Goal: Task Accomplishment & Management: Complete application form

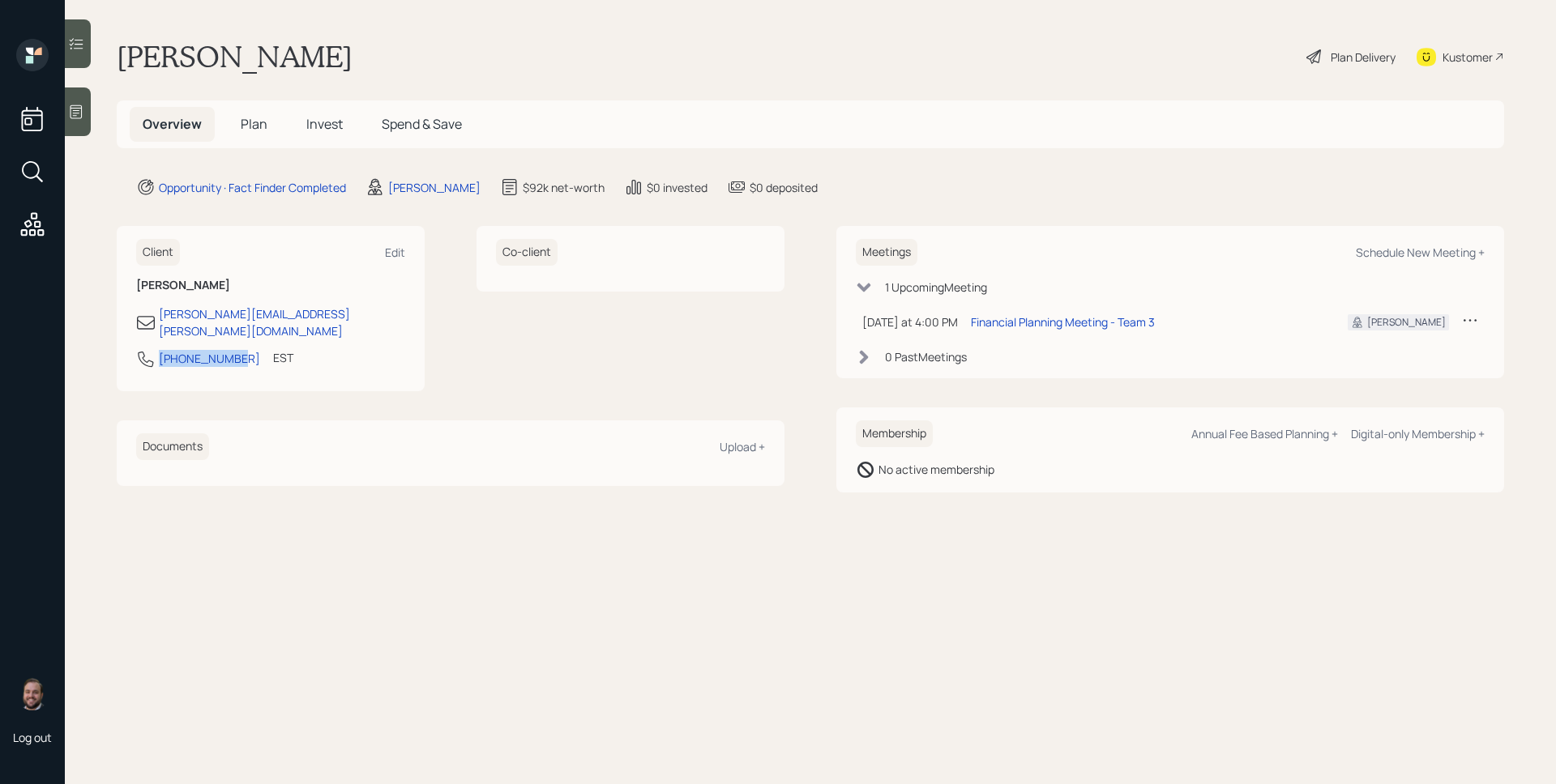
drag, startPoint x: 233, startPoint y: 342, endPoint x: 150, endPoint y: 344, distance: 83.0
click at [150, 349] on div "[PHONE_NUMBER]" at bounding box center [198, 358] width 124 height 19
copy div "[PHONE_NUMBER]"
click at [964, 184] on div "Opportunity · Fact Finder Completed James DiStasi $92k net-worth $0 invested $0…" at bounding box center [820, 187] width 1368 height 19
click at [86, 112] on div at bounding box center [77, 111] width 26 height 49
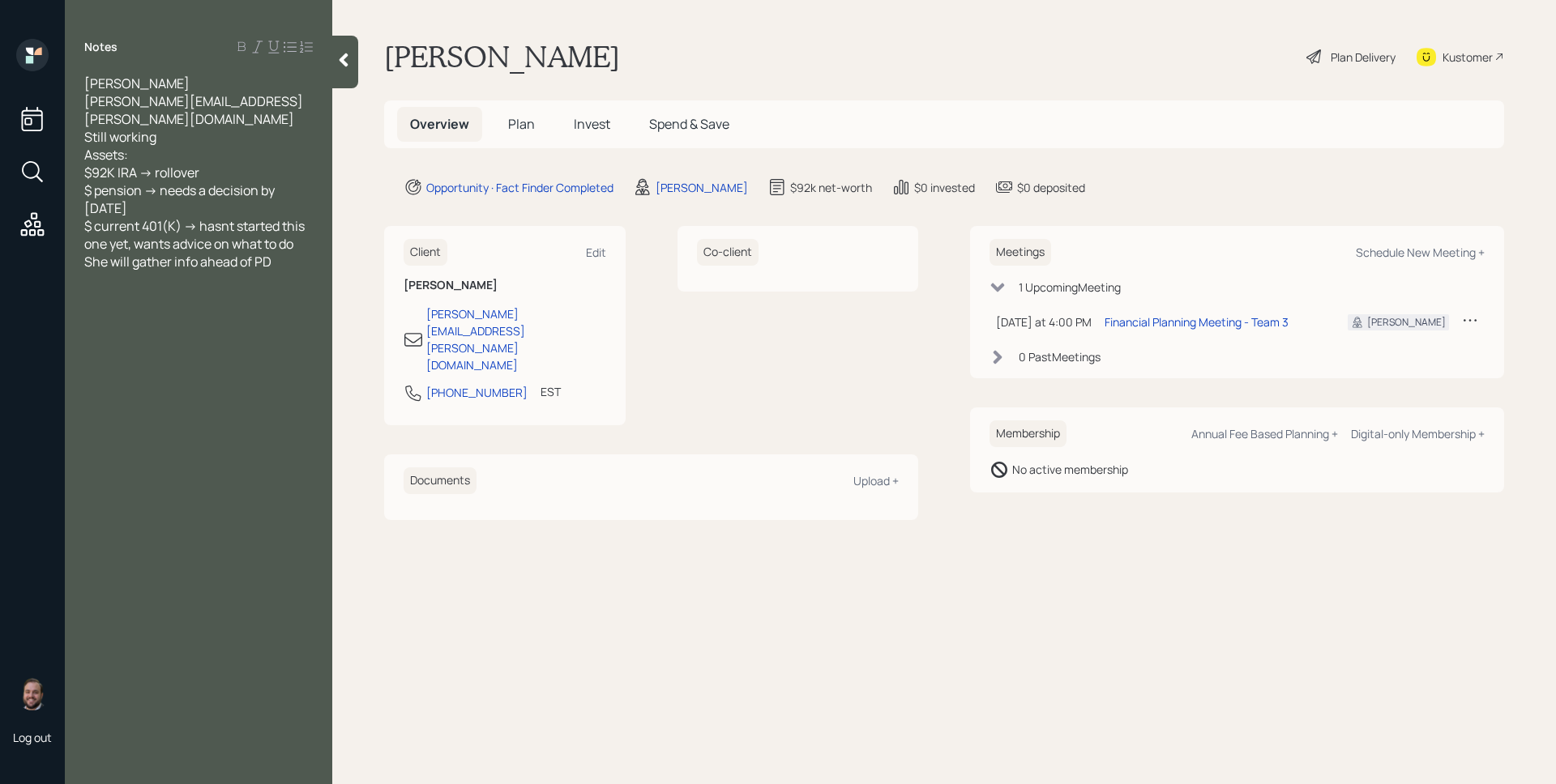
click at [513, 125] on span "Plan" at bounding box center [521, 124] width 27 height 17
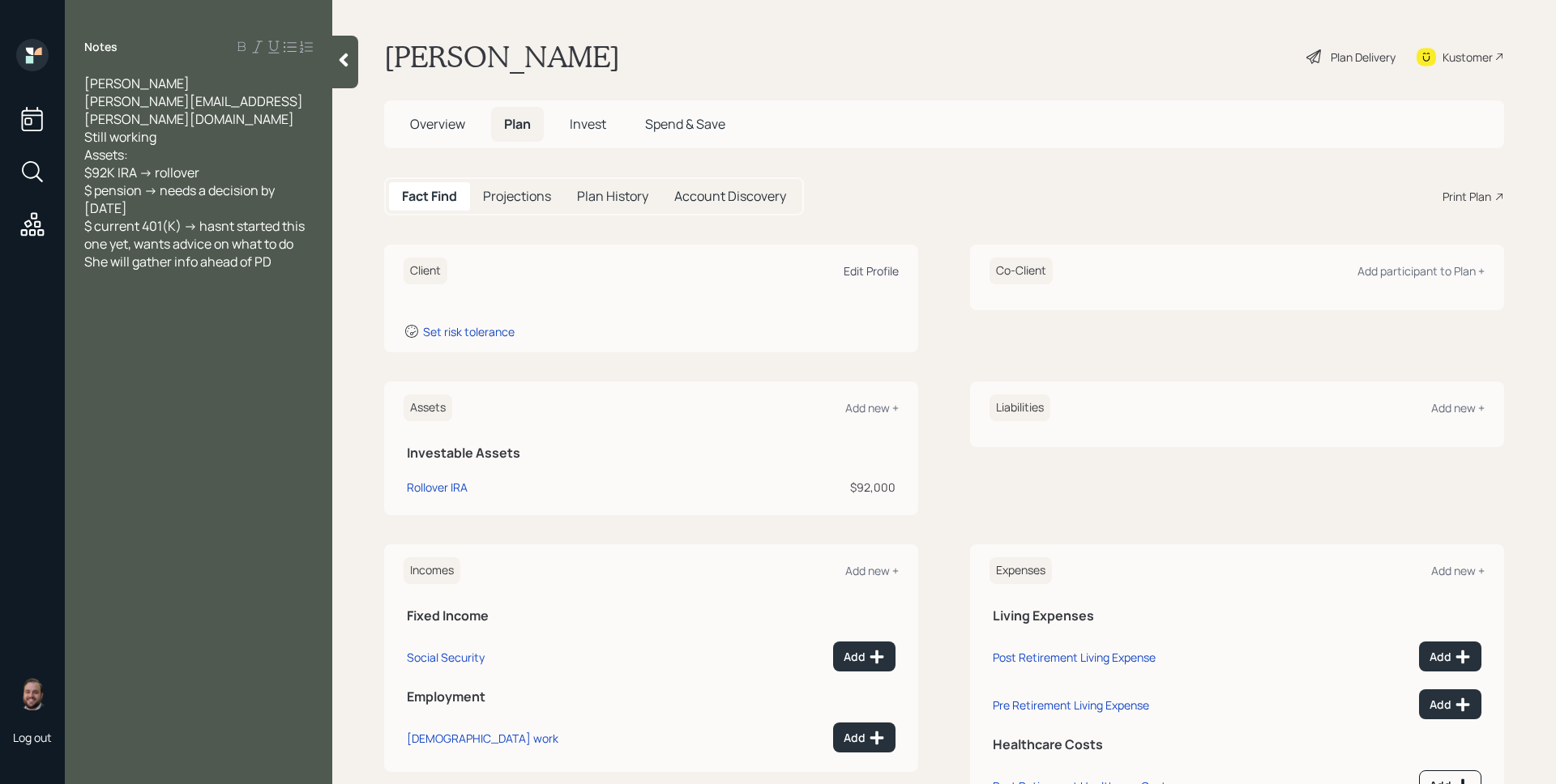
click at [885, 264] on div "Edit Profile" at bounding box center [871, 270] width 55 height 16
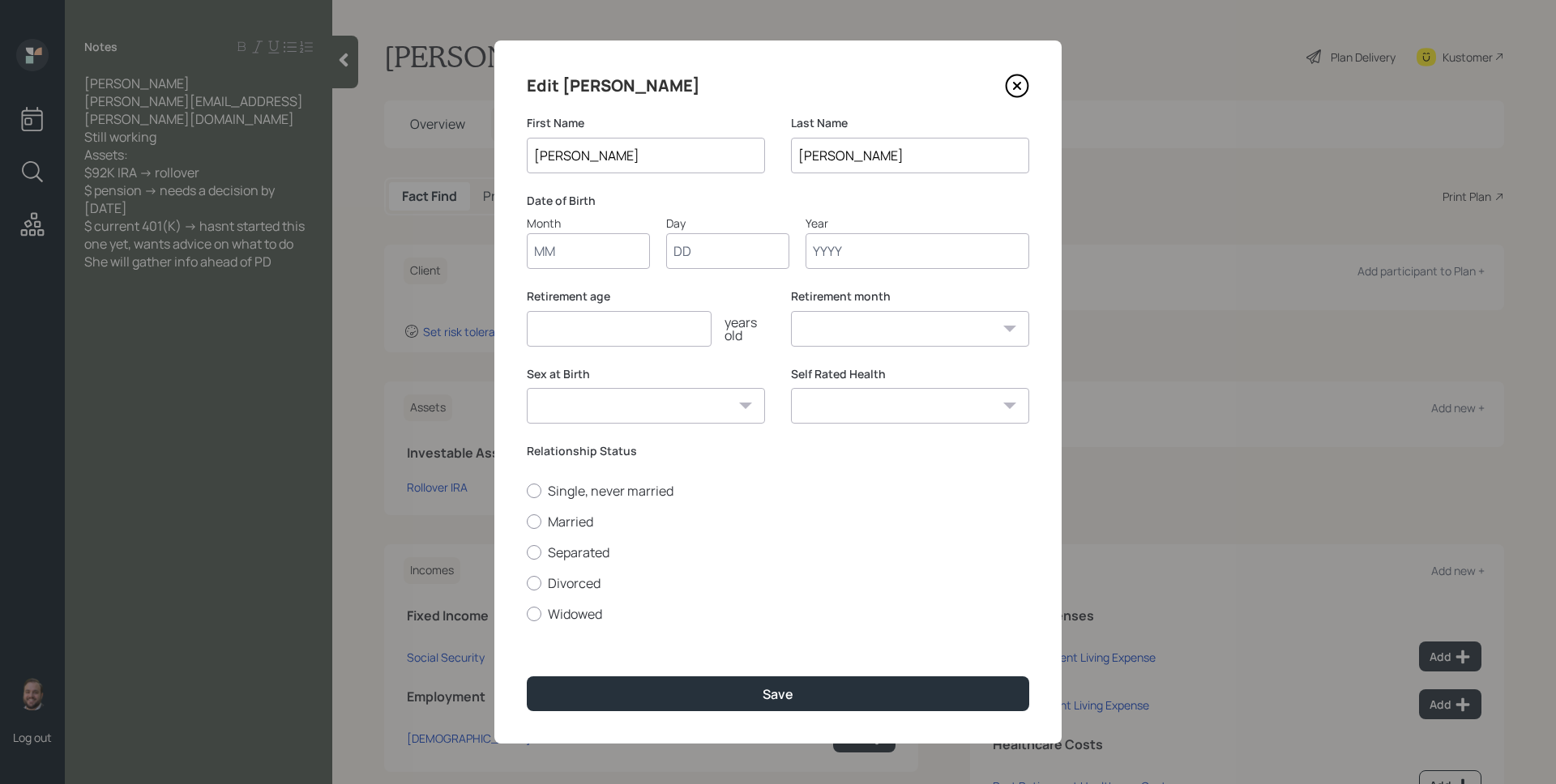
click at [608, 239] on input "Month" at bounding box center [588, 251] width 123 height 36
type input "10"
type input "24"
type input "1958"
select select "10"
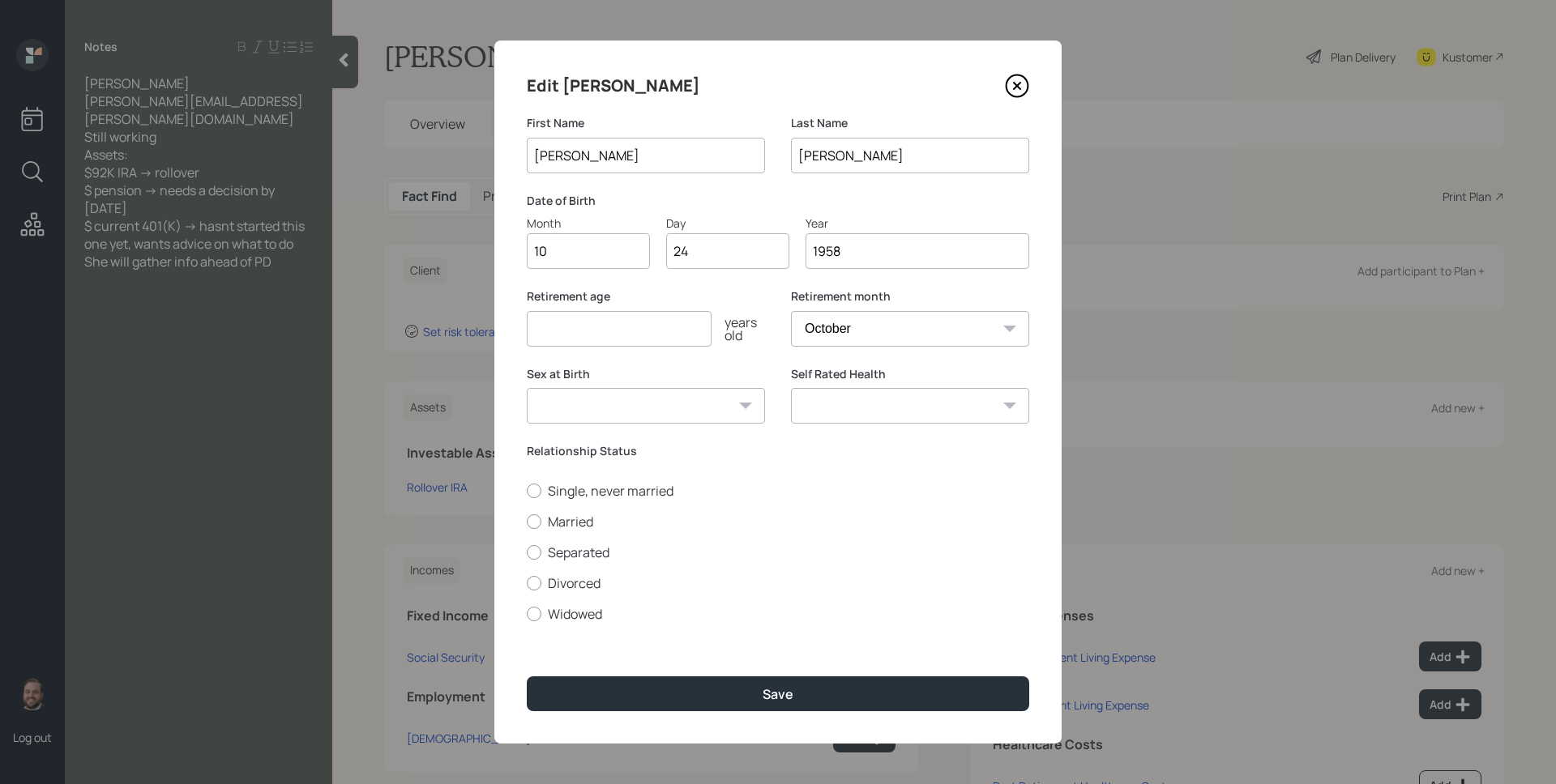
type input "1958"
click at [725, 296] on label "Retirement age" at bounding box center [646, 297] width 238 height 17
click at [656, 324] on input "number" at bounding box center [619, 329] width 185 height 36
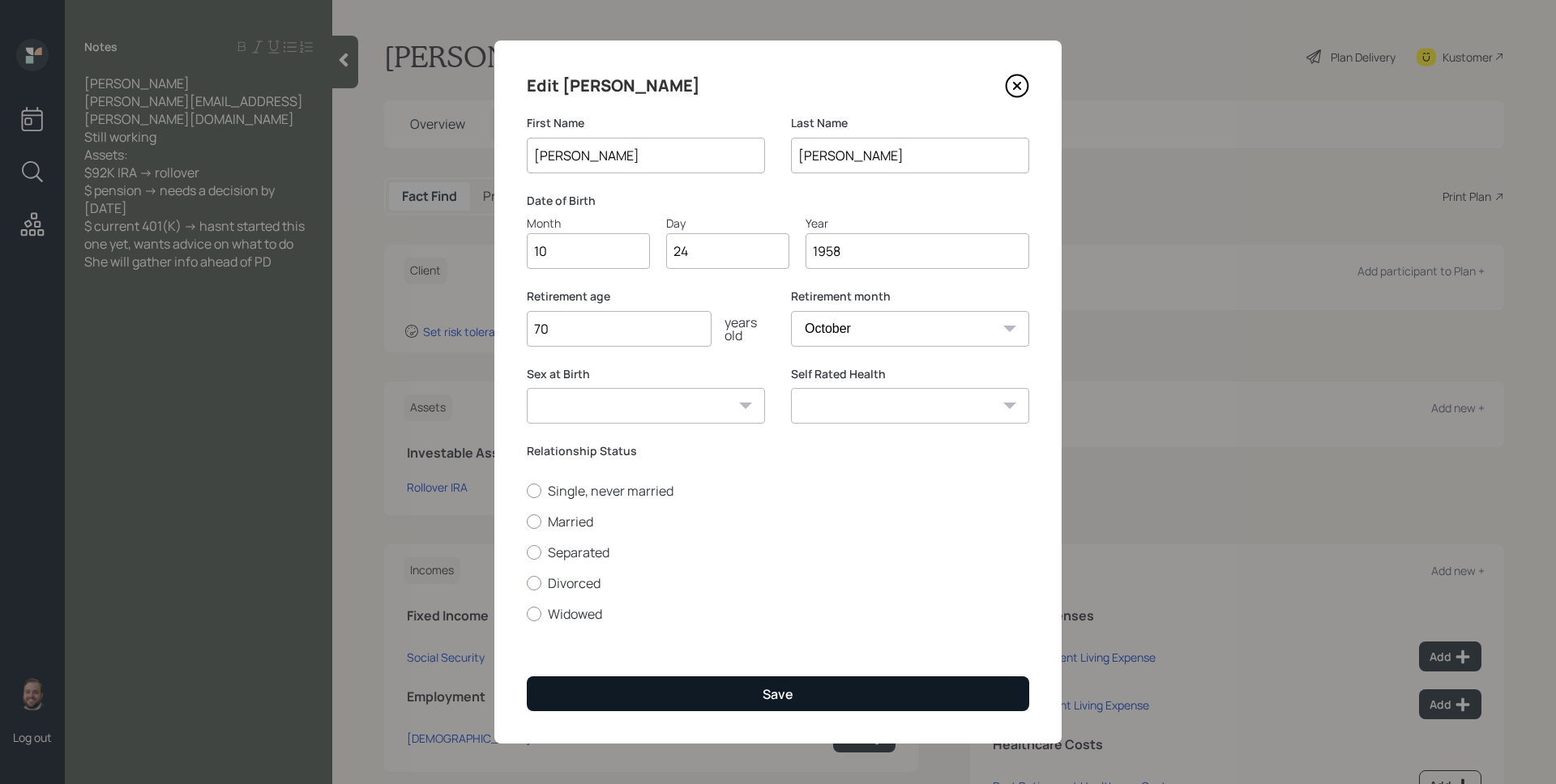
type input "70"
click at [890, 691] on button "Save" at bounding box center [778, 694] width 502 height 35
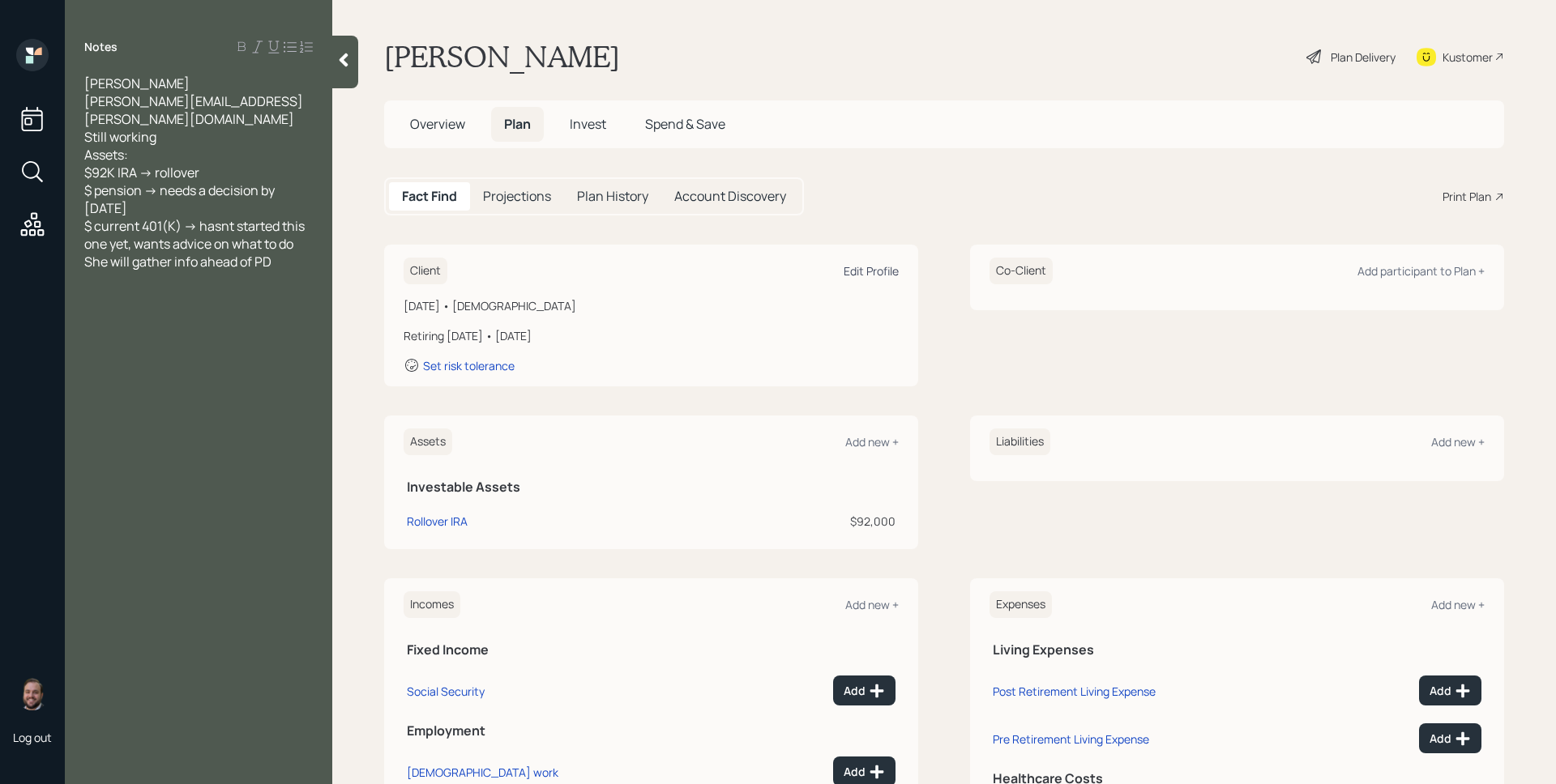
click at [866, 275] on div "Edit Profile" at bounding box center [871, 270] width 55 height 16
select select "10"
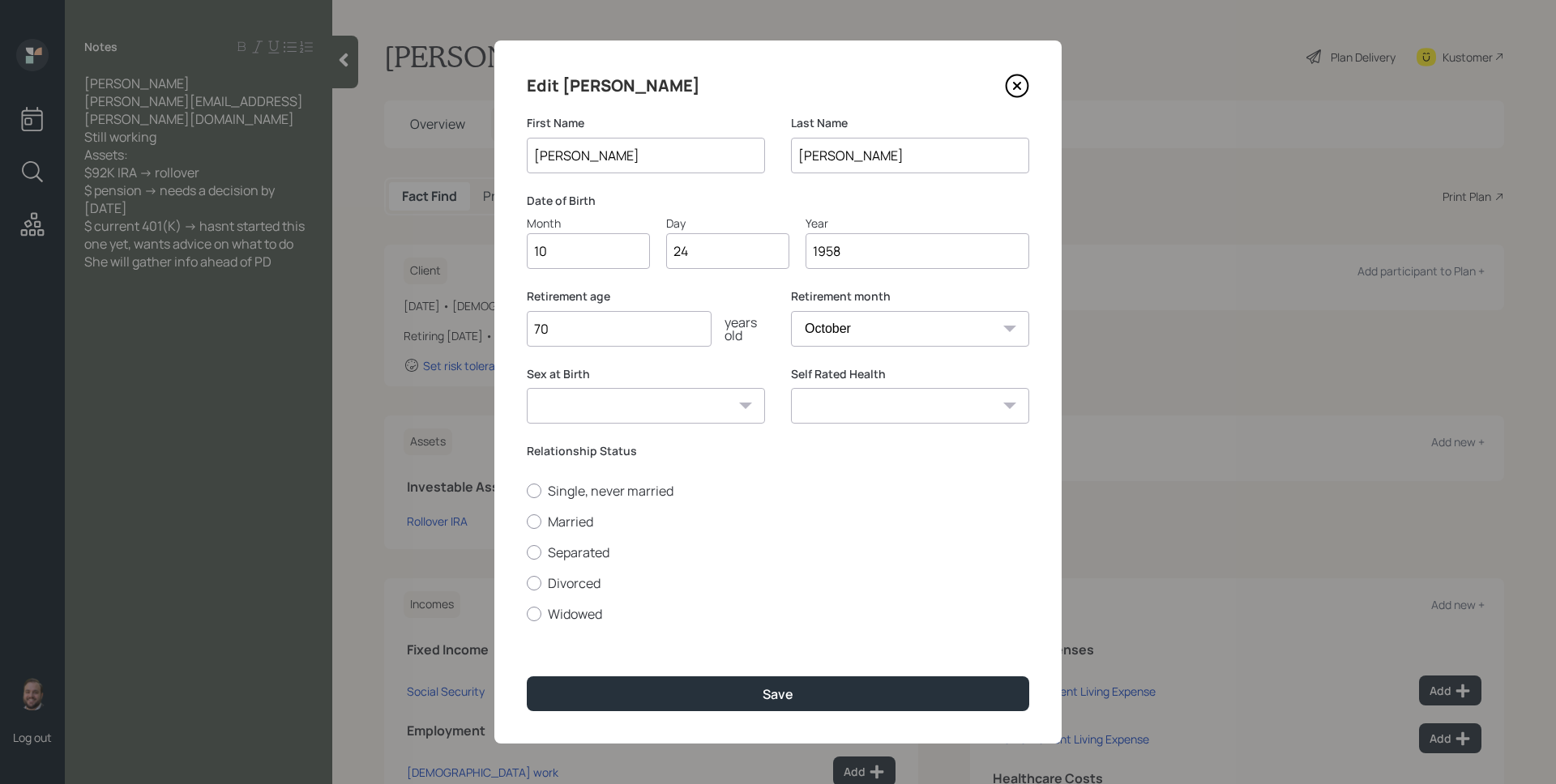
click at [647, 327] on input "70" at bounding box center [619, 329] width 185 height 36
click at [1020, 84] on icon at bounding box center [1017, 85] width 24 height 24
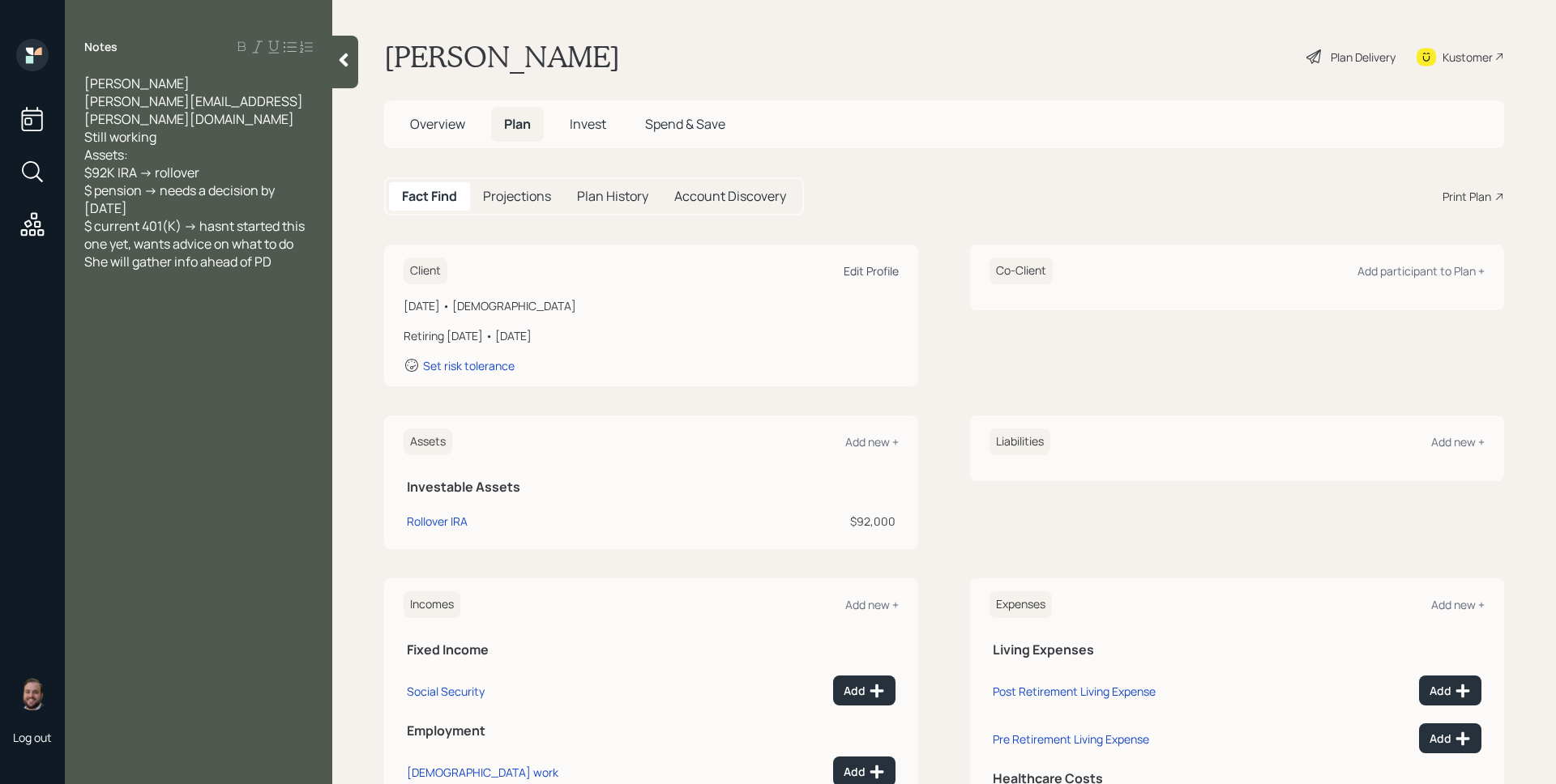
click at [875, 271] on div "Edit Profile" at bounding box center [871, 270] width 55 height 16
select select "10"
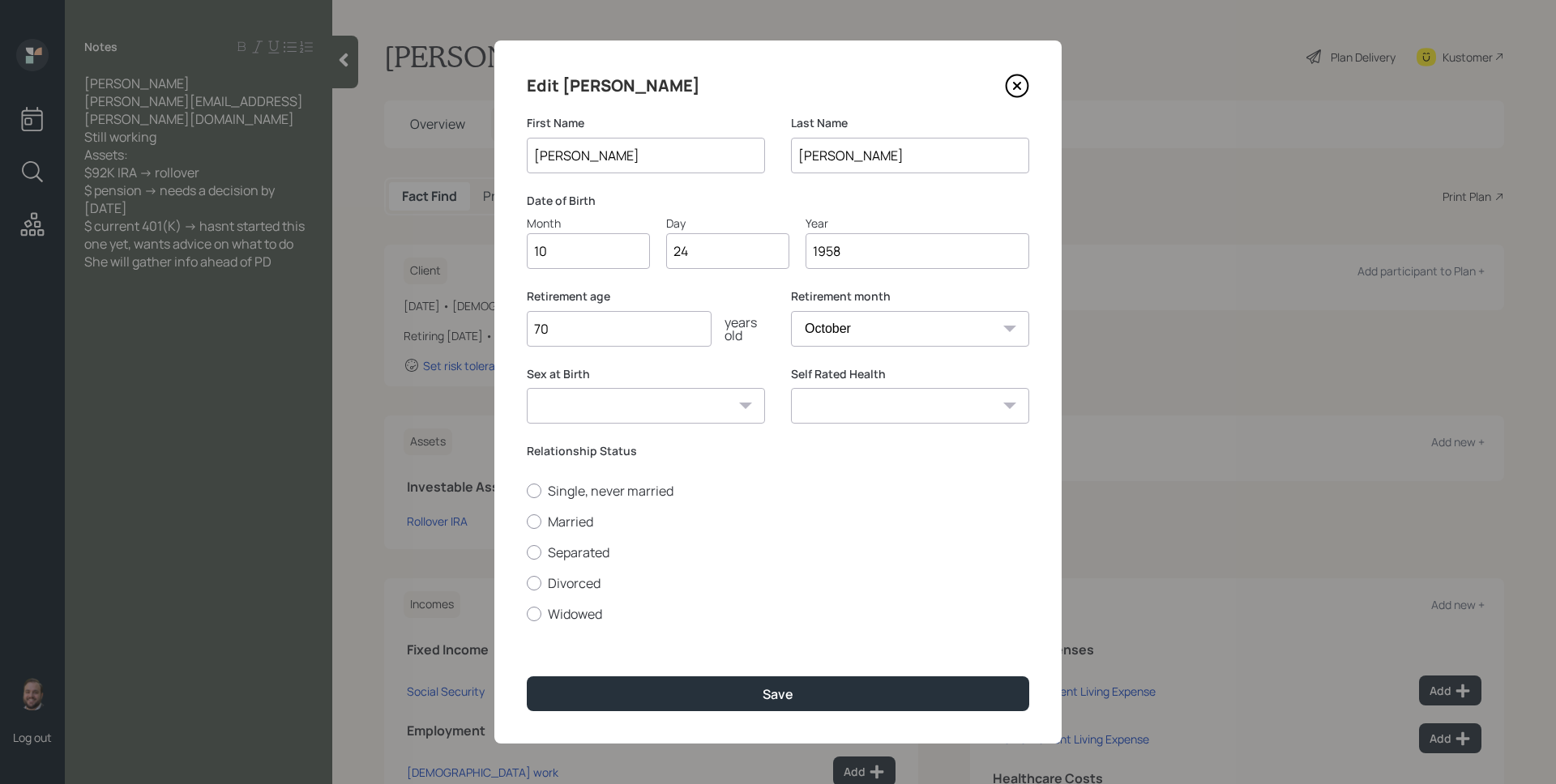
click at [632, 337] on input "70" at bounding box center [619, 329] width 185 height 36
click at [632, 338] on input "70" at bounding box center [619, 329] width 185 height 36
click at [625, 326] on input "70" at bounding box center [619, 329] width 185 height 36
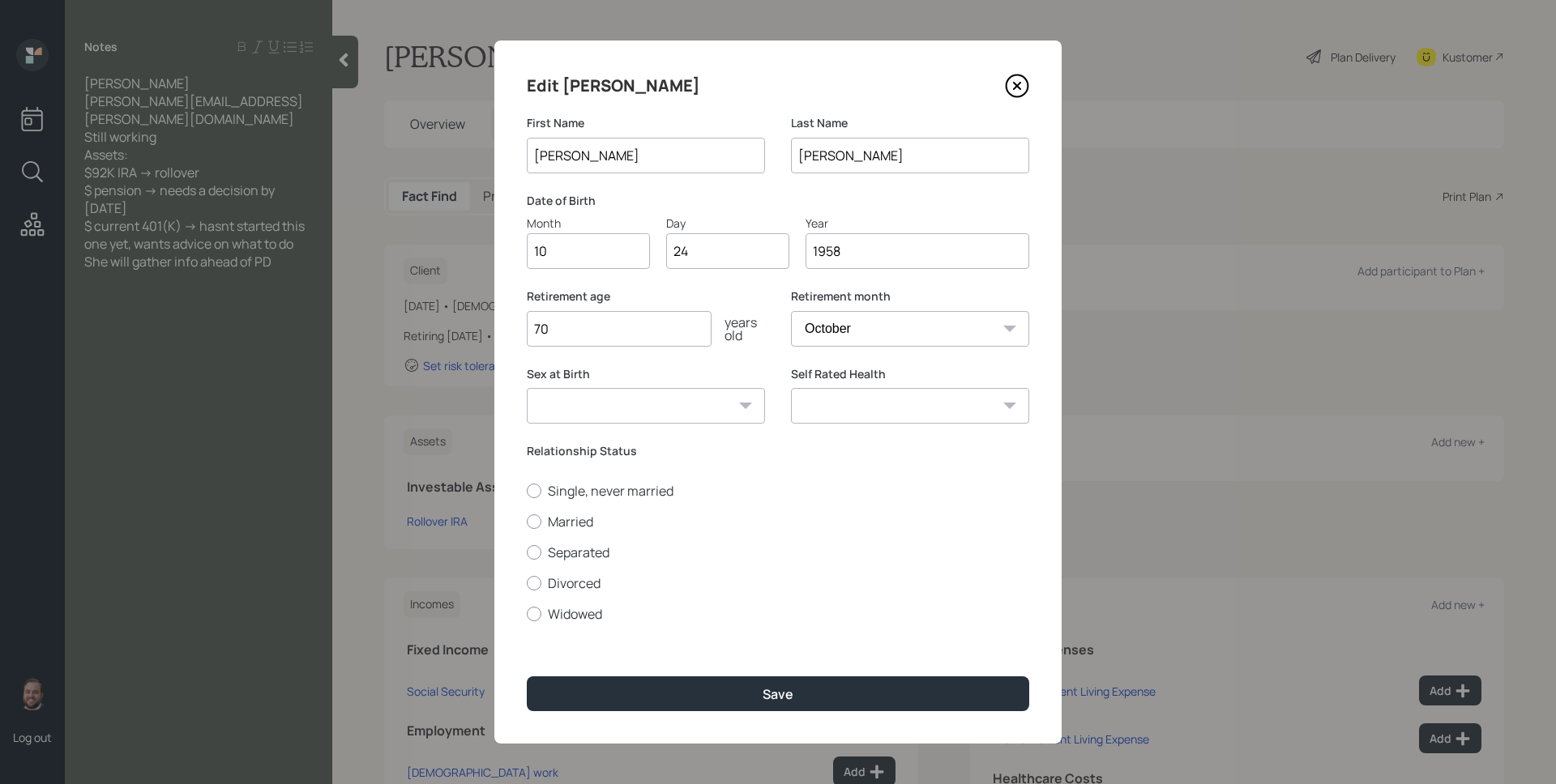
click at [625, 326] on input "70" at bounding box center [619, 329] width 185 height 36
type input "69"
click at [857, 411] on select "Excellent Very Good Good Fair Poor" at bounding box center [910, 406] width 238 height 36
select select "fair"
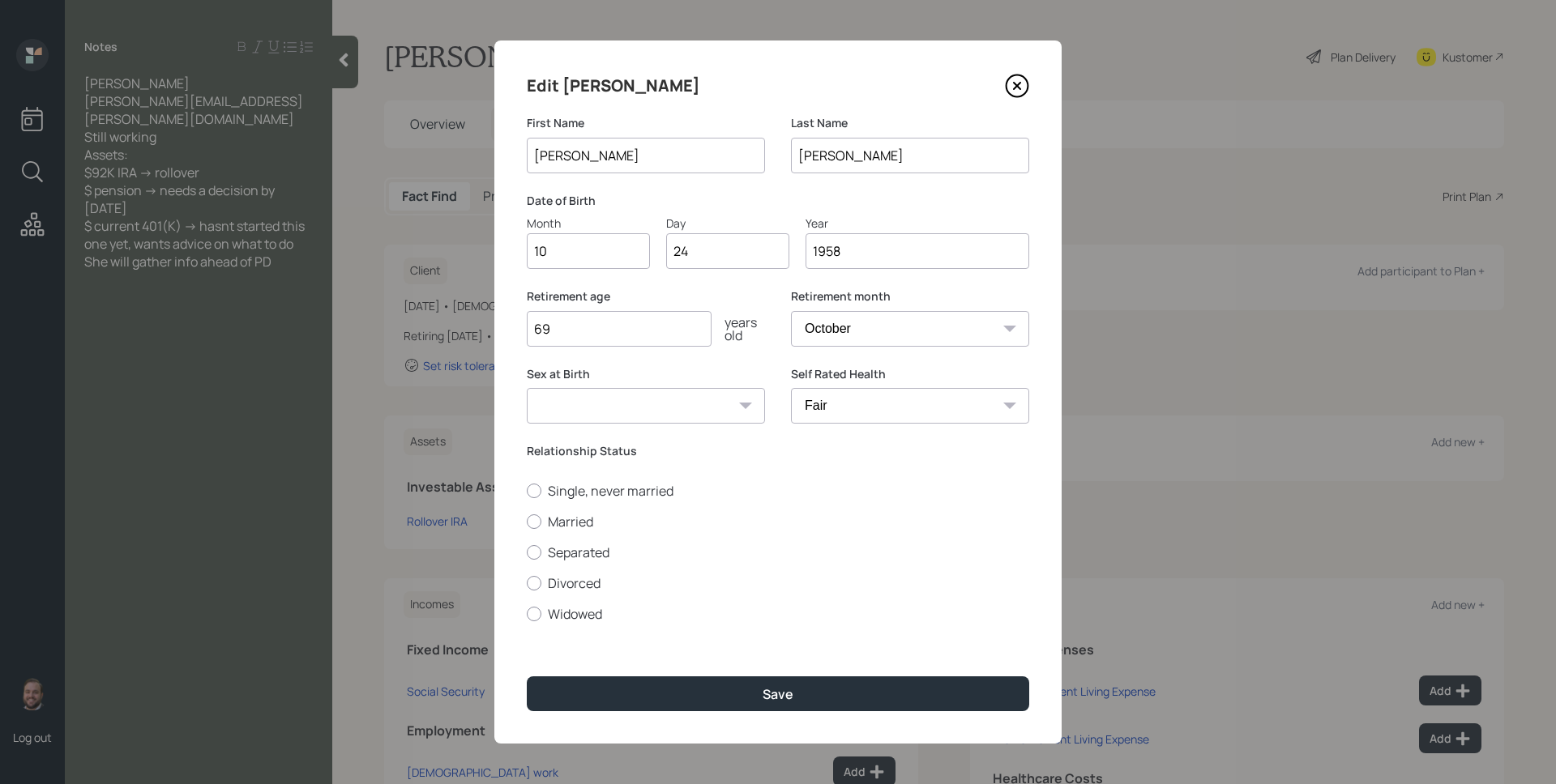
click at [791, 388] on select "Excellent Very Good Good Fair Poor" at bounding box center [910, 406] width 238 height 36
click at [654, 471] on div "Relationship Status Single, never married Married Separated Divorced Widowed" at bounding box center [778, 533] width 502 height 180
click at [584, 582] on label "Divorced" at bounding box center [778, 582] width 502 height 17
click at [527, 582] on input "Divorced" at bounding box center [526, 582] width 1 height 1
radio input "true"
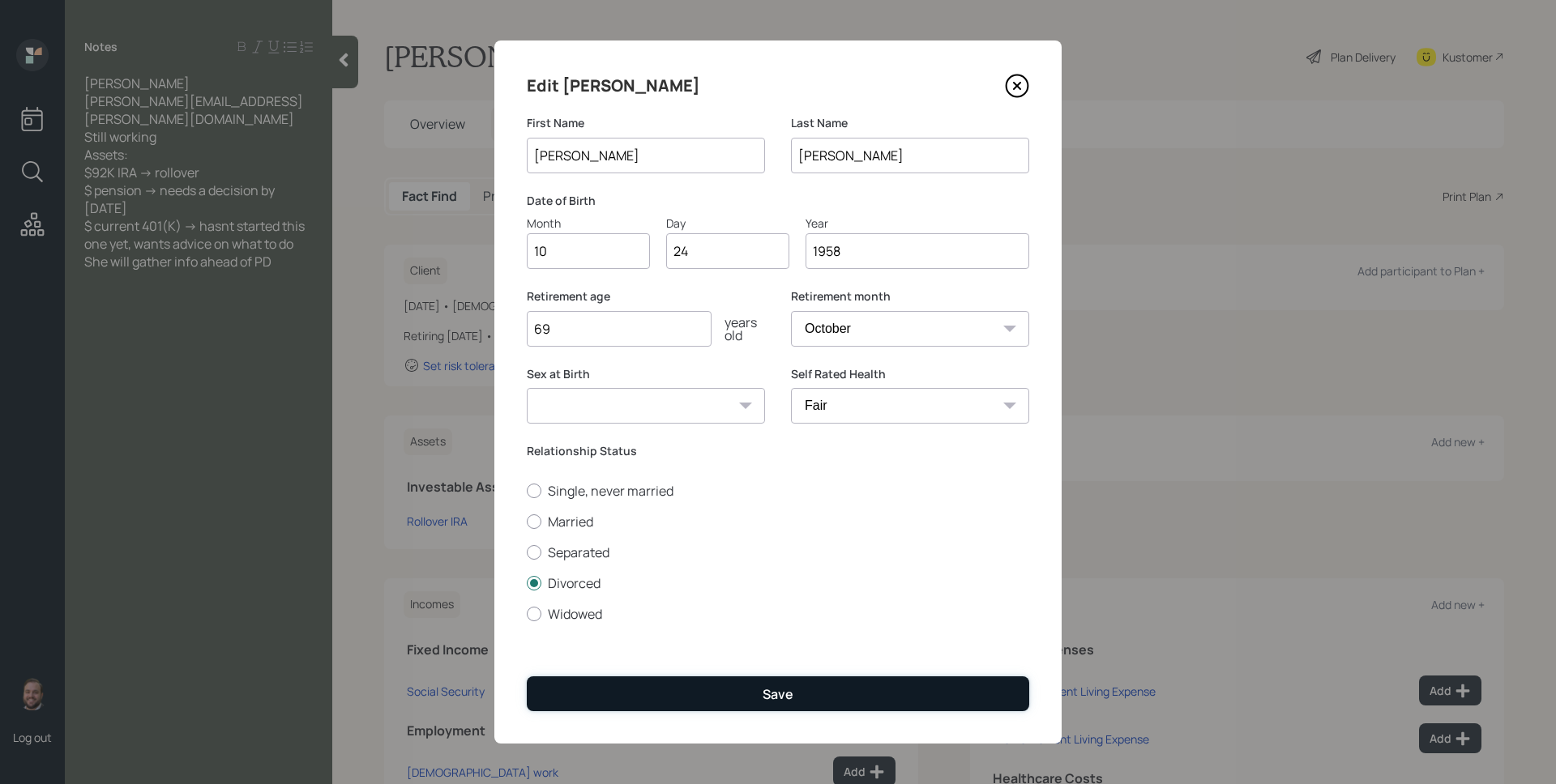
click at [721, 680] on button "Save" at bounding box center [778, 694] width 502 height 35
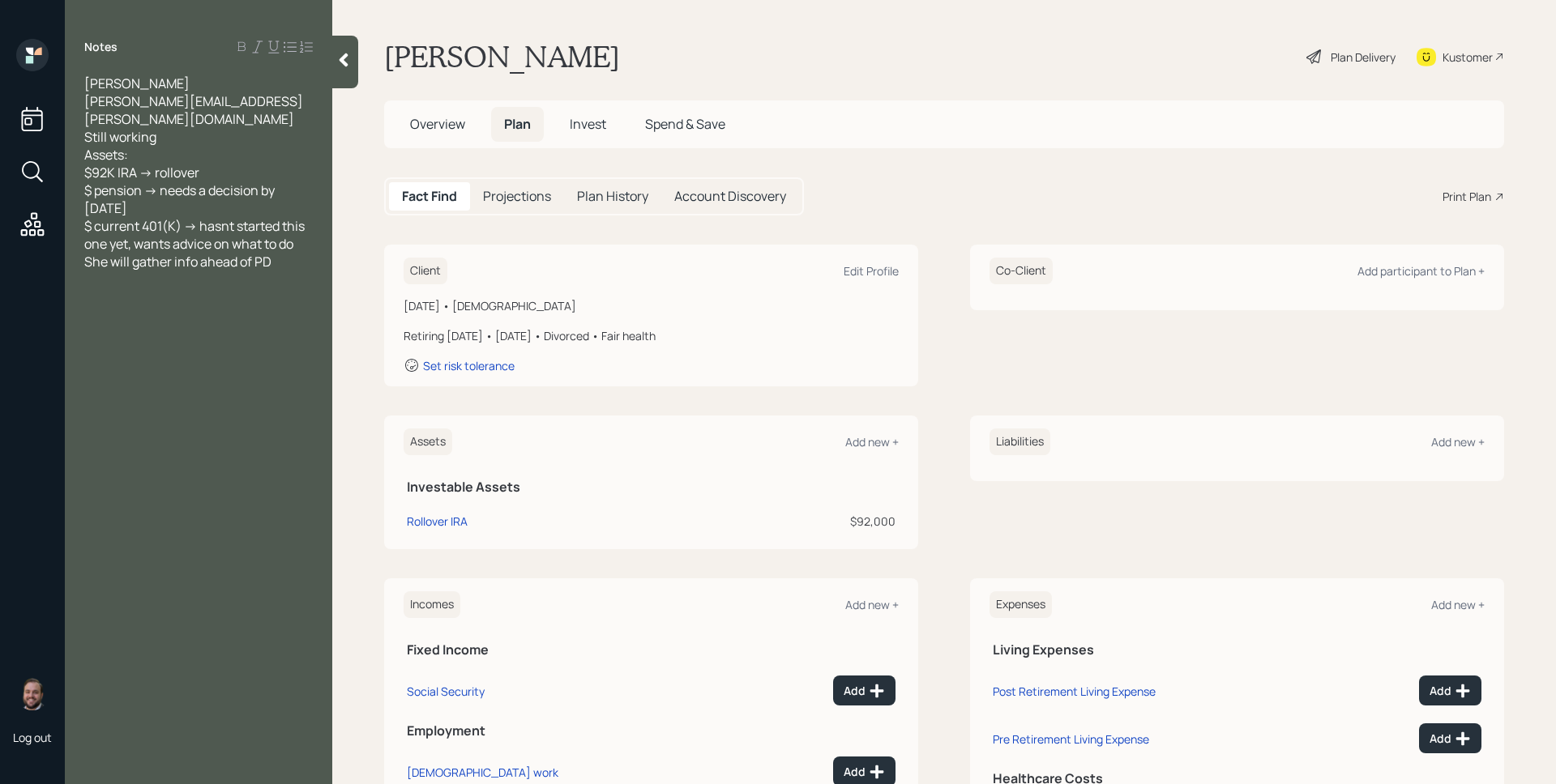
click at [895, 520] on div "Assets Add new + Investable Assets Rollover IRA $92,000" at bounding box center [651, 482] width 534 height 134
click at [438, 523] on div "Rollover IRA" at bounding box center [437, 521] width 61 height 17
select select "ira"
select select "balanced"
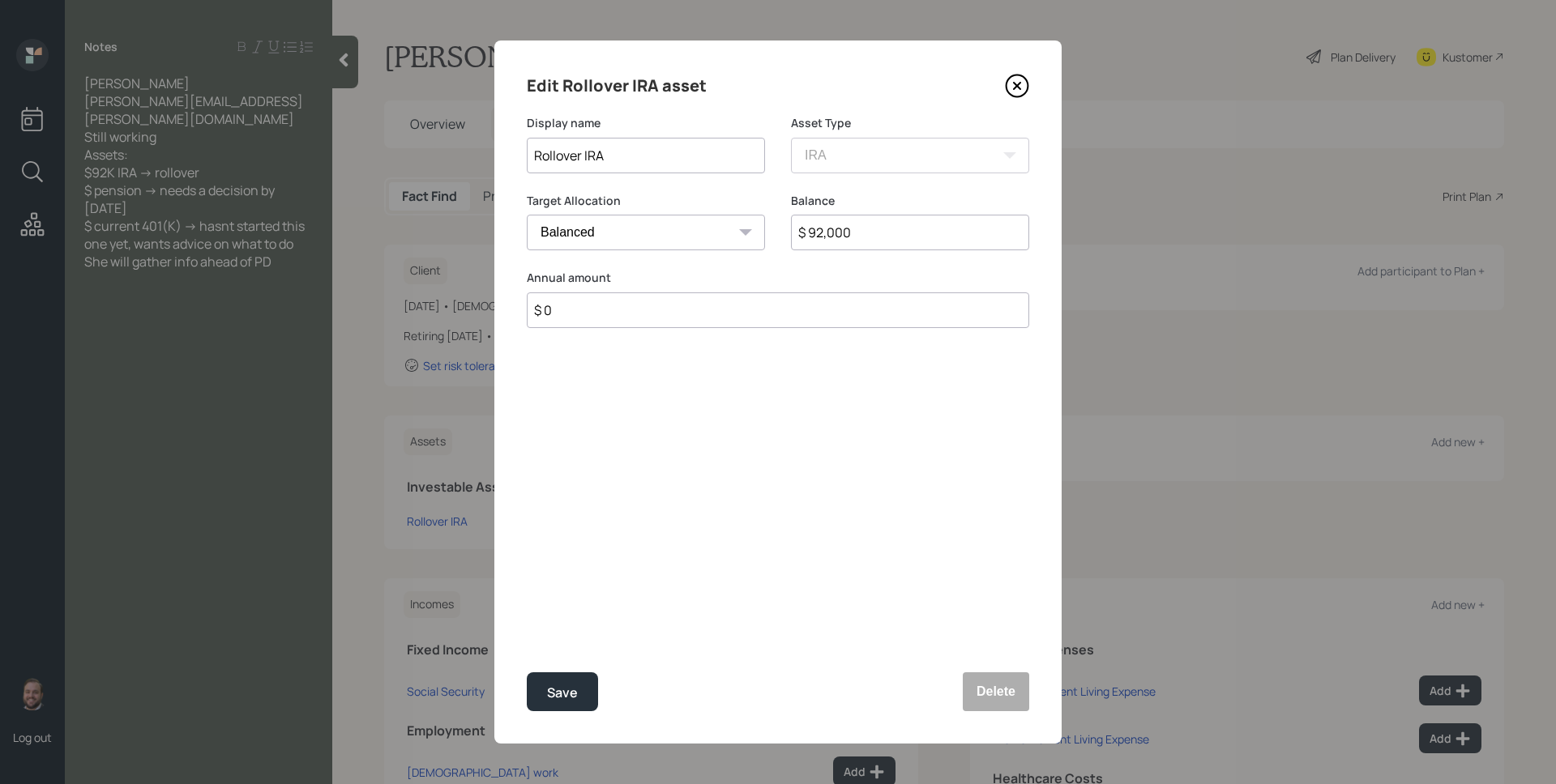
click at [898, 226] on input "$ 92,000" at bounding box center [910, 232] width 238 height 36
type input "$ 19,878"
click at [564, 691] on div "Save" at bounding box center [562, 693] width 31 height 22
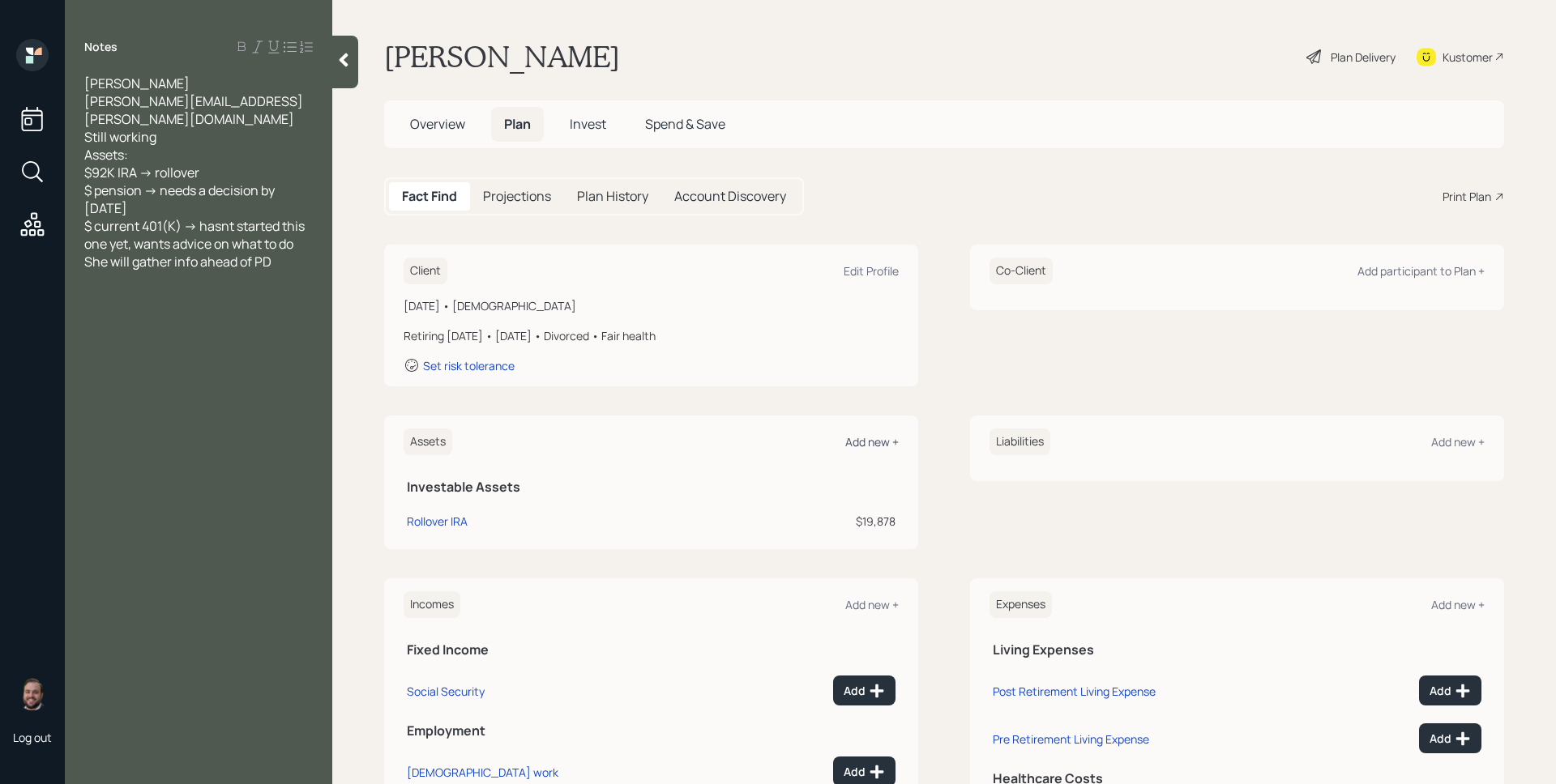
click at [876, 434] on div "Add new +" at bounding box center [871, 441] width 53 height 16
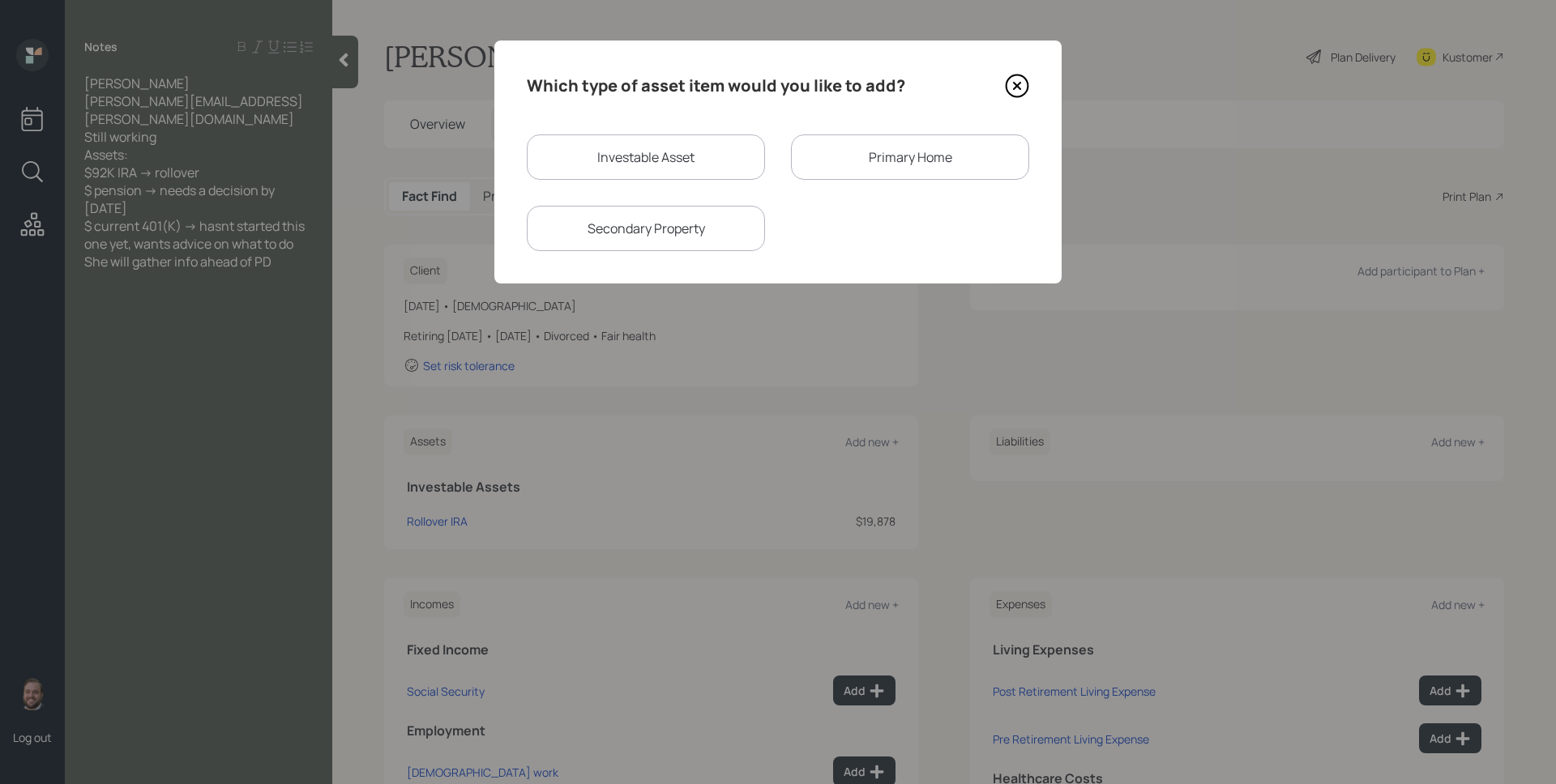
click at [718, 168] on div "Investable Asset" at bounding box center [646, 157] width 238 height 46
select select "taxable"
select select "balanced"
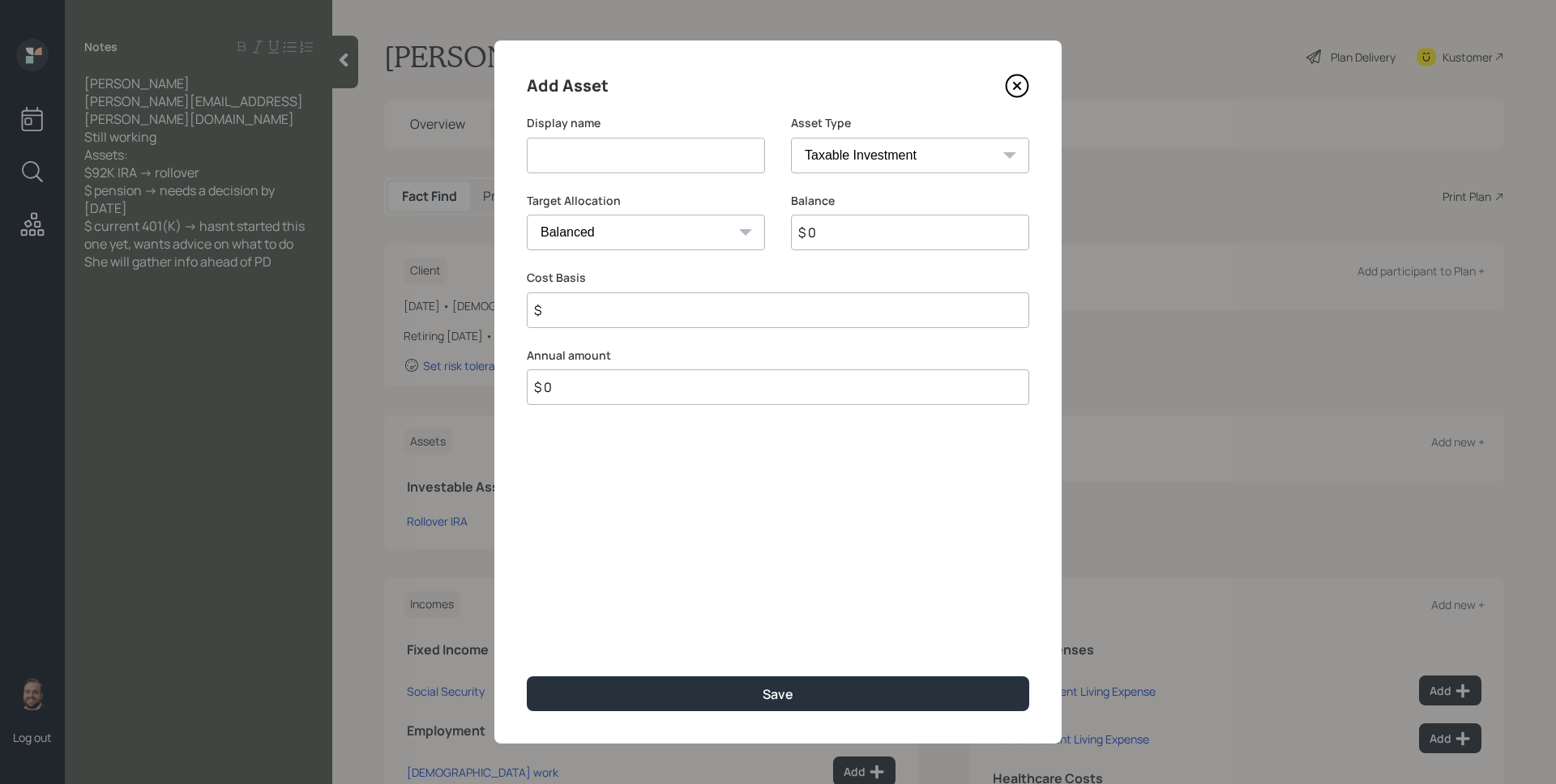
click at [699, 165] on input at bounding box center [646, 155] width 238 height 36
type input "Rollover IRA"
click at [929, 151] on select "SEP IRA IRA Roth IRA 401(k) Roth 401(k) 403(b) Roth 403(b) 457(b) Roth 457(b) H…" at bounding box center [910, 155] width 238 height 36
select select "ira"
click at [791, 138] on select "SEP IRA IRA Roth IRA 401(k) Roth 401(k) 403(b) Roth 403(b) 457(b) Roth 457(b) H…" at bounding box center [910, 155] width 238 height 36
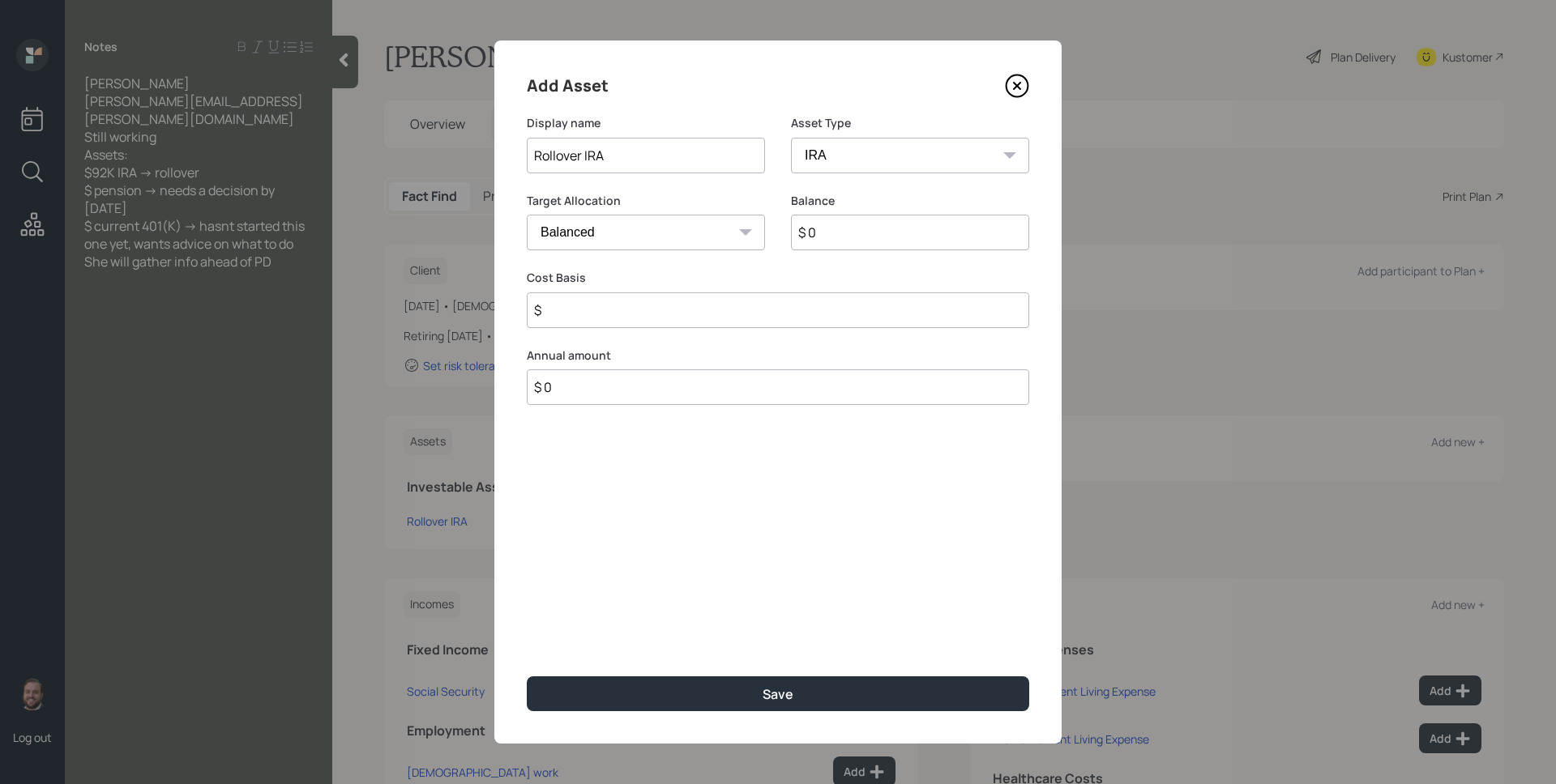
type input "$"
click at [903, 236] on input "$ 0" at bounding box center [910, 232] width 238 height 36
type input "$ 73,115"
click at [593, 334] on div "Add Asset Display name Rollover IRA Asset Type SEP IRA IRA Roth IRA 401(k) Roth…" at bounding box center [778, 392] width 567 height 703
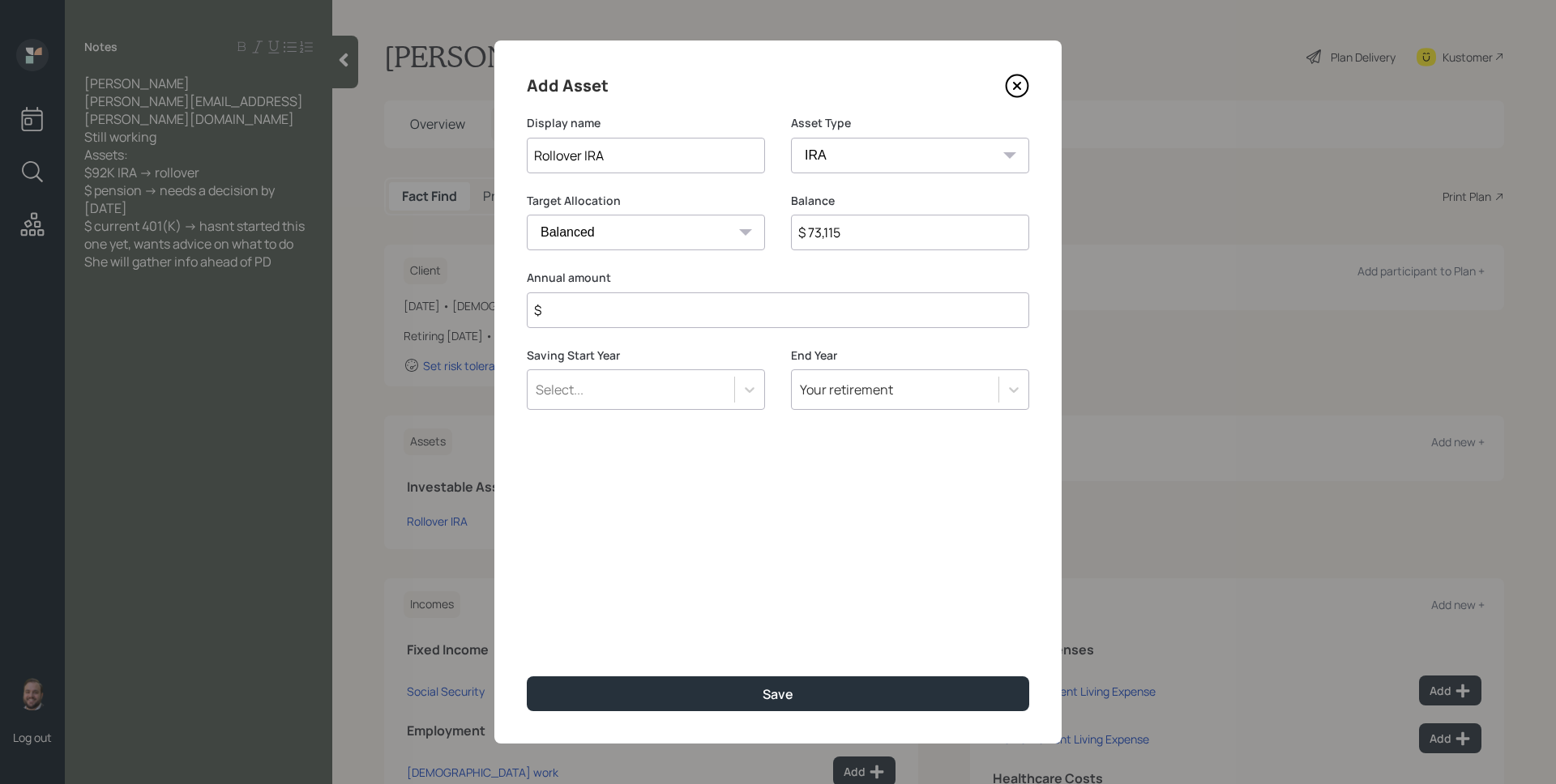
click at [609, 301] on input "$" at bounding box center [778, 309] width 502 height 36
type input "$ 0"
click at [770, 632] on div "Add Asset Display name Rollover IRA Asset Type SEP IRA IRA Roth IRA 401(k) Roth…" at bounding box center [778, 392] width 567 height 703
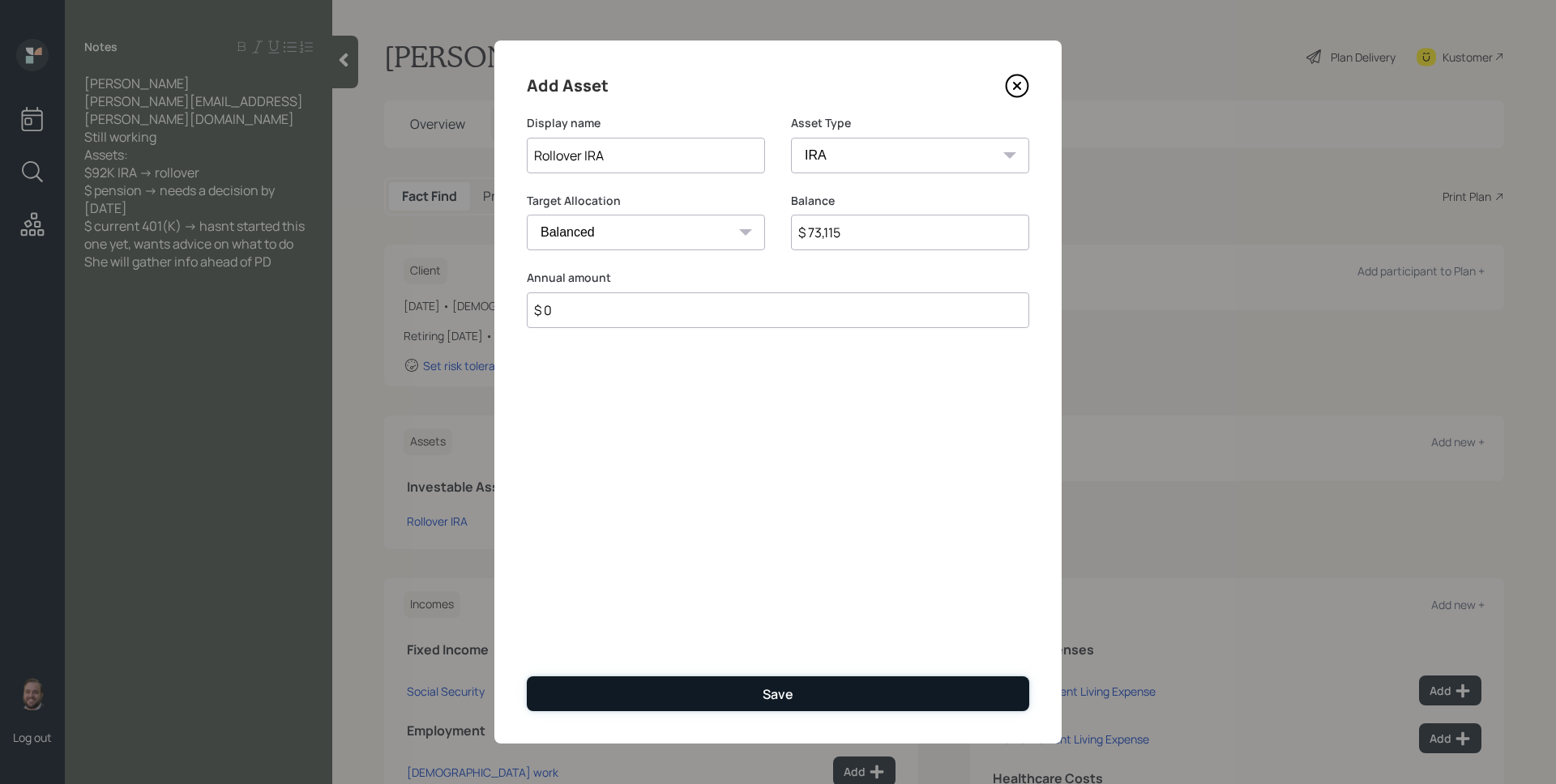
click at [798, 694] on button "Save" at bounding box center [778, 694] width 502 height 35
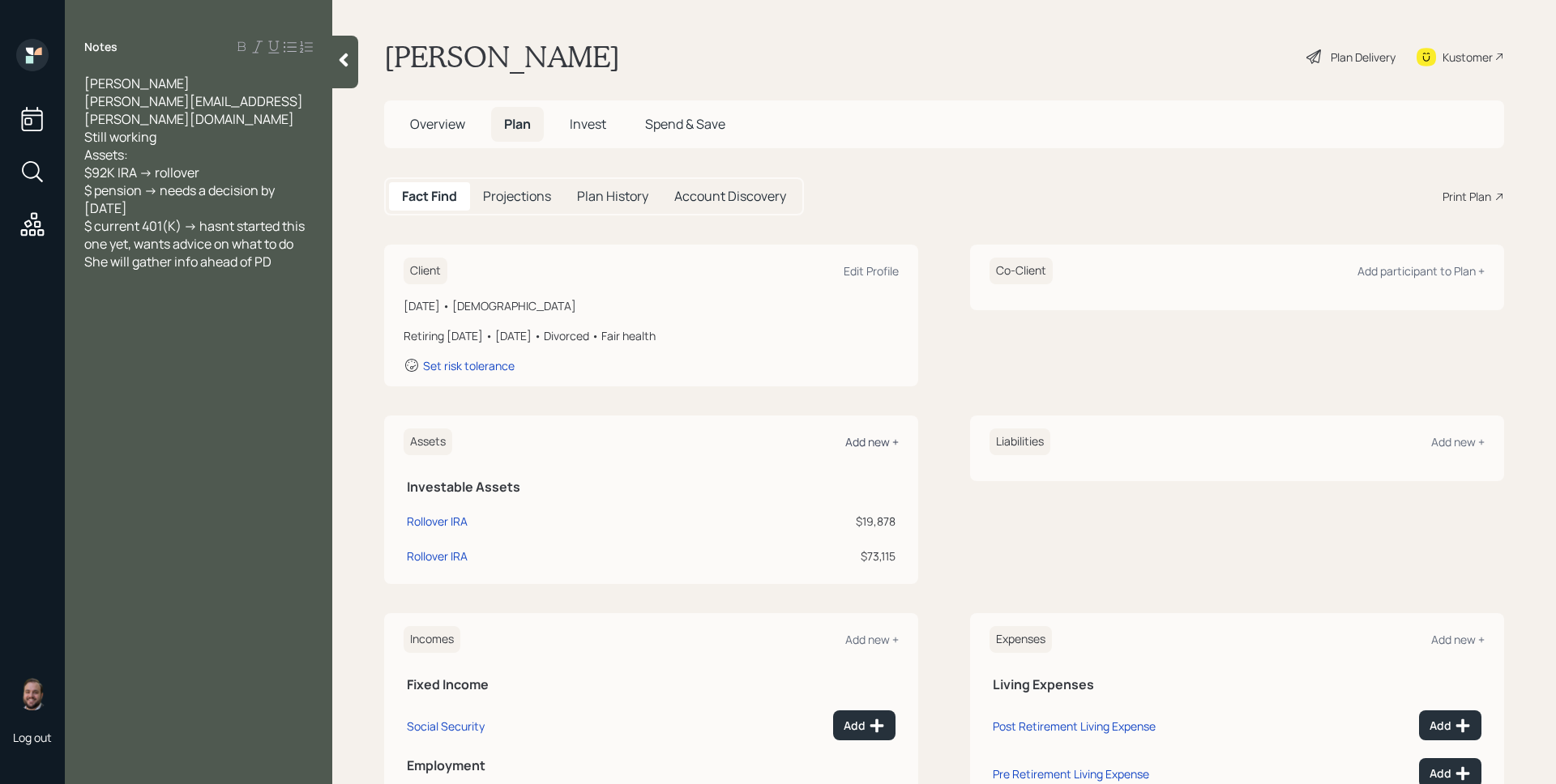
click at [880, 436] on div "Add new +" at bounding box center [871, 441] width 53 height 16
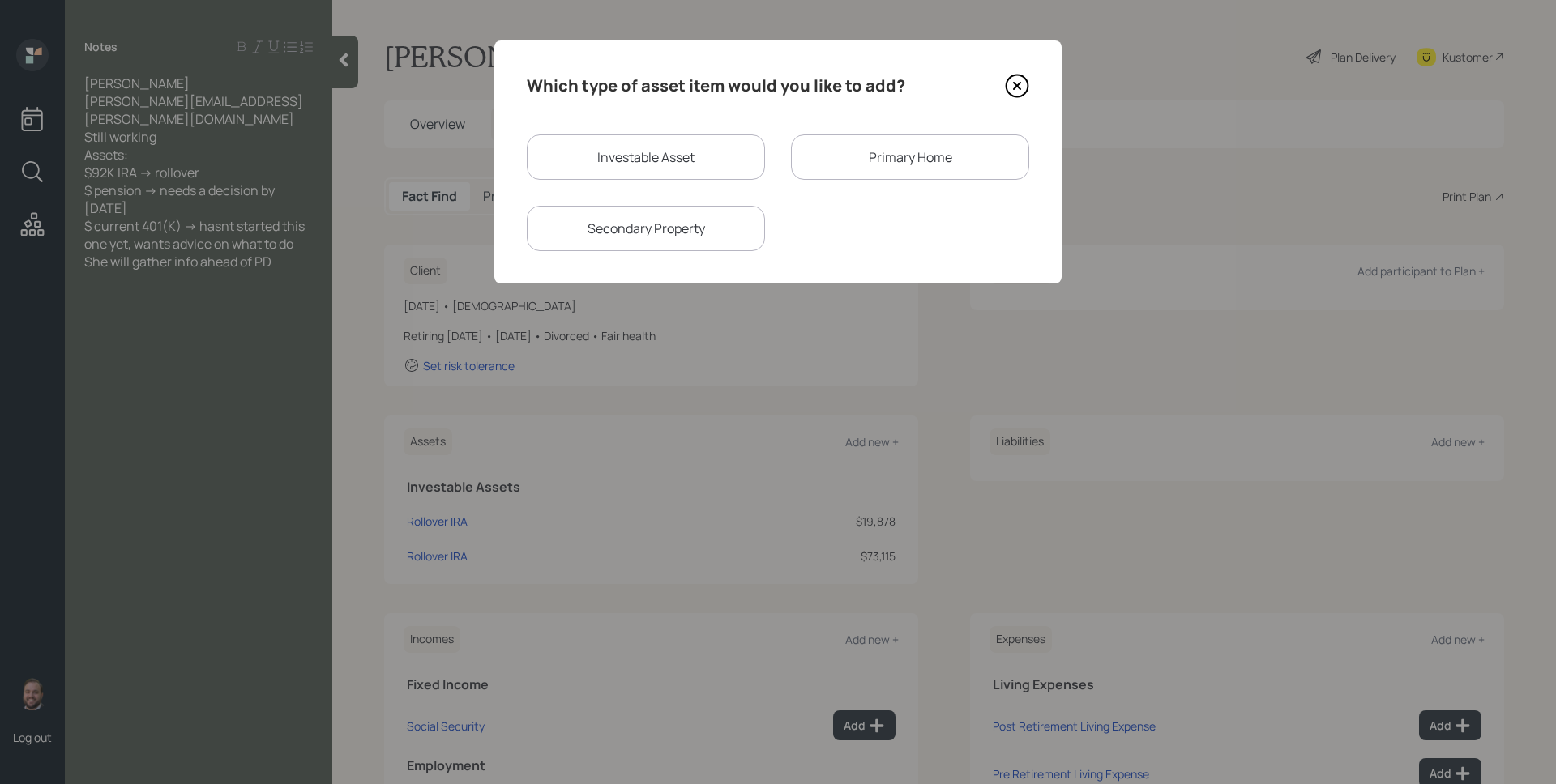
click at [668, 155] on div "Investable Asset" at bounding box center [646, 157] width 238 height 46
select select "taxable"
select select "balanced"
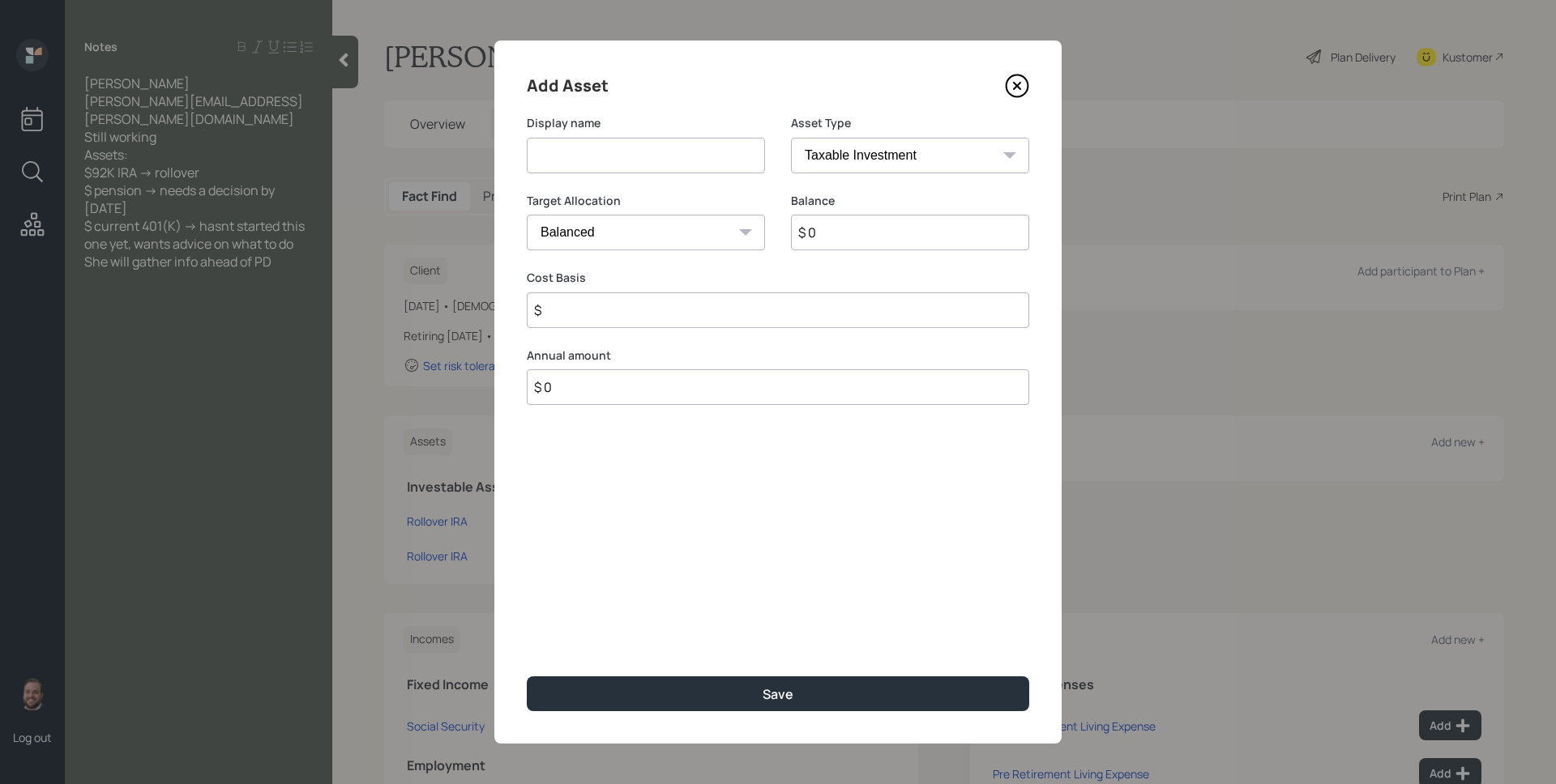
click at [843, 144] on select "SEP IRA IRA Roth IRA 401(k) Roth 401(k) 403(b) Roth 403(b) 457(b) Roth 457(b) H…" at bounding box center [910, 155] width 238 height 36
select select "ira"
click at [791, 138] on select "SEP IRA IRA Roth IRA 401(k) Roth 401(k) 403(b) Roth 403(b) 457(b) Roth 457(b) H…" at bounding box center [910, 155] width 238 height 36
type input "$"
click at [829, 230] on input "$ 0" at bounding box center [910, 232] width 238 height 36
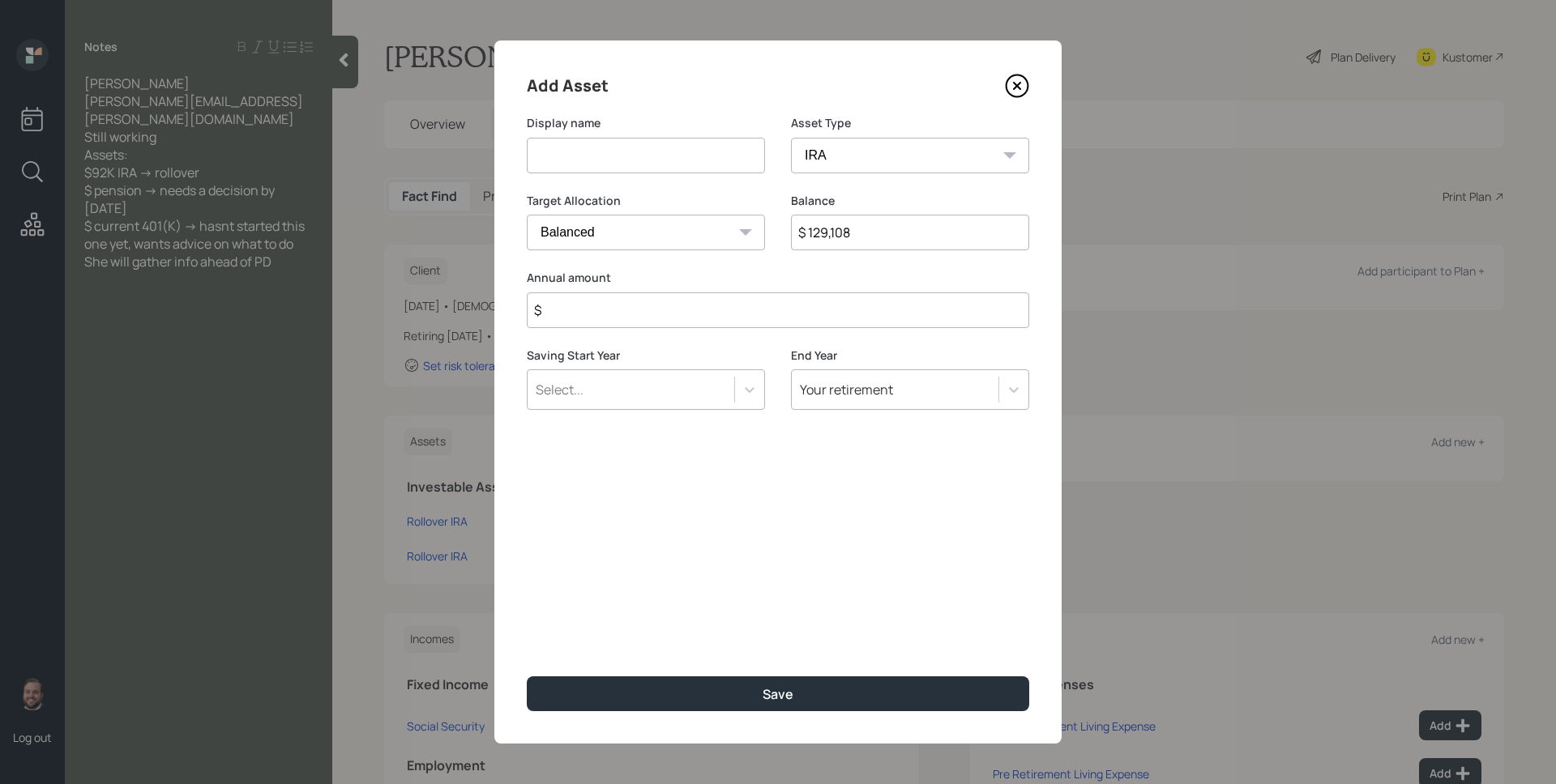
type input "$ 129,108"
click at [536, 158] on input at bounding box center [646, 155] width 238 height 36
type input "Pension"
click at [635, 319] on input "$" at bounding box center [778, 309] width 502 height 36
type input "$ 0"
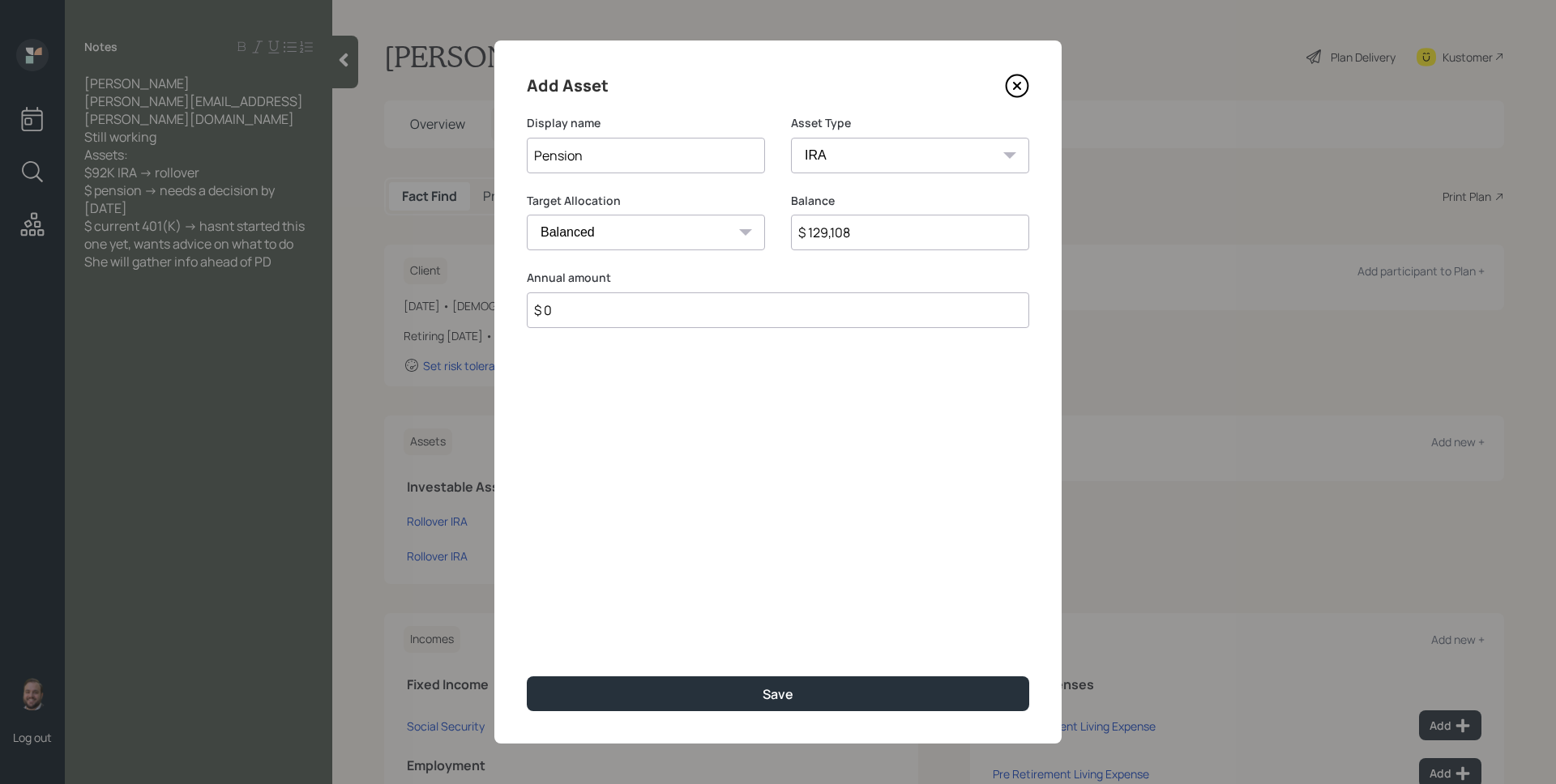
click at [652, 150] on input "Pension" at bounding box center [646, 155] width 238 height 36
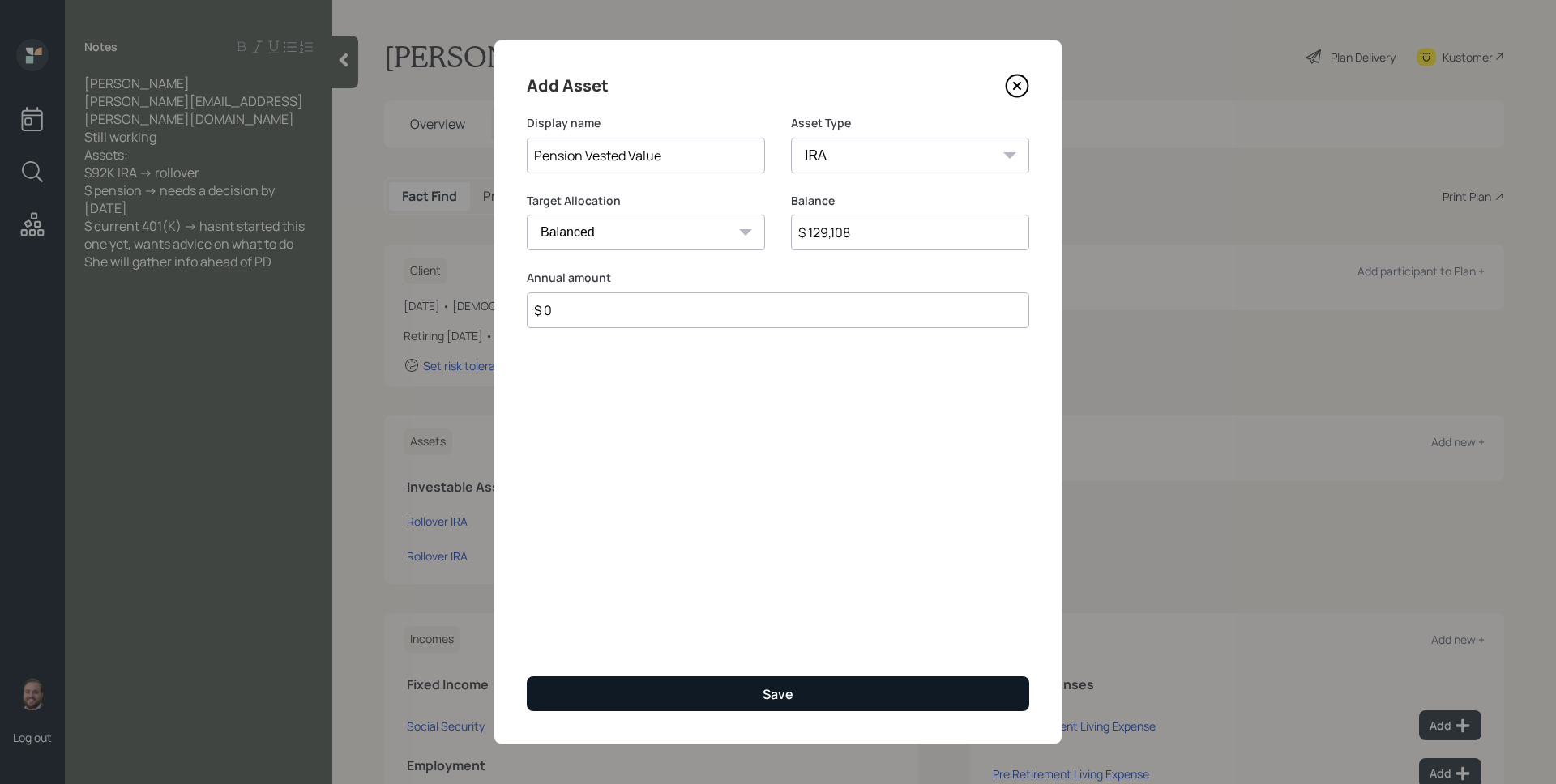
type input "Pension Vested Value"
click at [832, 697] on button "Save" at bounding box center [778, 694] width 502 height 35
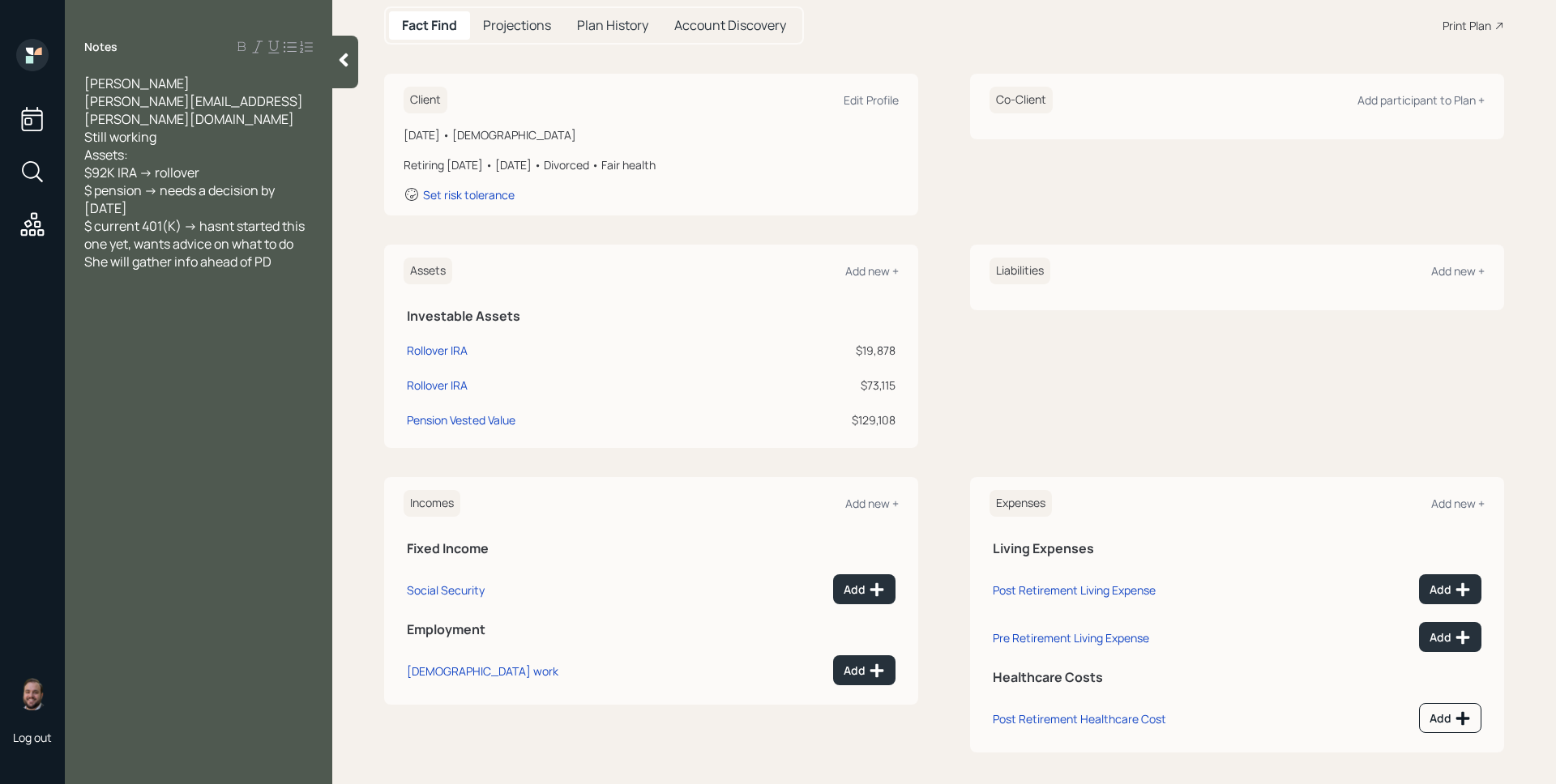
scroll to position [178, 0]
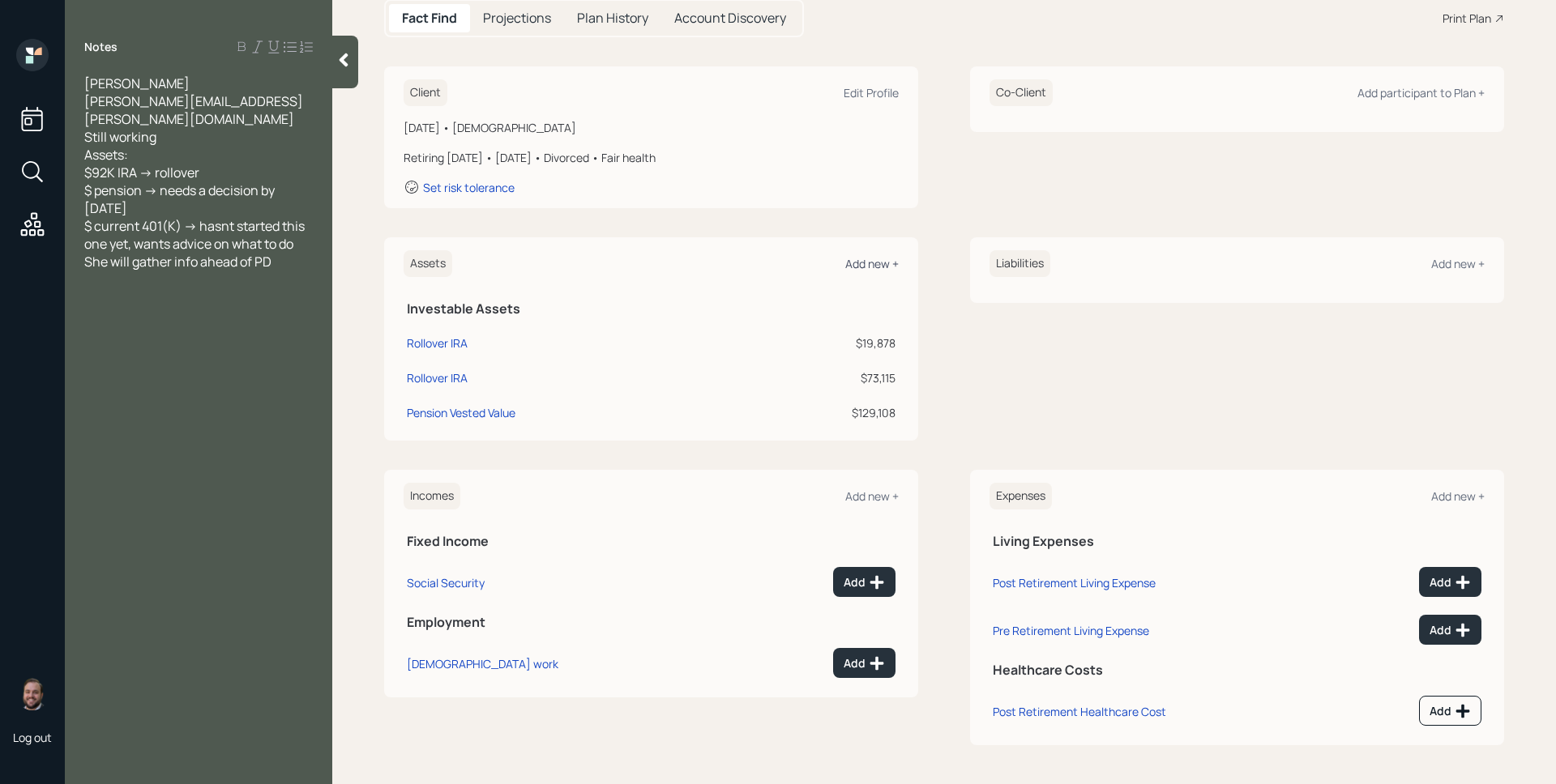
click at [880, 261] on div "Add new +" at bounding box center [871, 264] width 53 height 16
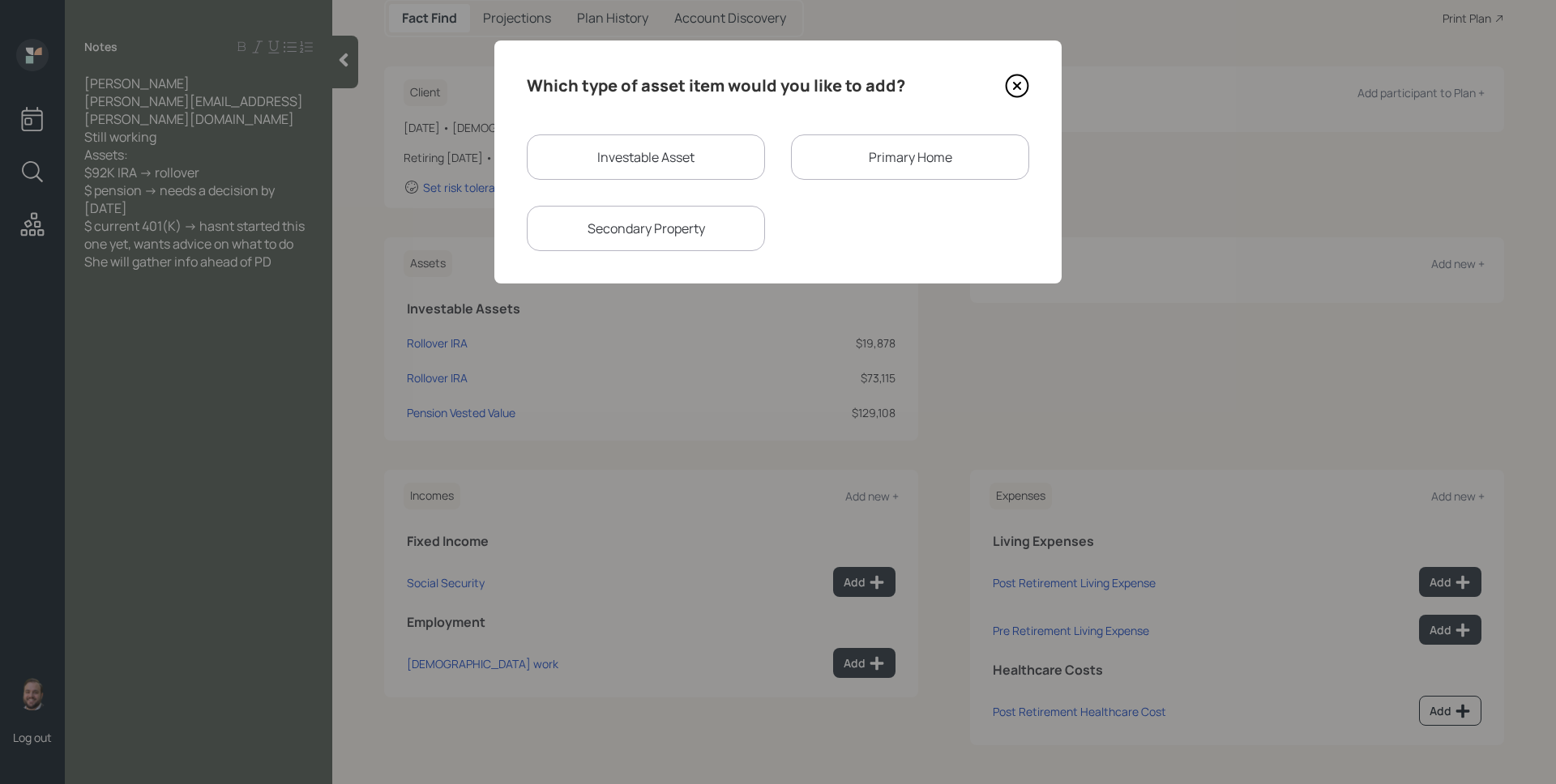
click at [685, 136] on div "Investable Asset" at bounding box center [646, 157] width 238 height 46
select select "taxable"
select select "balanced"
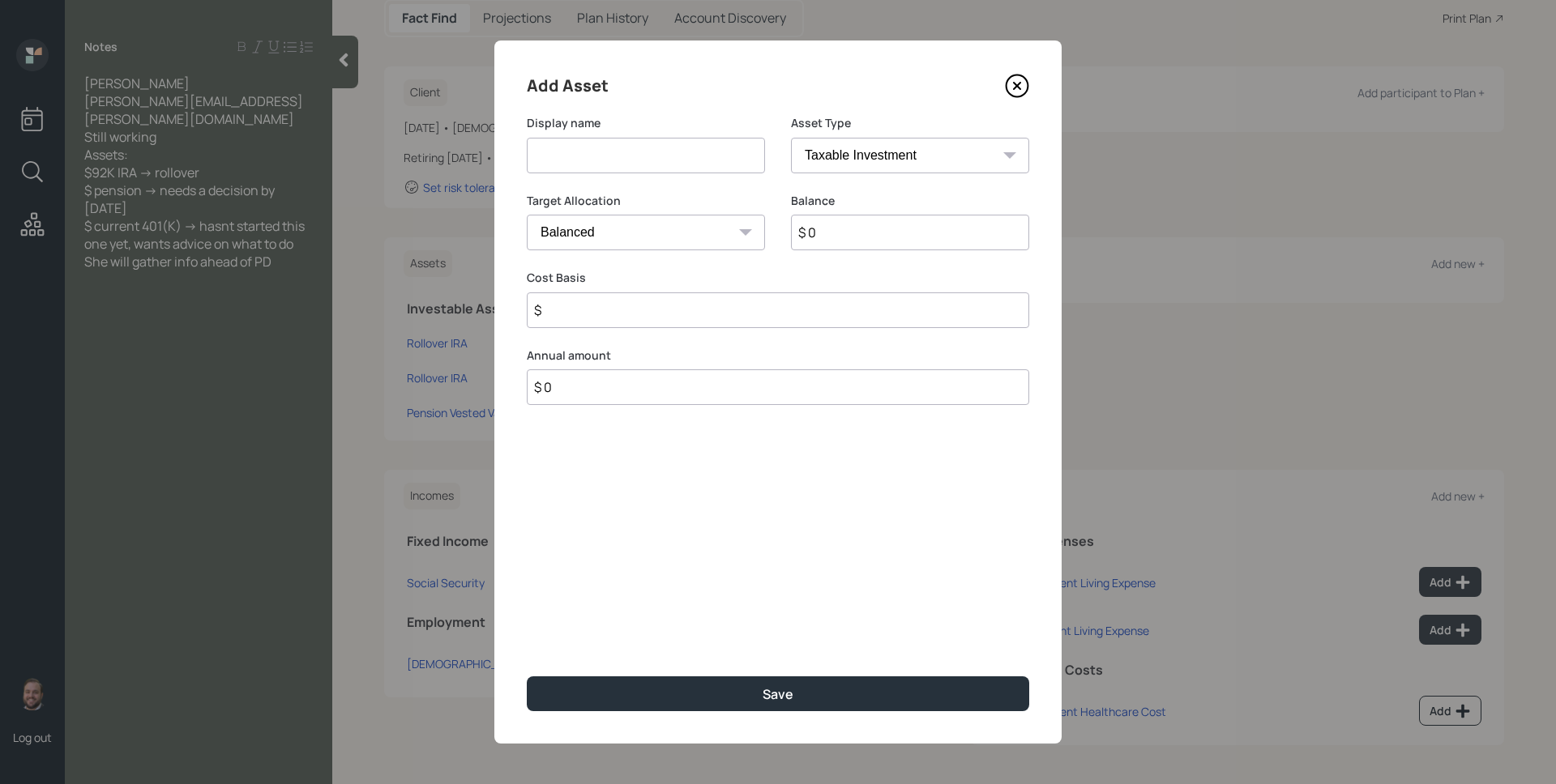
click at [690, 160] on input at bounding box center [646, 155] width 238 height 36
type input "Former 401k"
click at [976, 158] on select "SEP IRA IRA Roth IRA 401(k) Roth 401(k) 403(b) Roth 403(b) 457(b) Roth 457(b) H…" at bounding box center [910, 155] width 238 height 36
select select "ira"
click at [791, 138] on select "SEP IRA IRA Roth IRA 401(k) Roth 401(k) 403(b) Roth 403(b) 457(b) Roth 457(b) H…" at bounding box center [910, 155] width 238 height 36
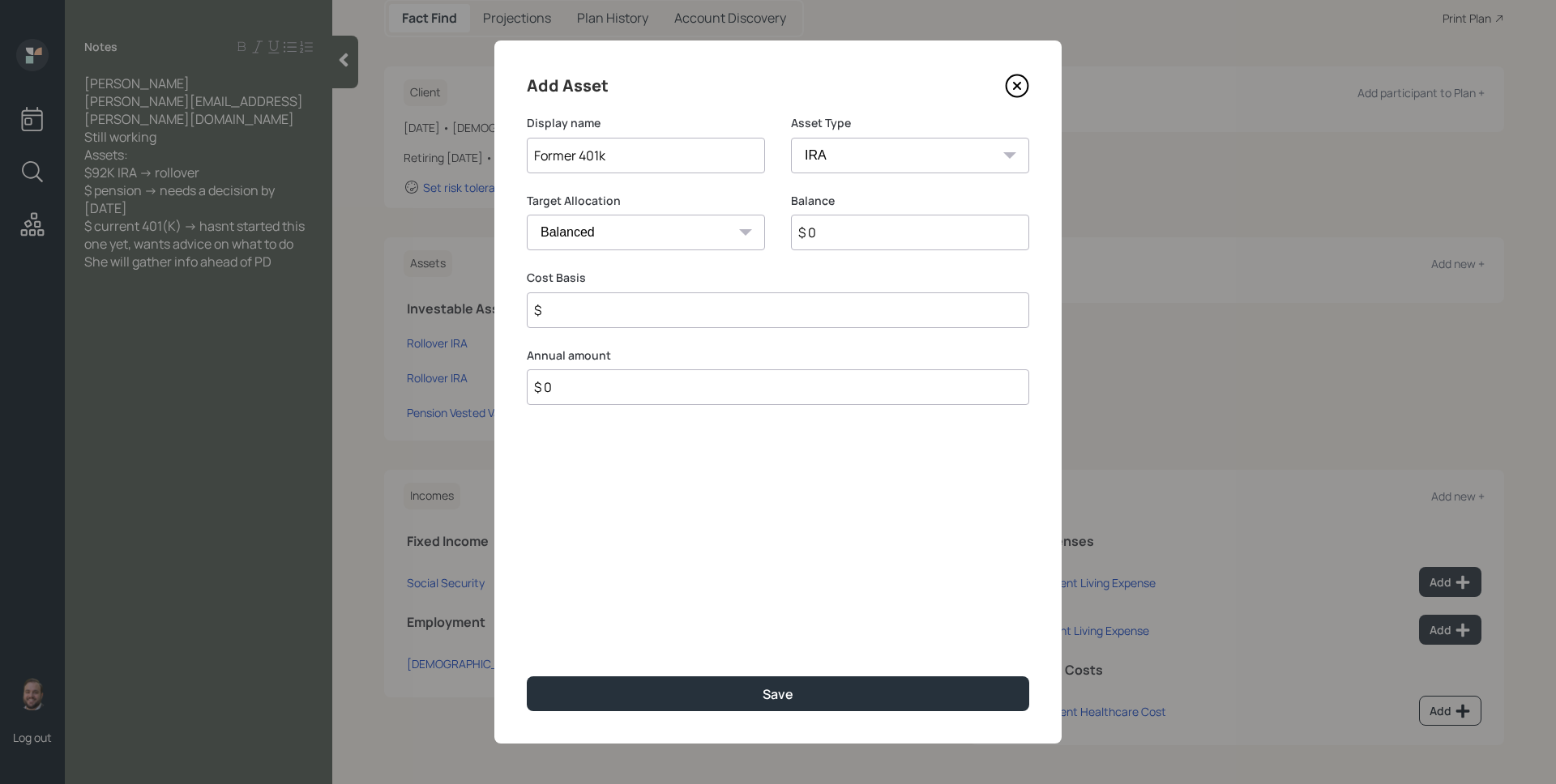
type input "$"
click at [875, 240] on input "$ 0" at bounding box center [910, 232] width 238 height 36
click at [578, 153] on input "Former 401k" at bounding box center [646, 155] width 238 height 36
type input "Former Chase 401k"
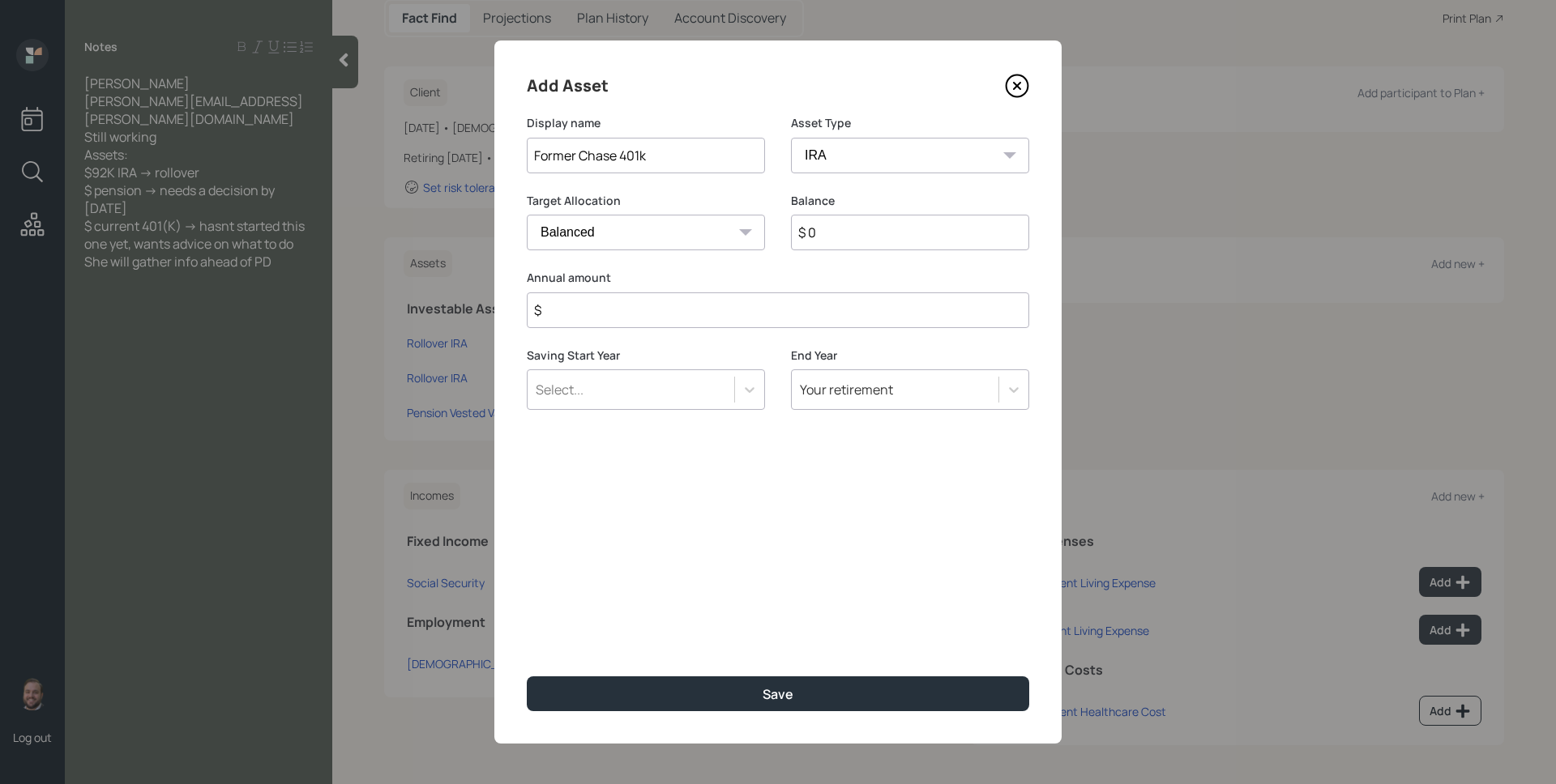
click at [851, 230] on input "$ 0" at bounding box center [910, 232] width 238 height 36
type input "$ 5,000"
type input "$ 0"
click at [527, 676] on button "Save" at bounding box center [778, 694] width 502 height 35
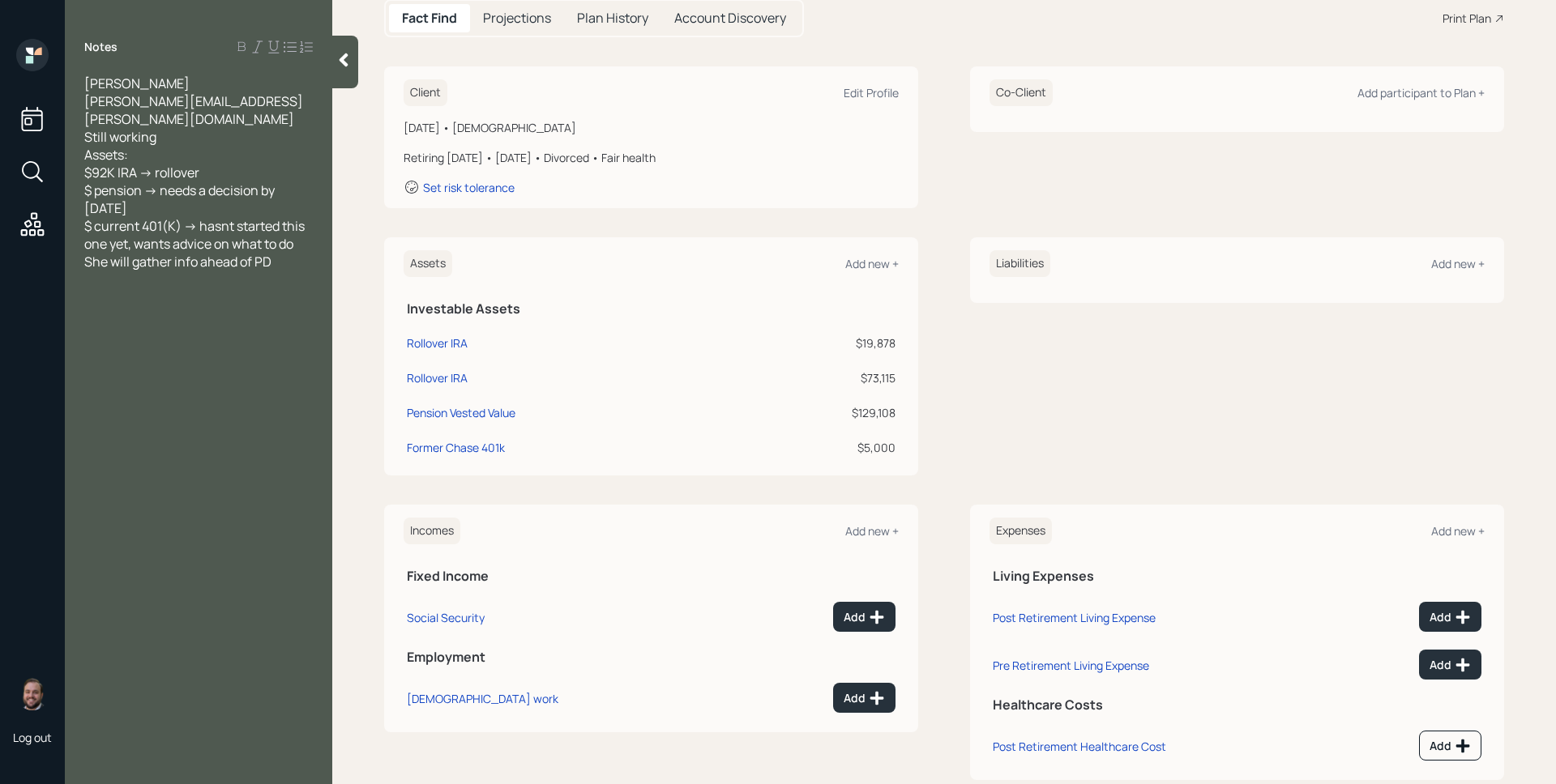
click at [851, 271] on div "Assets Add new +" at bounding box center [651, 264] width 495 height 27
click at [856, 260] on div "Add new +" at bounding box center [871, 264] width 53 height 16
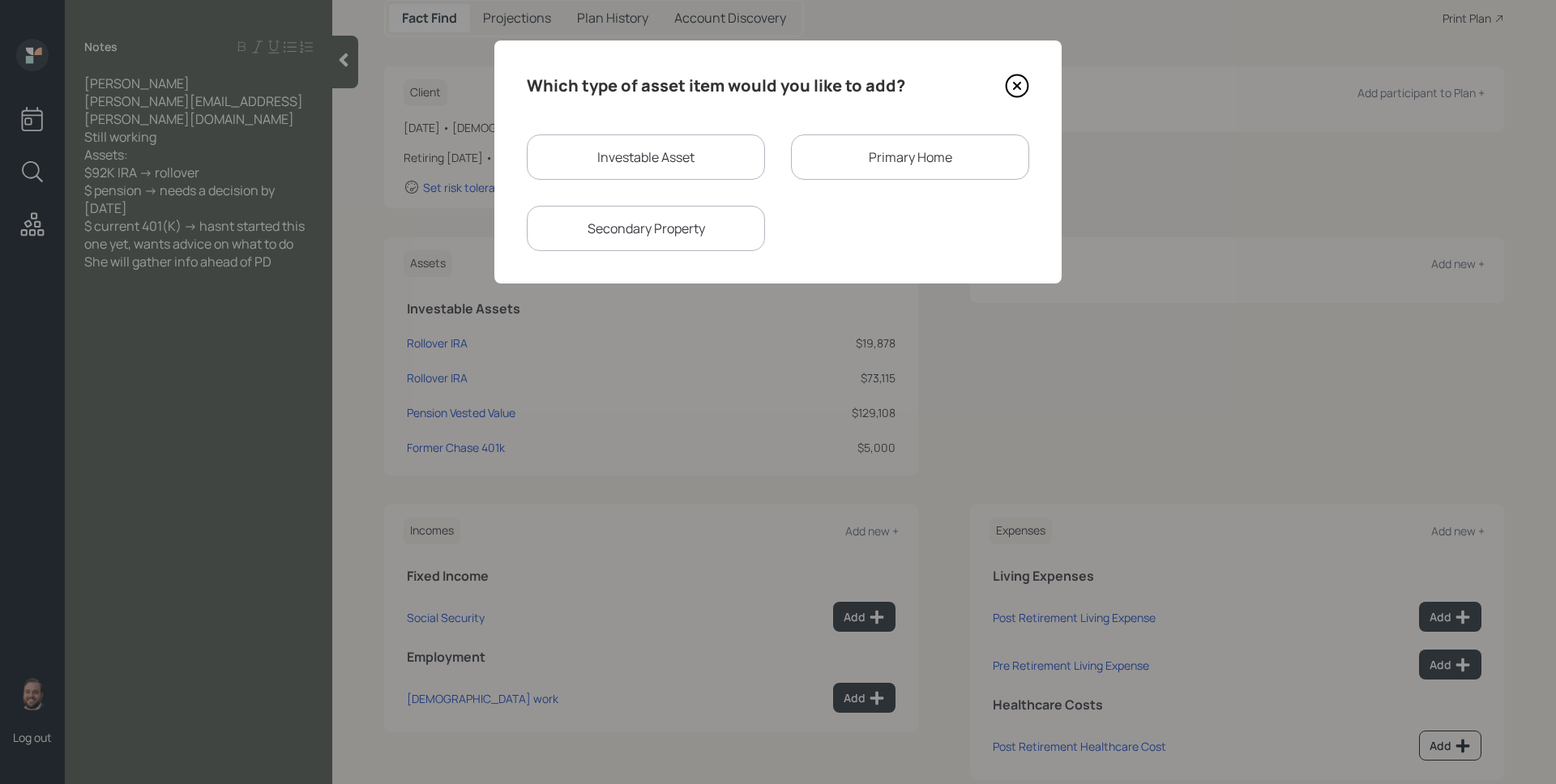
click at [727, 161] on div "Investable Asset" at bounding box center [646, 157] width 238 height 46
select select "taxable"
select select "balanced"
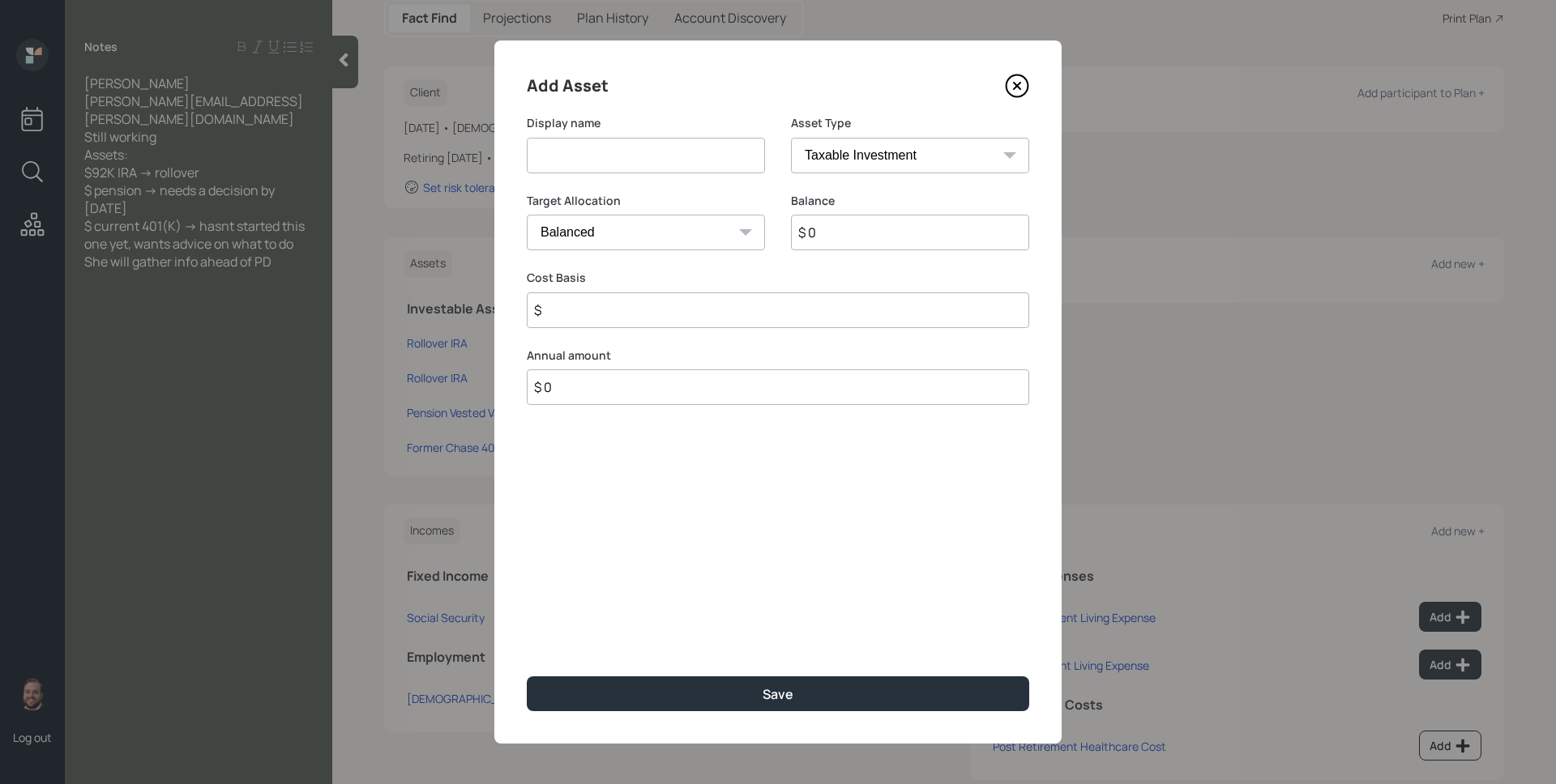
click at [727, 161] on input at bounding box center [646, 155] width 238 height 36
type input "Chase ESPP"
click at [724, 230] on select "Cash Conservative Balanced Aggressive" at bounding box center [646, 232] width 238 height 36
select select "aggressive"
click at [527, 215] on select "Cash Conservative Balanced Aggressive" at bounding box center [646, 232] width 238 height 36
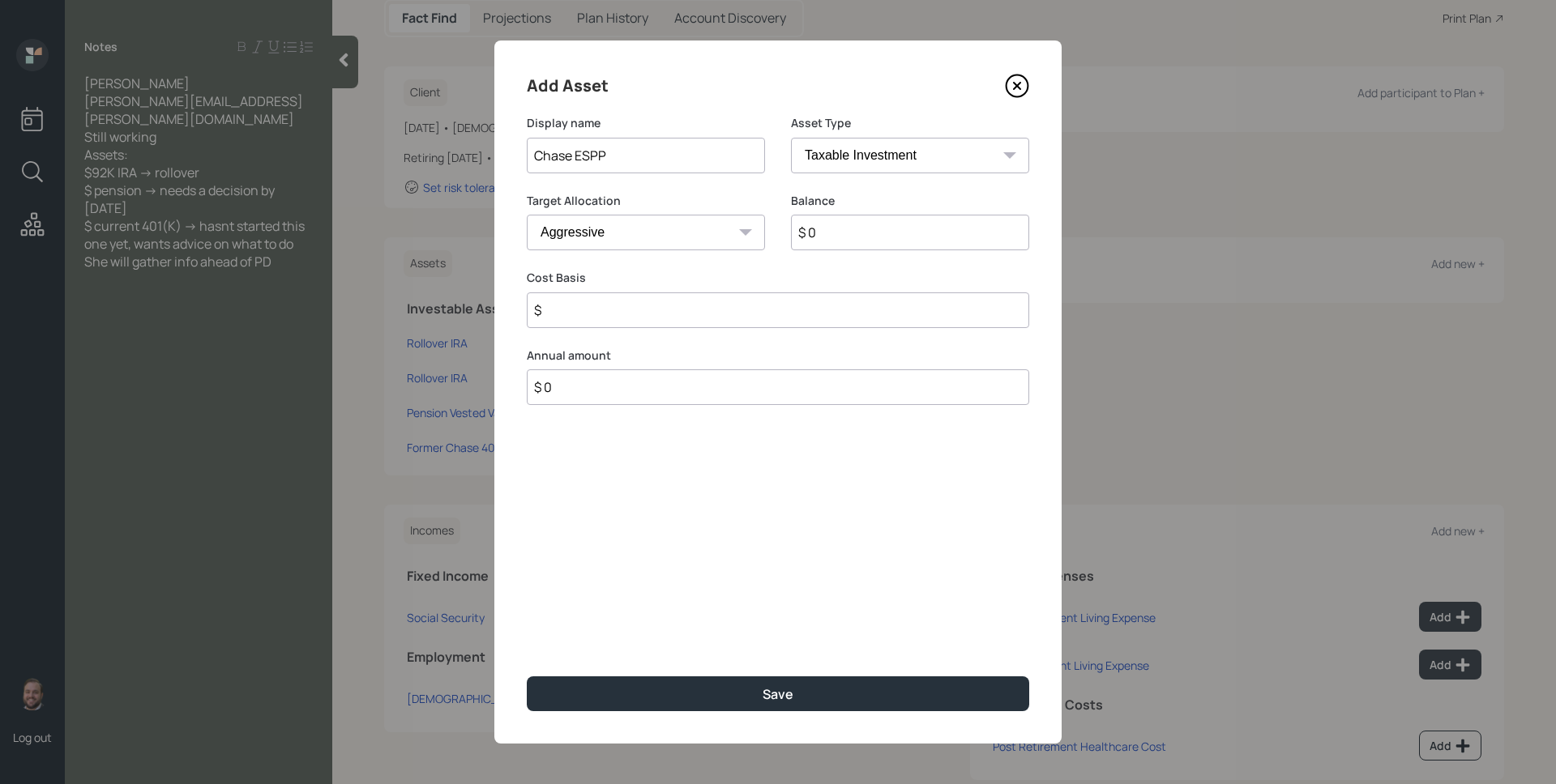
click at [911, 277] on label "Cost Basis" at bounding box center [778, 278] width 502 height 17
click at [884, 237] on input "$ 0" at bounding box center [910, 232] width 238 height 36
type input "$ 1,682"
click at [749, 320] on input "$" at bounding box center [778, 309] width 502 height 36
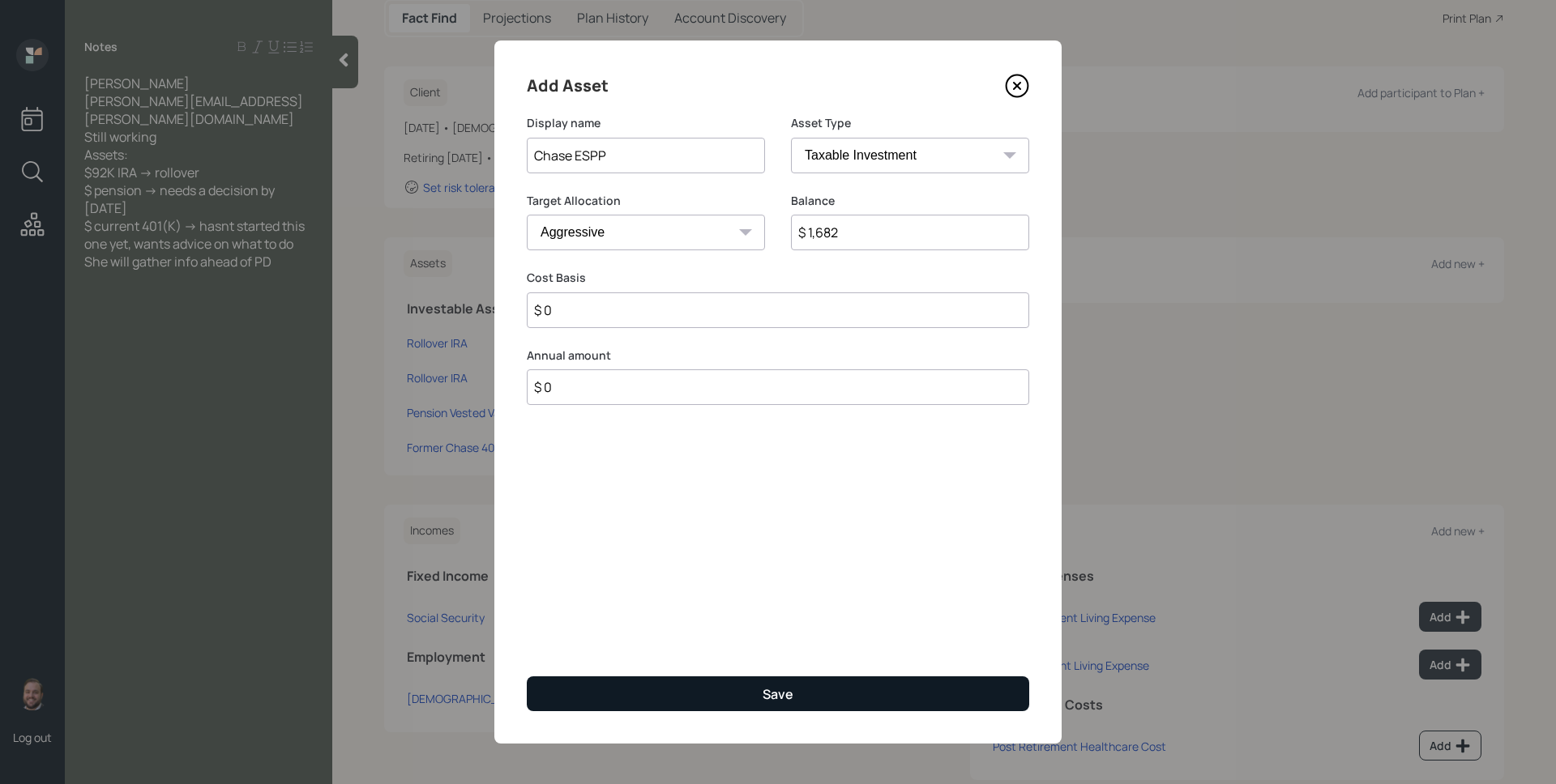
type input "$ 0"
click at [845, 699] on button "Save" at bounding box center [778, 694] width 502 height 35
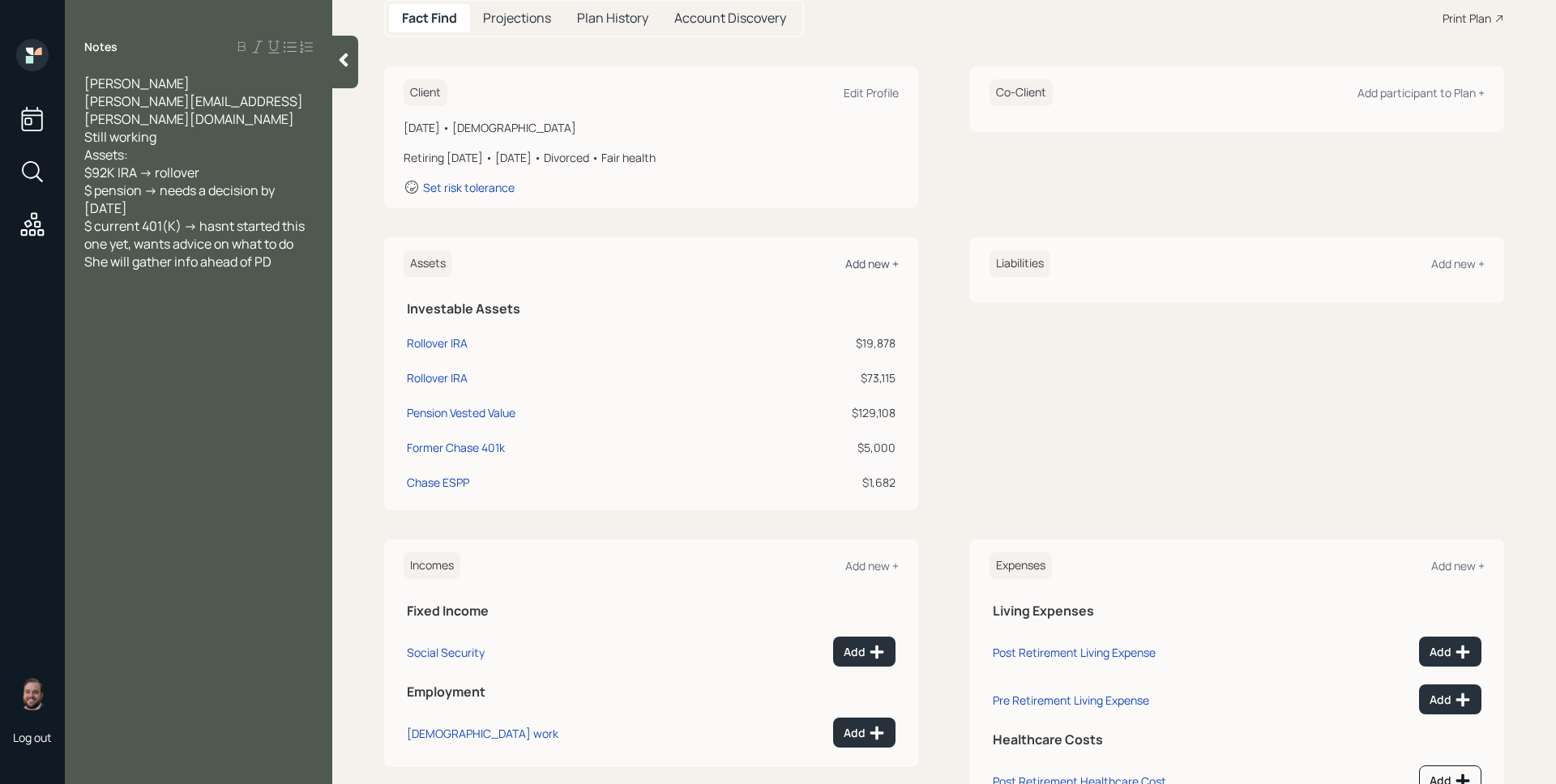
click at [862, 268] on div "Add new +" at bounding box center [871, 264] width 53 height 16
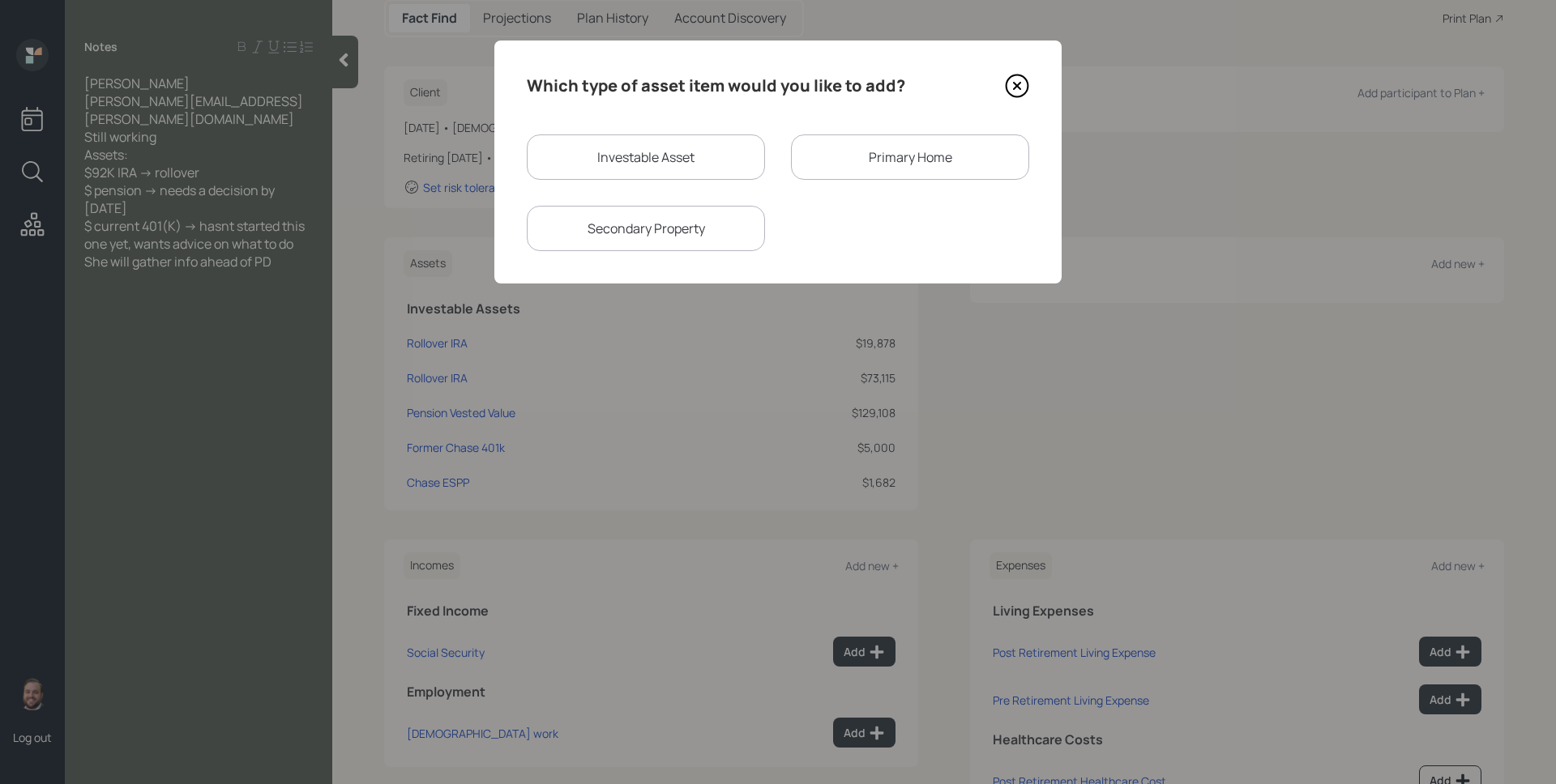
click at [673, 153] on div "Investable Asset" at bounding box center [646, 157] width 238 height 46
select select "taxable"
select select "balanced"
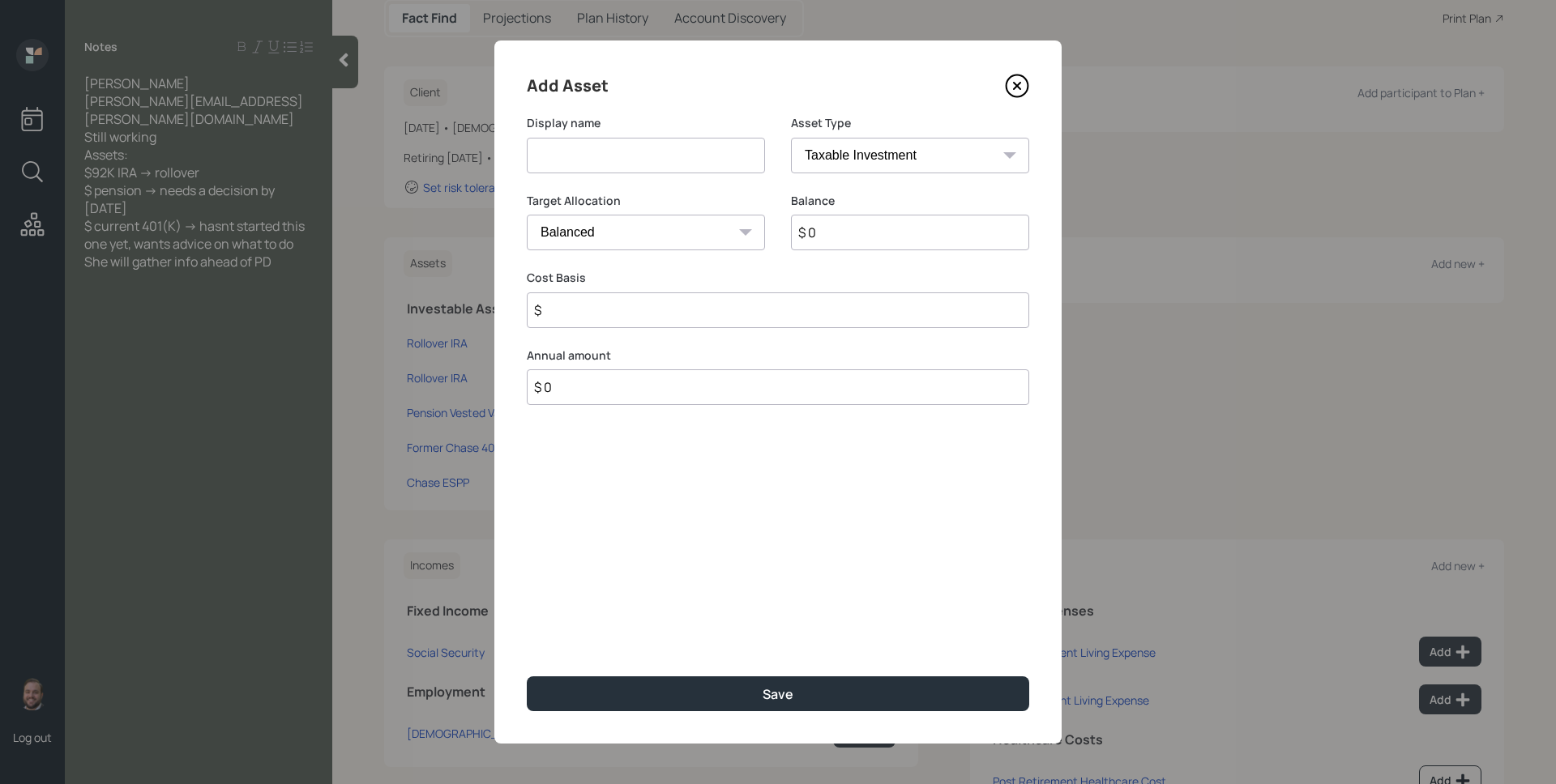
click at [856, 159] on select "SEP IRA IRA Roth IRA 401(k) Roth 401(k) 403(b) Roth 403(b) 457(b) Roth 457(b) H…" at bounding box center [910, 155] width 238 height 36
select select "cash"
click at [791, 138] on select "SEP IRA IRA Roth IRA 401(k) Roth 401(k) 403(b) Roth 403(b) 457(b) Roth 457(b) H…" at bounding box center [910, 155] width 238 height 36
type input "$"
click at [704, 153] on input at bounding box center [646, 155] width 238 height 36
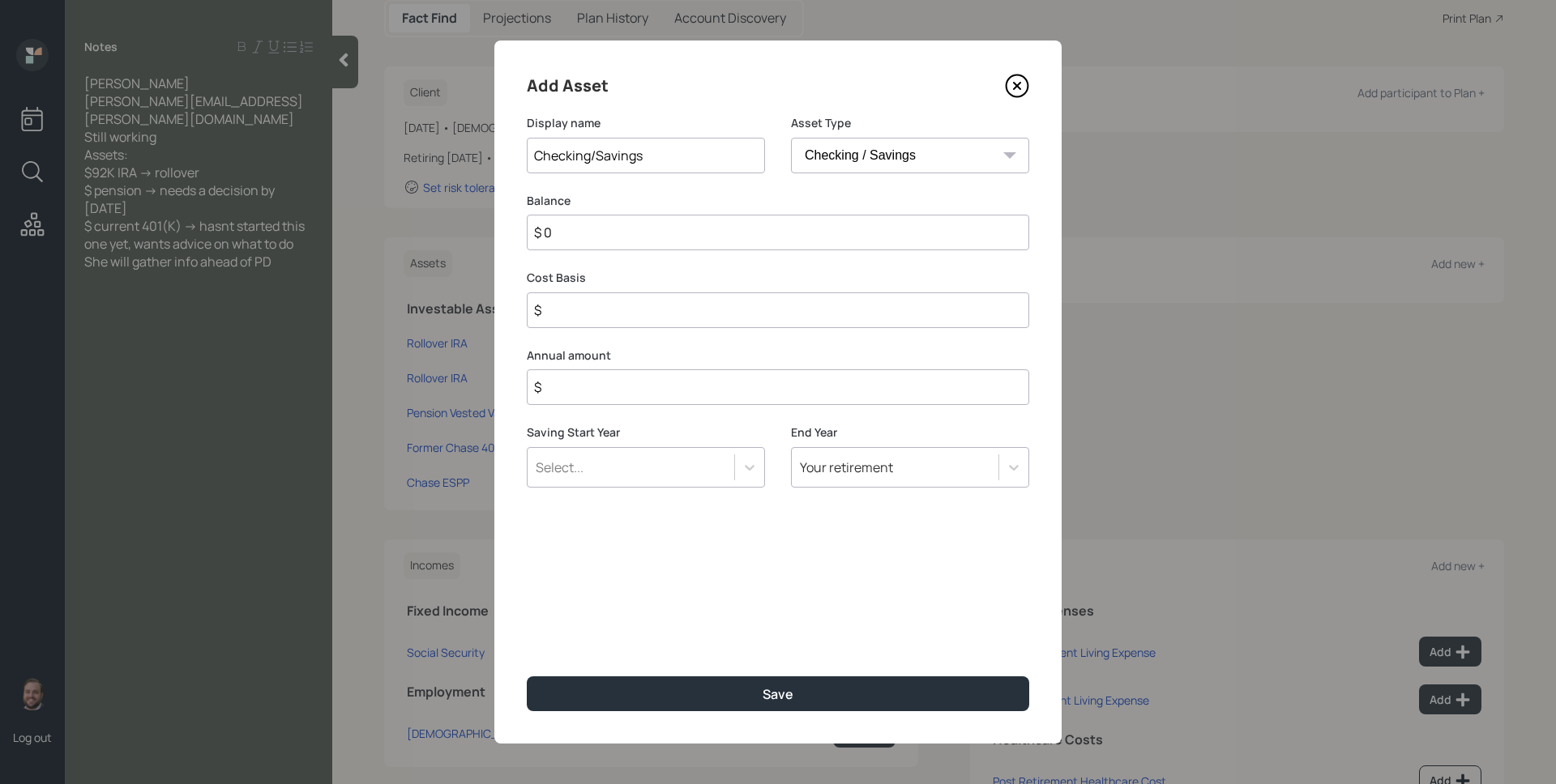
type input "Checking/Savings"
click at [713, 222] on input "$ 0" at bounding box center [778, 232] width 502 height 36
click at [712, 237] on input "$ 0" at bounding box center [778, 232] width 502 height 36
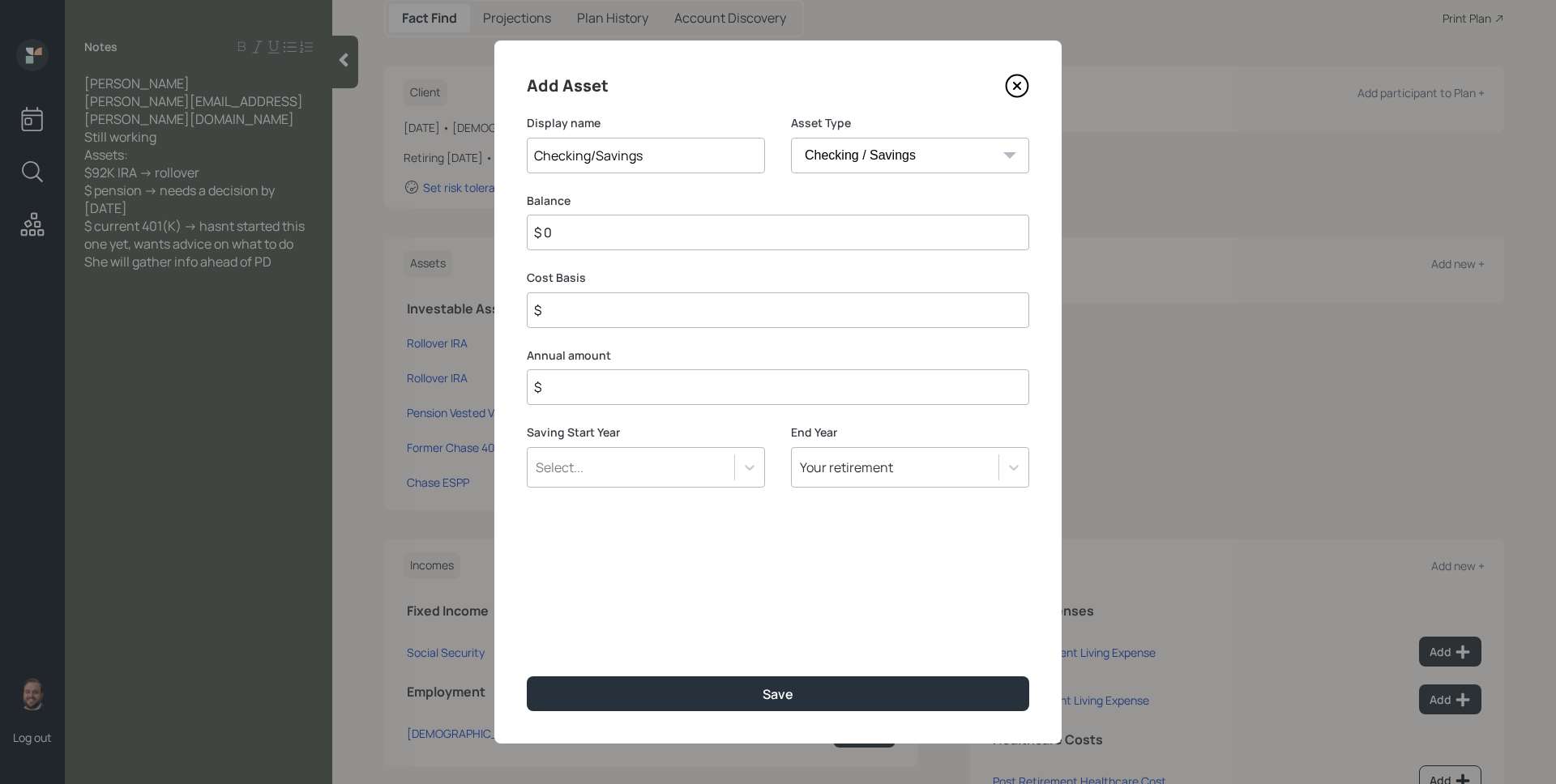
type input "$ 1"
type input "$ 14"
type input "$ 144"
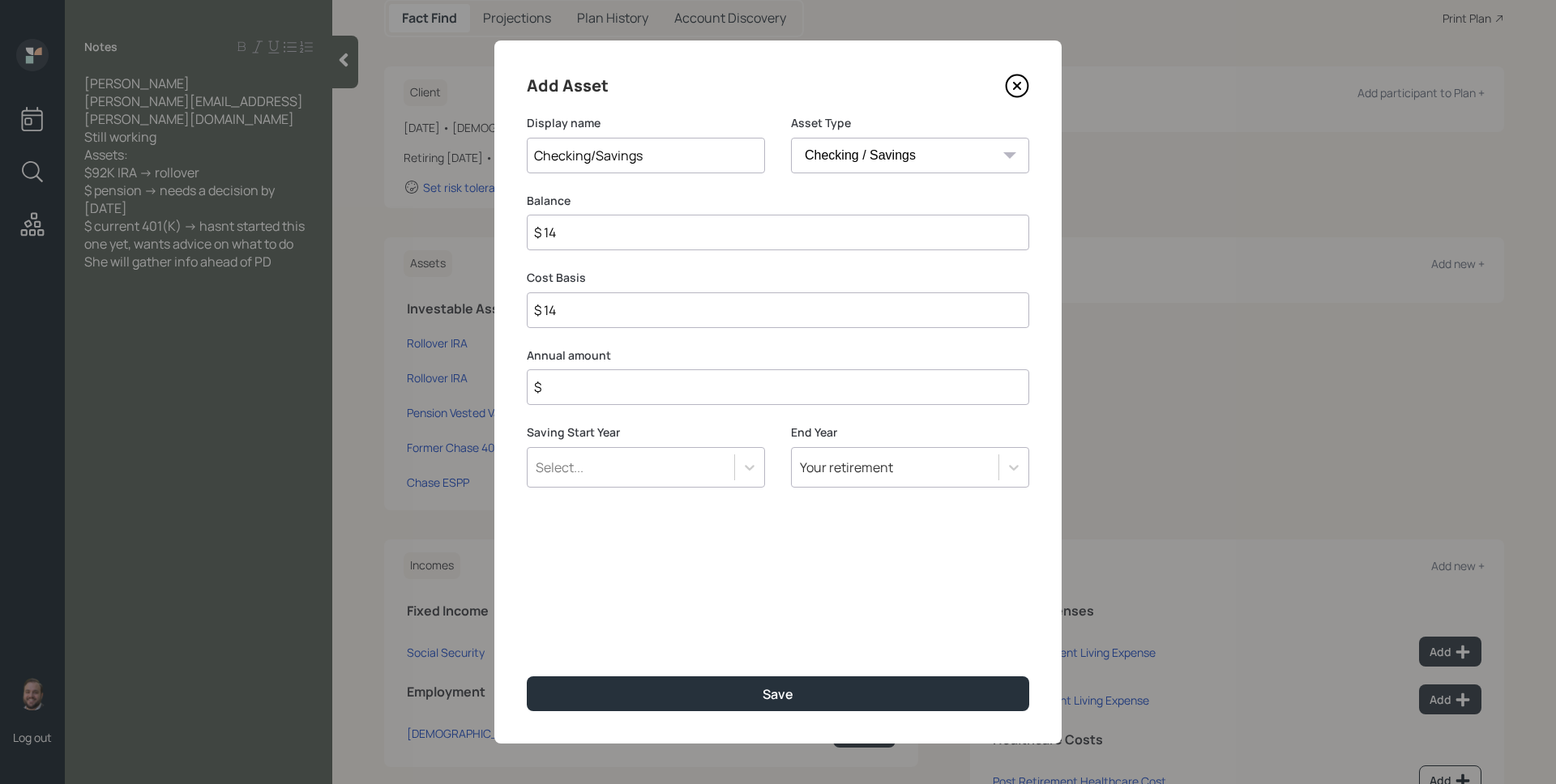
type input "$ 144"
type input "$ 1,448"
type input "$ 144"
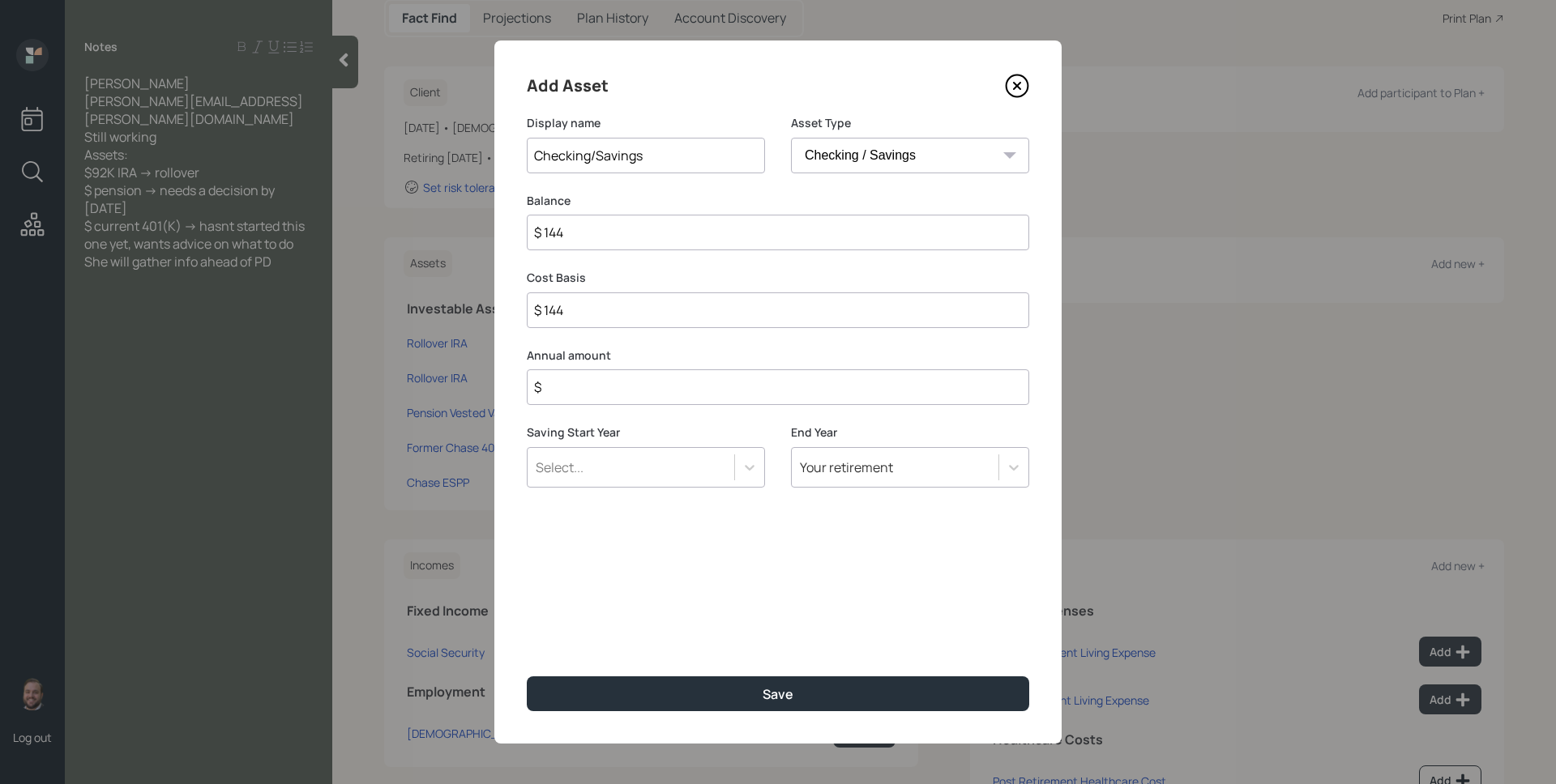
type input "$ 1,449"
type input "$ 14,490"
click at [679, 158] on input "Checking/Savings" at bounding box center [646, 155] width 238 height 36
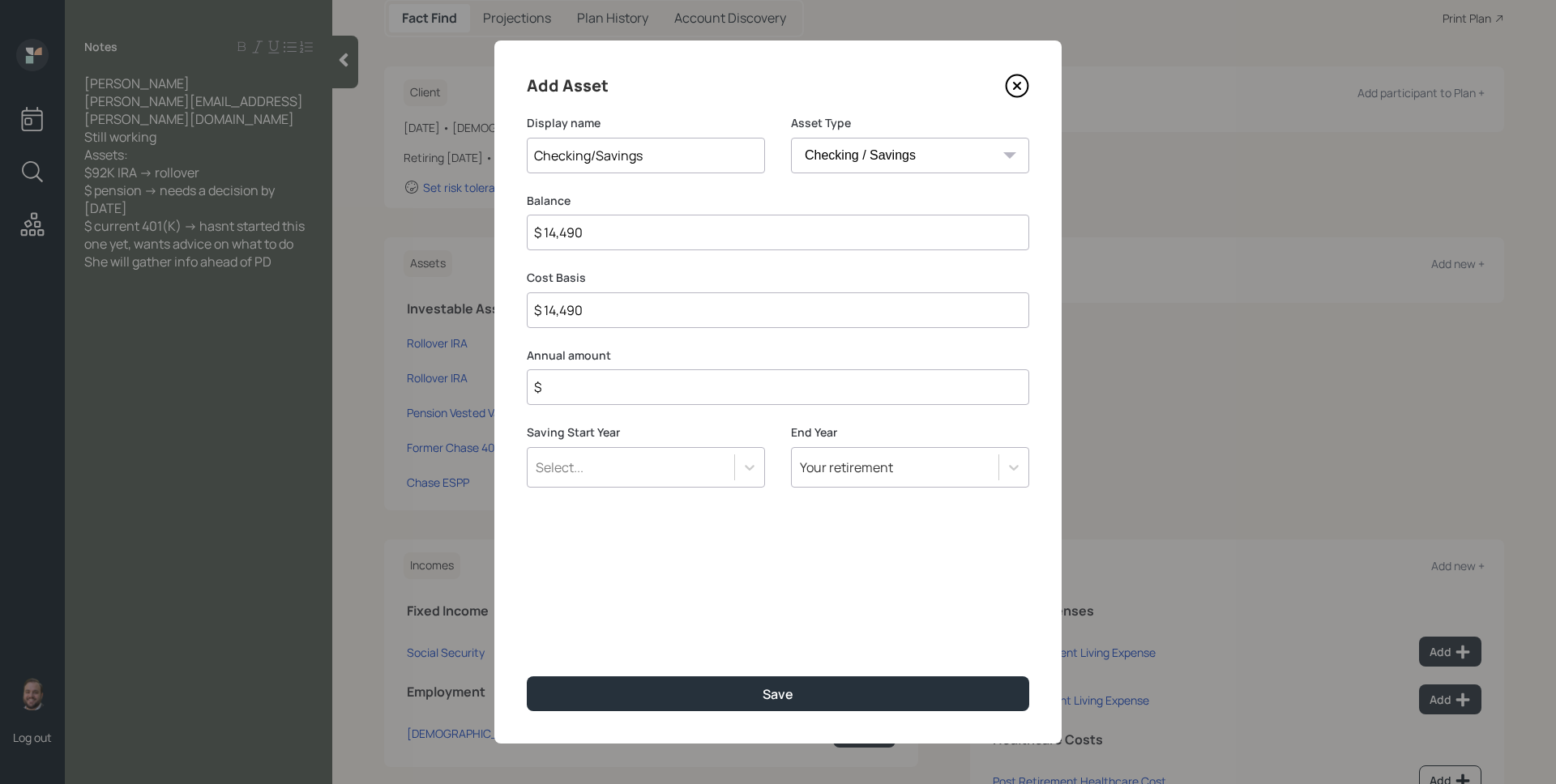
drag, startPoint x: 679, startPoint y: 158, endPoint x: 592, endPoint y: 150, distance: 87.4
click at [592, 150] on input "Checking/Savings" at bounding box center [646, 155] width 238 height 36
type input "Checking"
type input "$ 0"
click at [527, 676] on button "Save" at bounding box center [778, 694] width 502 height 35
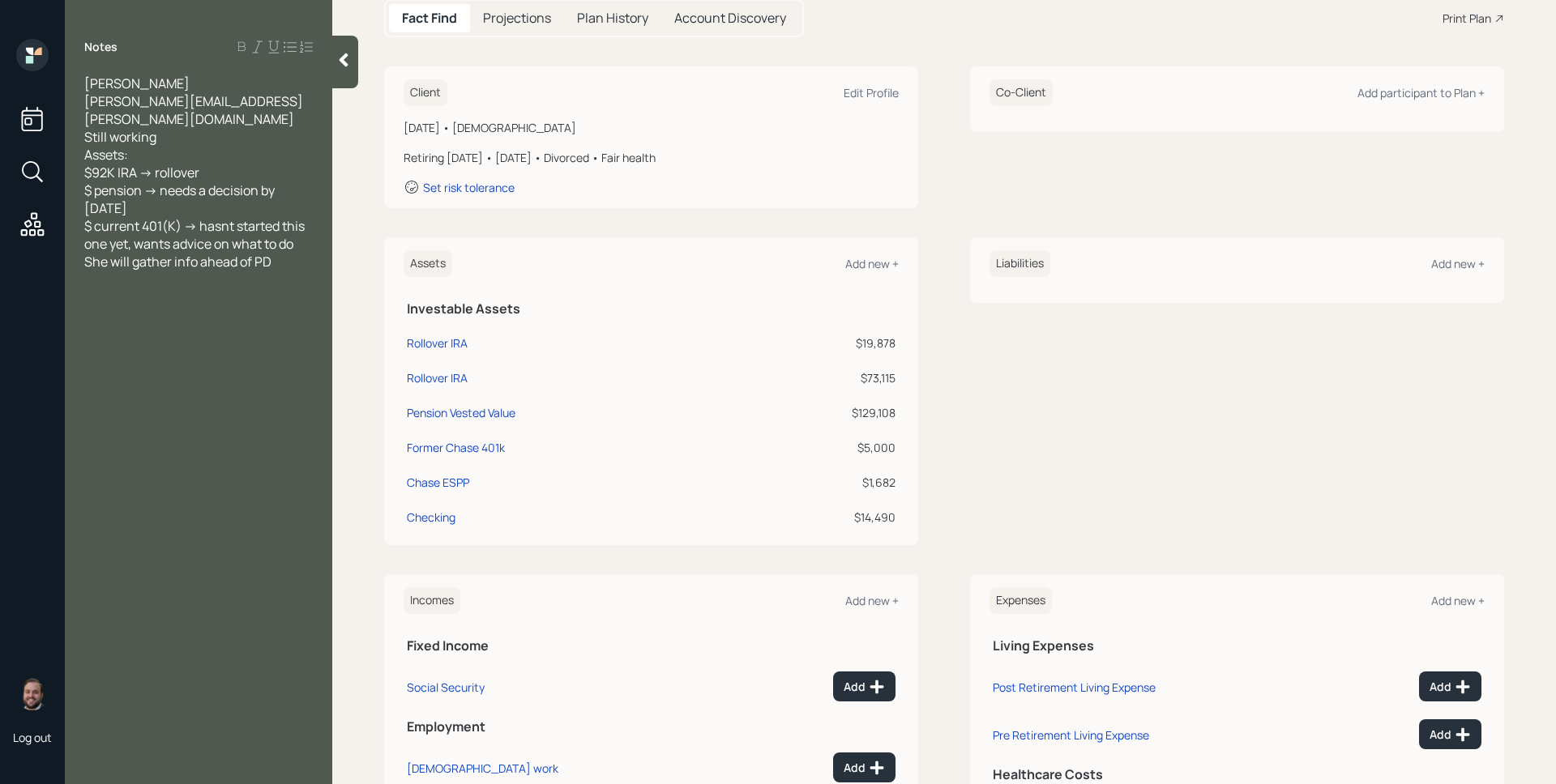
click at [855, 254] on div "Assets Add new +" at bounding box center [651, 264] width 495 height 27
click at [861, 265] on div "Add new +" at bounding box center [871, 264] width 53 height 16
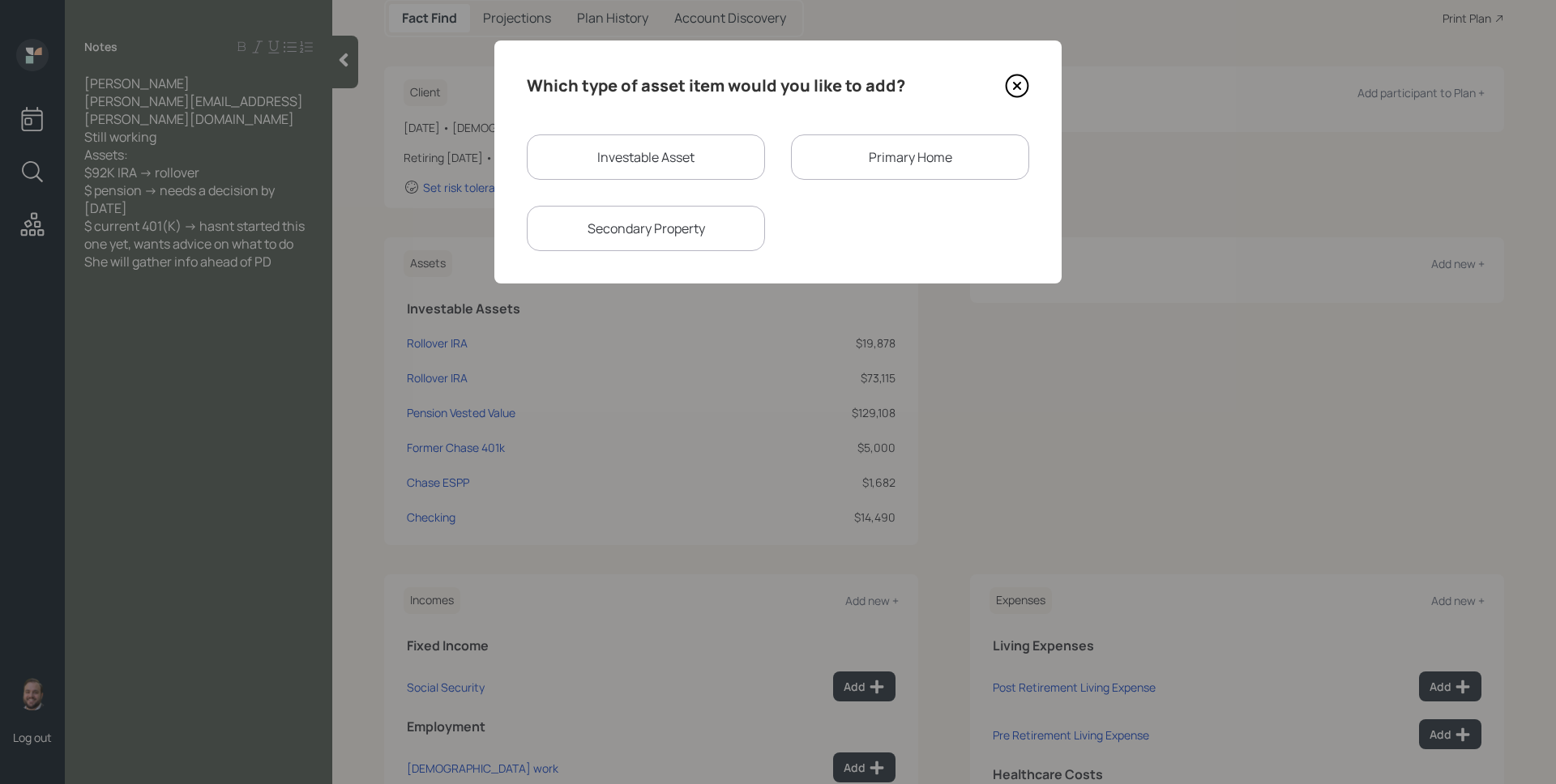
click at [680, 154] on div "Investable Asset" at bounding box center [646, 157] width 238 height 46
select select "taxable"
select select "balanced"
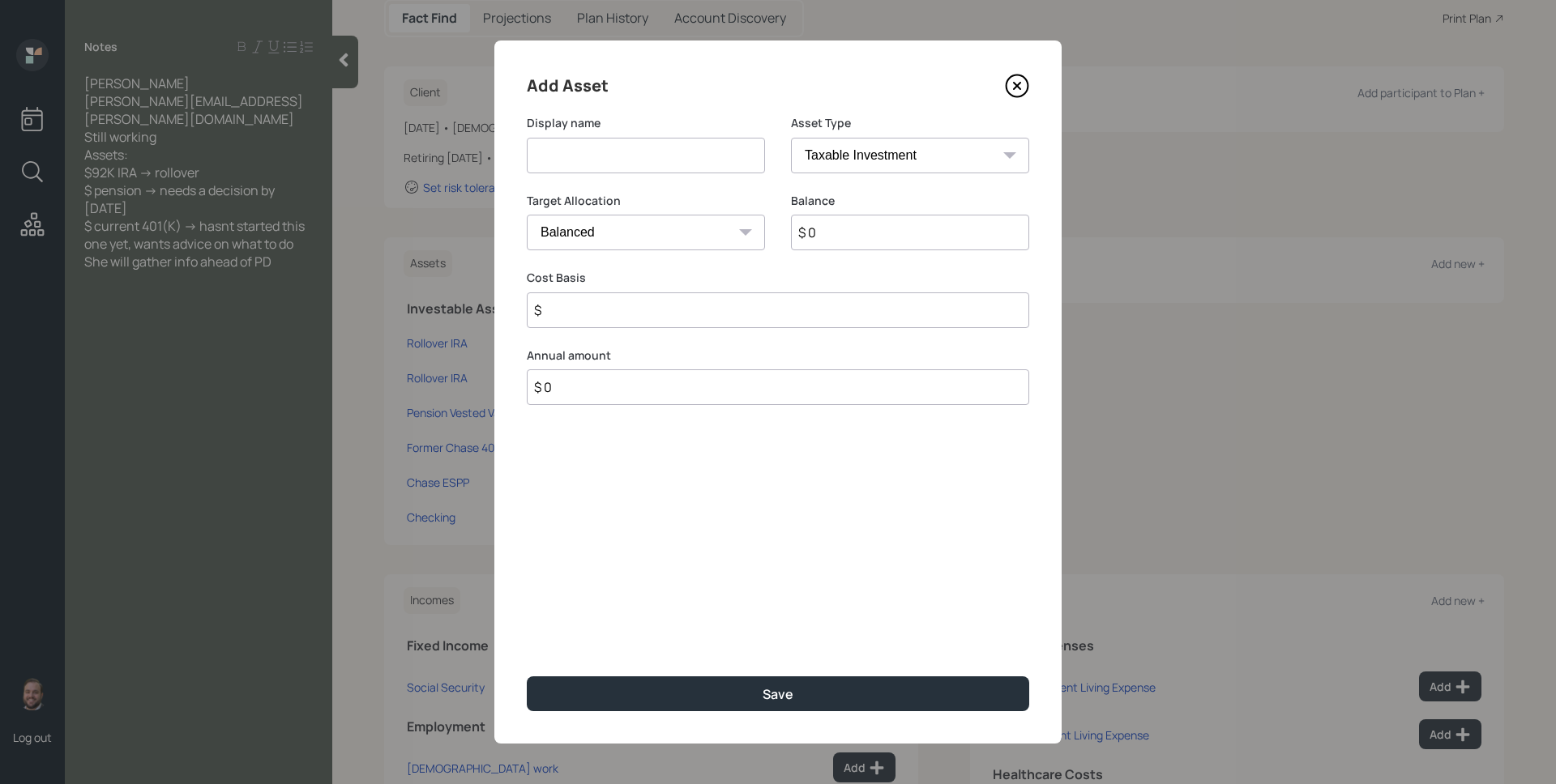
click at [705, 144] on input at bounding box center [646, 155] width 238 height 36
type input "Savings"
click at [900, 163] on select "SEP IRA IRA Roth IRA 401(k) Roth 401(k) 403(b) Roth 403(b) 457(b) Roth 457(b) H…" at bounding box center [910, 155] width 238 height 36
select select "cash"
click at [791, 138] on select "SEP IRA IRA Roth IRA 401(k) Roth 401(k) 403(b) Roth 403(b) 457(b) Roth 457(b) H…" at bounding box center [910, 155] width 238 height 36
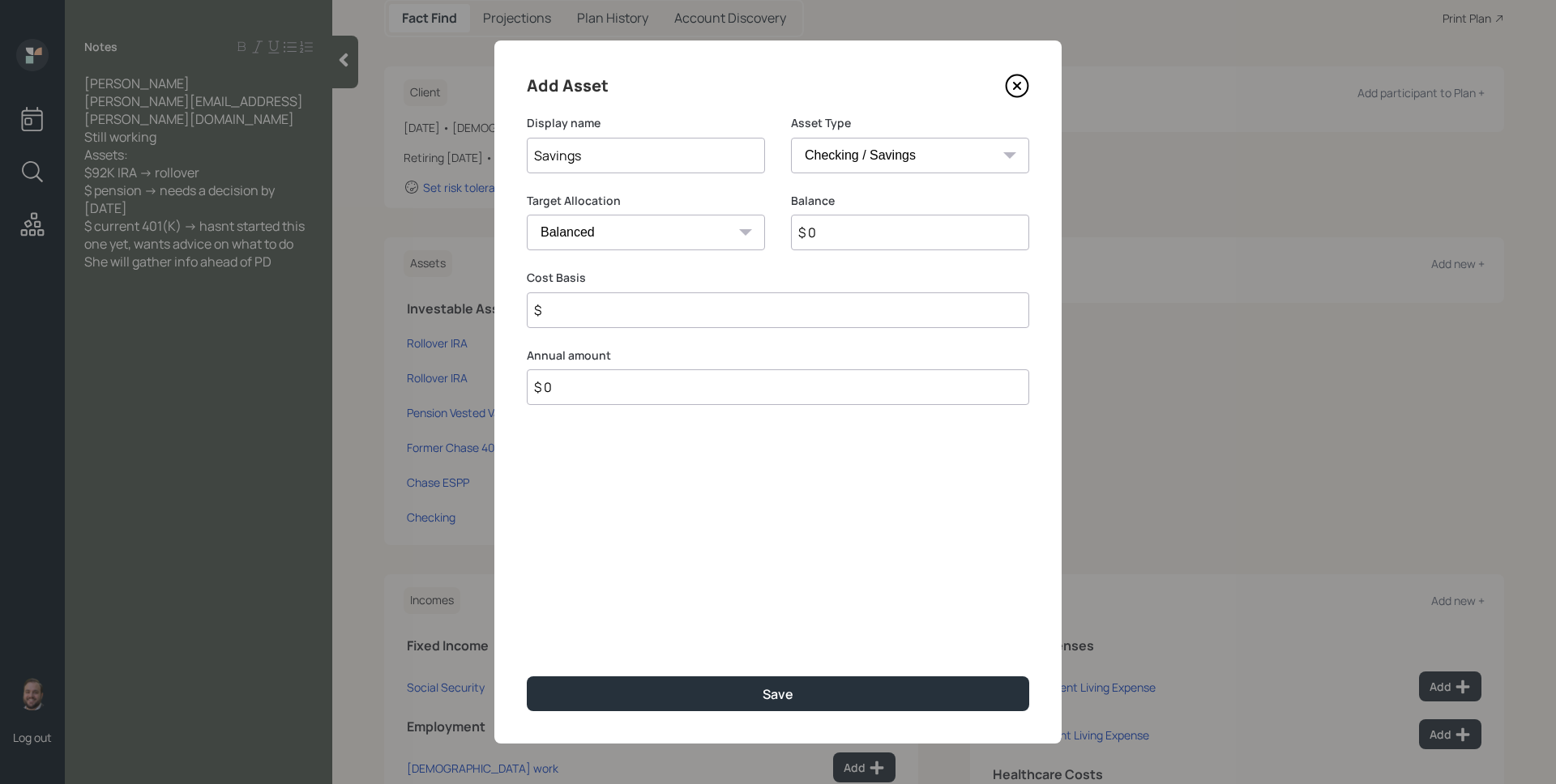
type input "$"
click at [770, 236] on input "$ 0" at bounding box center [778, 232] width 502 height 36
type input "$ 9"
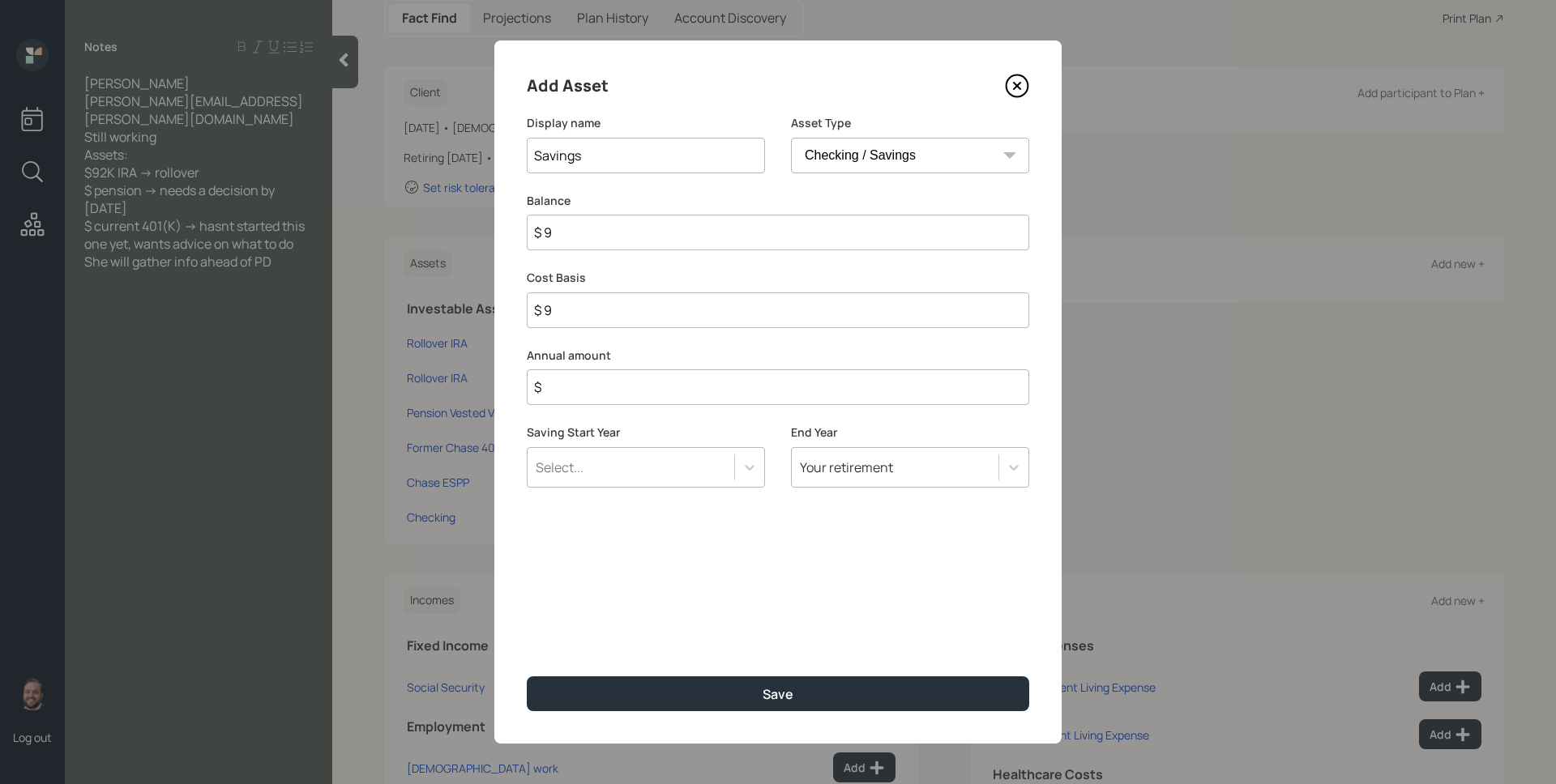
type input "$ 95"
type input "$ 956"
type input "$ 9,565"
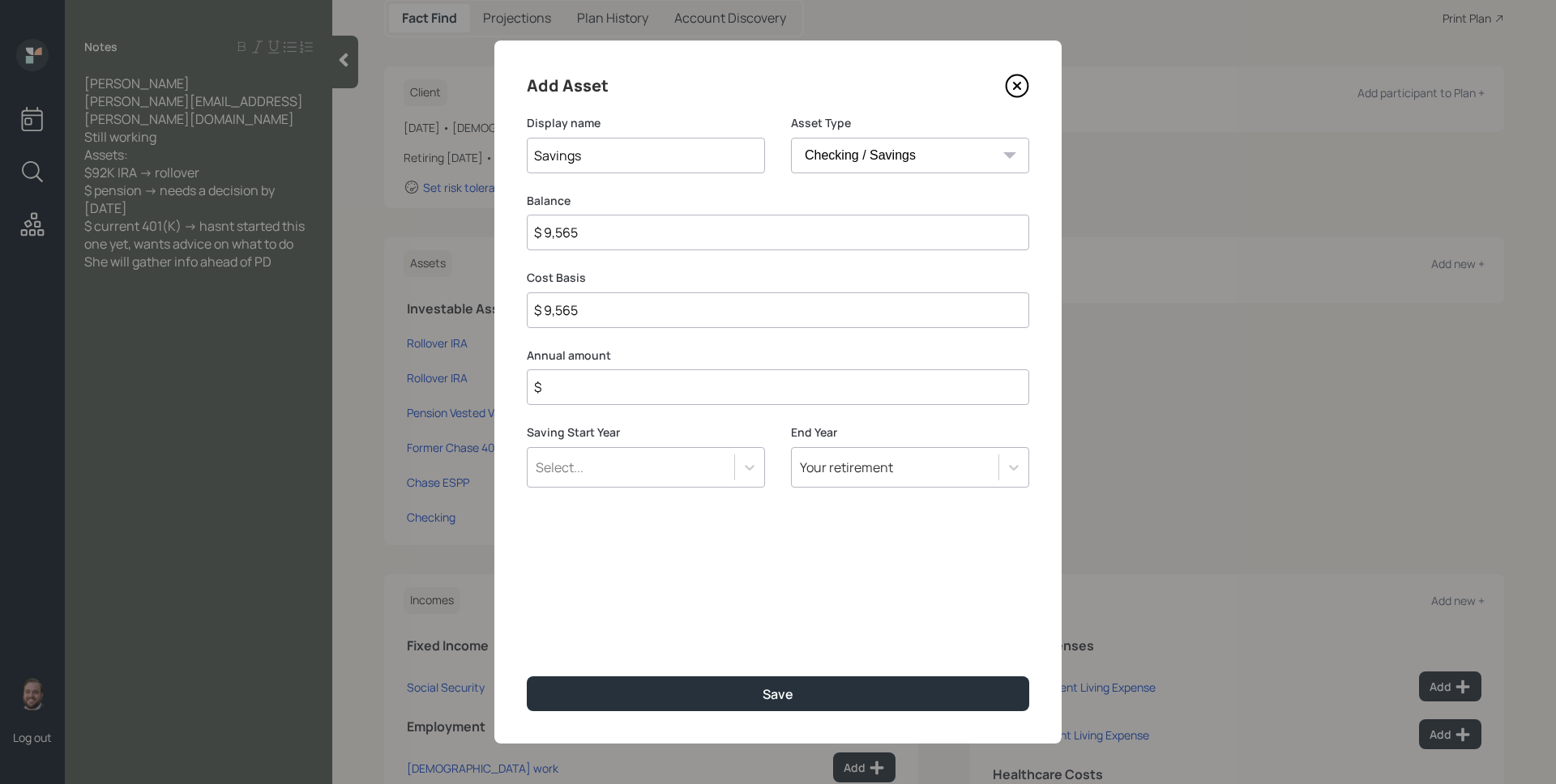
type input "$ 9,565"
type input "$ 0"
click at [527, 676] on button "Save" at bounding box center [778, 694] width 502 height 35
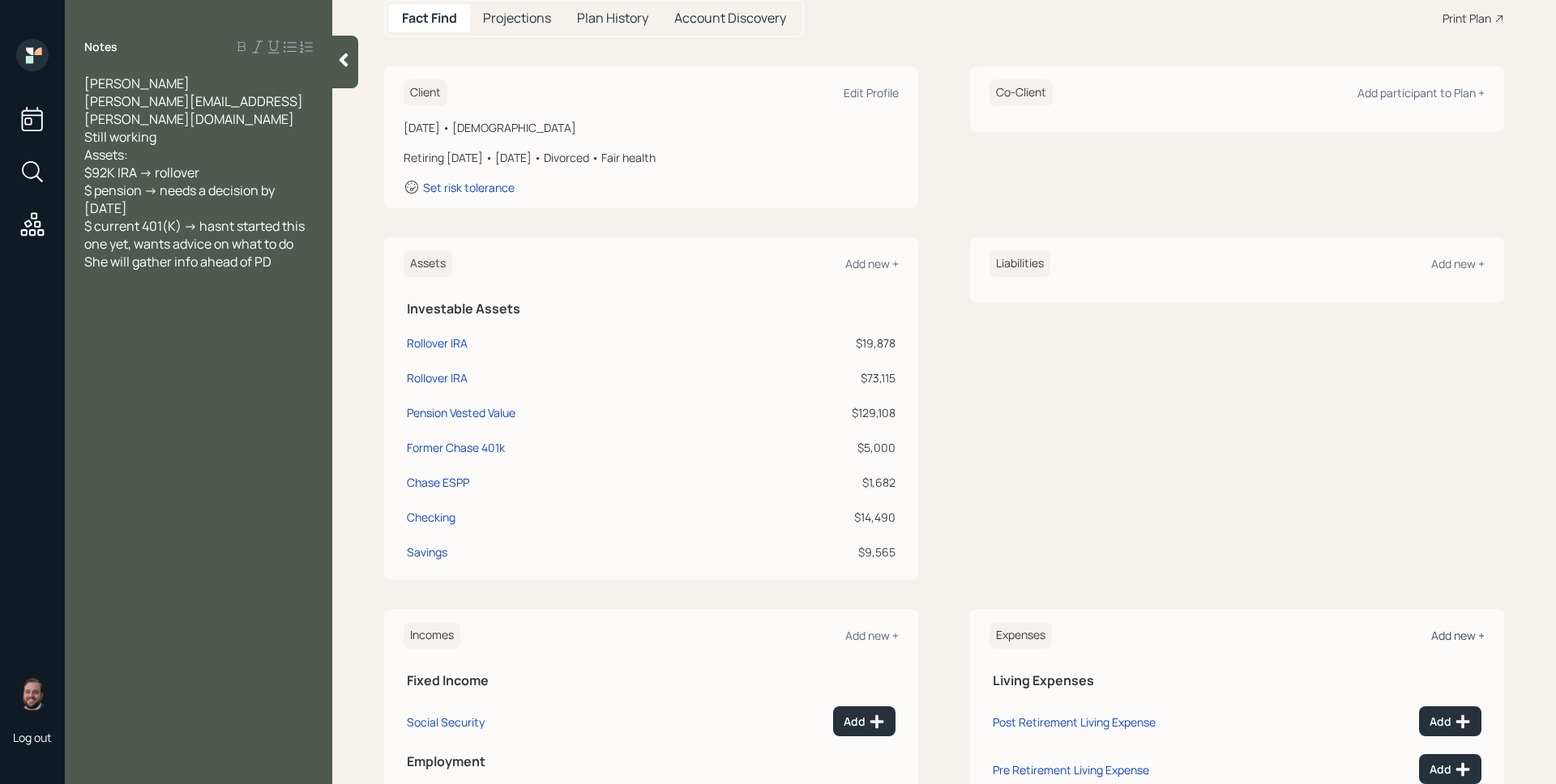
click at [1431, 631] on div "Add new +" at bounding box center [1457, 635] width 53 height 16
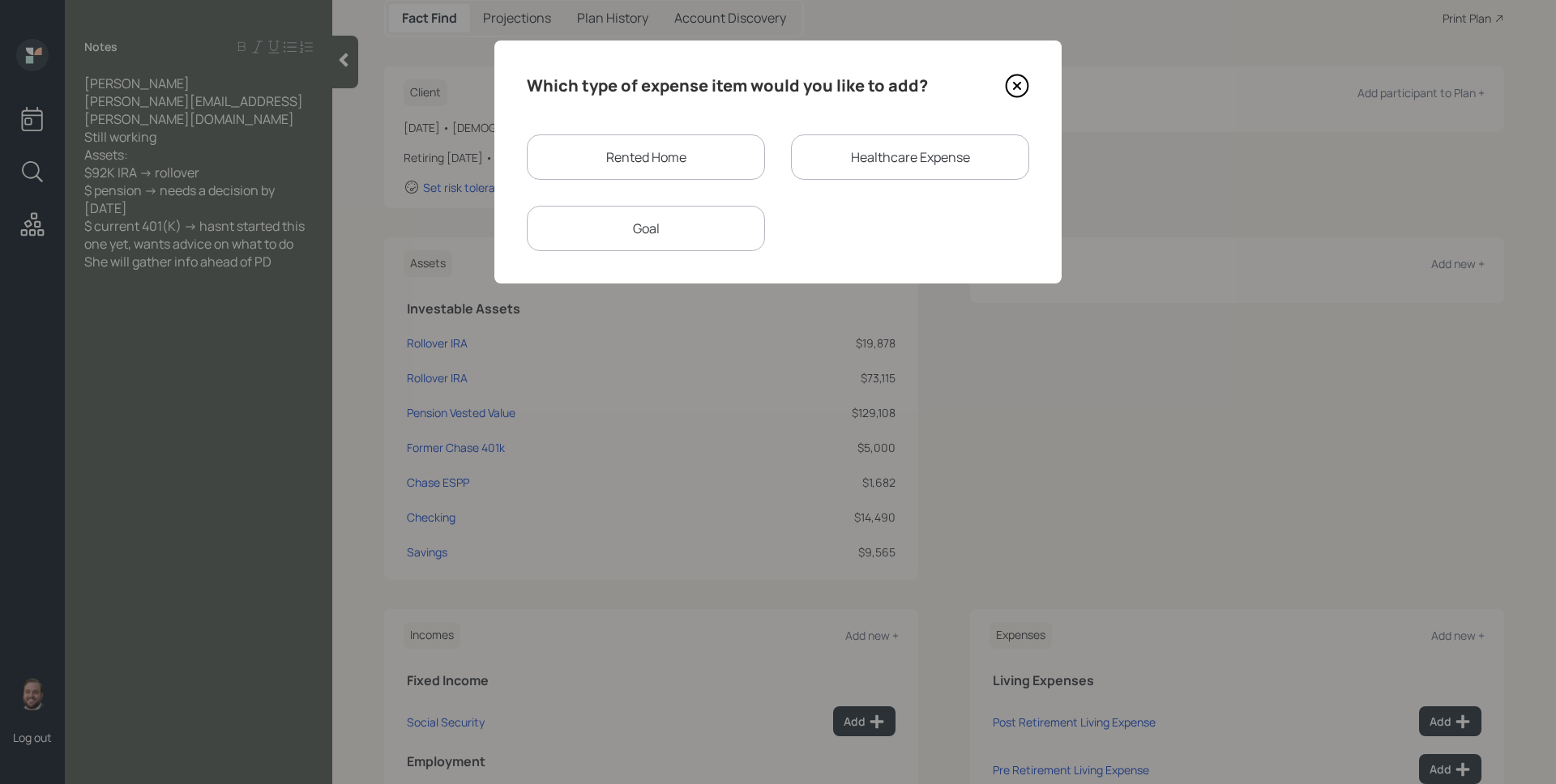
click at [697, 158] on div "Rented Home" at bounding box center [646, 157] width 238 height 46
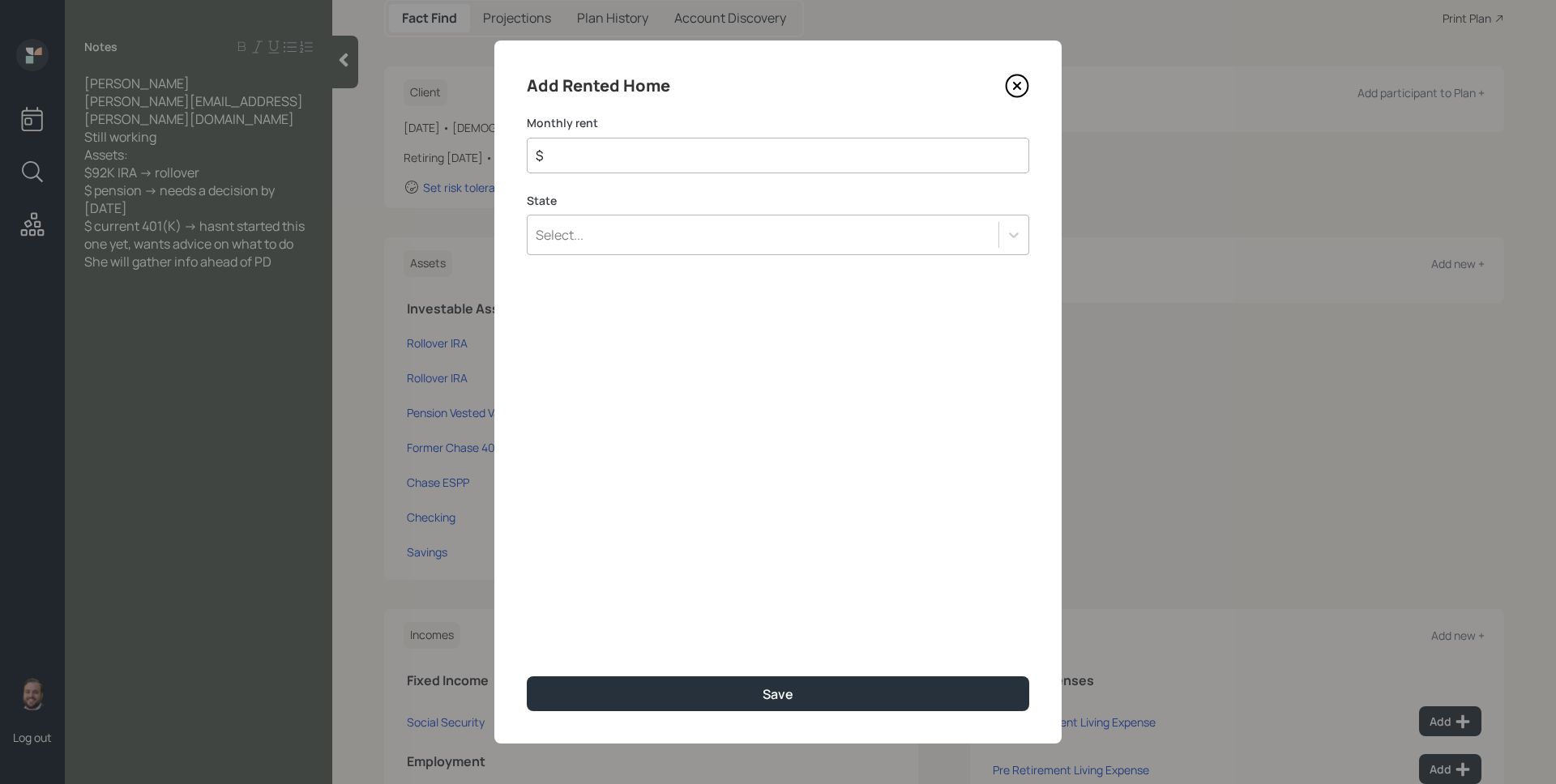
click at [656, 240] on div "Select..." at bounding box center [778, 235] width 502 height 41
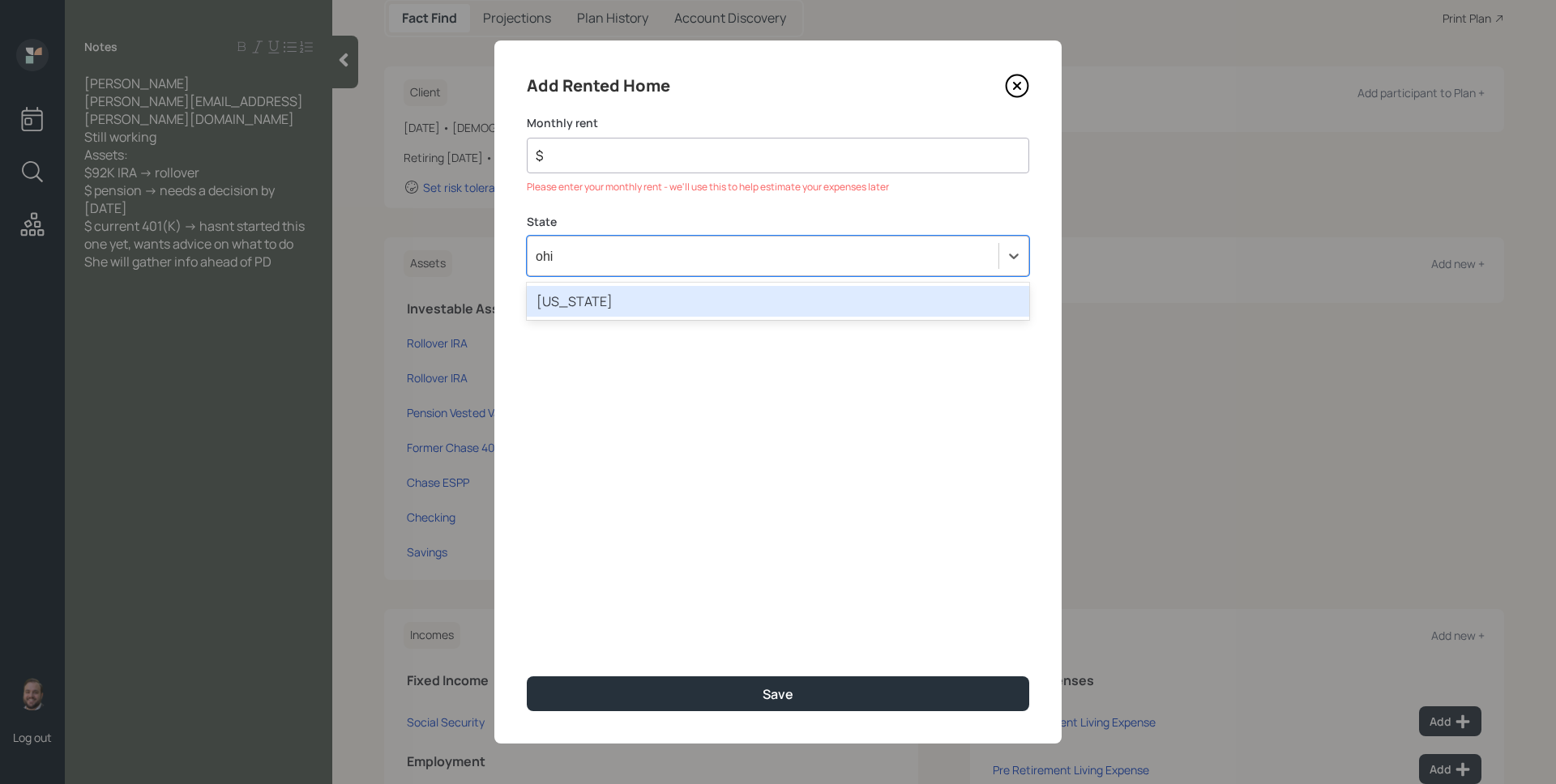
type input "ohio"
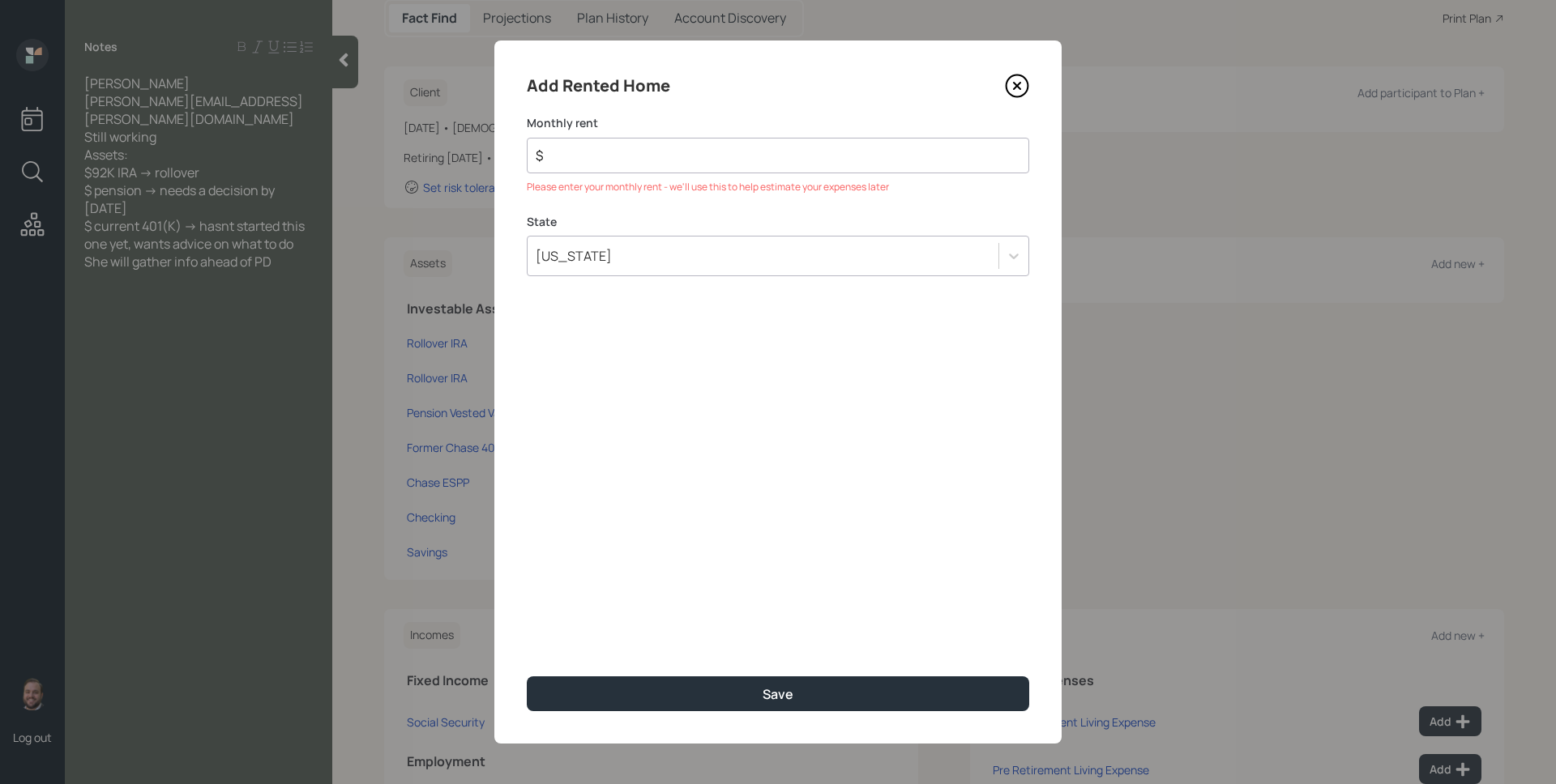
click at [616, 154] on input "$" at bounding box center [771, 155] width 475 height 19
type input "$ 1,134"
click at [677, 487] on div "Add Rented Home Monthly rent $ 1,134 State Ohio Save" at bounding box center [778, 392] width 567 height 703
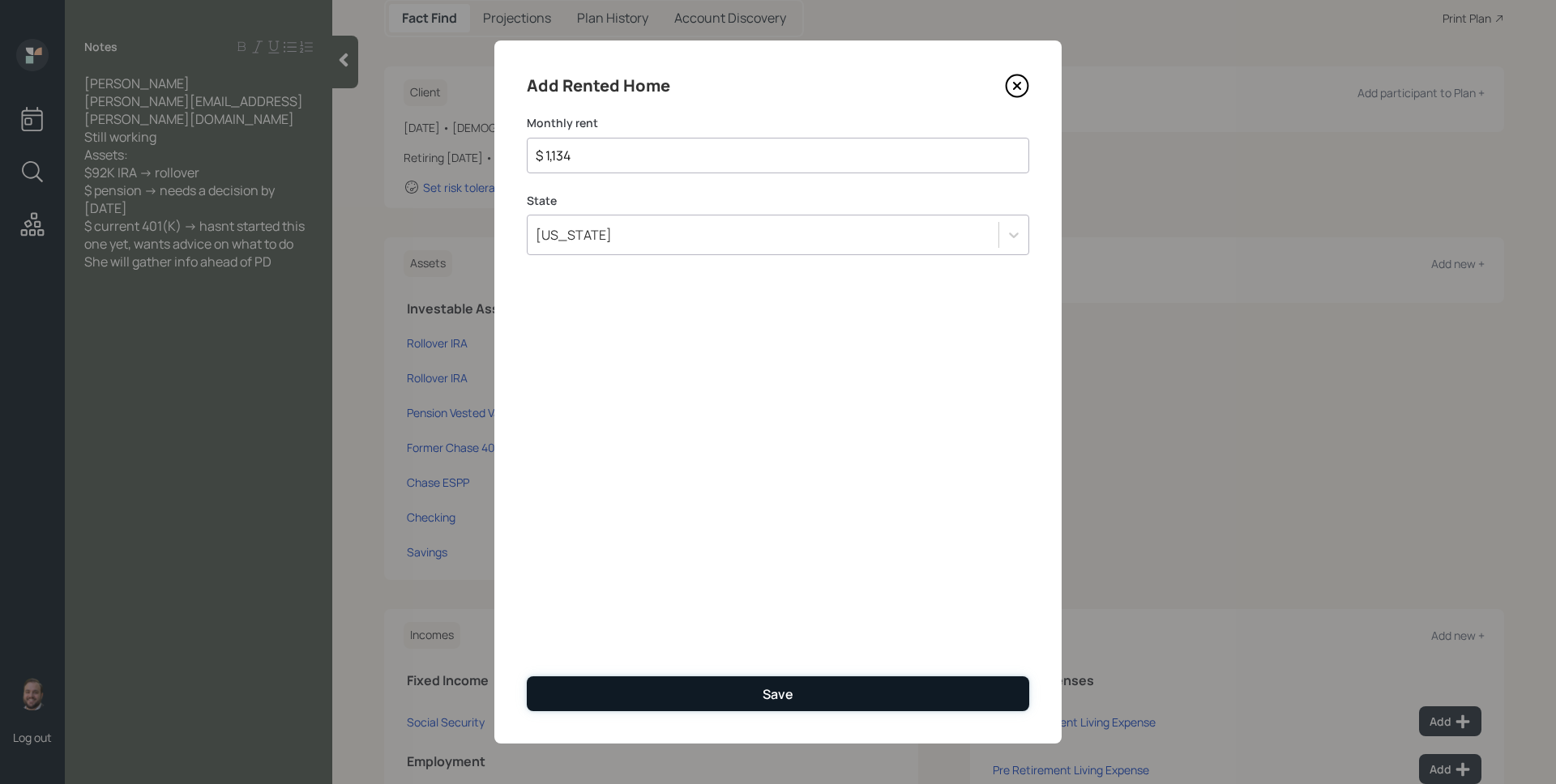
click at [779, 679] on button "Save" at bounding box center [778, 694] width 502 height 35
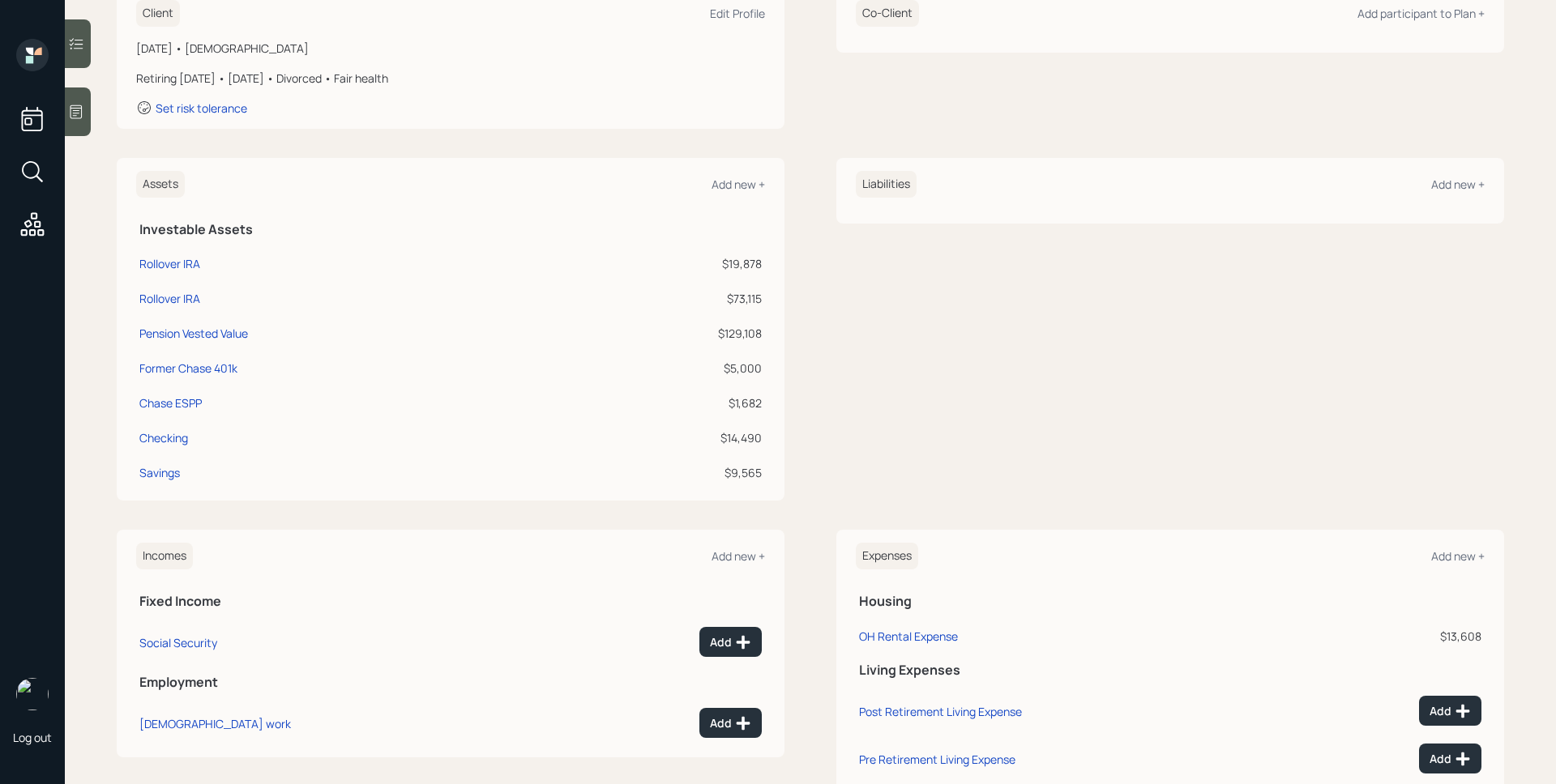
scroll to position [219, 0]
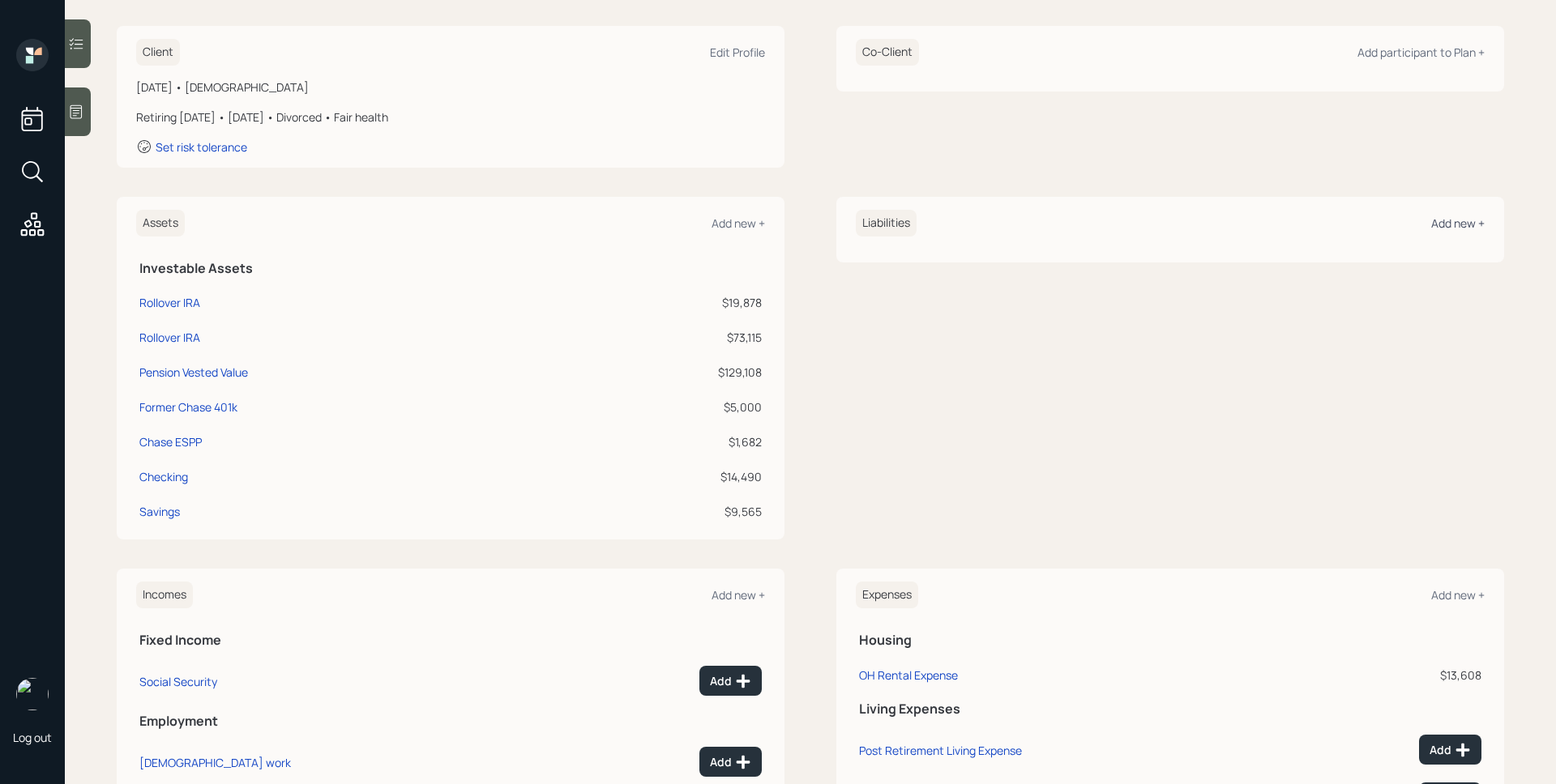
click at [1431, 226] on div "Add new +" at bounding box center [1457, 223] width 53 height 16
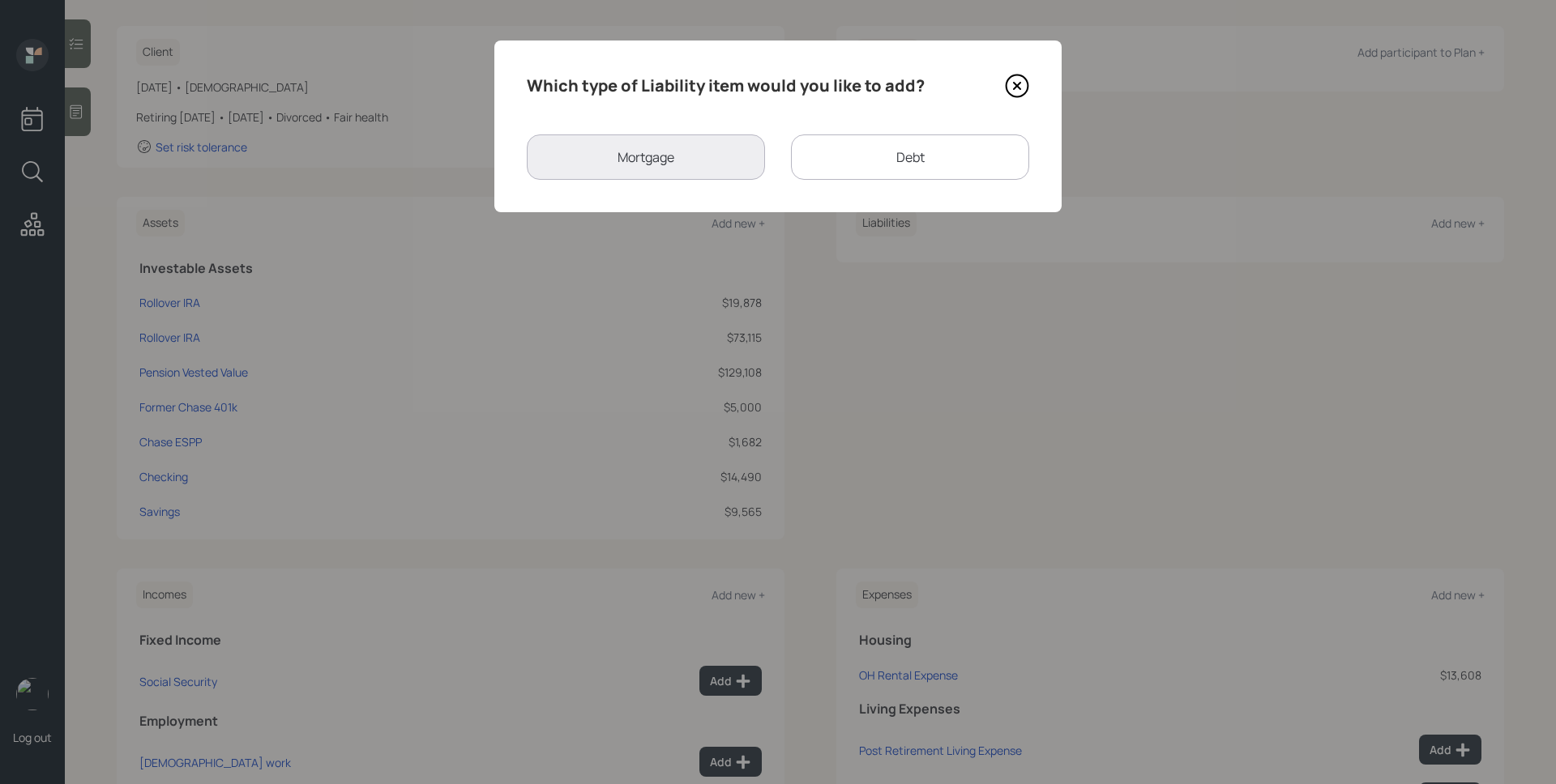
click at [964, 157] on div "Debt" at bounding box center [910, 157] width 238 height 46
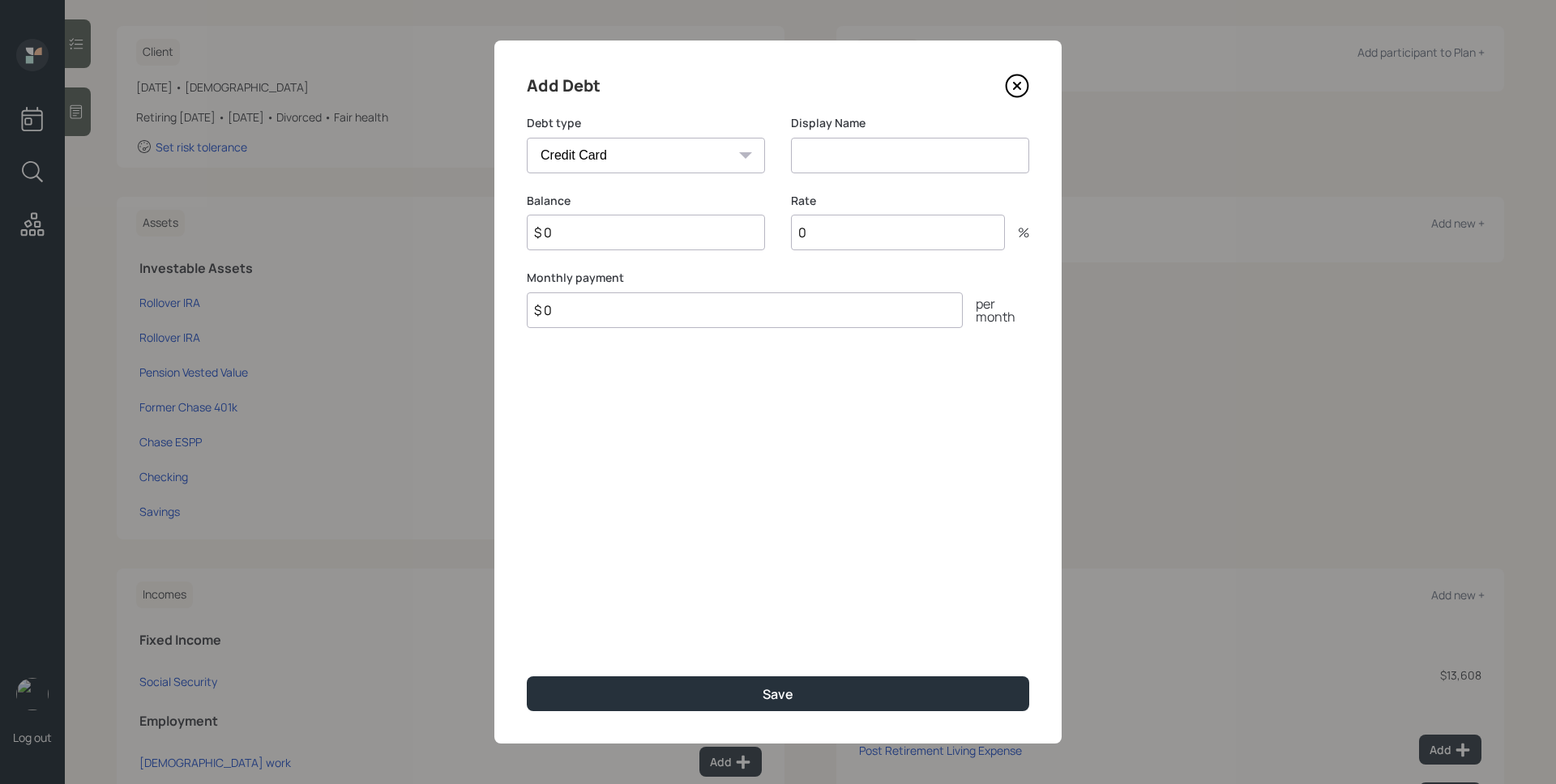
click at [676, 140] on select "Car Credit Card Medical Student Other" at bounding box center [646, 155] width 238 height 36
select select "car"
click at [527, 138] on select "Car Credit Card Medical Student Other" at bounding box center [646, 155] width 238 height 36
click at [873, 151] on input at bounding box center [910, 155] width 238 height 36
type input "Delivery Truck"
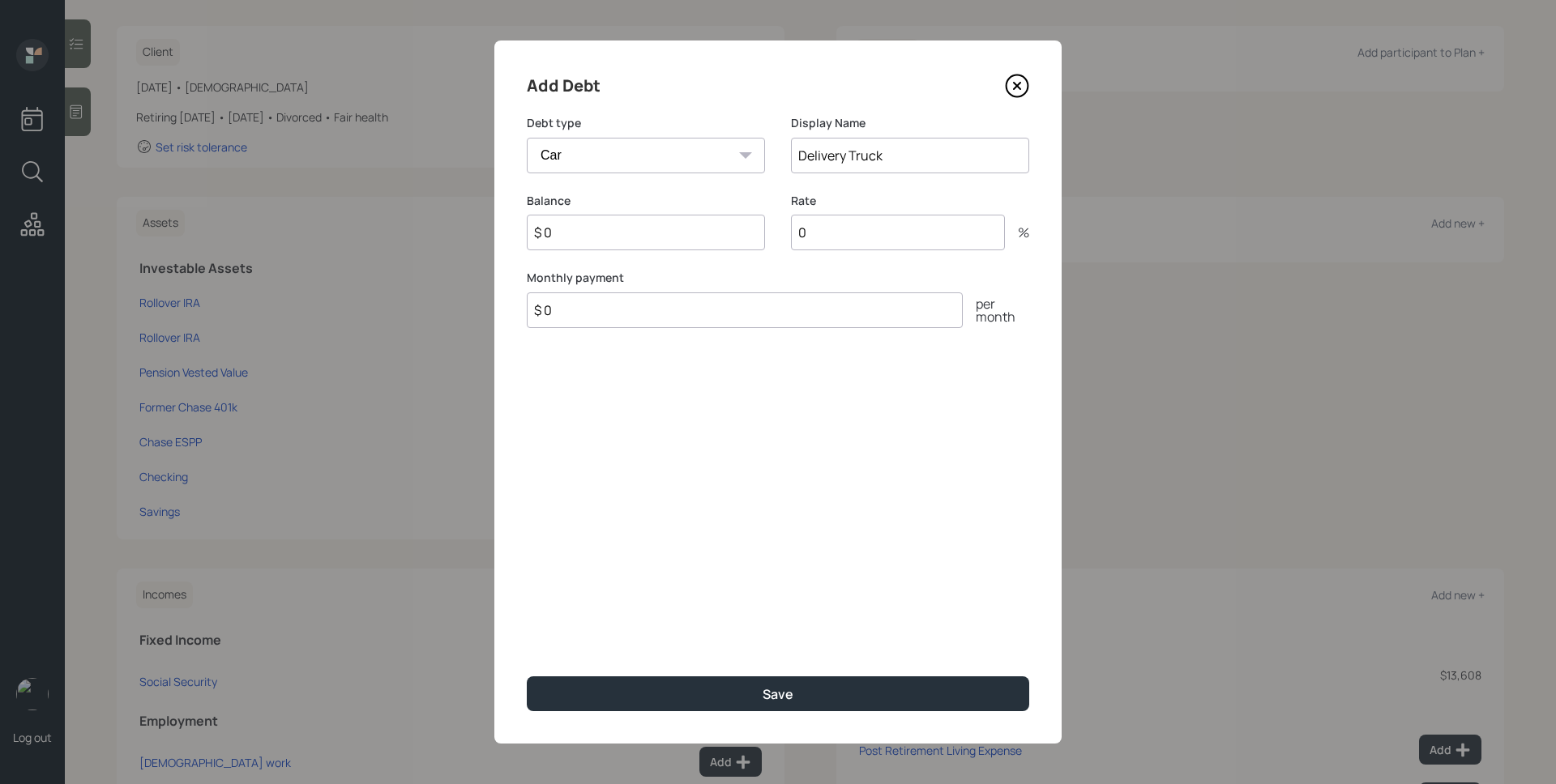
click at [741, 146] on select "Car Credit Card Medical Student Other" at bounding box center [646, 155] width 238 height 36
select select "other"
click at [527, 138] on select "Car Credit Card Medical Student Other" at bounding box center [646, 155] width 238 height 36
click at [933, 153] on input "Delivery Truck" at bounding box center [910, 155] width 238 height 36
drag, startPoint x: 929, startPoint y: 154, endPoint x: 735, endPoint y: 154, distance: 194.0
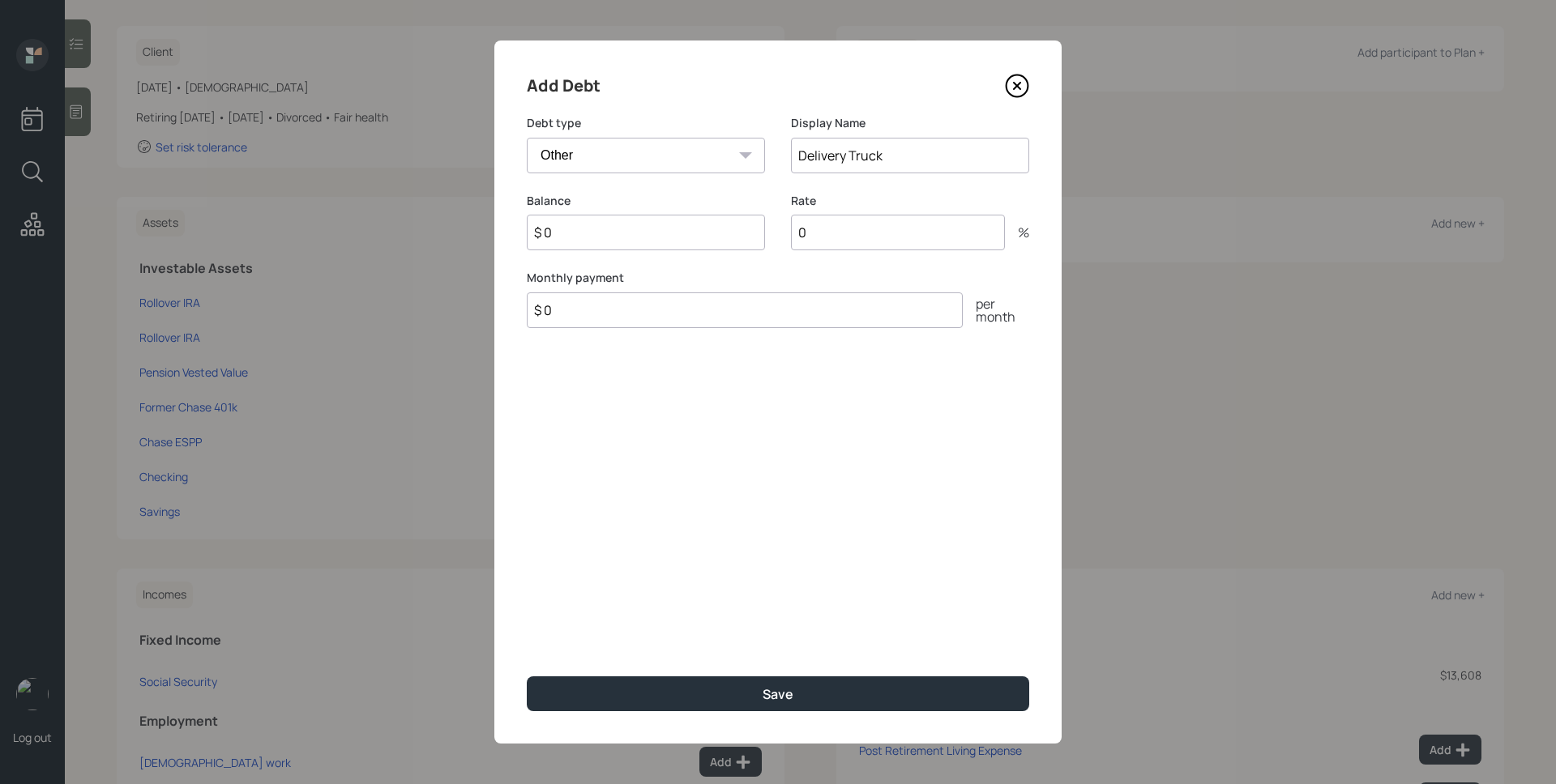
click at [735, 154] on div "Debt type Car Credit Card Medical Student Other Display Name Delivery Truck" at bounding box center [778, 154] width 502 height 78
type input "t"
type input "Truck Loan"
click at [602, 241] on input "$ 0" at bounding box center [646, 232] width 238 height 36
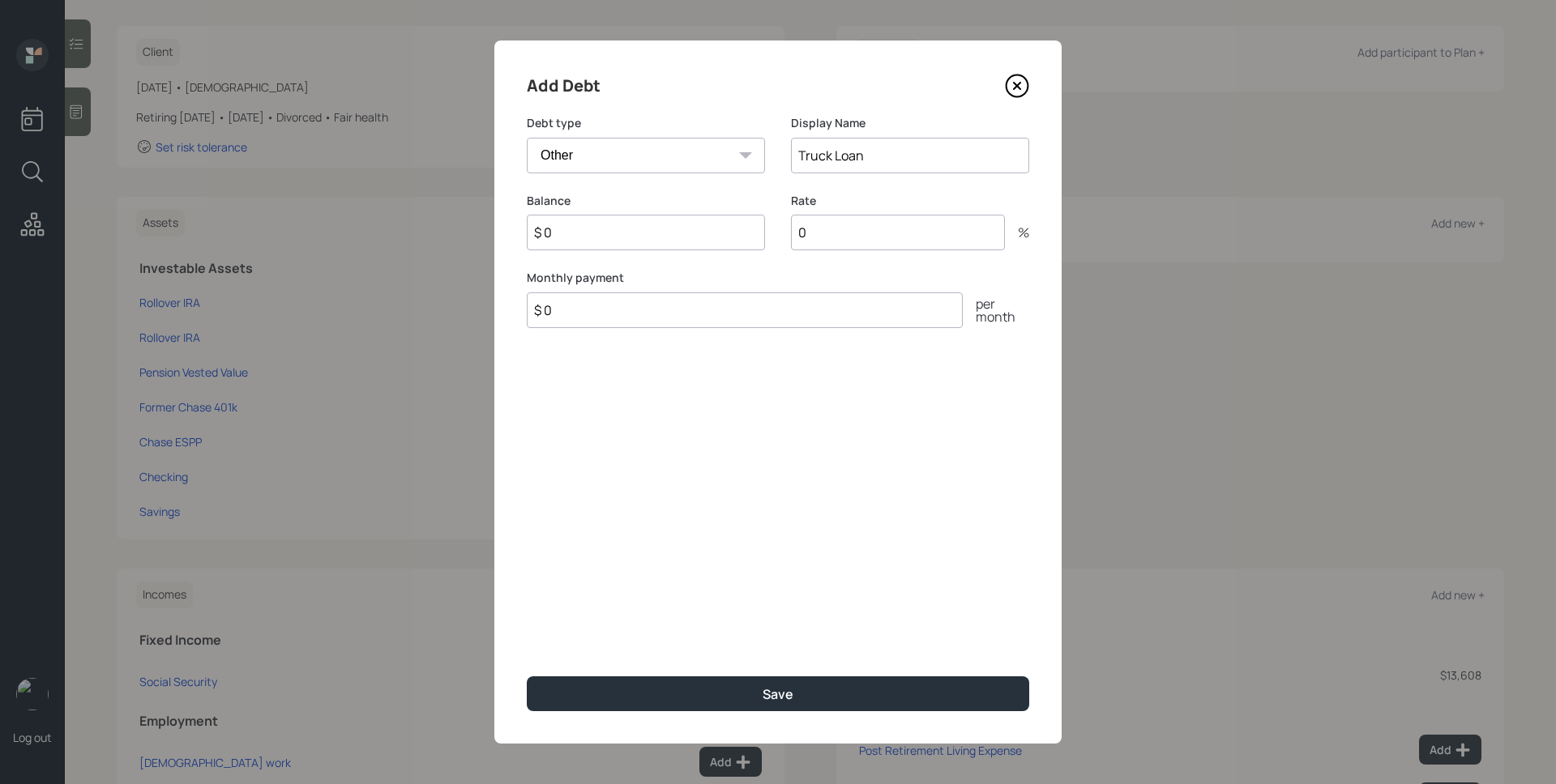
click at [602, 241] on input "$ 0" at bounding box center [646, 232] width 238 height 36
click at [642, 308] on input "$ 0" at bounding box center [744, 309] width 436 height 36
click at [641, 308] on input "$ 0" at bounding box center [744, 309] width 436 height 36
type input "$ 700"
click at [890, 244] on input "0" at bounding box center [898, 232] width 214 height 36
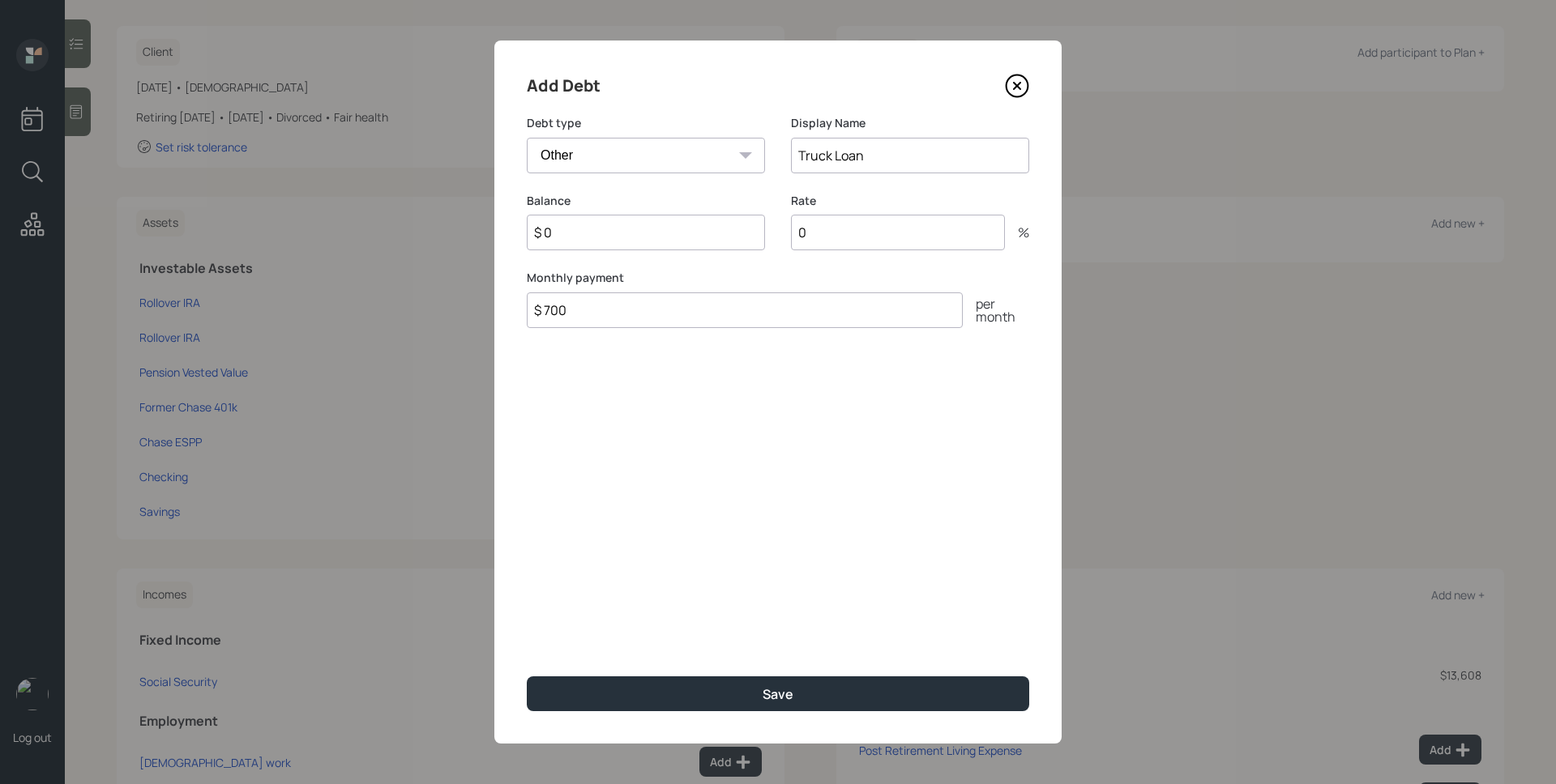
click at [890, 244] on input "0" at bounding box center [898, 232] width 214 height 36
click at [867, 225] on input "0" at bounding box center [898, 232] width 214 height 36
type input "10"
click at [828, 264] on div "Rate 10 %" at bounding box center [910, 231] width 238 height 78
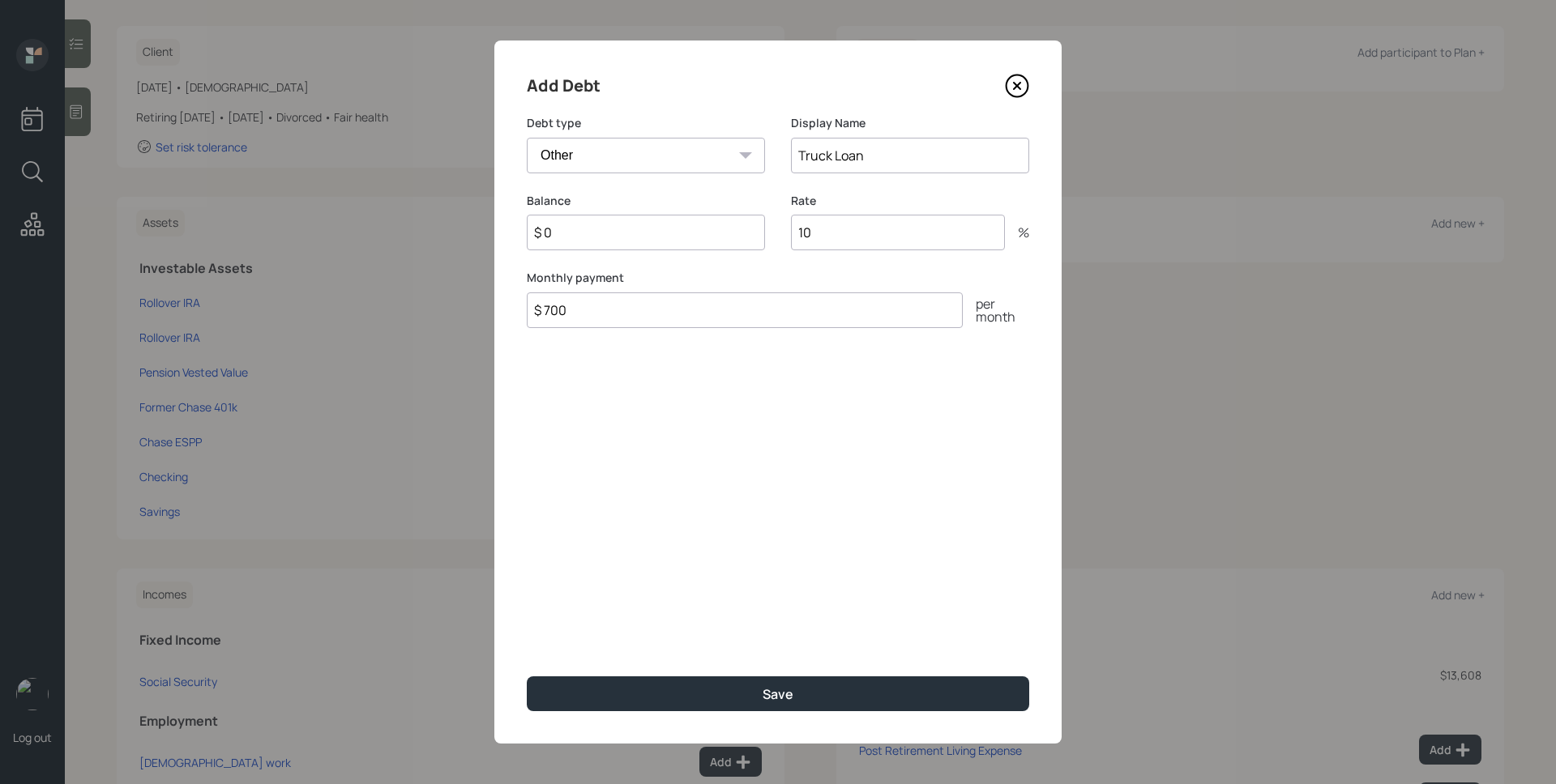
click at [611, 231] on input "$ 0" at bounding box center [646, 232] width 238 height 36
click at [612, 231] on input "$ 0" at bounding box center [646, 232] width 238 height 36
click at [618, 233] on input "$ 0" at bounding box center [646, 232] width 238 height 36
click at [619, 233] on input "$ 0" at bounding box center [646, 232] width 238 height 36
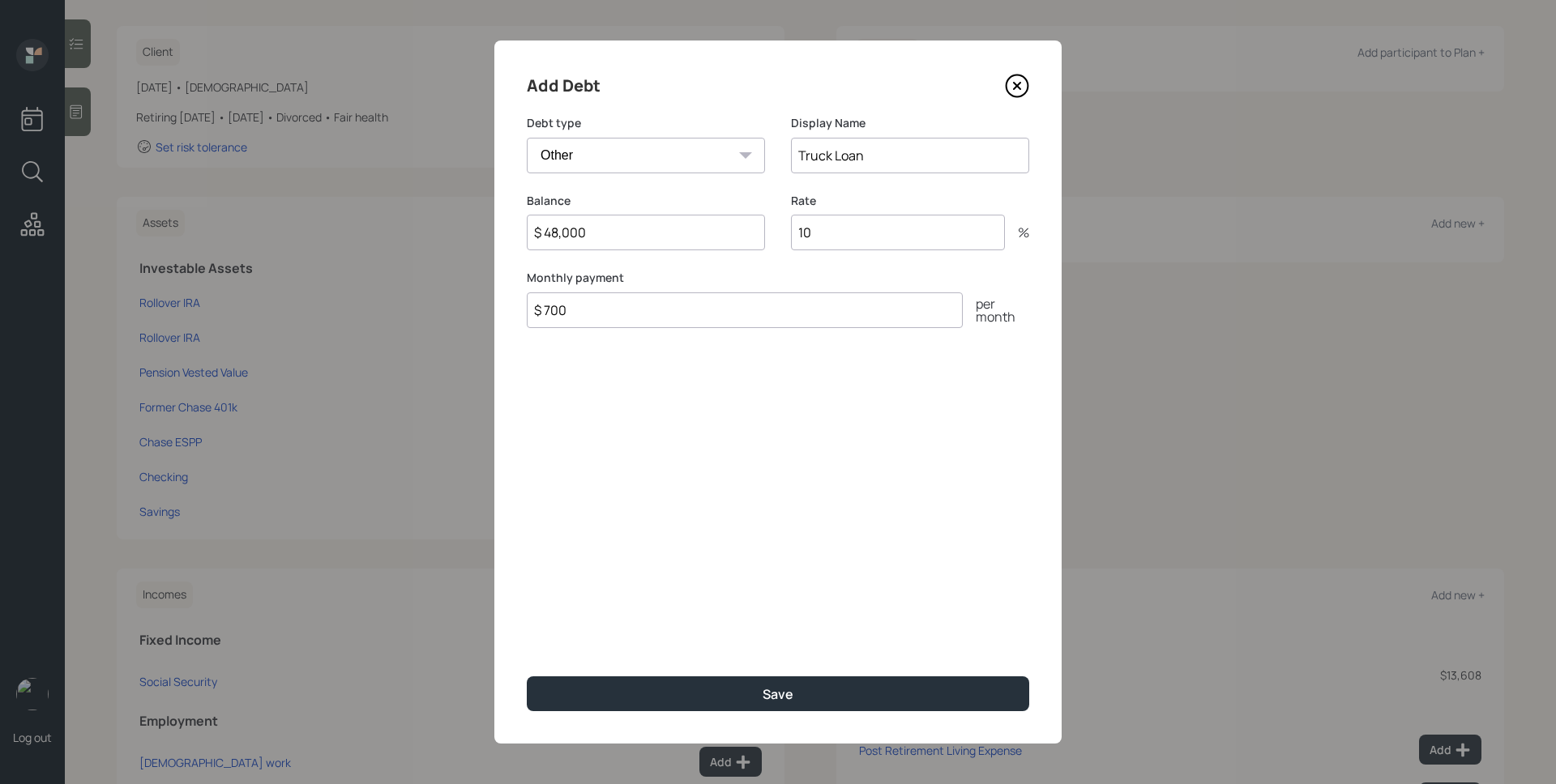
type input "$ 48,000"
click at [527, 676] on button "Save" at bounding box center [778, 694] width 502 height 35
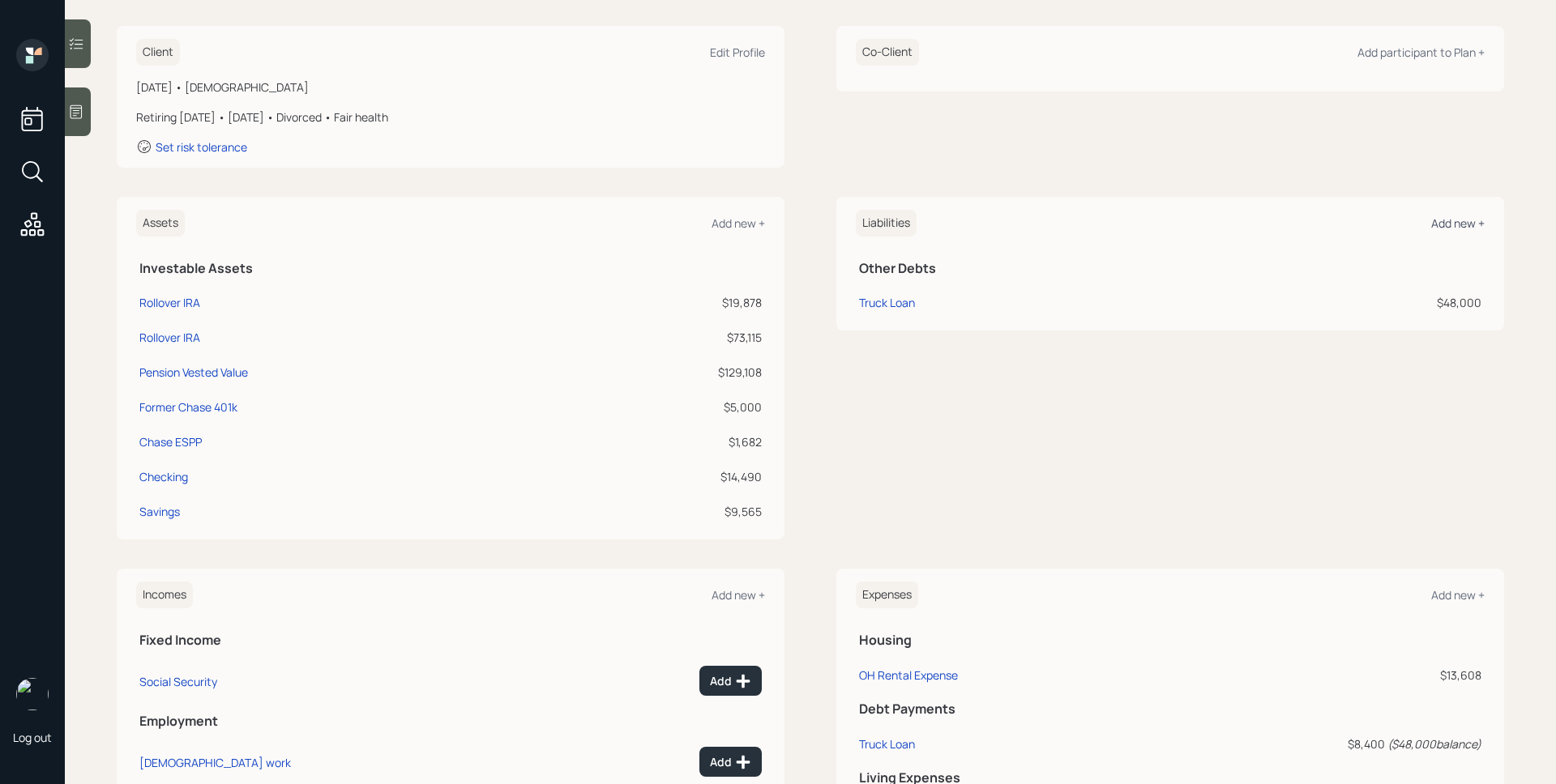
click at [1458, 228] on div "Add new +" at bounding box center [1457, 223] width 53 height 16
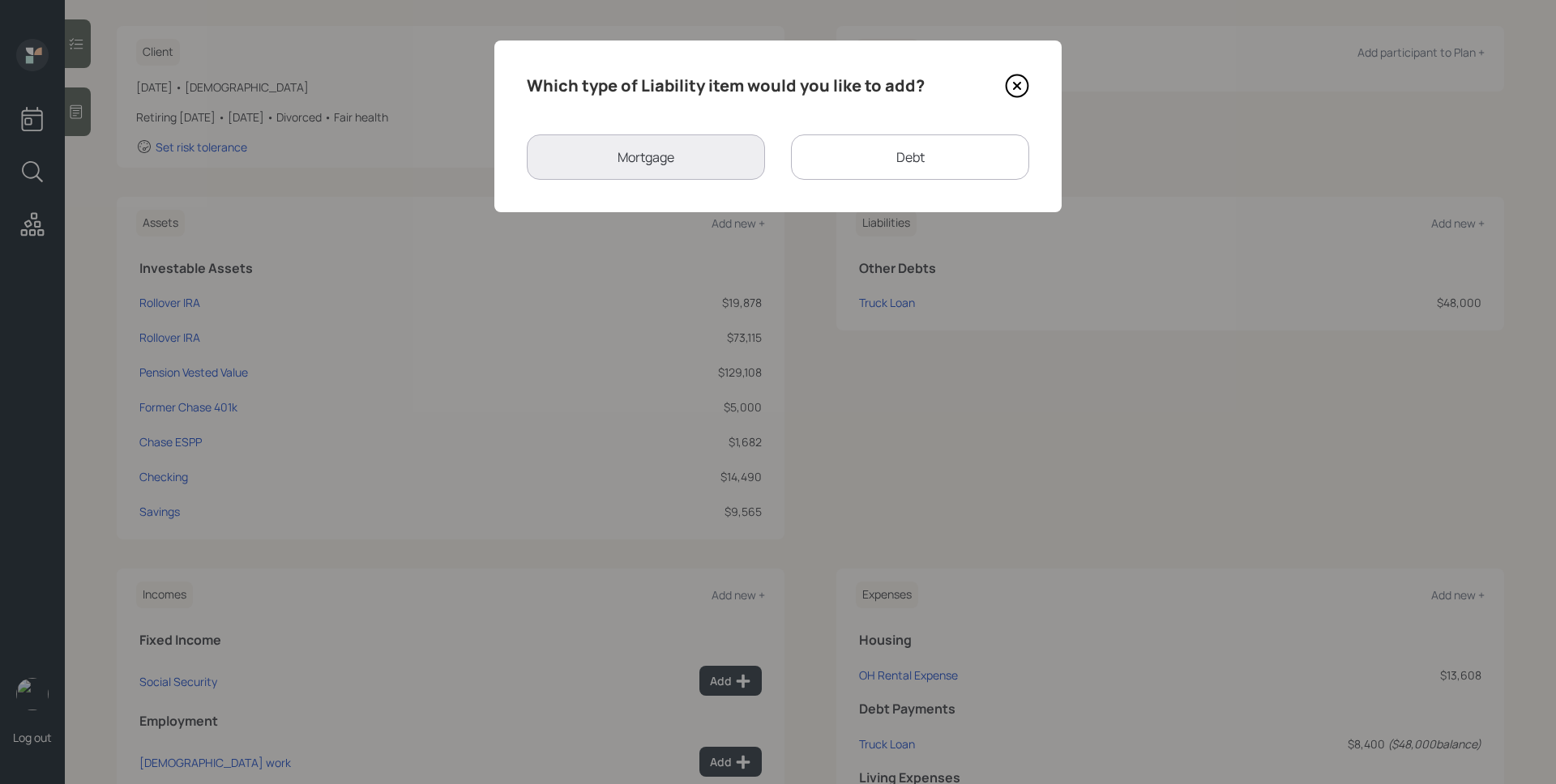
click at [851, 159] on div "Debt" at bounding box center [910, 157] width 238 height 46
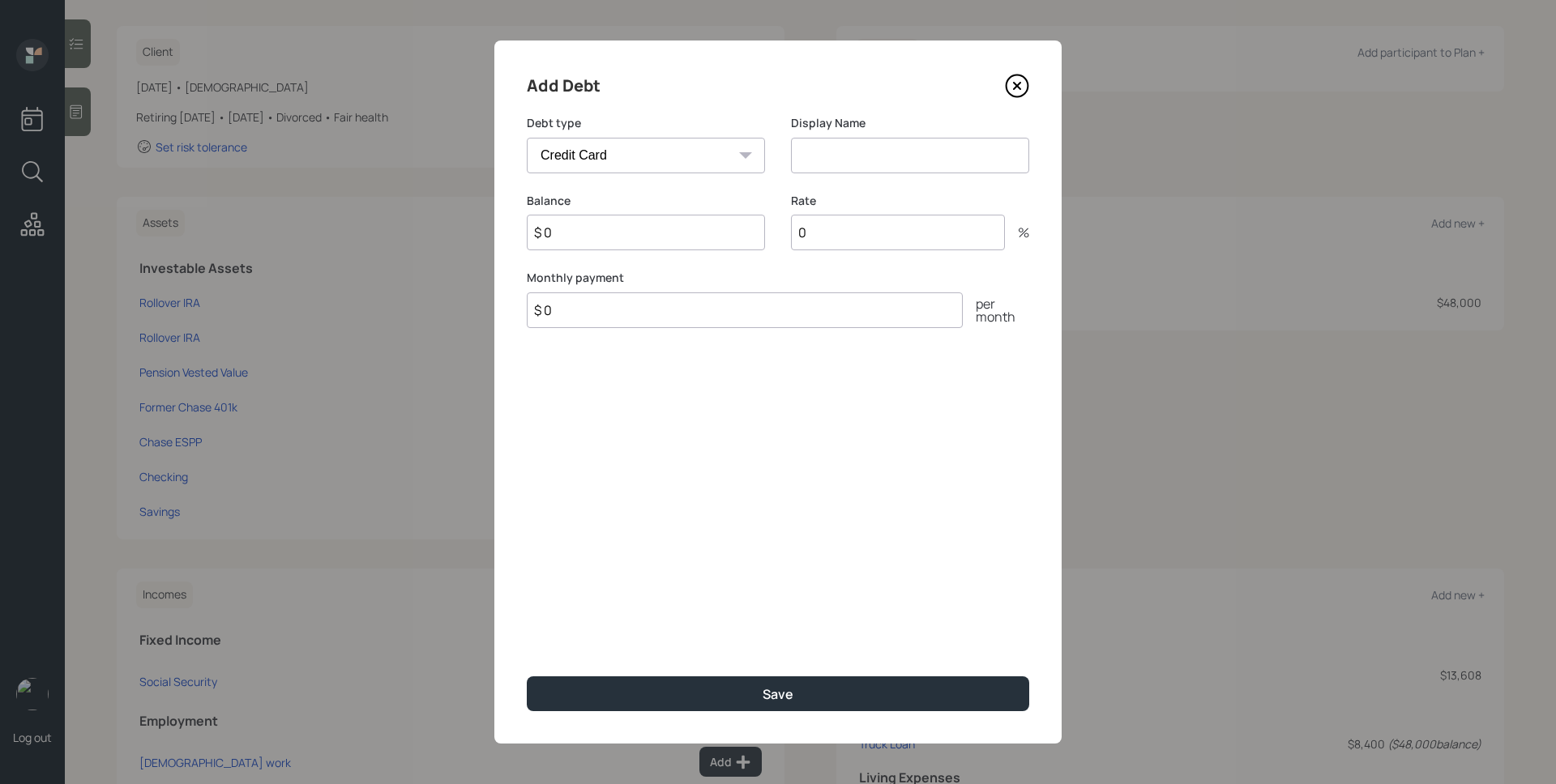
click at [669, 151] on select "Car Credit Card Medical Student Other" at bounding box center [646, 155] width 238 height 36
select select "car"
click at [527, 138] on select "Car Credit Card Medical Student Other" at bounding box center [646, 155] width 238 height 36
click at [830, 160] on input at bounding box center [910, 155] width 238 height 36
type input "Car Loan"
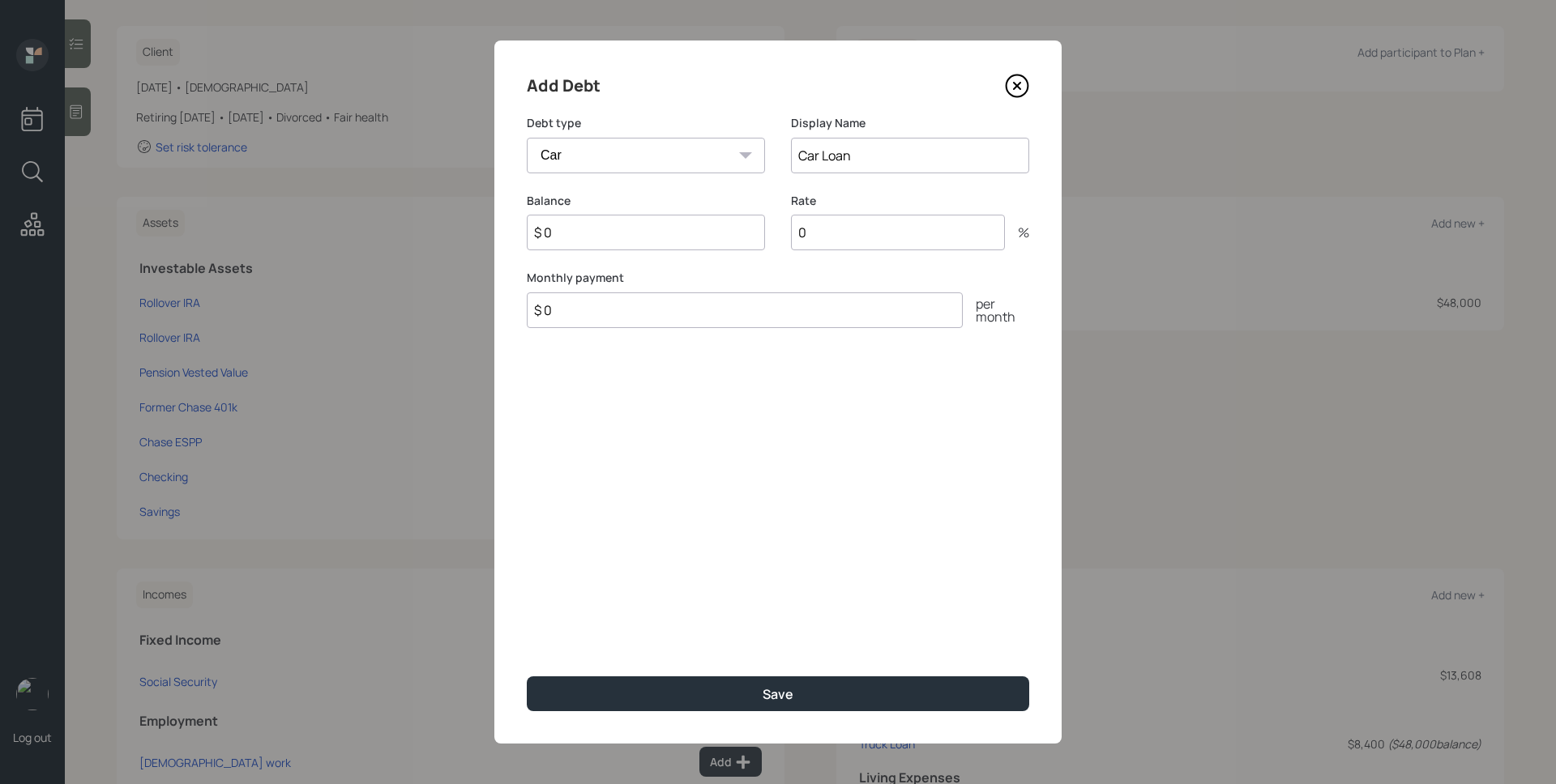
click at [720, 173] on select "Car Credit Card Medical Student Other" at bounding box center [646, 155] width 238 height 36
click at [673, 315] on input "$ 0" at bounding box center [744, 309] width 436 height 36
click at [586, 236] on input "$ 0" at bounding box center [646, 232] width 238 height 36
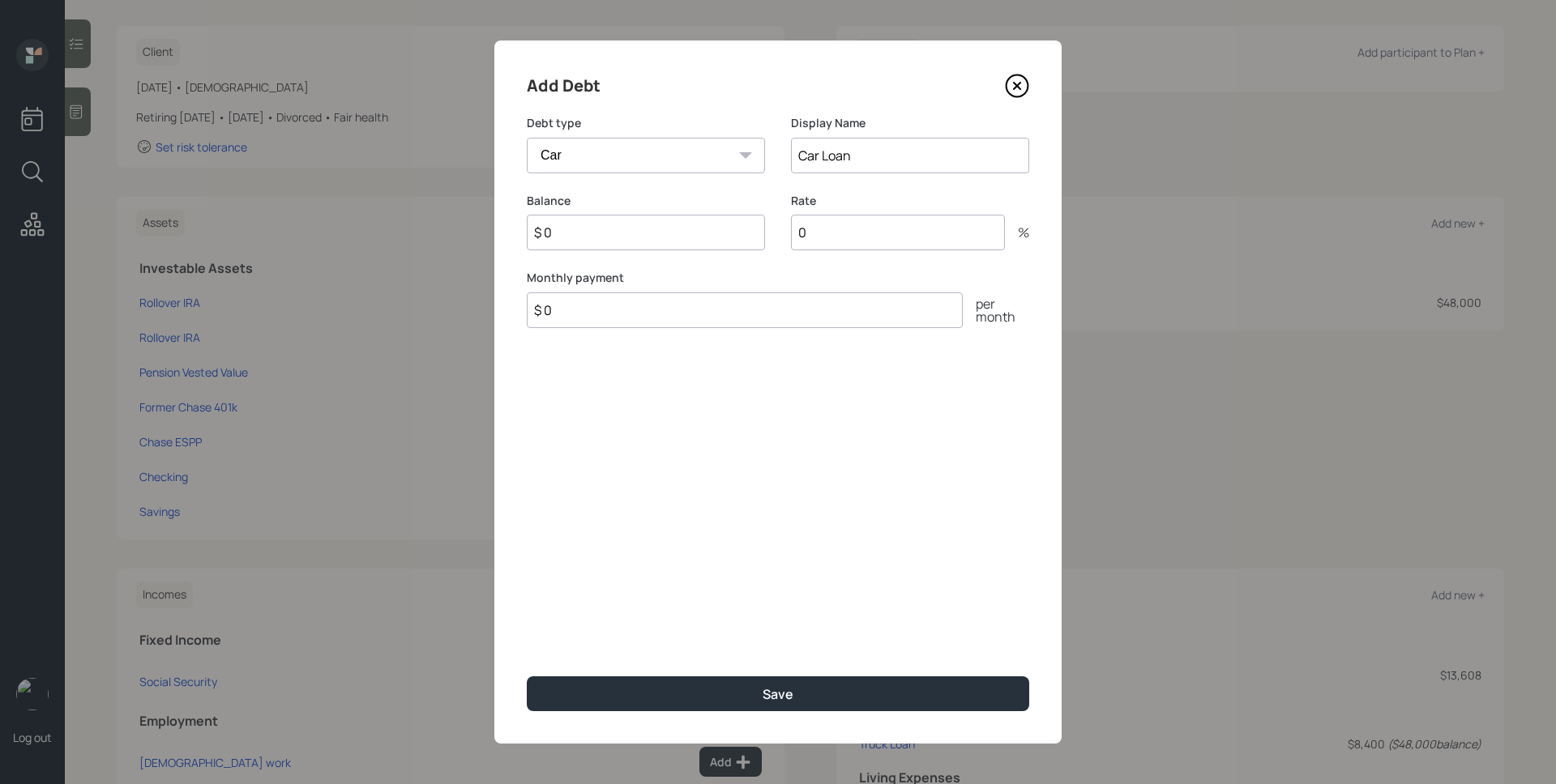
click at [586, 236] on input "$ 0" at bounding box center [646, 232] width 238 height 36
type input "$ 22,060"
click at [819, 241] on input "0" at bounding box center [898, 232] width 214 height 36
click at [819, 241] on input "0" at bounding box center [898, 232] width 214 height 36
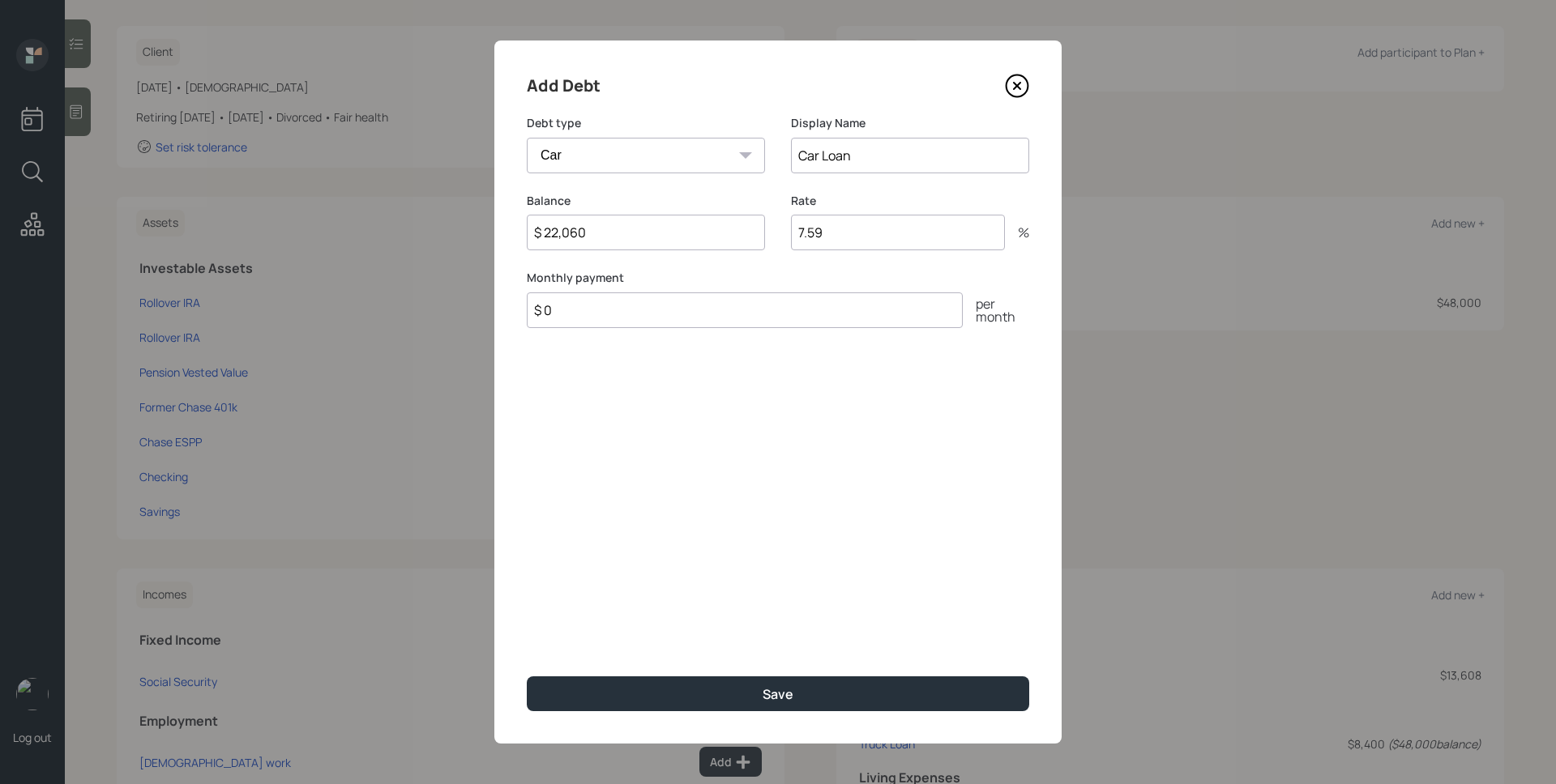
click at [819, 421] on div "Add Debt Debt type Car Credit Card Medical Student Other Display Name Car Loan …" at bounding box center [778, 392] width 567 height 703
click at [843, 278] on label "Monthly payment" at bounding box center [778, 278] width 502 height 17
click at [735, 320] on input "$ 0" at bounding box center [744, 309] width 436 height 36
click at [913, 242] on input "7.59" at bounding box center [898, 232] width 214 height 36
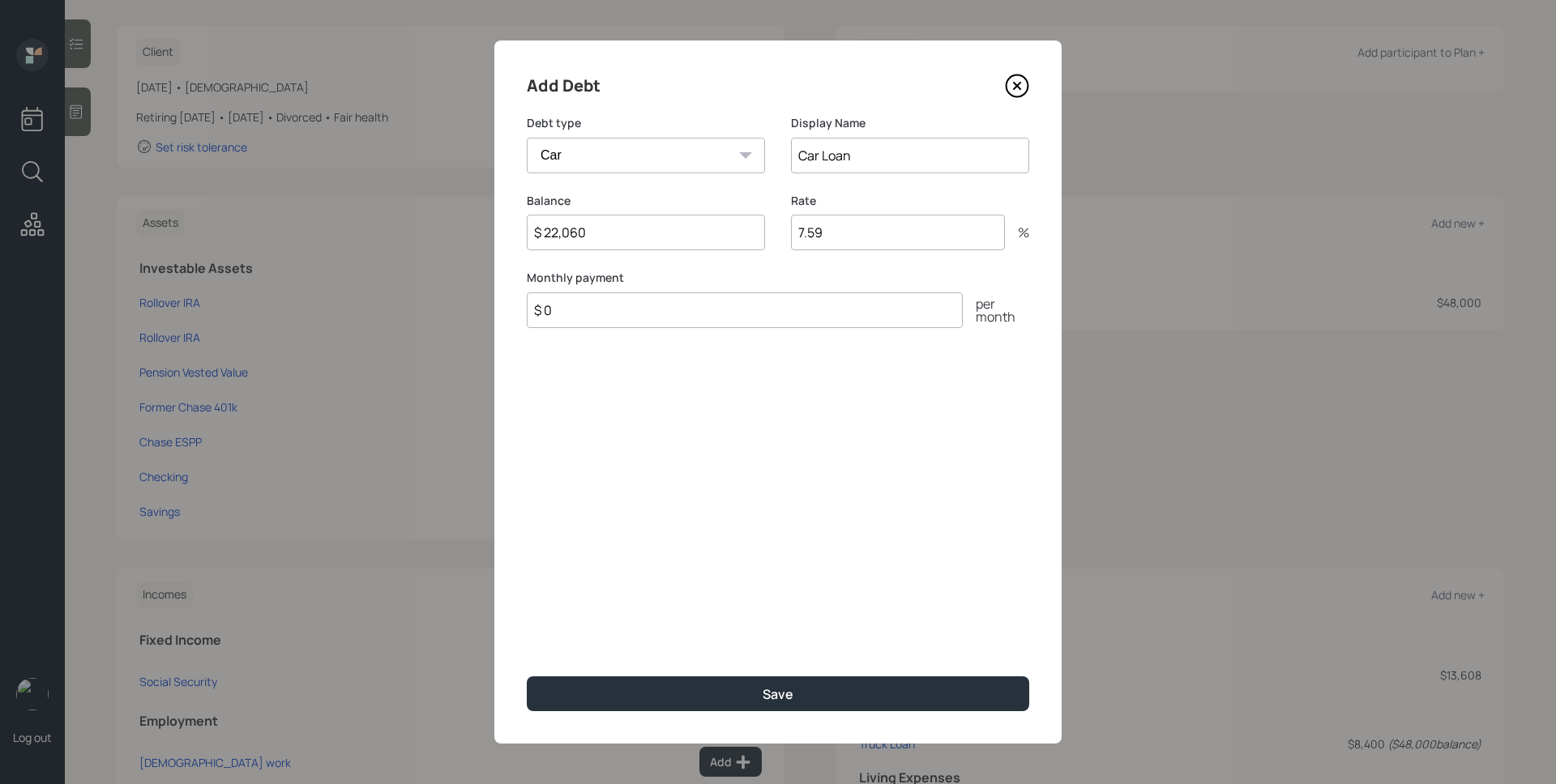
click at [913, 242] on input "7.59" at bounding box center [898, 232] width 214 height 36
type input "7.190"
drag, startPoint x: 904, startPoint y: 428, endPoint x: 869, endPoint y: 406, distance: 41.3
click at [903, 428] on div "Add Debt Debt type Car Credit Card Medical Student Other Display Name Car Loan …" at bounding box center [778, 392] width 567 height 703
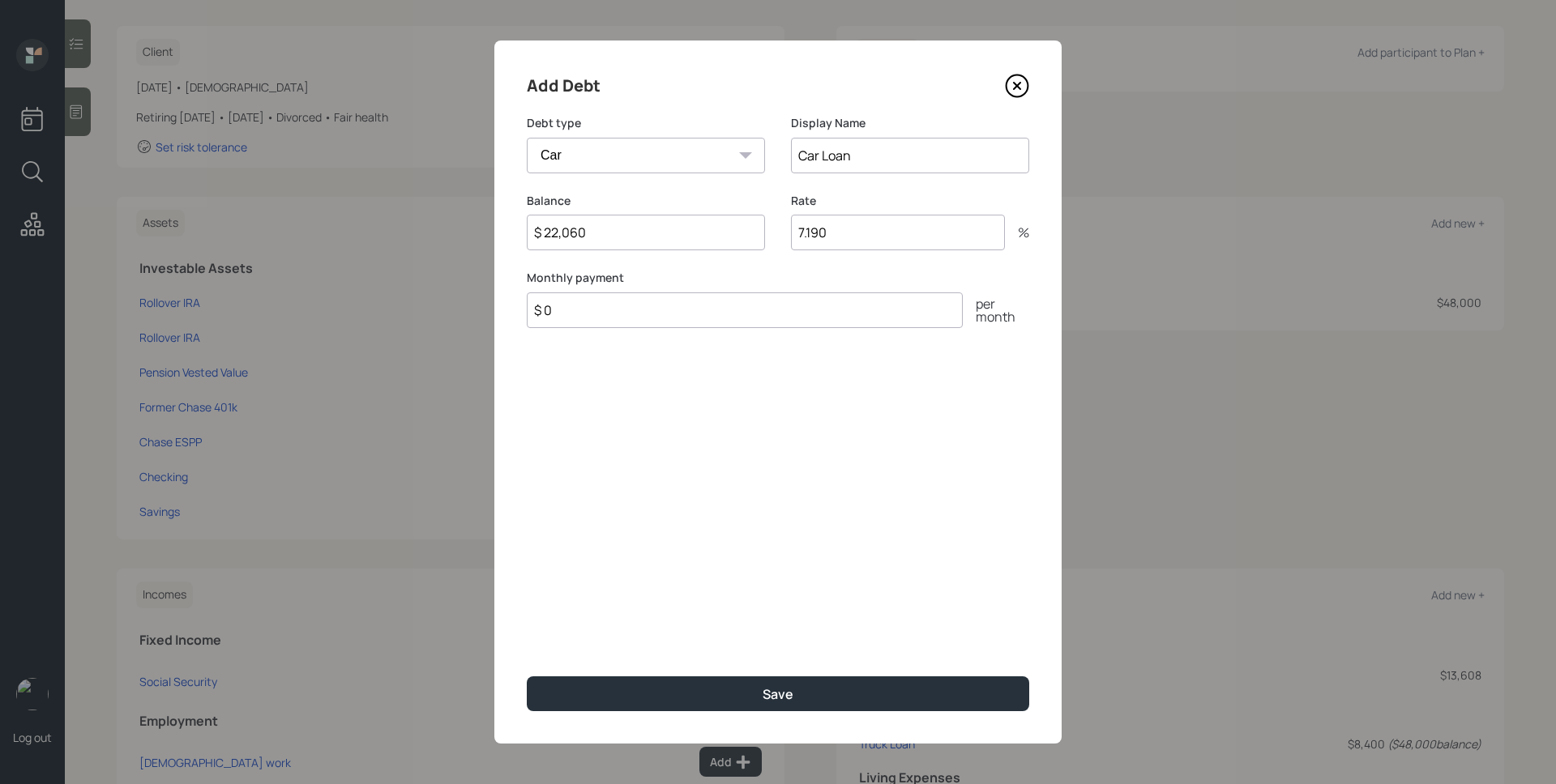
click at [752, 309] on input "$ 0" at bounding box center [744, 309] width 436 height 36
type input "$ 500"
click at [527, 676] on button "Save" at bounding box center [778, 694] width 502 height 35
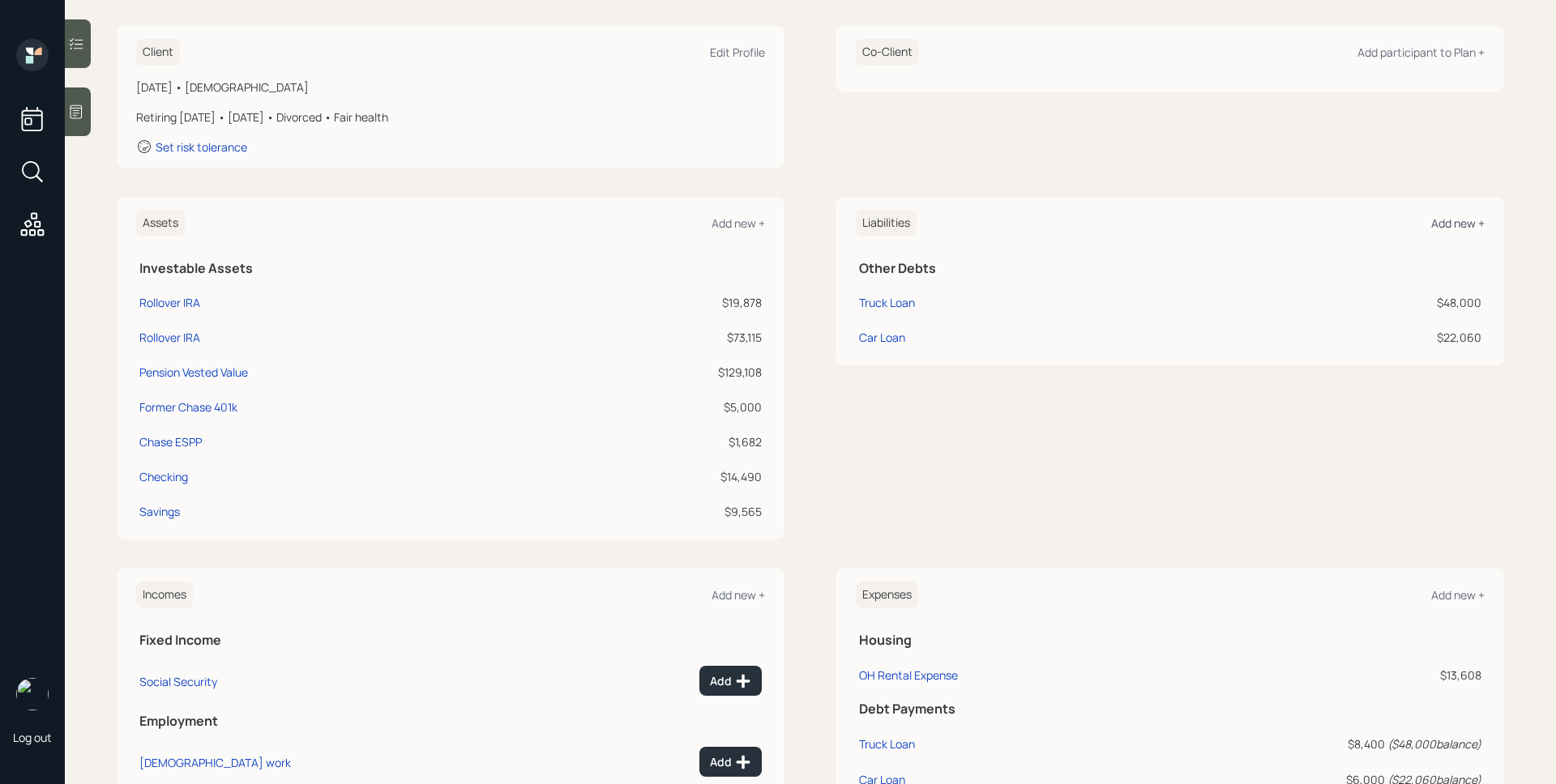
click at [1455, 223] on div "Add new +" at bounding box center [1457, 223] width 53 height 16
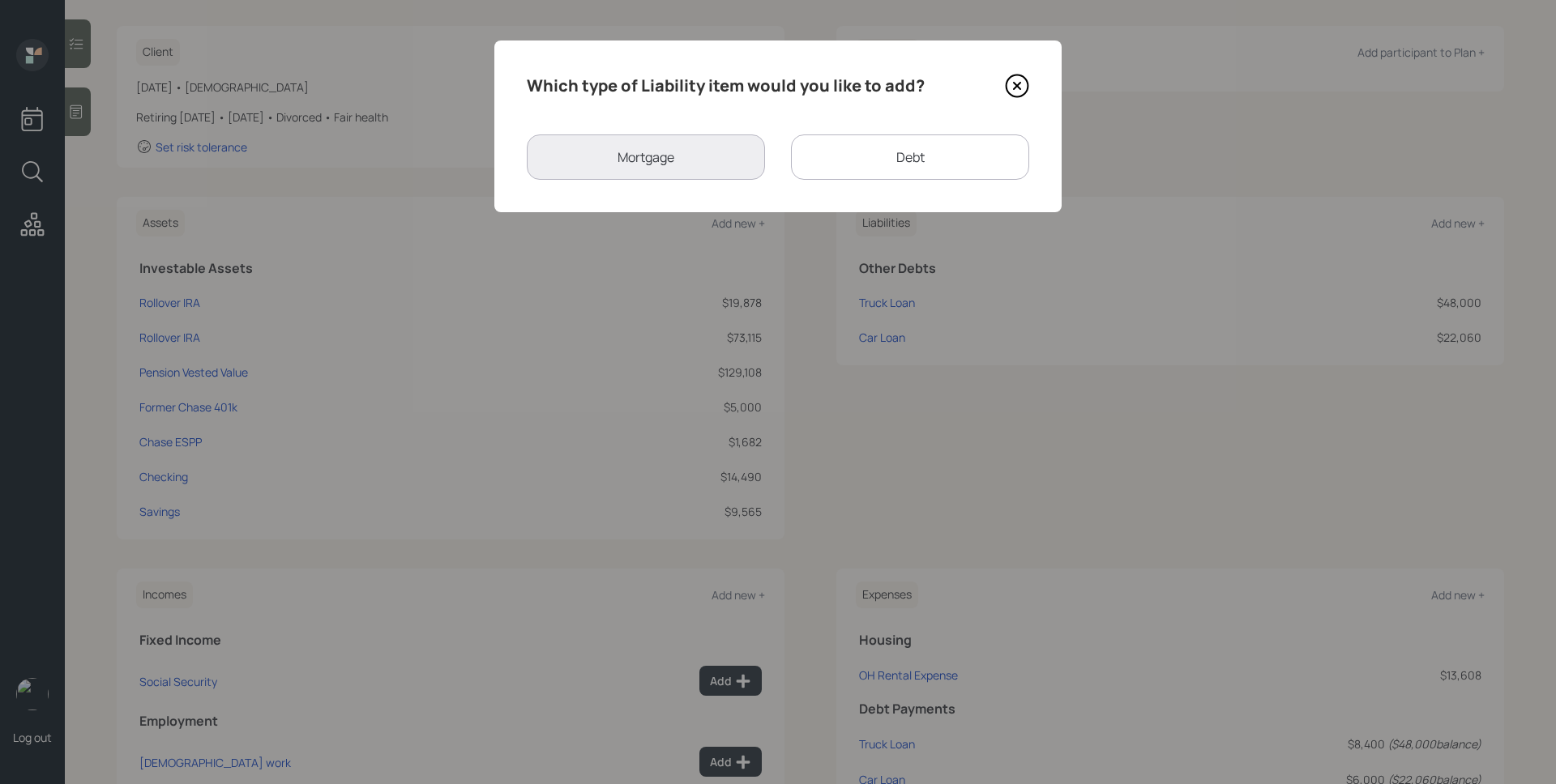
click at [910, 170] on div "Debt" at bounding box center [910, 157] width 238 height 46
select select "credit_card"
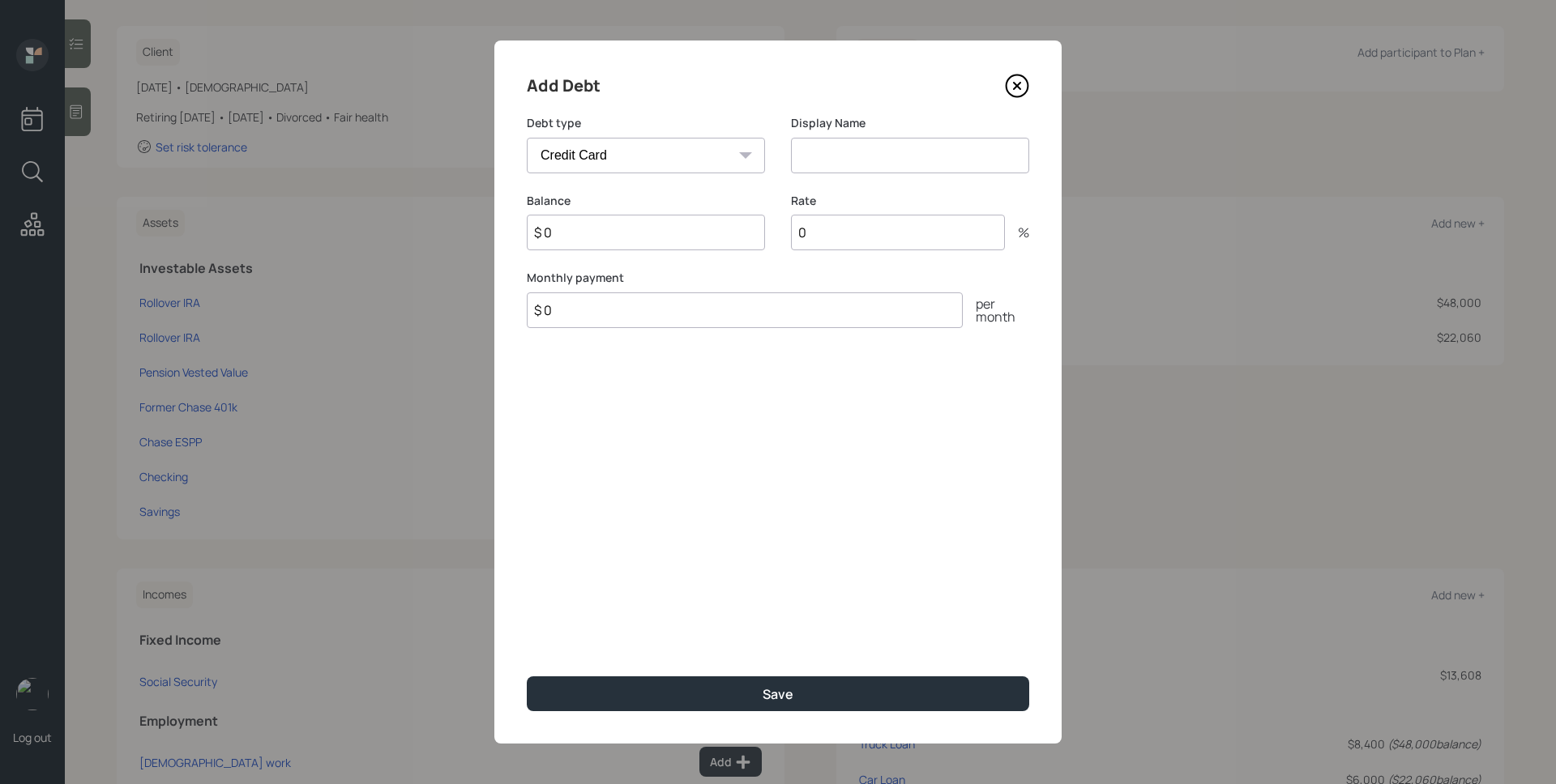
click at [840, 155] on input at bounding box center [910, 155] width 238 height 36
type input "Credit Card"
type input "$ 1,100"
type input "$ 200"
click button "Save" at bounding box center [778, 694] width 502 height 35
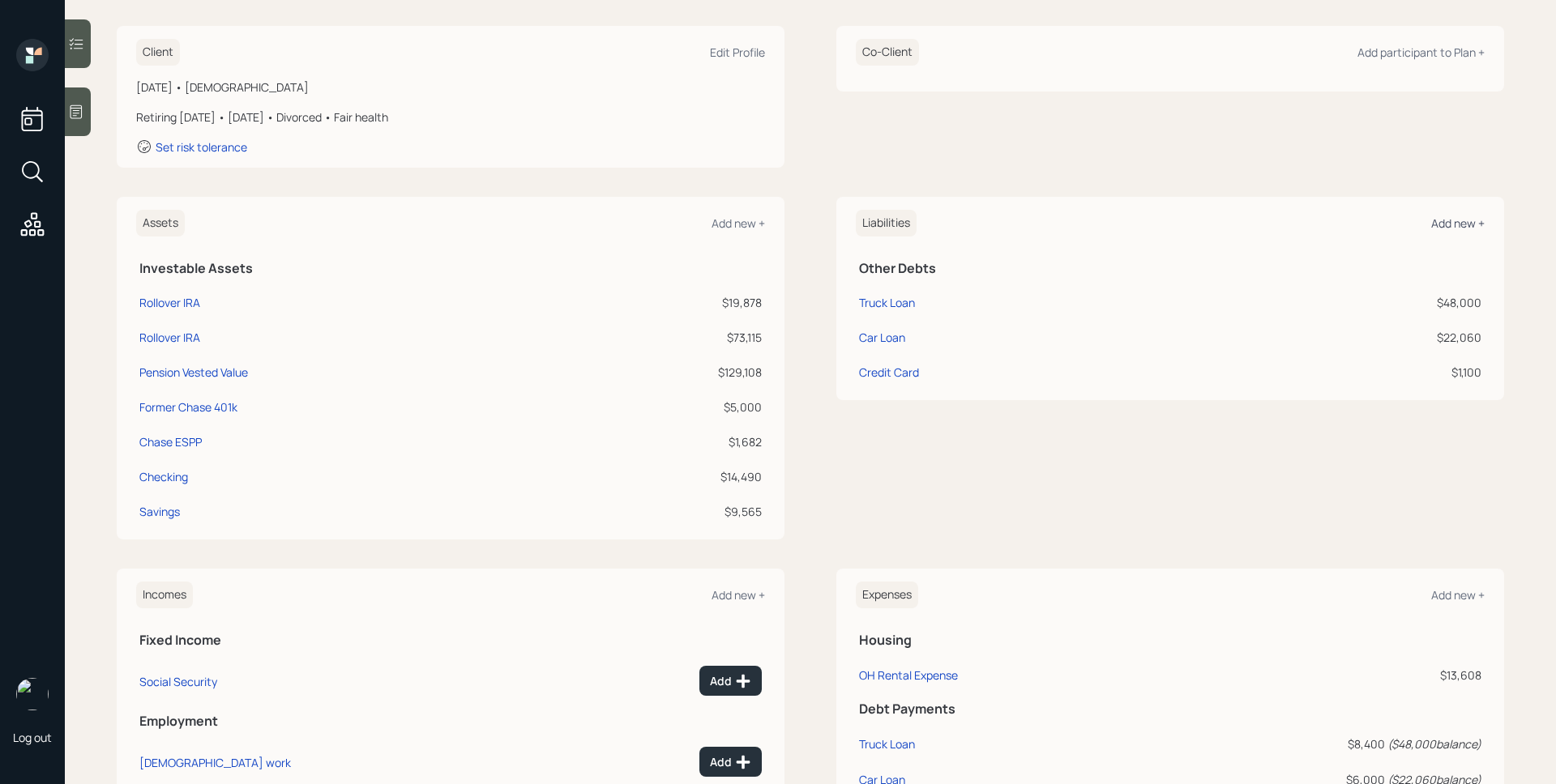
click at [1453, 223] on div "Add new +" at bounding box center [1457, 223] width 53 height 16
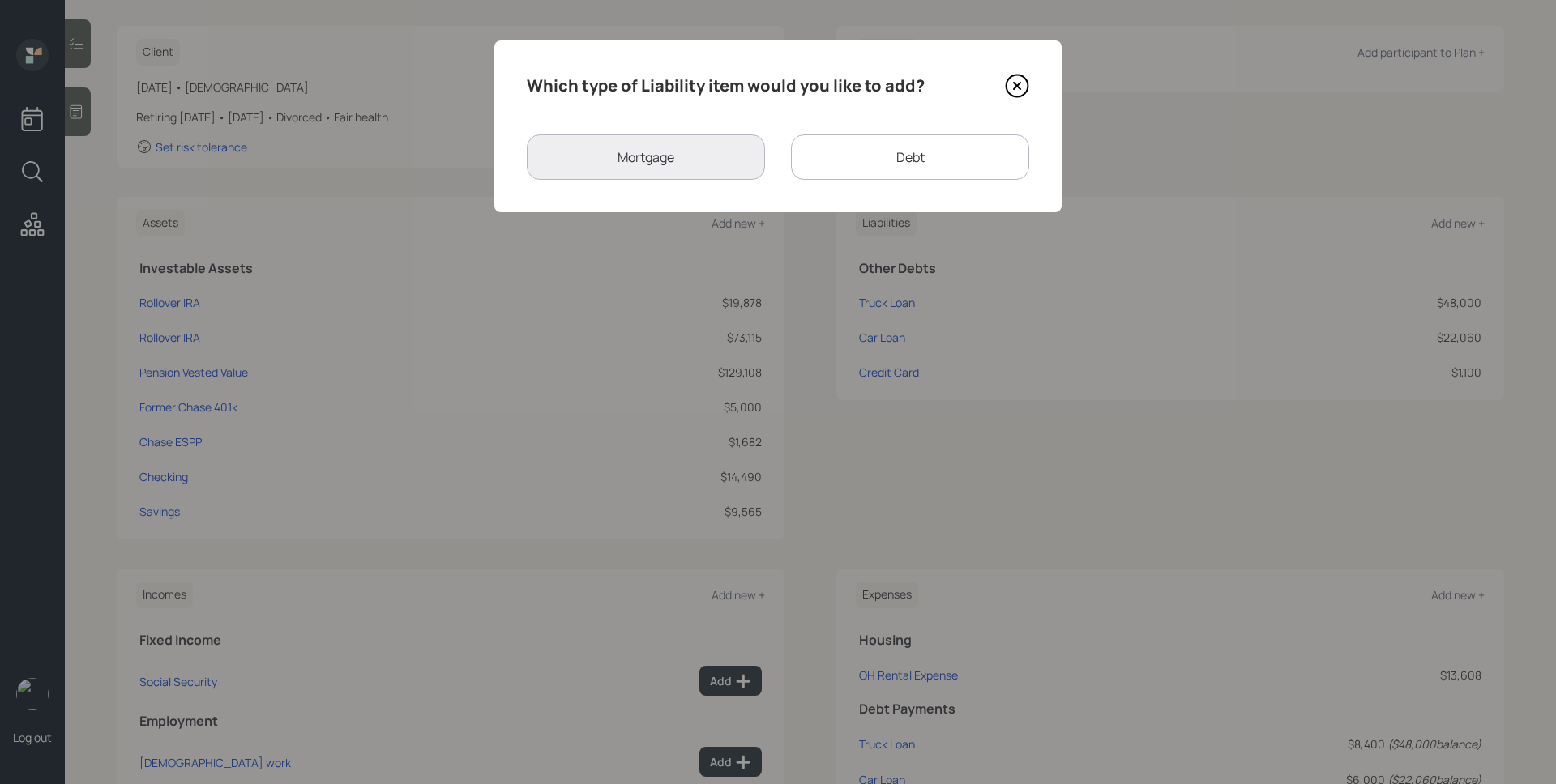
click at [909, 164] on div "Debt" at bounding box center [910, 157] width 238 height 46
select select "credit_card"
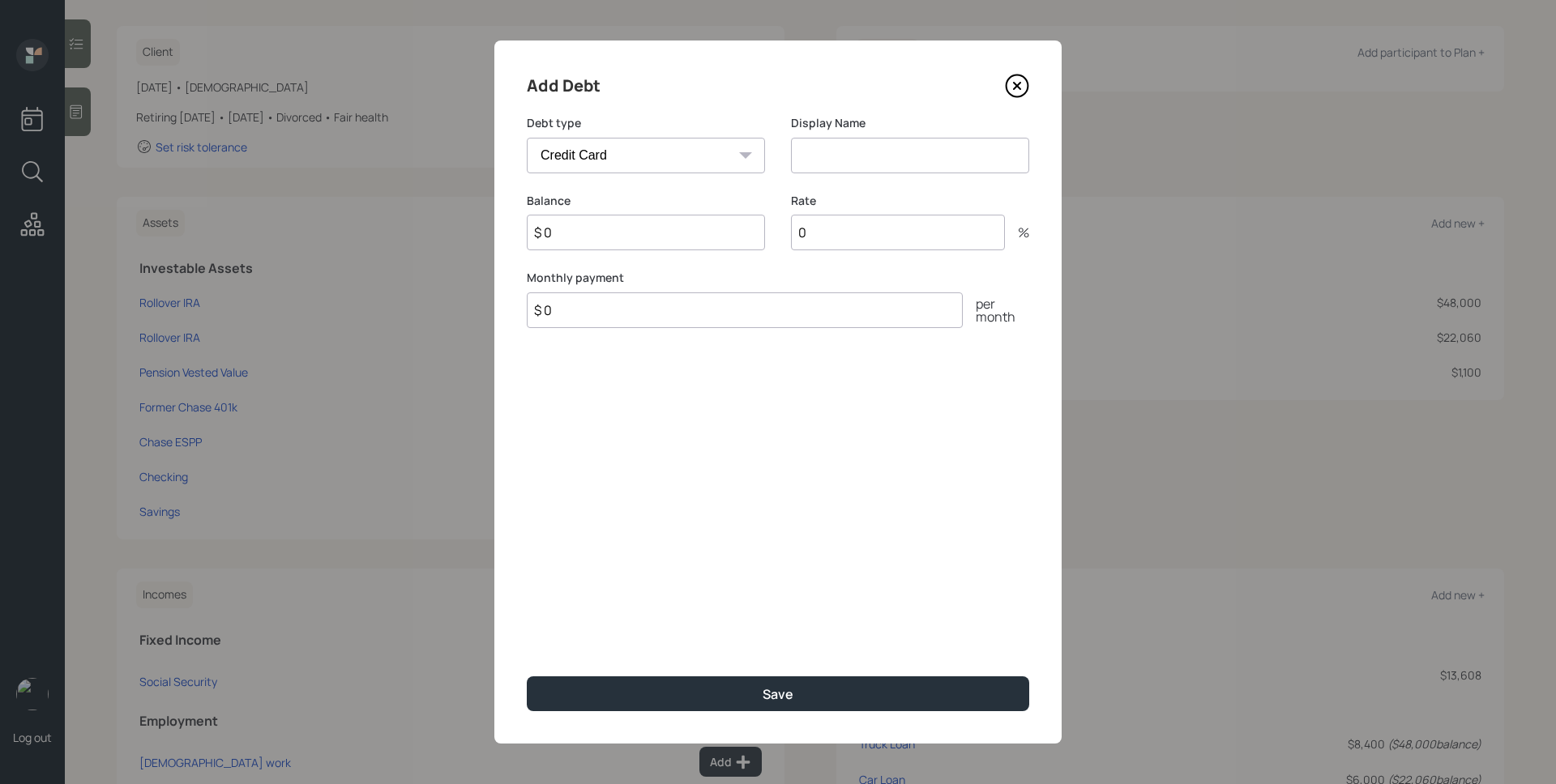
click at [632, 154] on select "Car Credit Card Medical Student Other" at bounding box center [646, 155] width 238 height 36
click at [527, 138] on select "Car Credit Card Medical Student Other" at bounding box center [646, 155] width 238 height 36
click at [832, 151] on input at bounding box center [910, 155] width 238 height 36
type input "Chase Credit Card"
type input "$ 7,000"
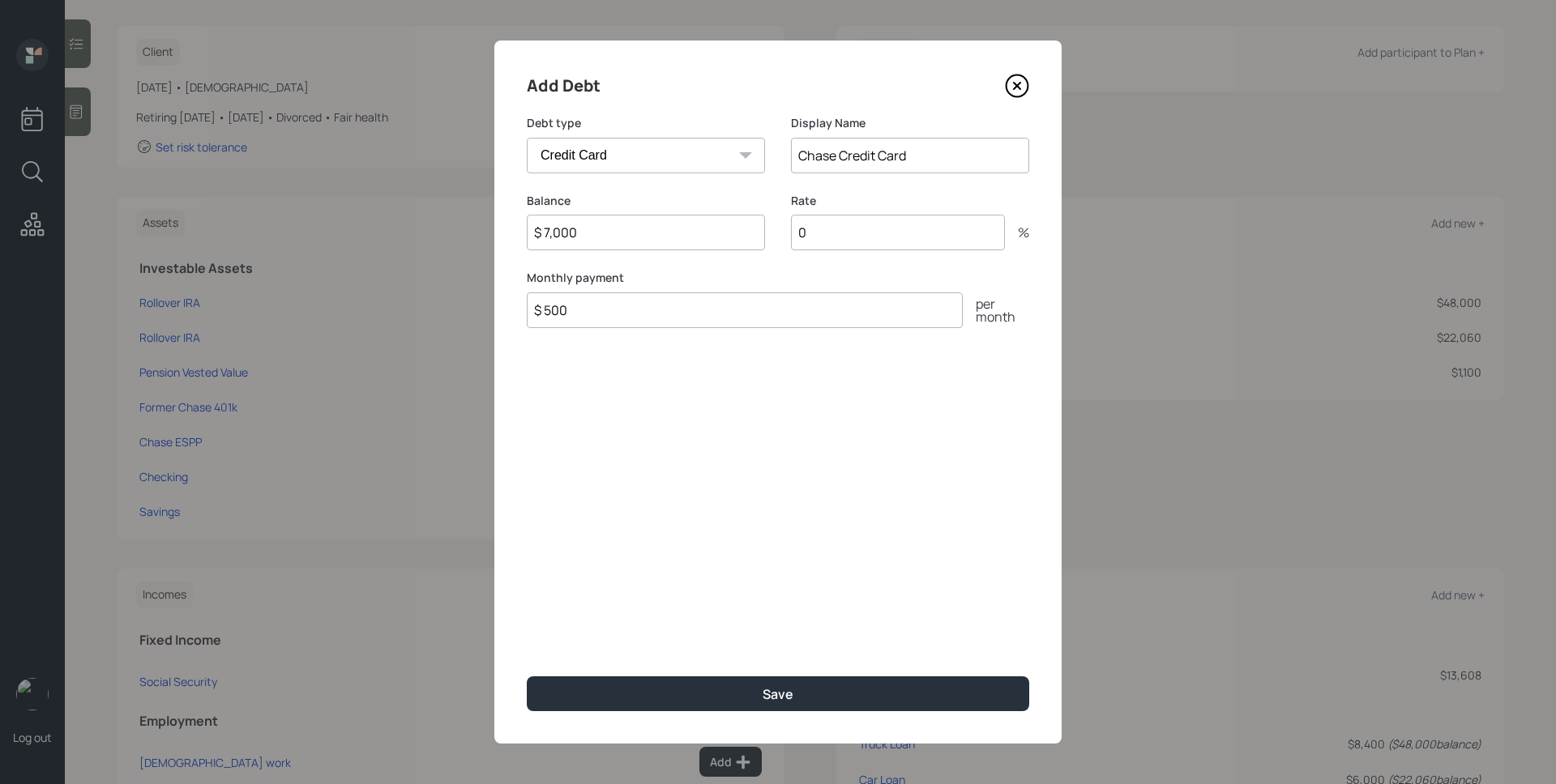
type input "$ 500"
click at [887, 230] on input "0" at bounding box center [898, 232] width 214 height 36
drag, startPoint x: 887, startPoint y: 230, endPoint x: 758, endPoint y: 223, distance: 129.2
click at [758, 223] on div "Balance $ 7,000 Rate 0 %" at bounding box center [778, 231] width 502 height 78
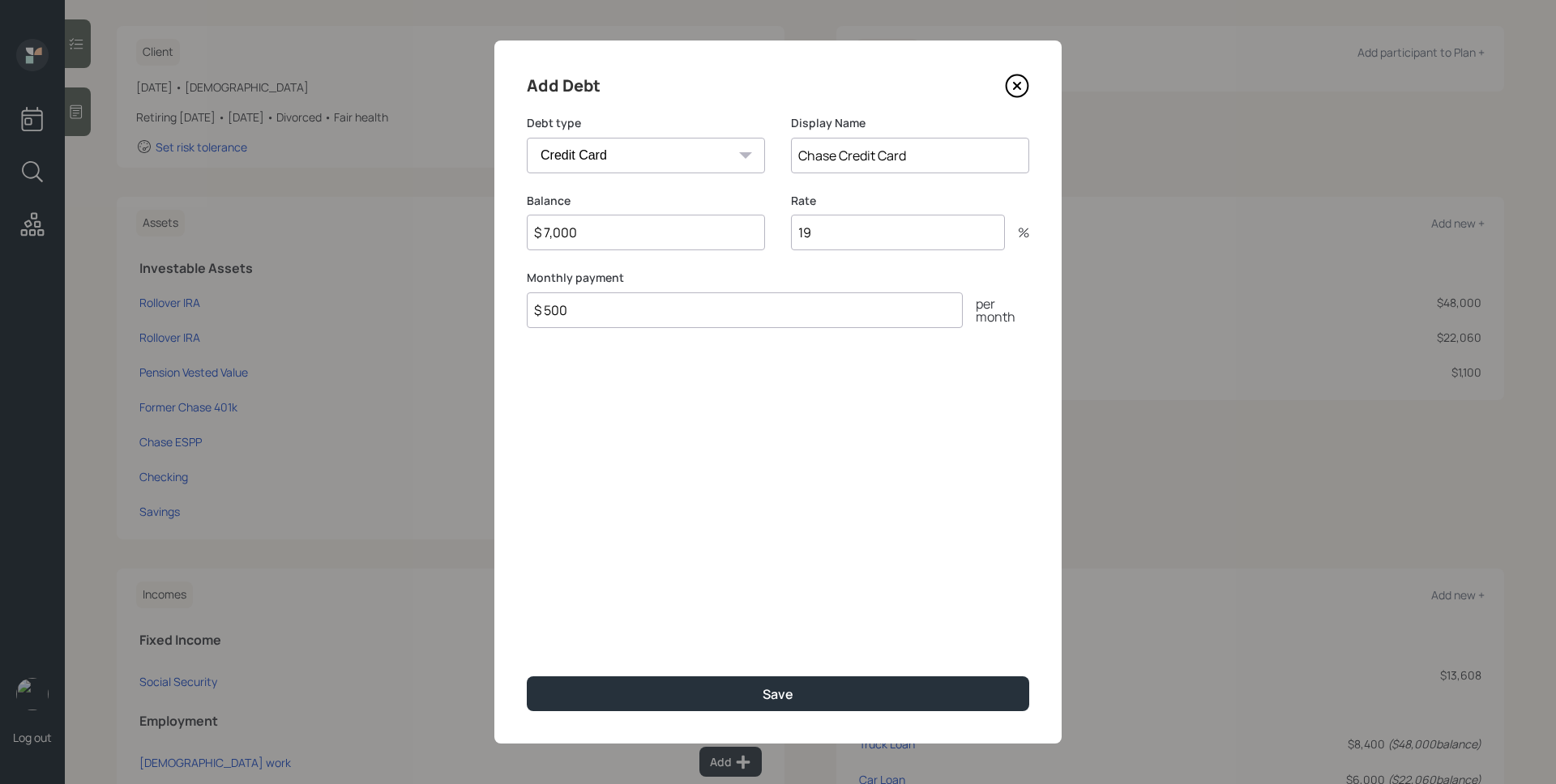
type input "19"
click at [970, 543] on div "Add Debt Debt type Car Credit Card Medical Student Other Display Name Chase Cre…" at bounding box center [778, 392] width 567 height 703
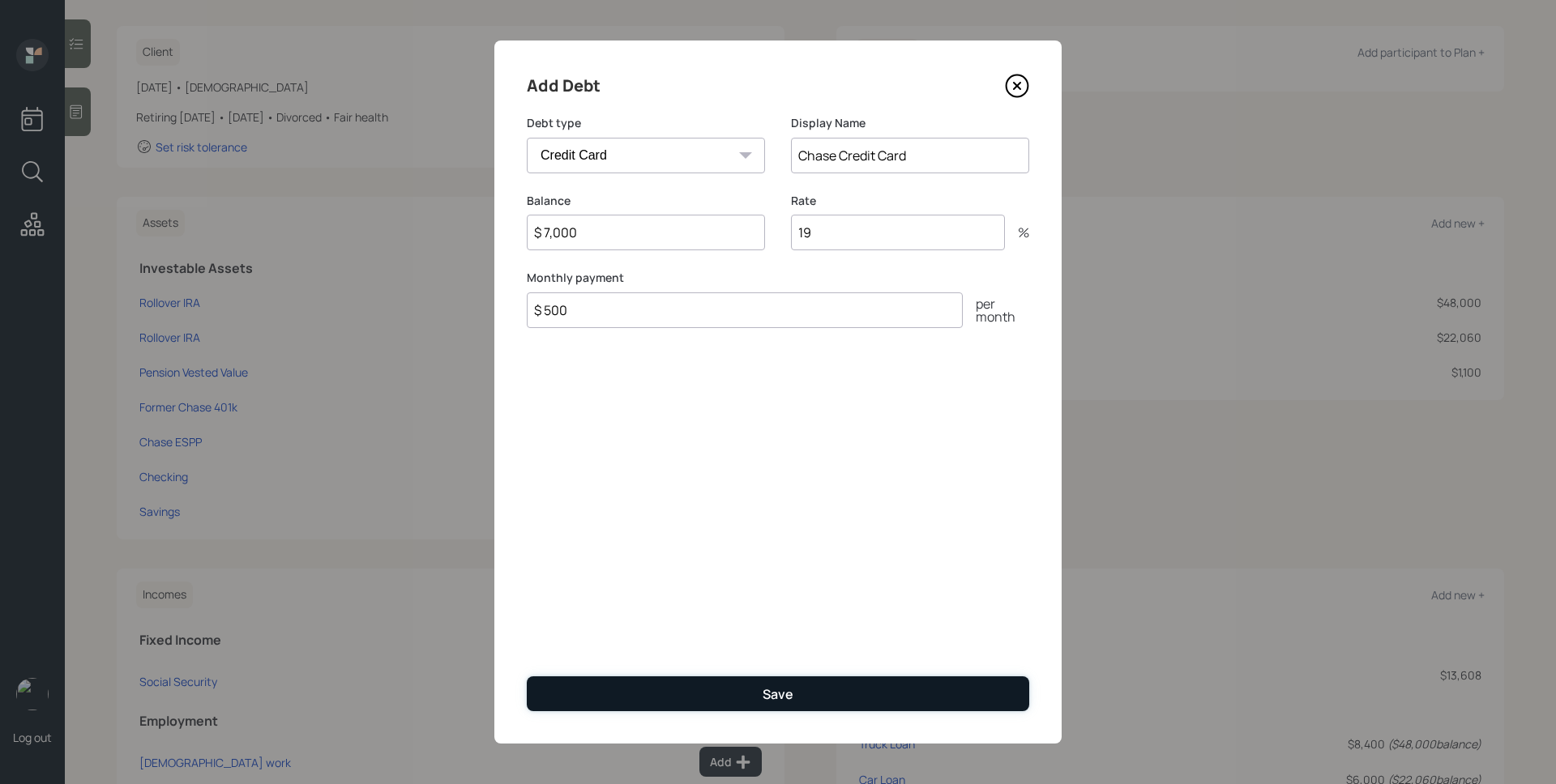
click at [895, 696] on button "Save" at bounding box center [778, 694] width 502 height 35
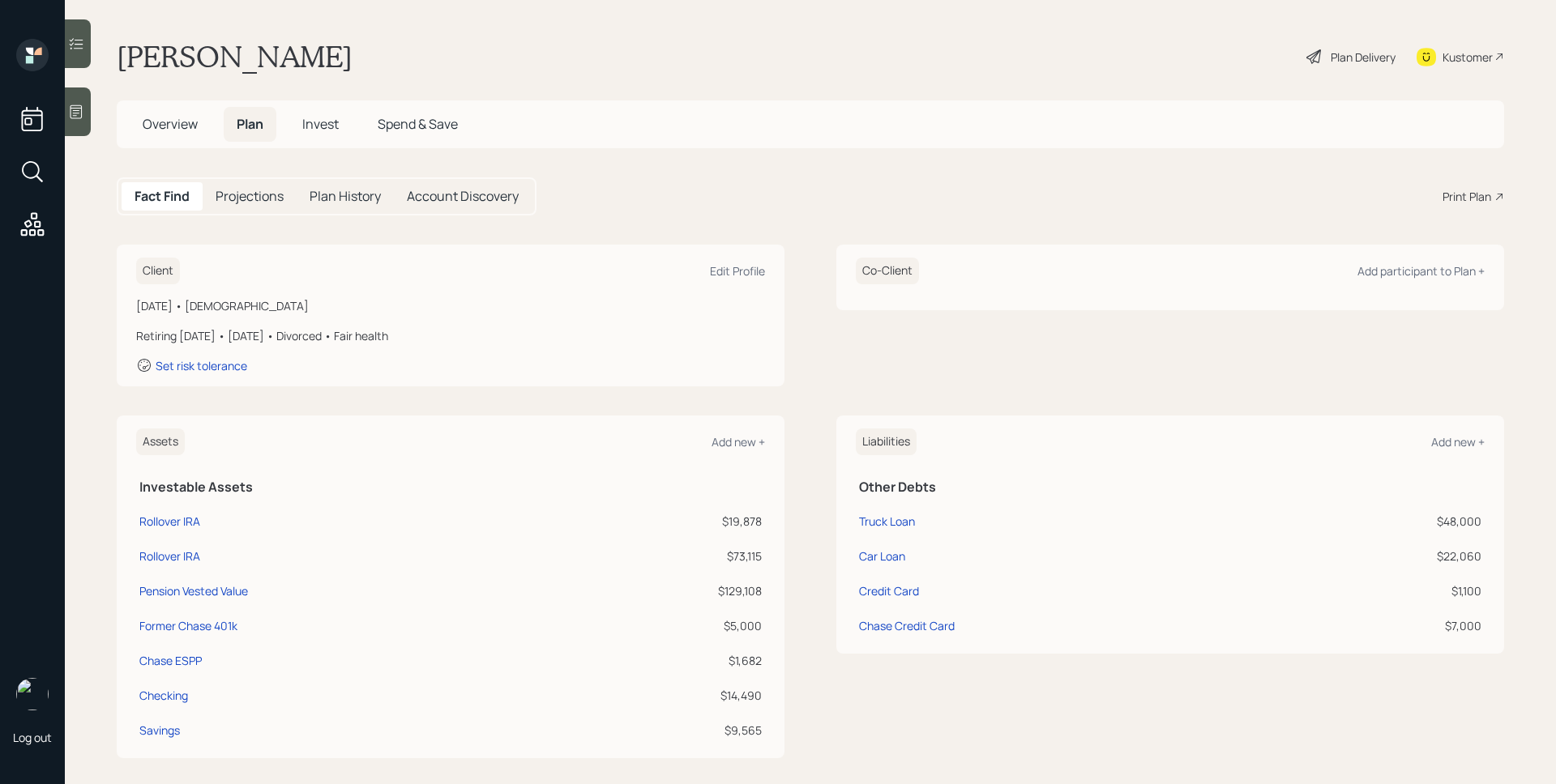
click at [1330, 59] on div "Plan Delivery" at bounding box center [1363, 57] width 65 height 17
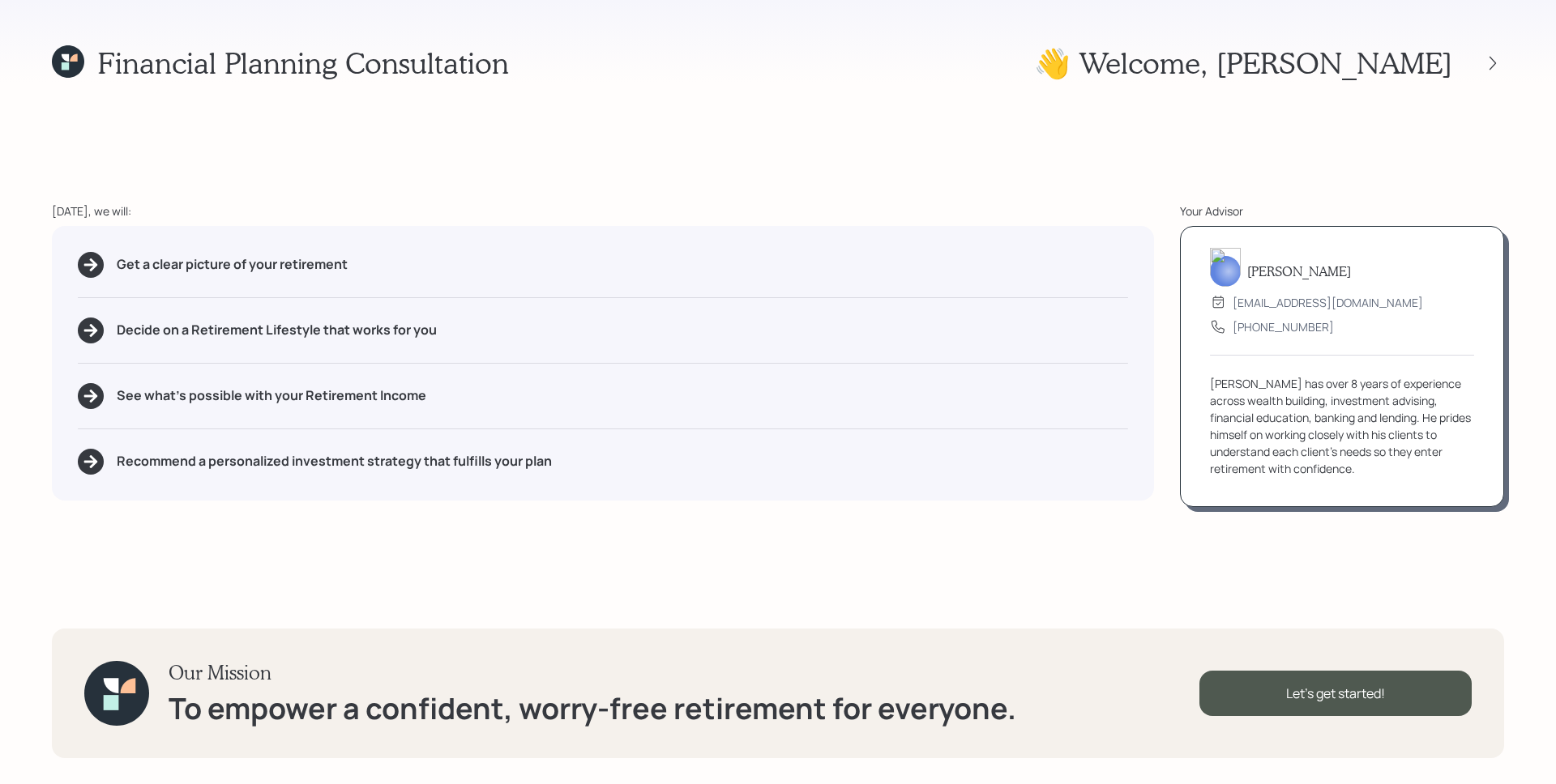
click at [1480, 58] on div at bounding box center [1478, 62] width 51 height 22
click at [1500, 62] on icon at bounding box center [1493, 63] width 17 height 17
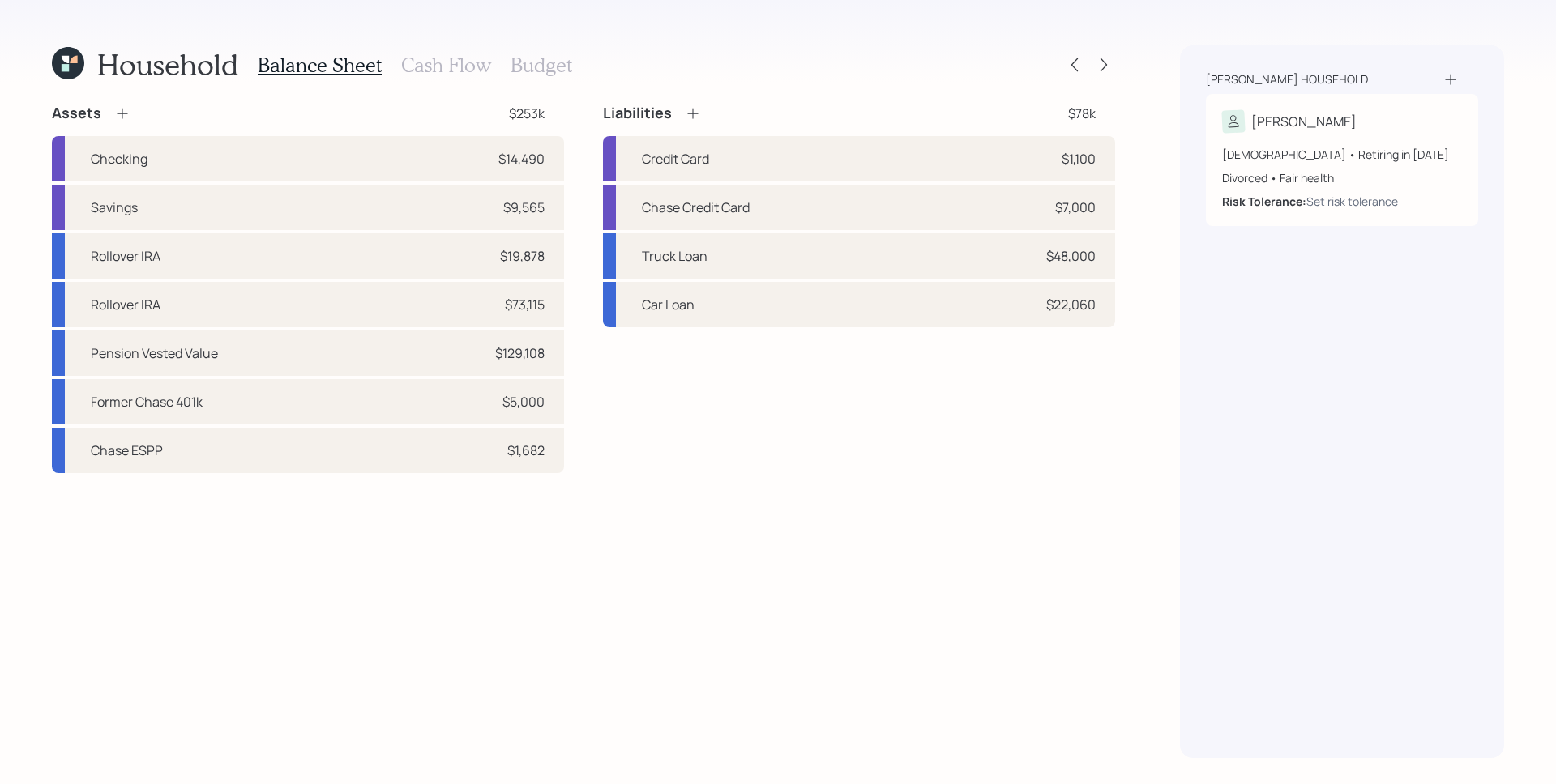
click at [449, 61] on h3 "Cash Flow" at bounding box center [446, 65] width 90 height 23
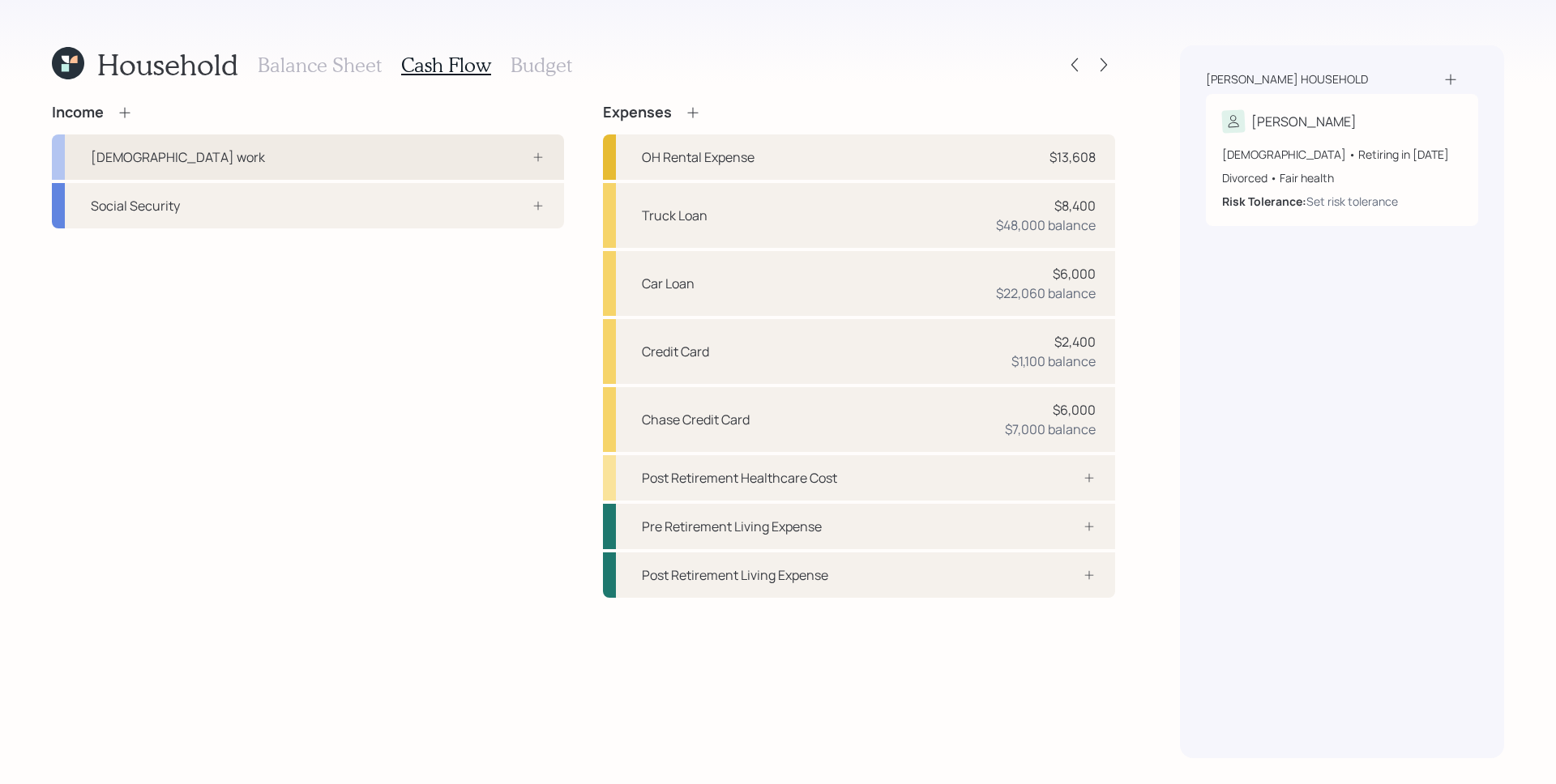
click at [307, 145] on div "[DEMOGRAPHIC_DATA] work" at bounding box center [307, 157] width 512 height 46
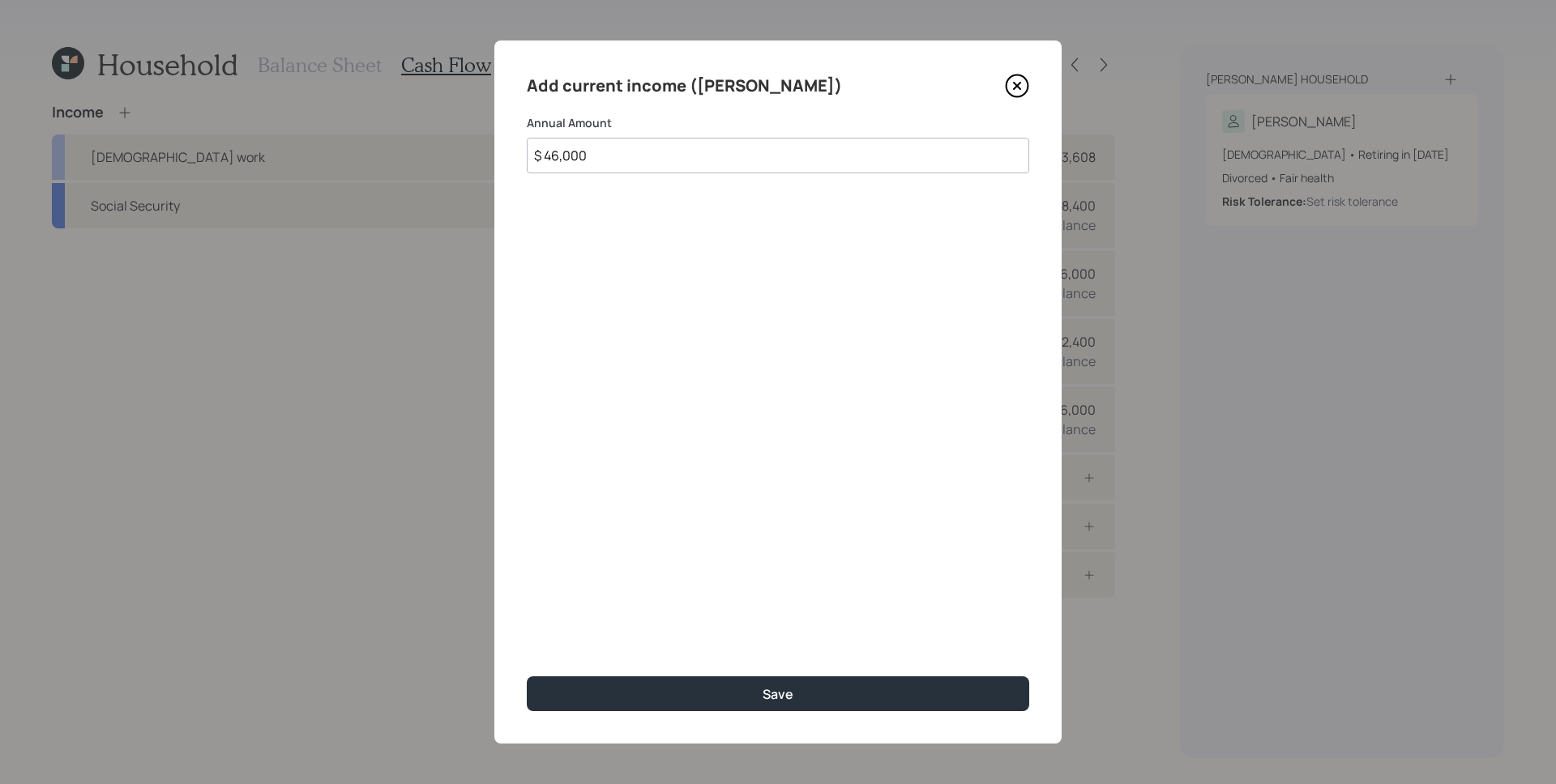
type input "$ 46,000"
click at [527, 676] on button "Save" at bounding box center [778, 694] width 502 height 35
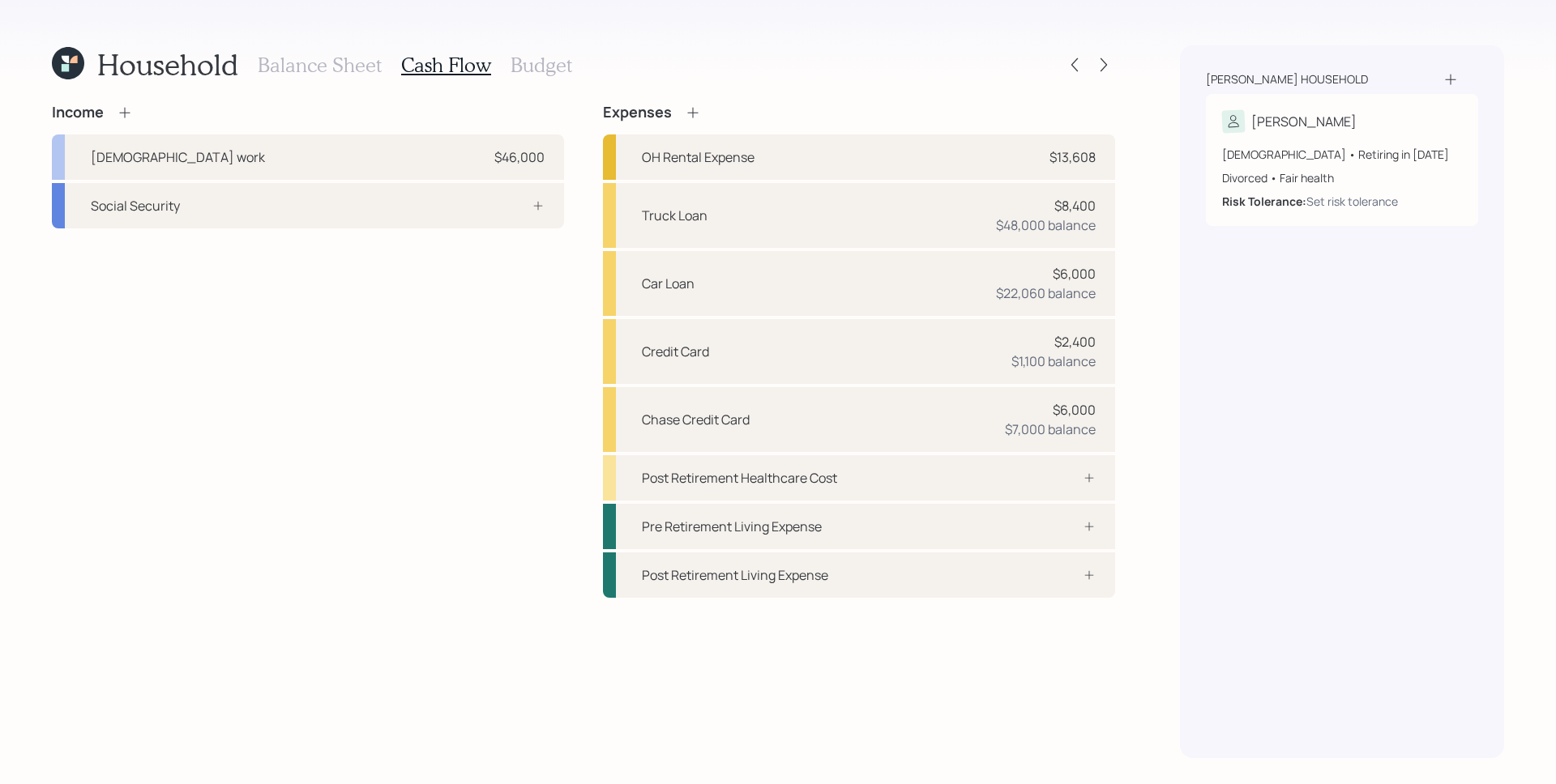
click at [464, 337] on div "Income [DEMOGRAPHIC_DATA] work $46,000 Social Security" at bounding box center [307, 351] width 512 height 494
click at [498, 211] on div at bounding box center [520, 206] width 49 height 13
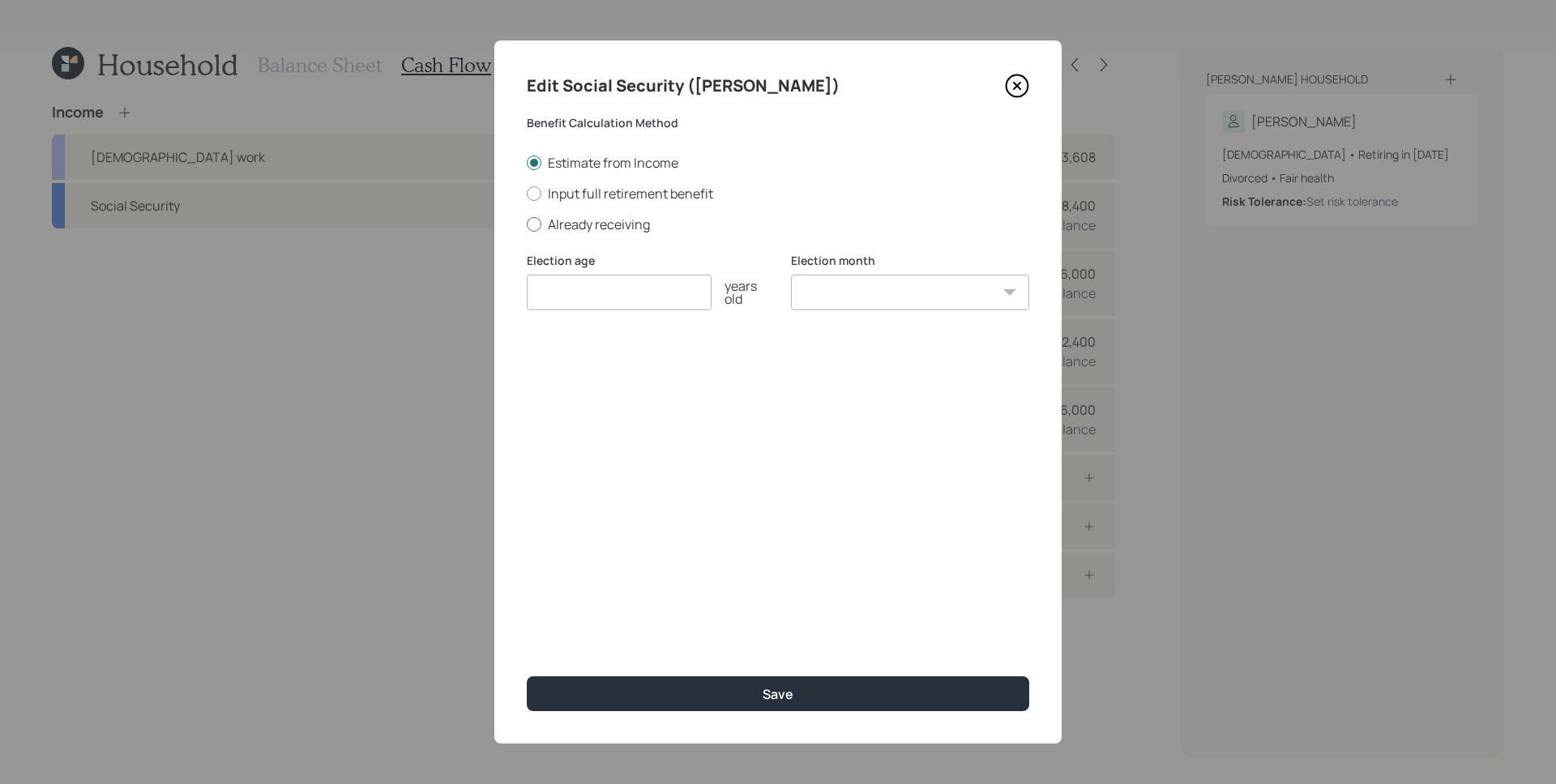
click at [589, 228] on label "Already receiving" at bounding box center [778, 224] width 502 height 17
click at [527, 224] on input "Already receiving" at bounding box center [526, 223] width 1 height 1
radio input "true"
click at [636, 304] on input "number" at bounding box center [619, 292] width 185 height 36
type input "65"
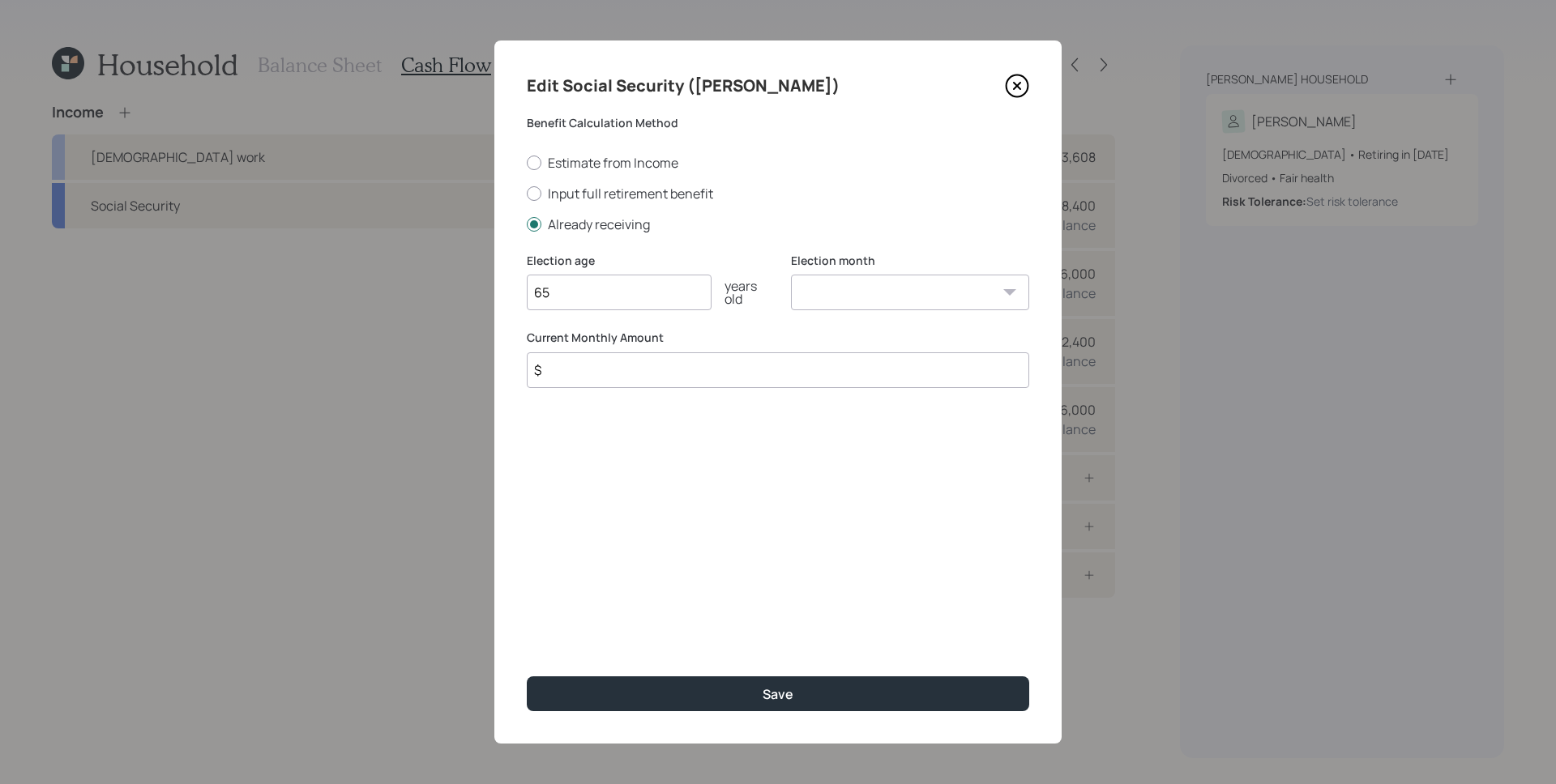
select select "1"
click at [791, 275] on select "January February March April May June July August September October November De…" at bounding box center [910, 292] width 238 height 36
click at [635, 370] on input "$" at bounding box center [778, 370] width 502 height 36
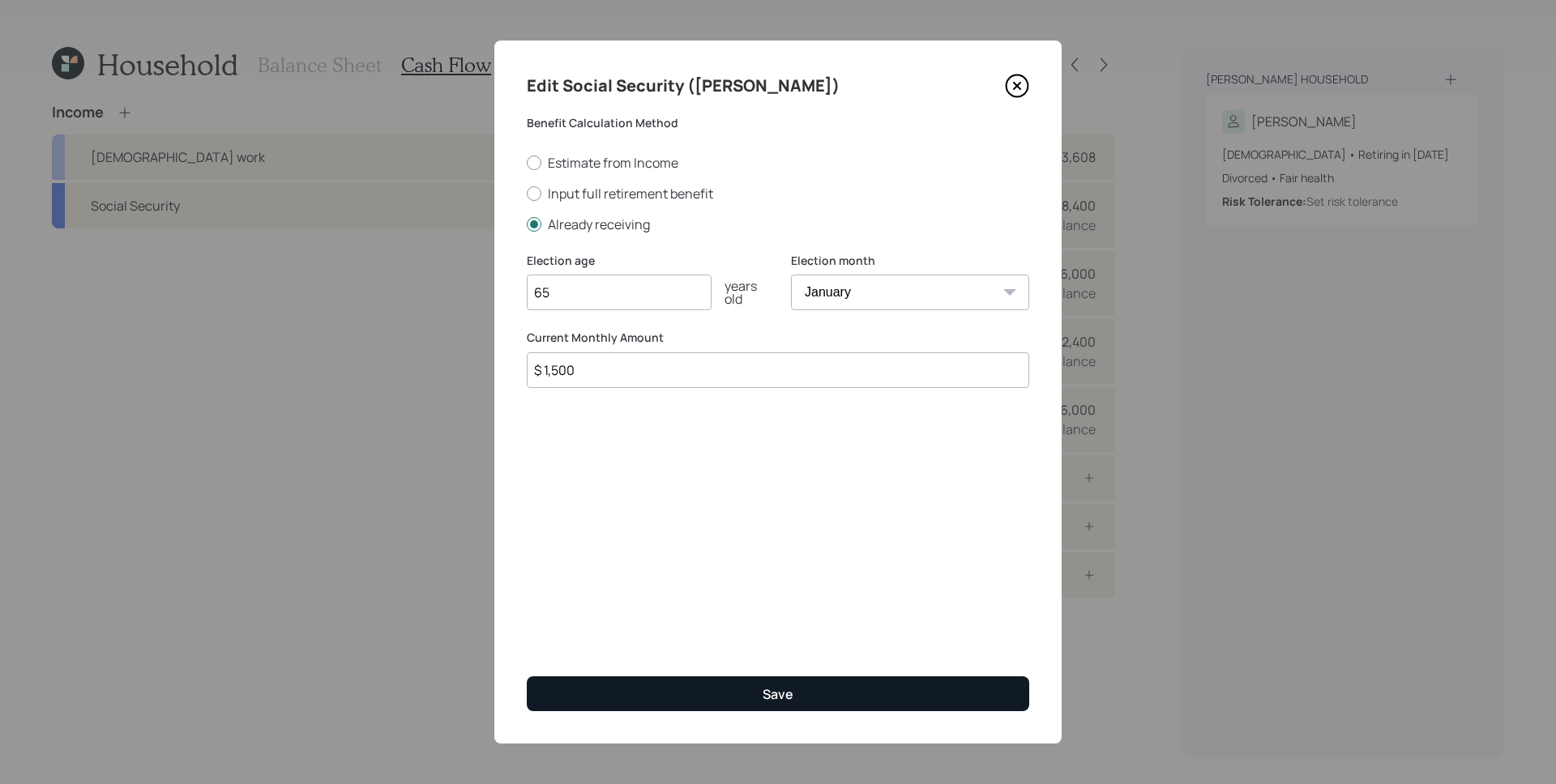
type input "$ 1,500"
click at [803, 699] on button "Save" at bounding box center [778, 694] width 502 height 35
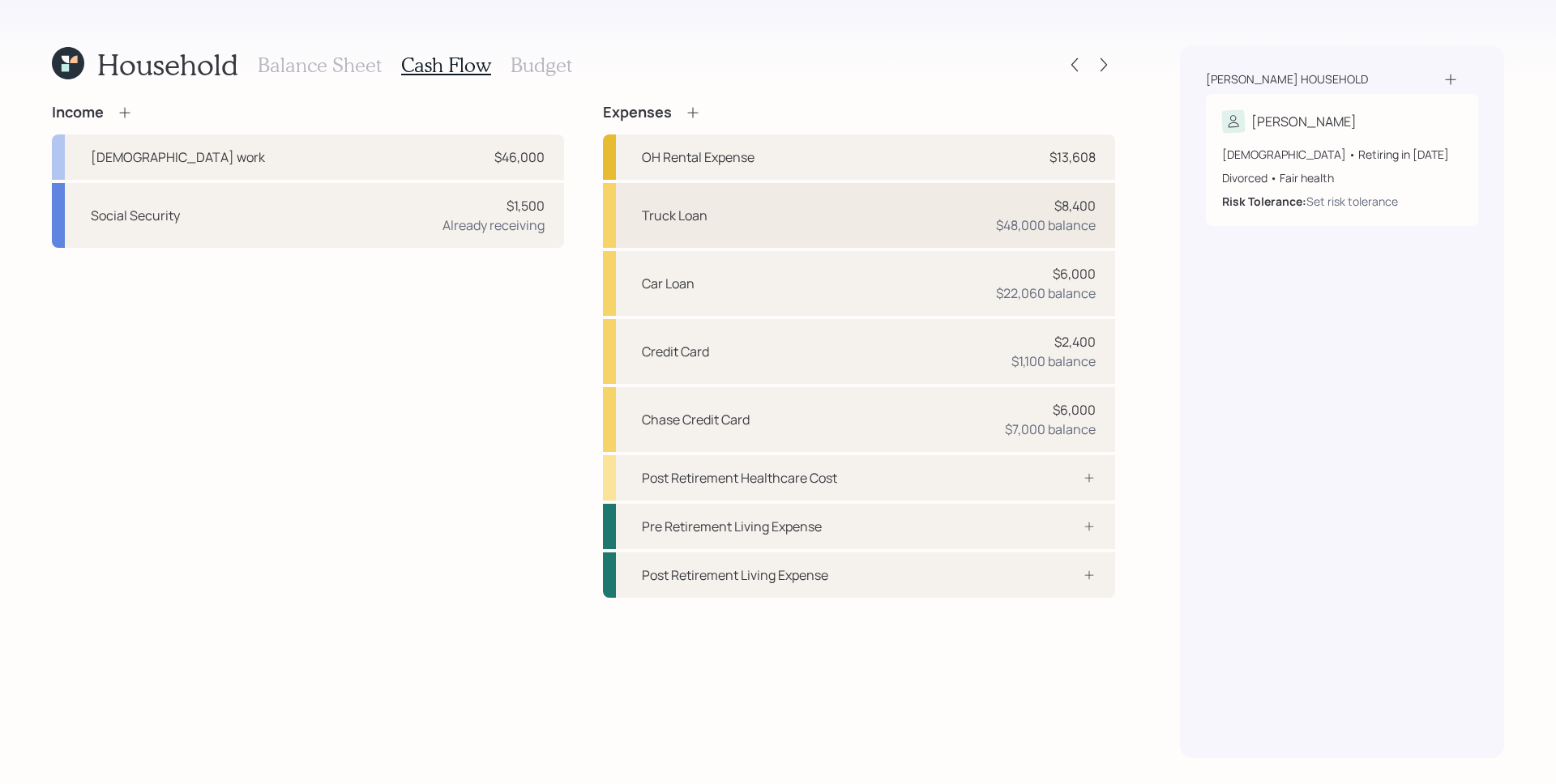
click at [1046, 211] on div "$8,400 $48,000 balance" at bounding box center [1046, 215] width 100 height 39
select select "other"
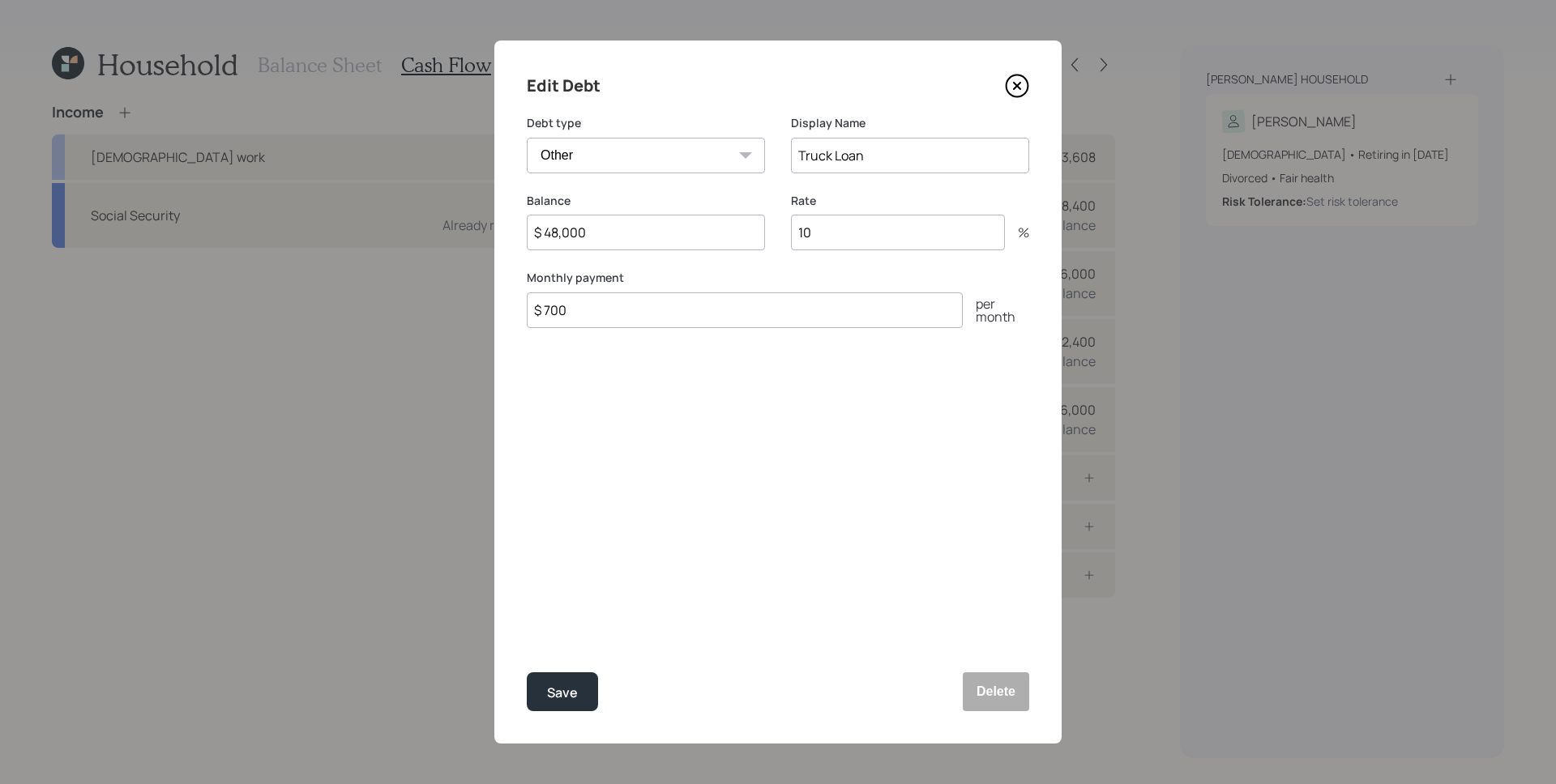
click at [1019, 87] on icon at bounding box center [1017, 86] width 7 height 7
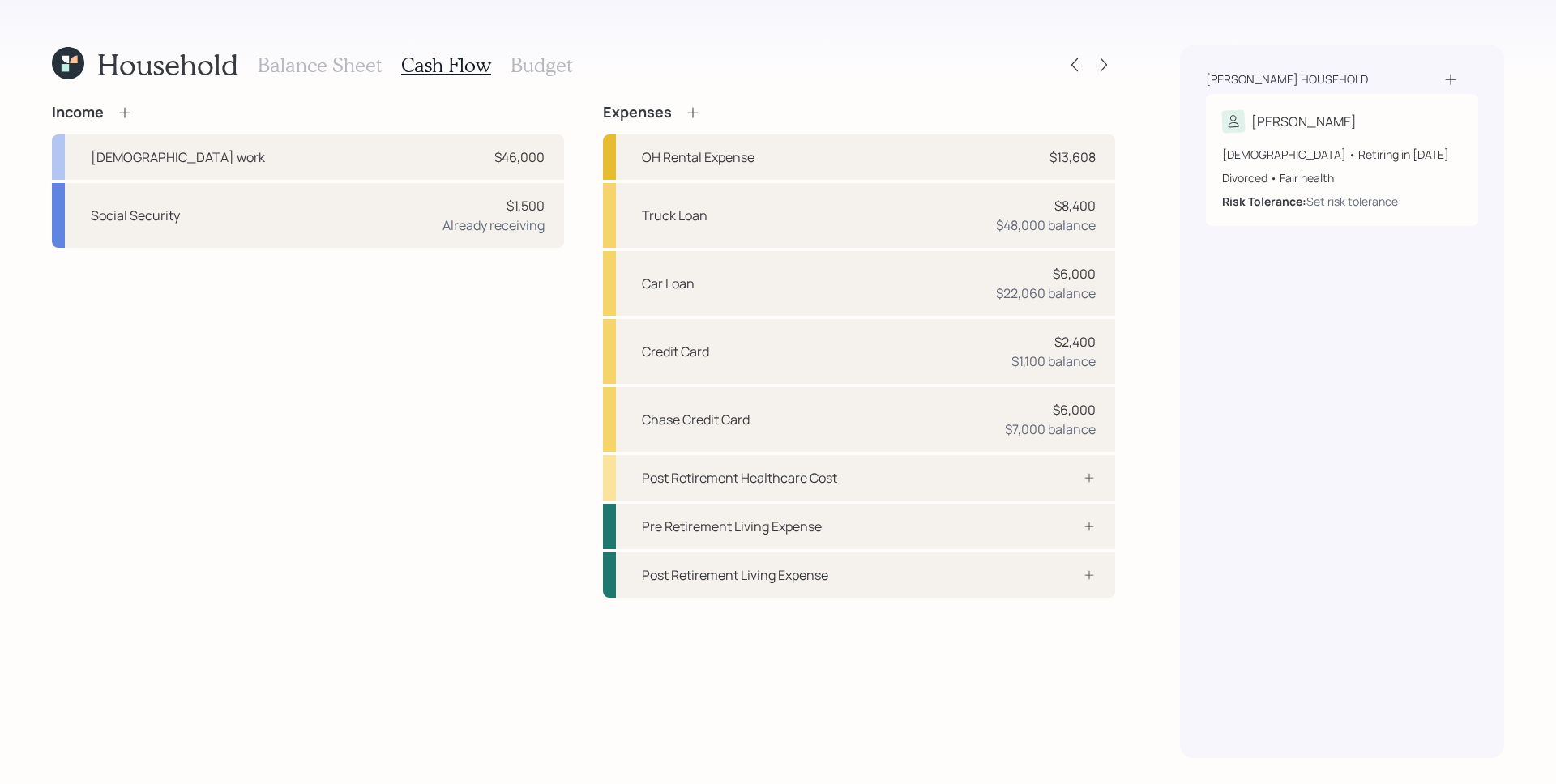
click at [1242, 411] on div "[PERSON_NAME] household [PERSON_NAME] [DEMOGRAPHIC_DATA] • Retiring in [DATE] D…" at bounding box center [1342, 402] width 324 height 713
click at [538, 70] on h3 "Budget" at bounding box center [541, 65] width 61 height 23
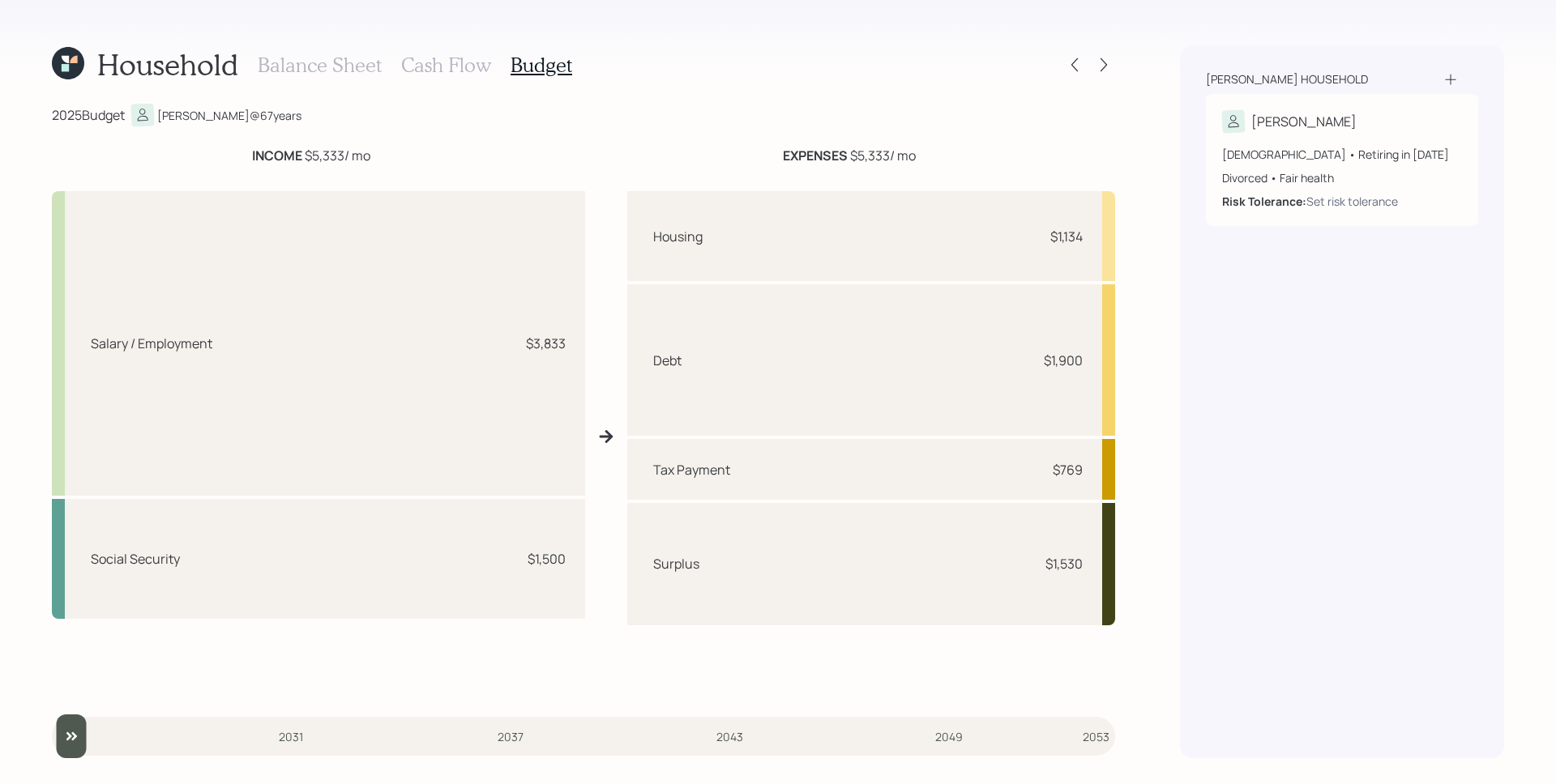
click at [476, 62] on h3 "Cash Flow" at bounding box center [446, 65] width 90 height 23
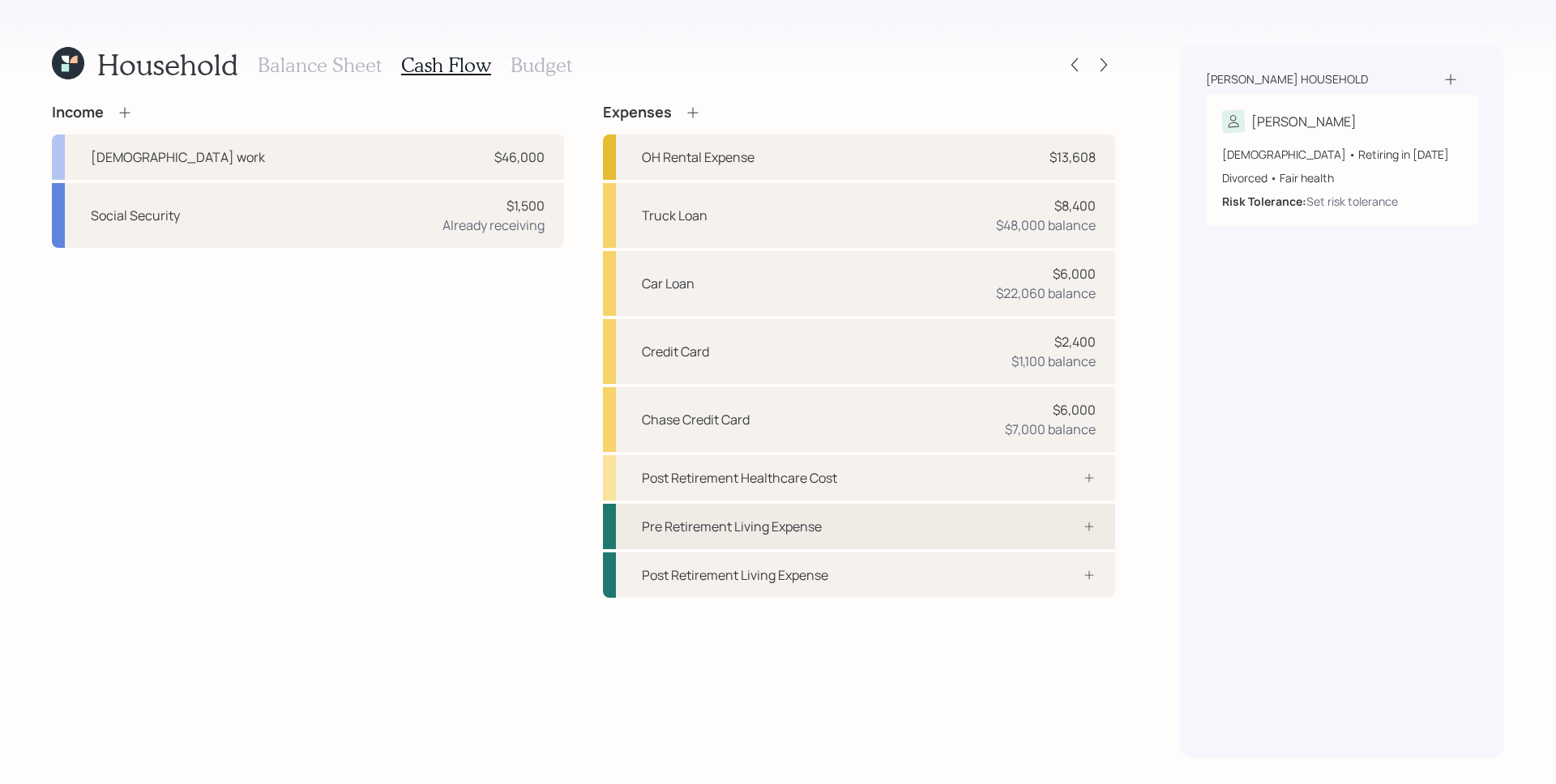
click at [1088, 541] on div "Pre Retirement Living Expense" at bounding box center [858, 526] width 512 height 46
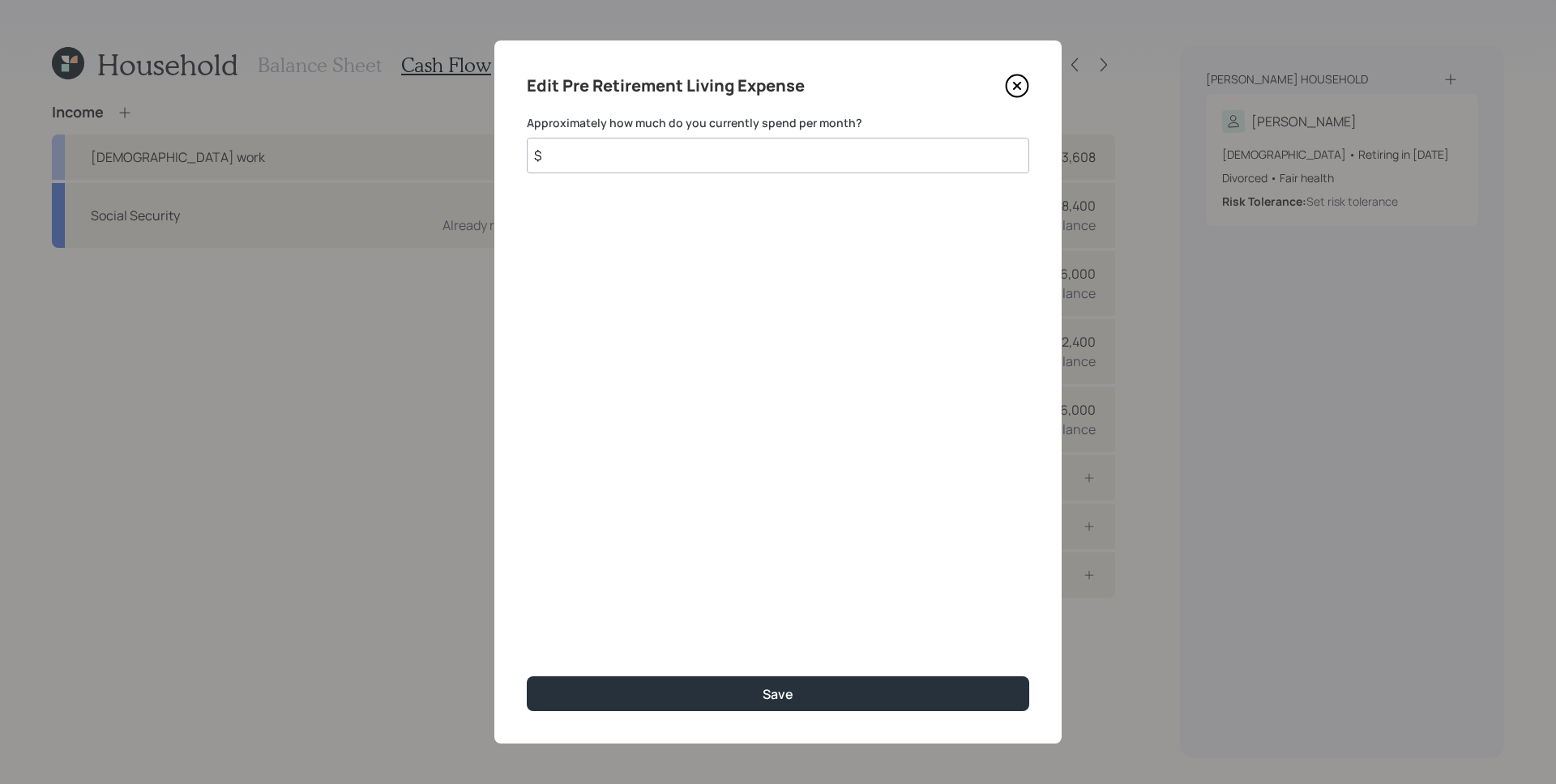
click at [793, 166] on input "$" at bounding box center [778, 155] width 502 height 36
type input "$ 1,500"
click at [527, 676] on button "Save" at bounding box center [778, 694] width 502 height 35
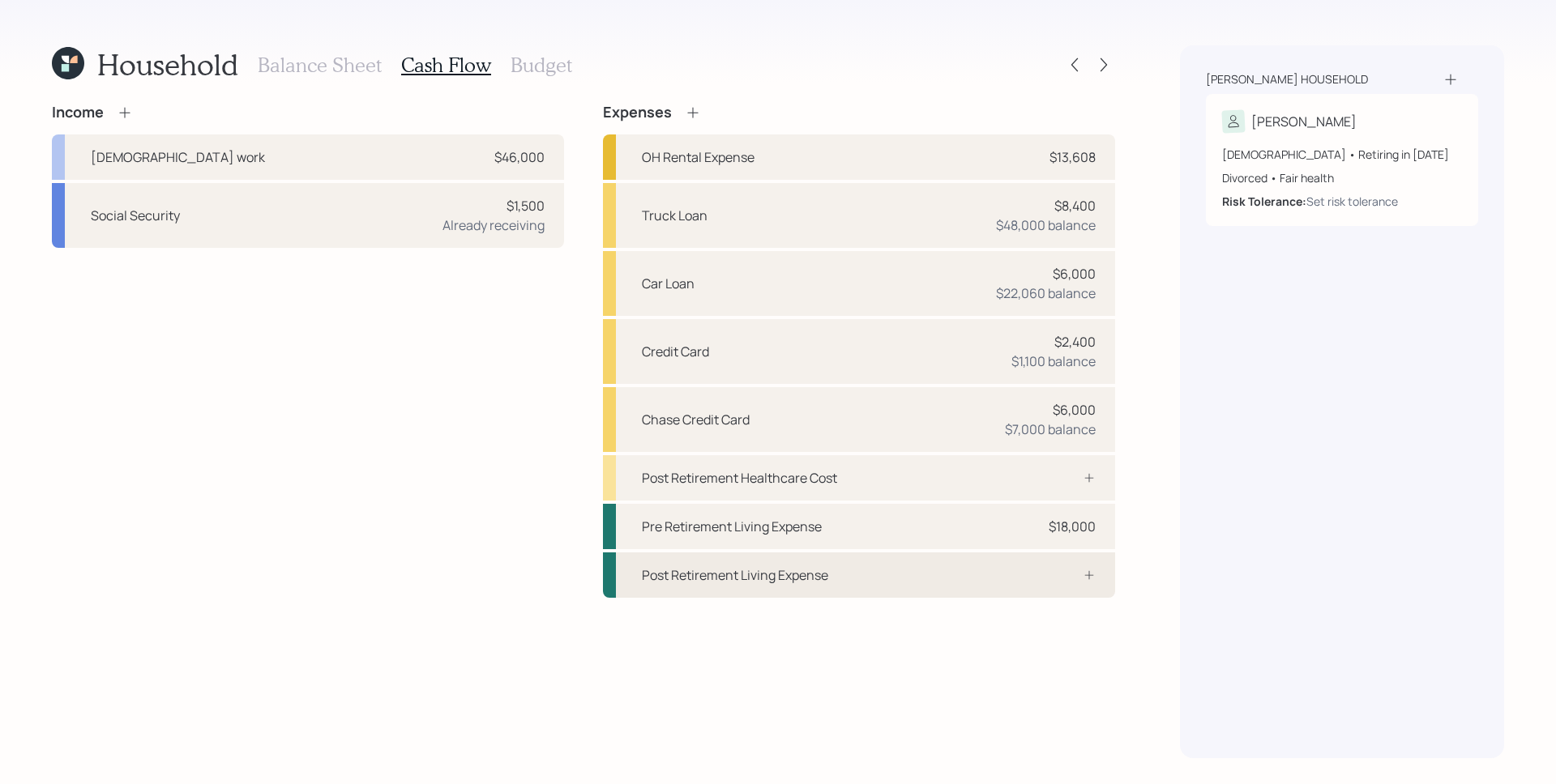
click at [1001, 563] on div "Post Retirement Living Expense" at bounding box center [858, 575] width 512 height 46
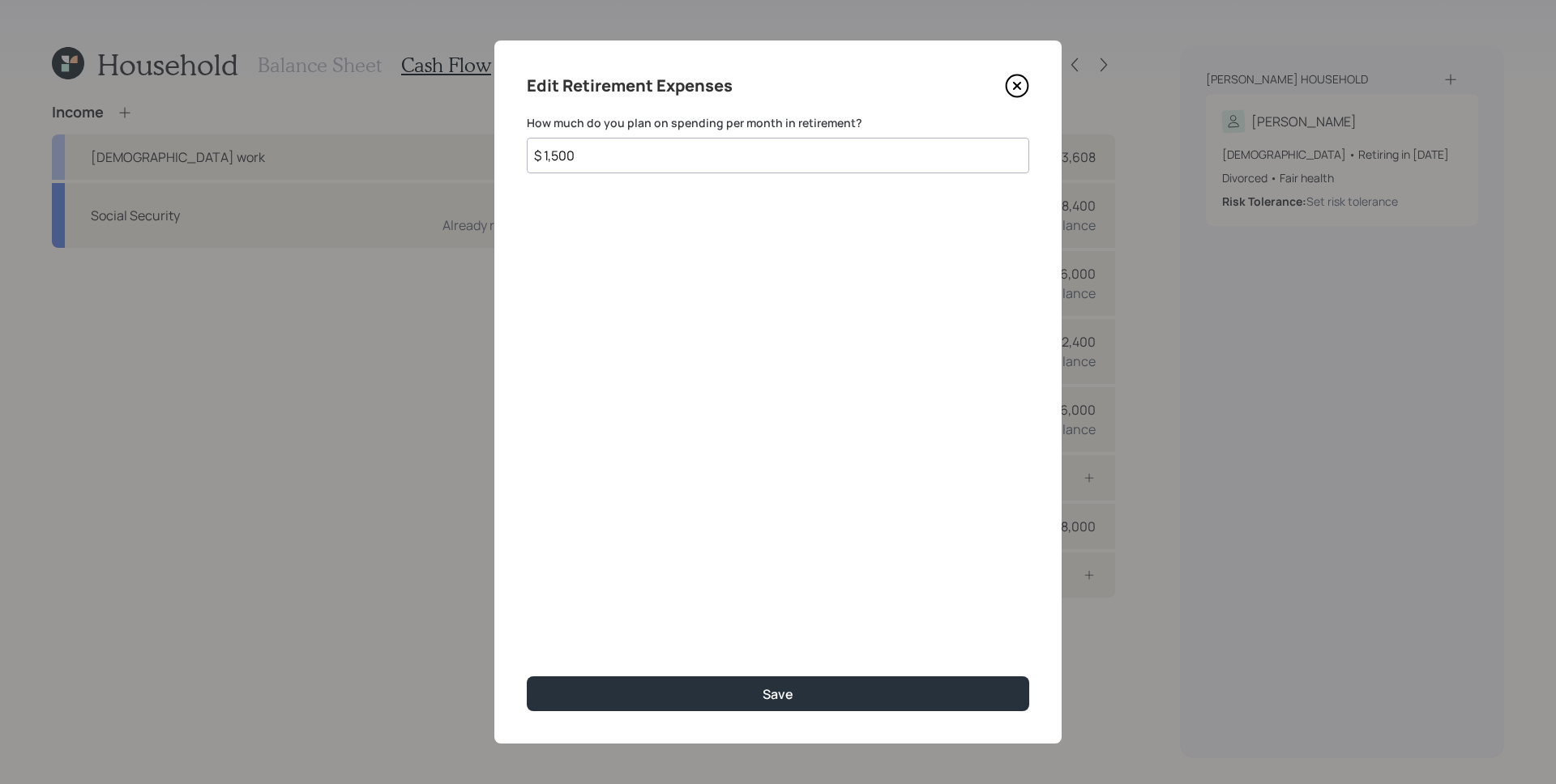
type input "$ 1,500"
click at [527, 676] on button "Save" at bounding box center [778, 694] width 502 height 35
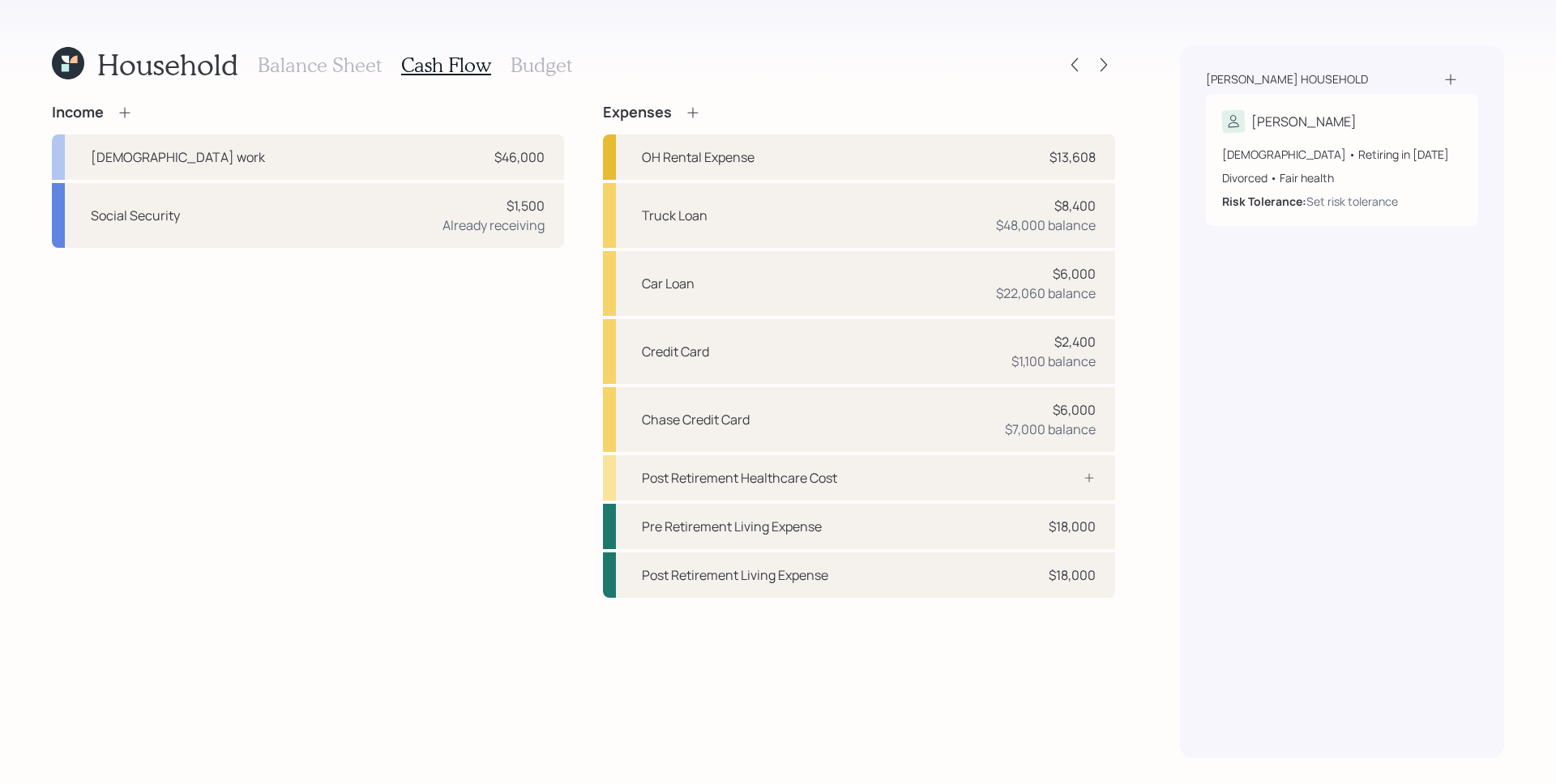
click at [527, 61] on h3 "Budget" at bounding box center [541, 65] width 61 height 23
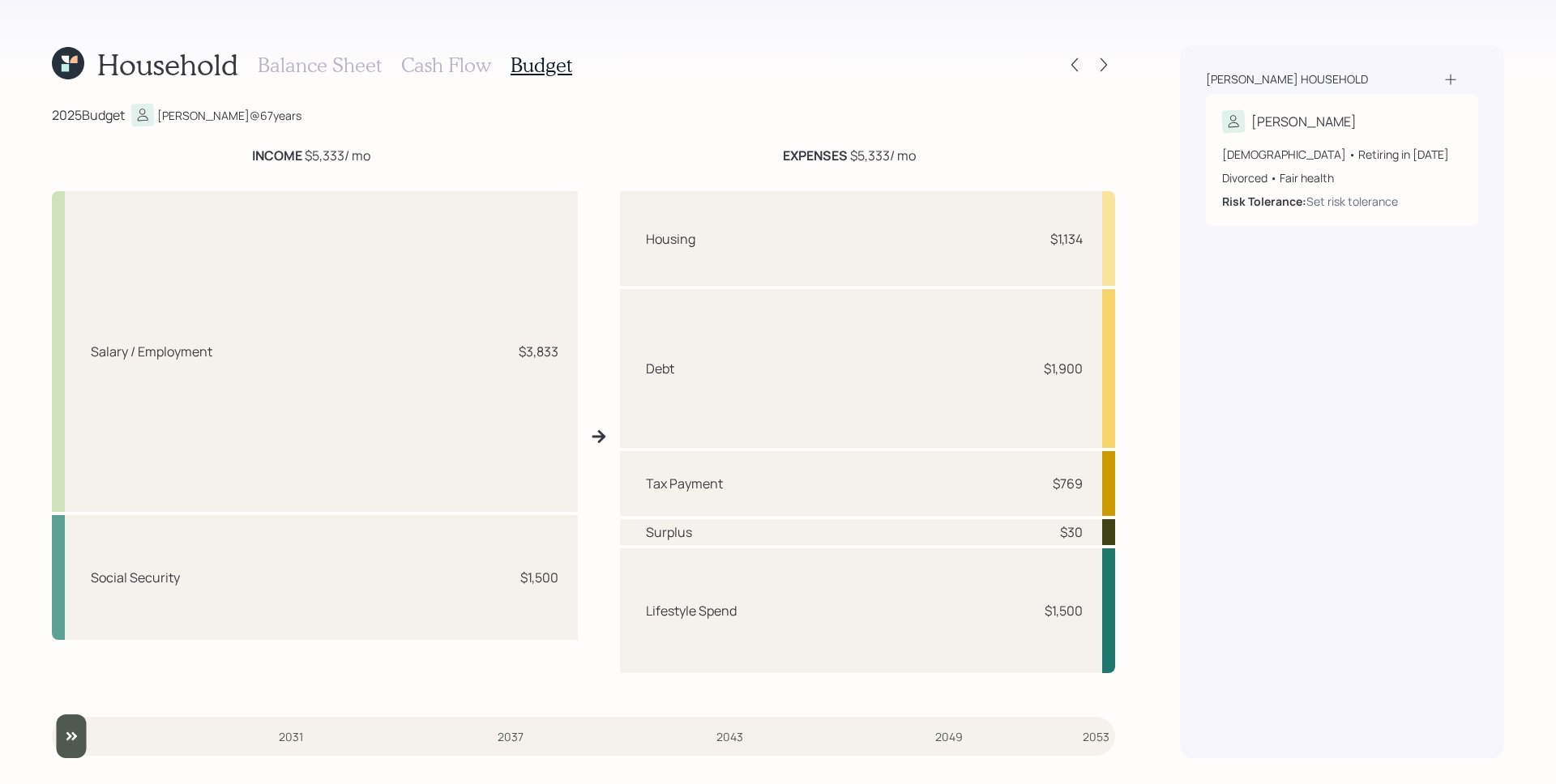
click at [456, 72] on h3 "Cash Flow" at bounding box center [446, 65] width 90 height 23
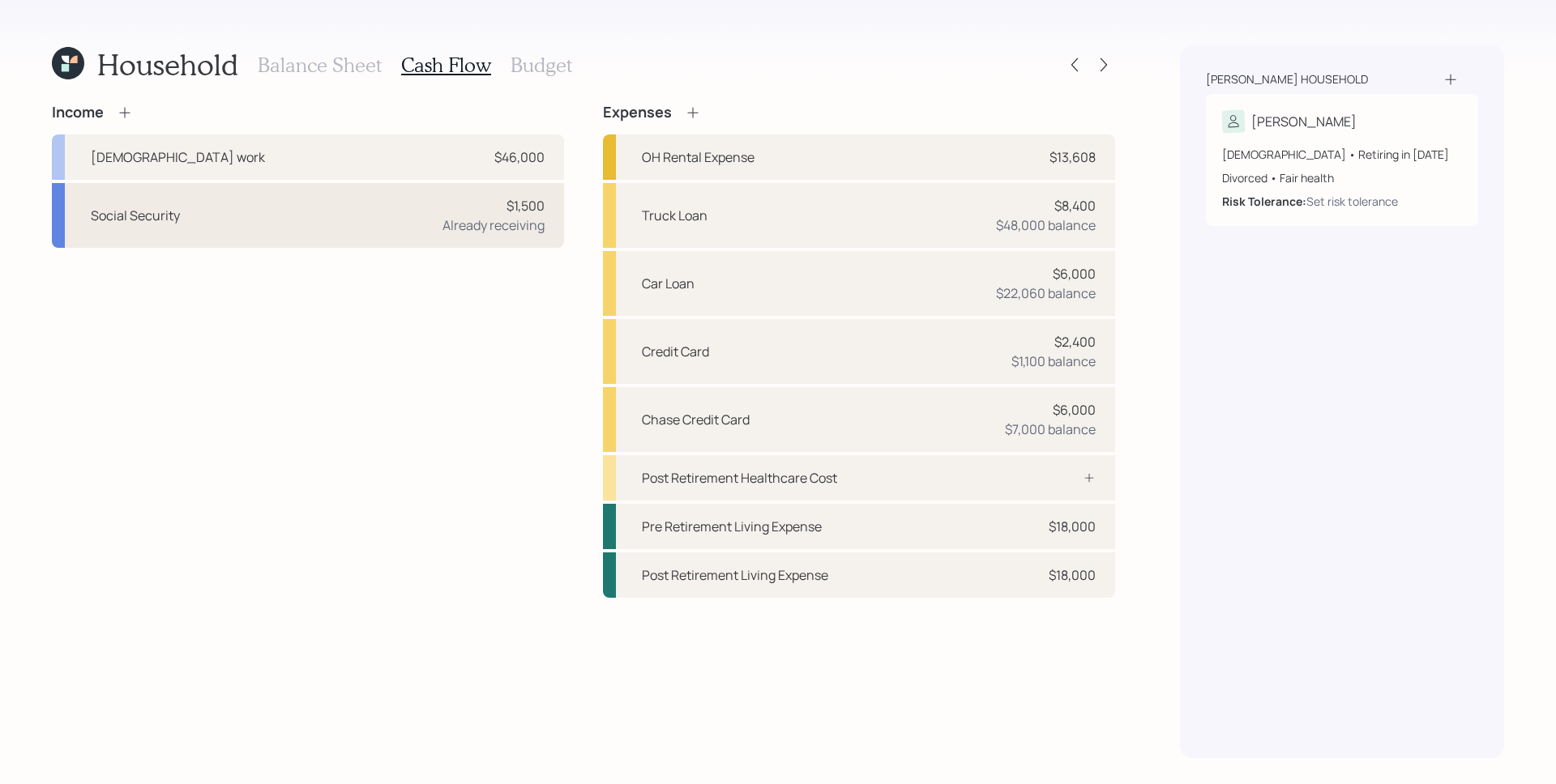
click at [500, 226] on div "Already receiving" at bounding box center [493, 225] width 102 height 19
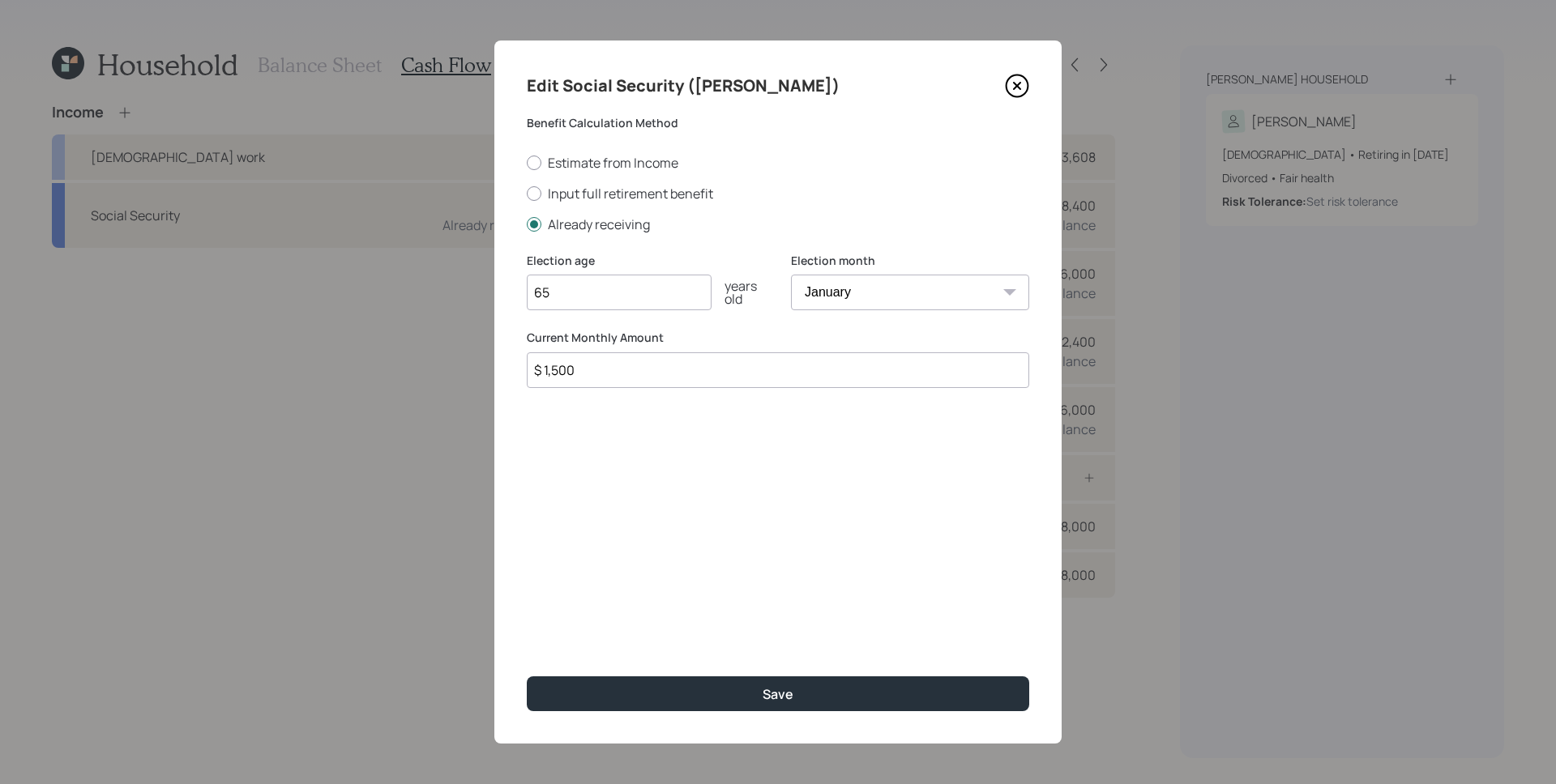
drag, startPoint x: 666, startPoint y: 378, endPoint x: 556, endPoint y: 361, distance: 111.3
click at [555, 363] on input "$ 1,500" at bounding box center [778, 370] width 502 height 36
type input "$ 1,685"
click at [527, 676] on button "Save" at bounding box center [778, 694] width 502 height 35
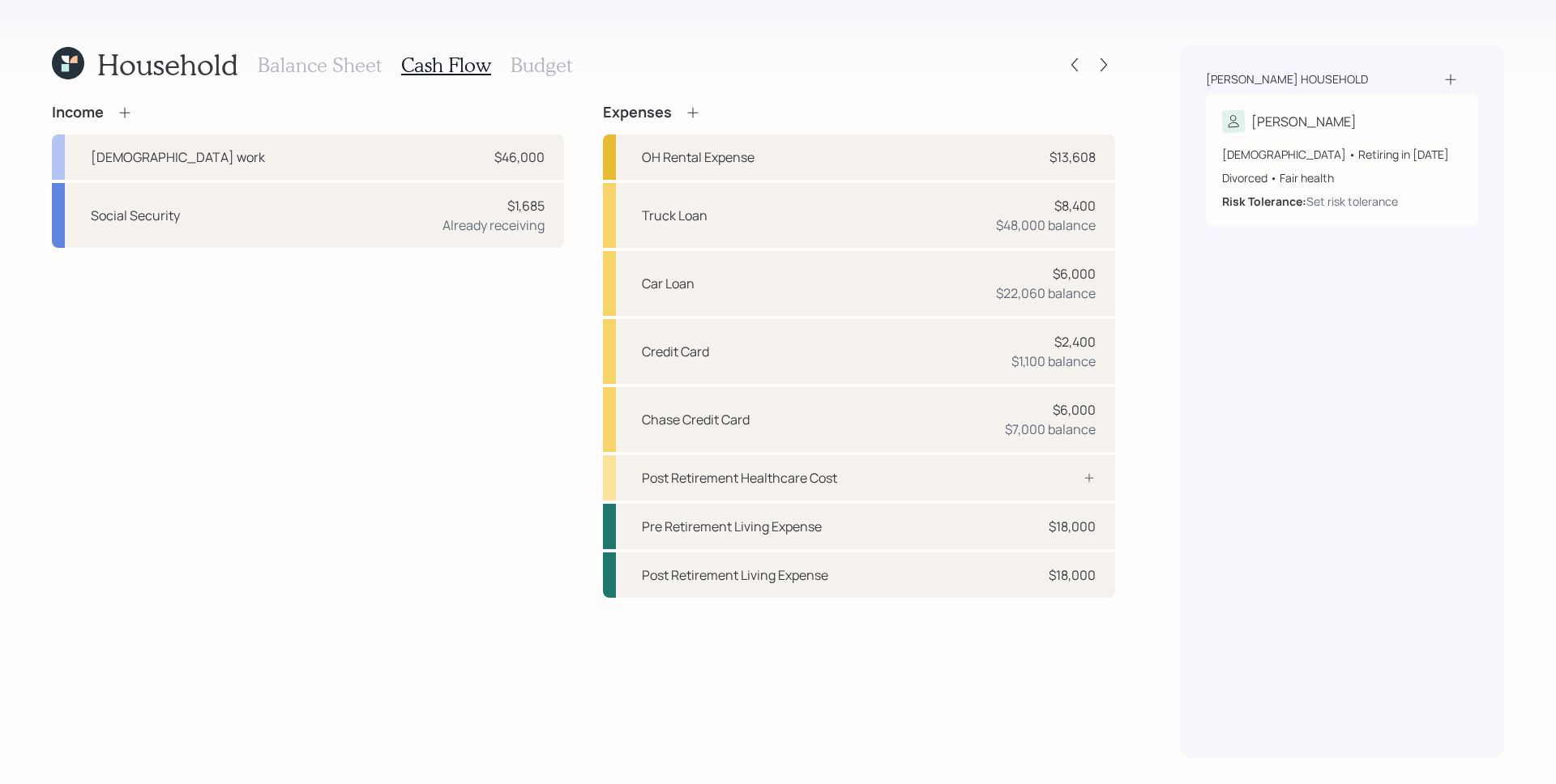
click at [696, 113] on icon at bounding box center [692, 112] width 11 height 11
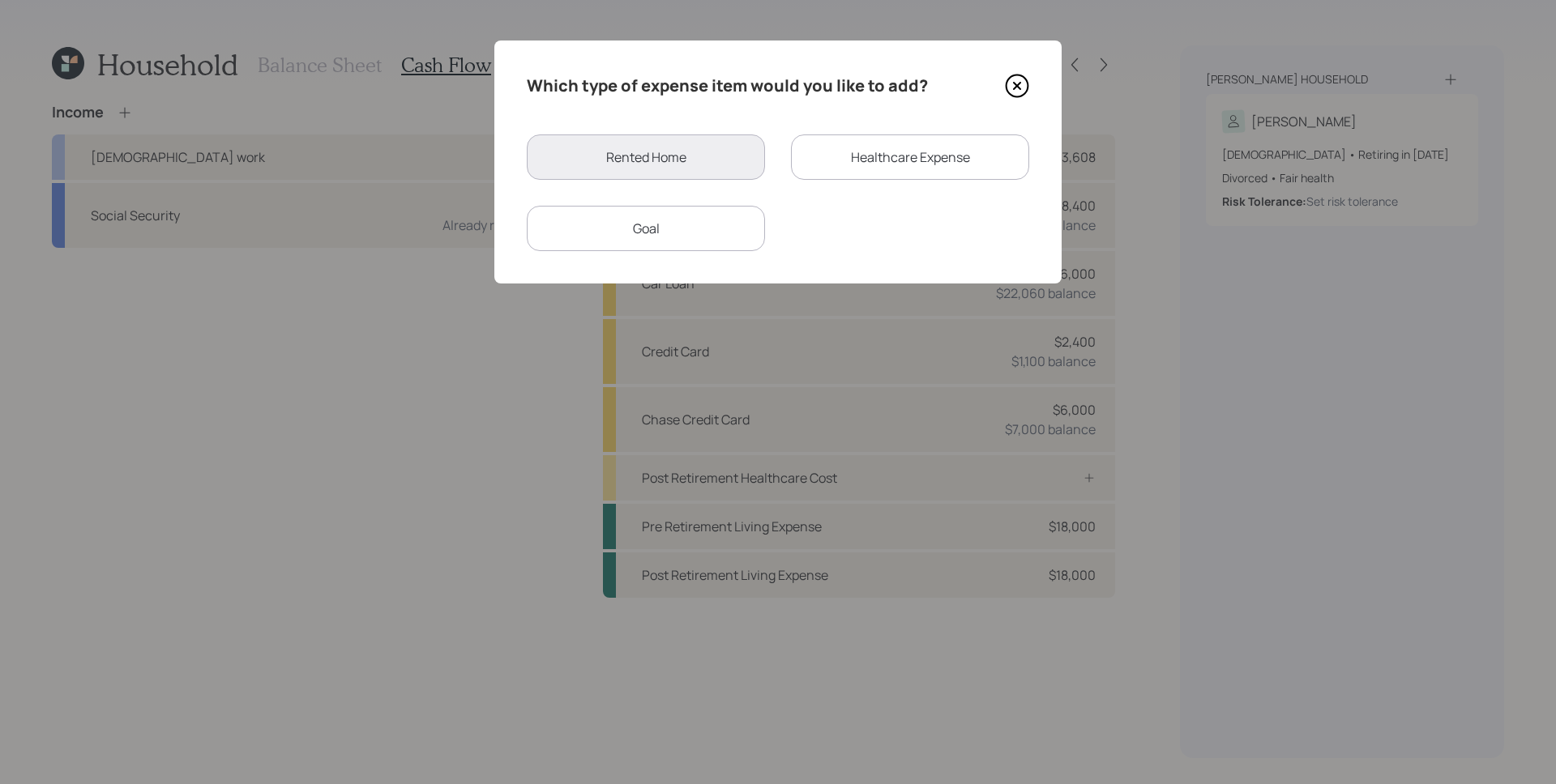
click at [902, 144] on div "Healthcare Expense" at bounding box center [910, 157] width 238 height 46
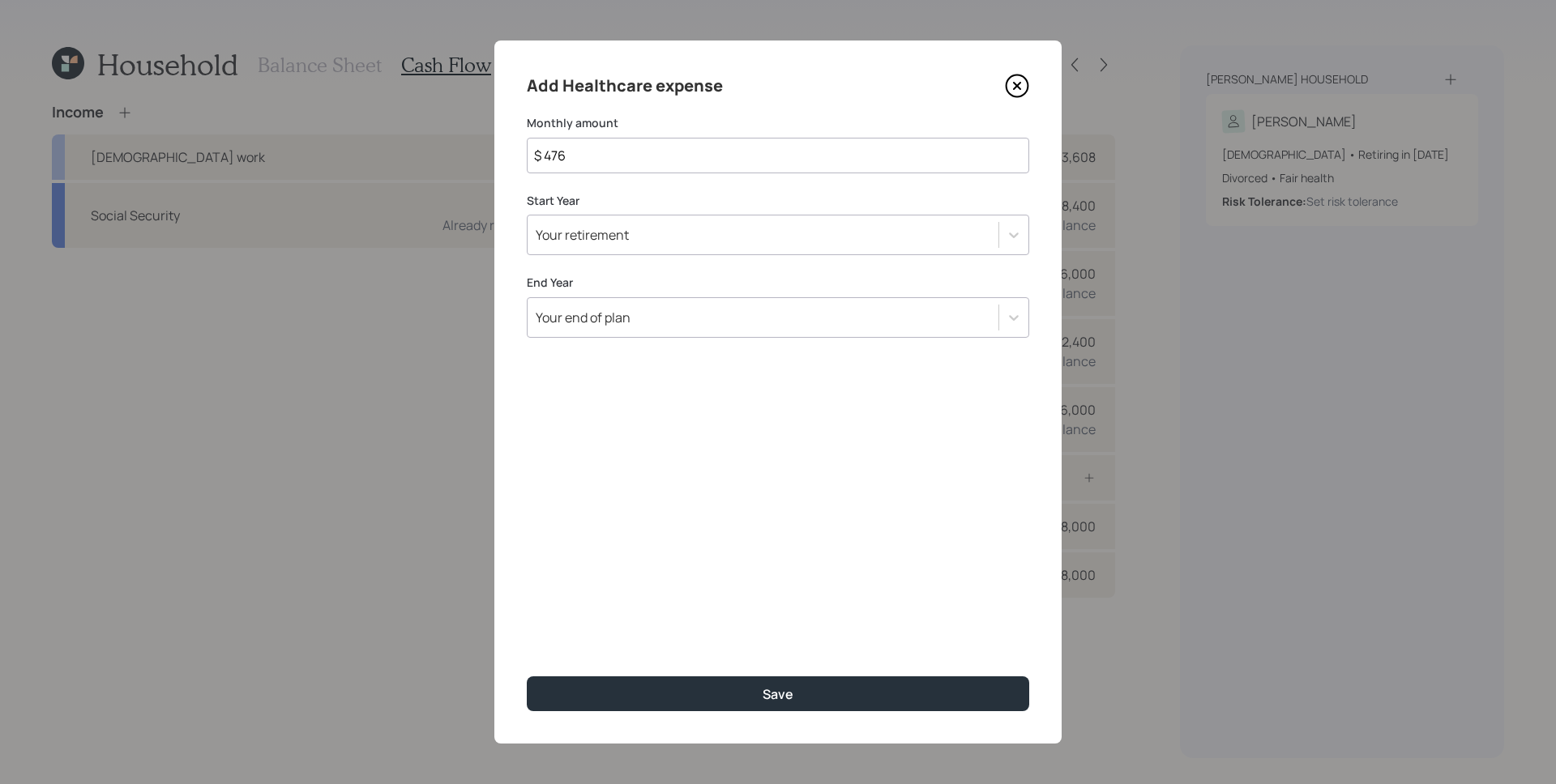
click at [702, 156] on input "$ 476" at bounding box center [778, 155] width 502 height 36
type input "$ 319"
click at [727, 234] on div "Your retirement" at bounding box center [763, 235] width 471 height 27
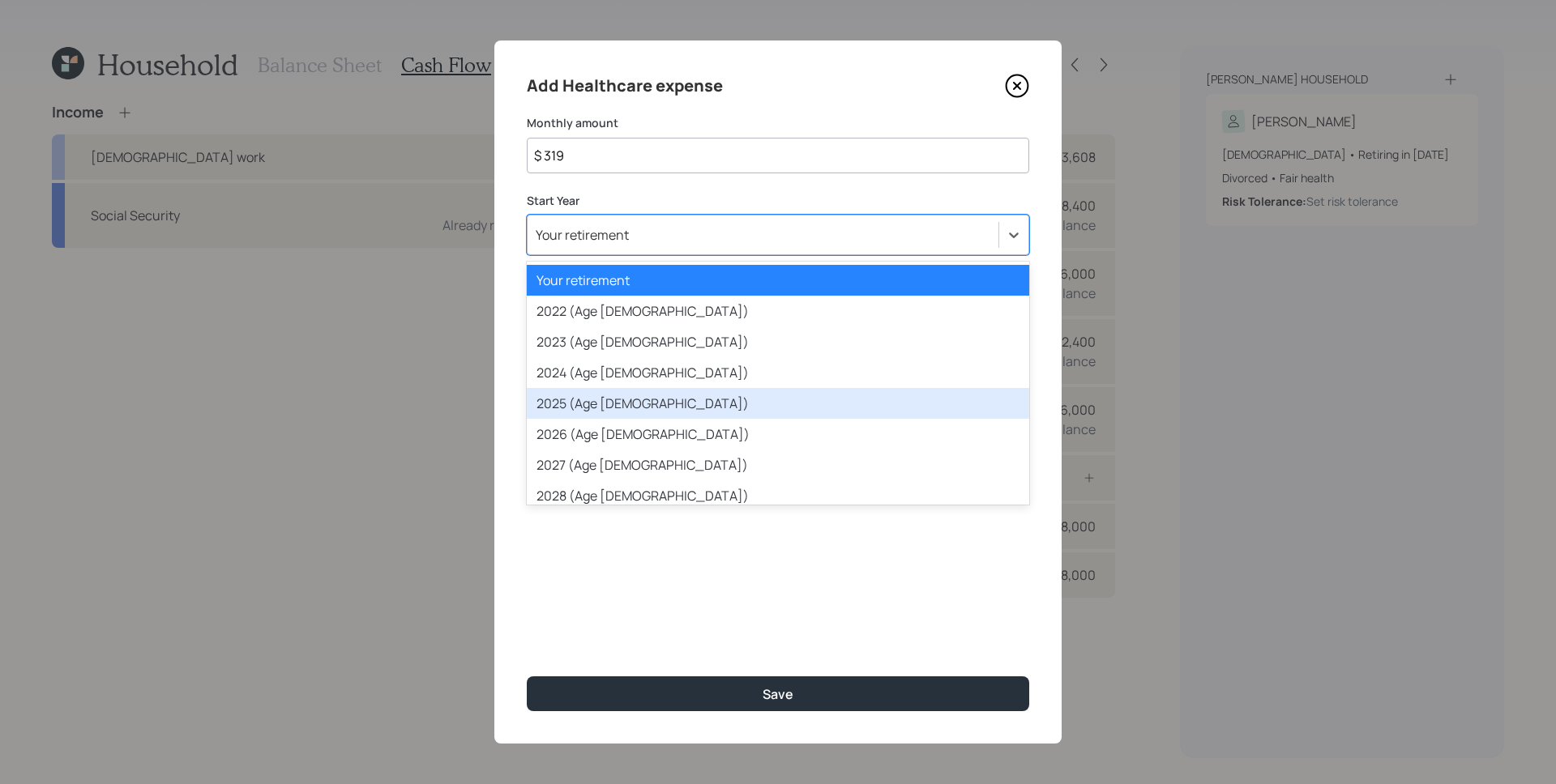
click at [666, 390] on div "2025 (Age [DEMOGRAPHIC_DATA])" at bounding box center [778, 403] width 502 height 31
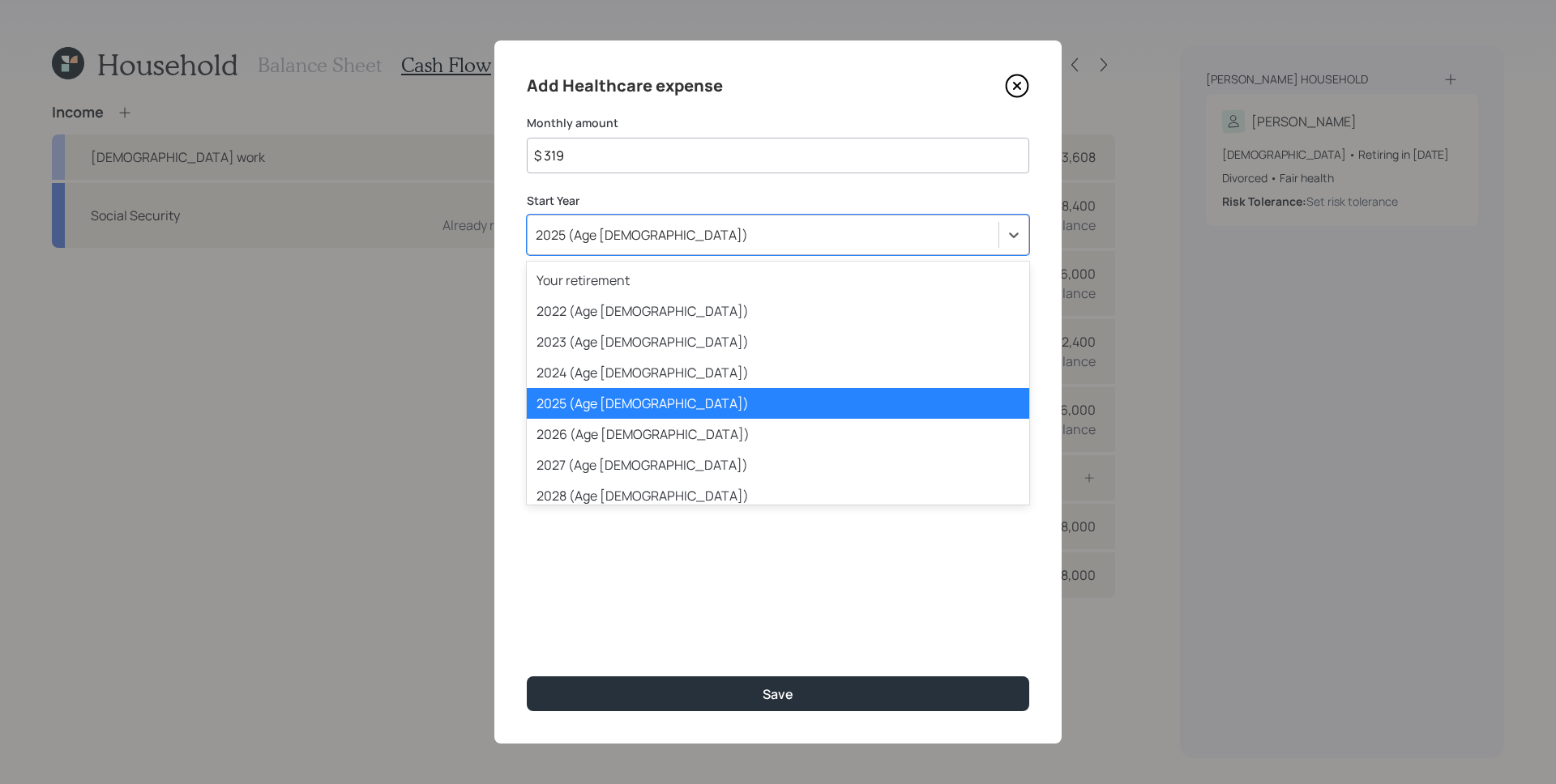
drag, startPoint x: 662, startPoint y: 227, endPoint x: 627, endPoint y: 332, distance: 110.7
click at [660, 234] on div "2025 (Age [DEMOGRAPHIC_DATA])" at bounding box center [763, 235] width 471 height 27
click at [628, 356] on div "2023 (Age [DEMOGRAPHIC_DATA])" at bounding box center [778, 341] width 502 height 31
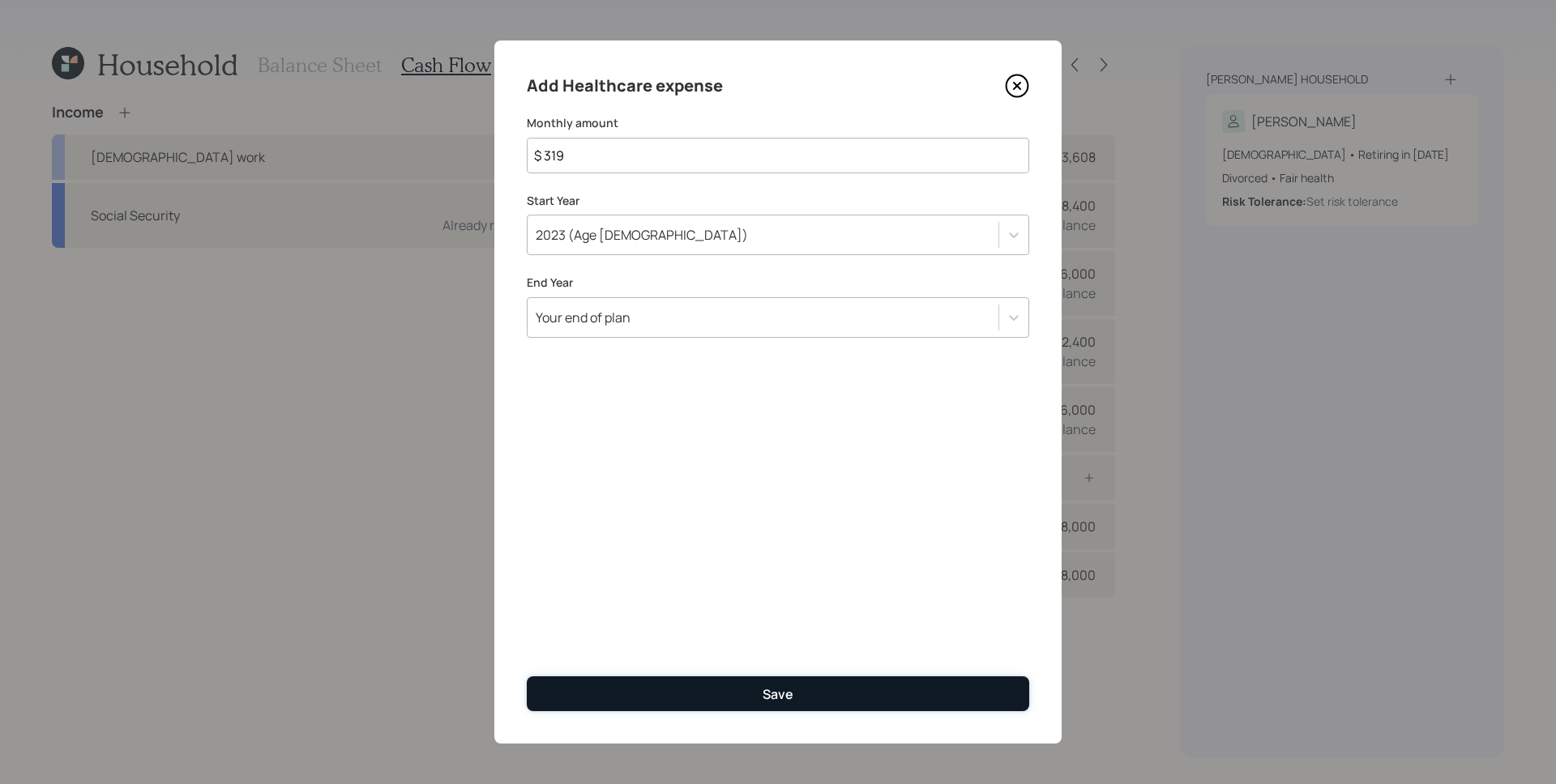
click at [770, 702] on div "Save" at bounding box center [778, 694] width 31 height 17
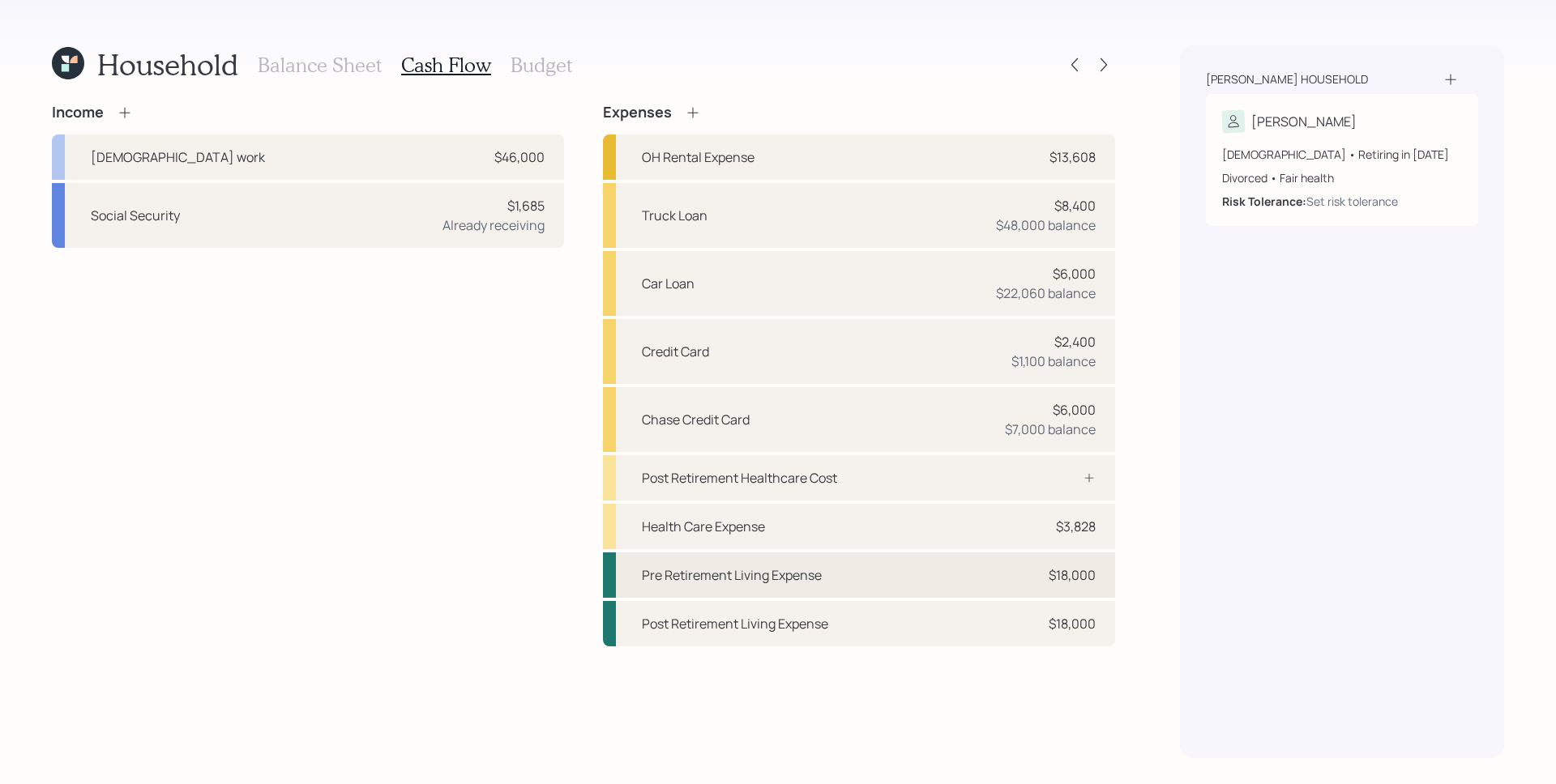
click at [1038, 569] on div "Pre Retirement Living Expense $18,000" at bounding box center [858, 575] width 512 height 46
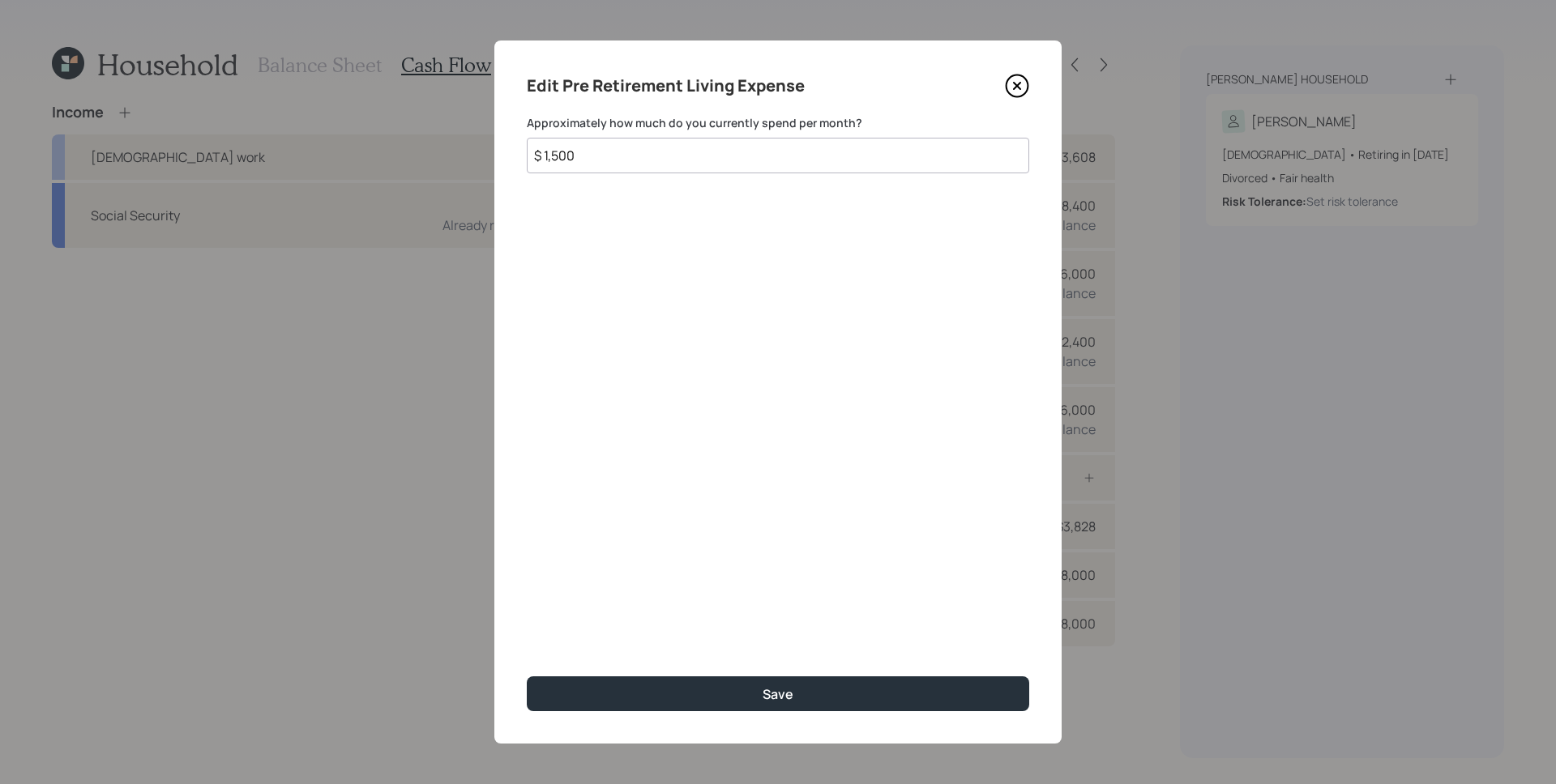
click at [641, 152] on input "$ 1,500" at bounding box center [778, 155] width 502 height 36
type input "$ 1,181"
click at [527, 676] on button "Save" at bounding box center [778, 694] width 502 height 35
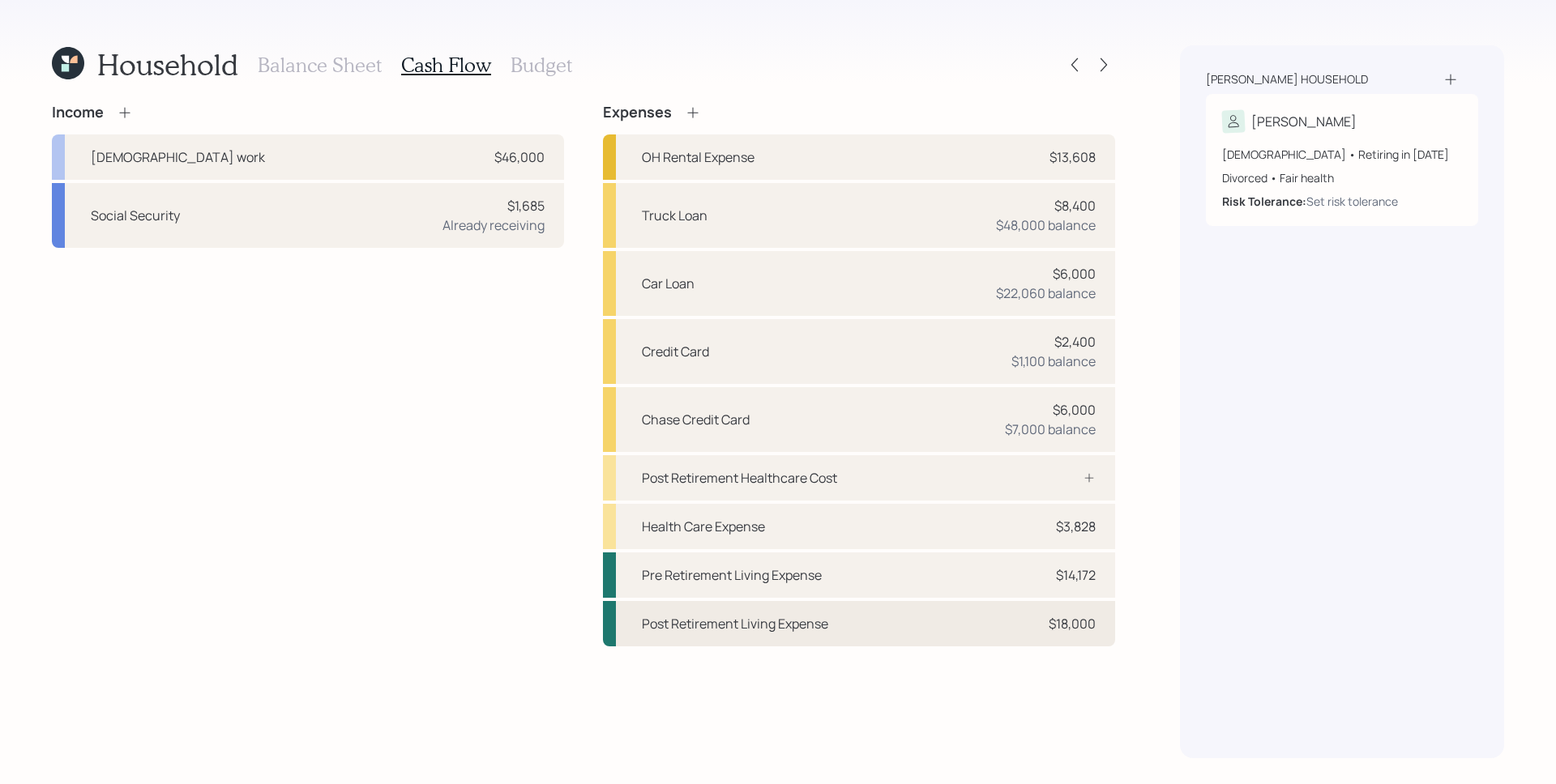
click at [930, 614] on div "Post Retirement Living Expense $18,000" at bounding box center [858, 623] width 512 height 46
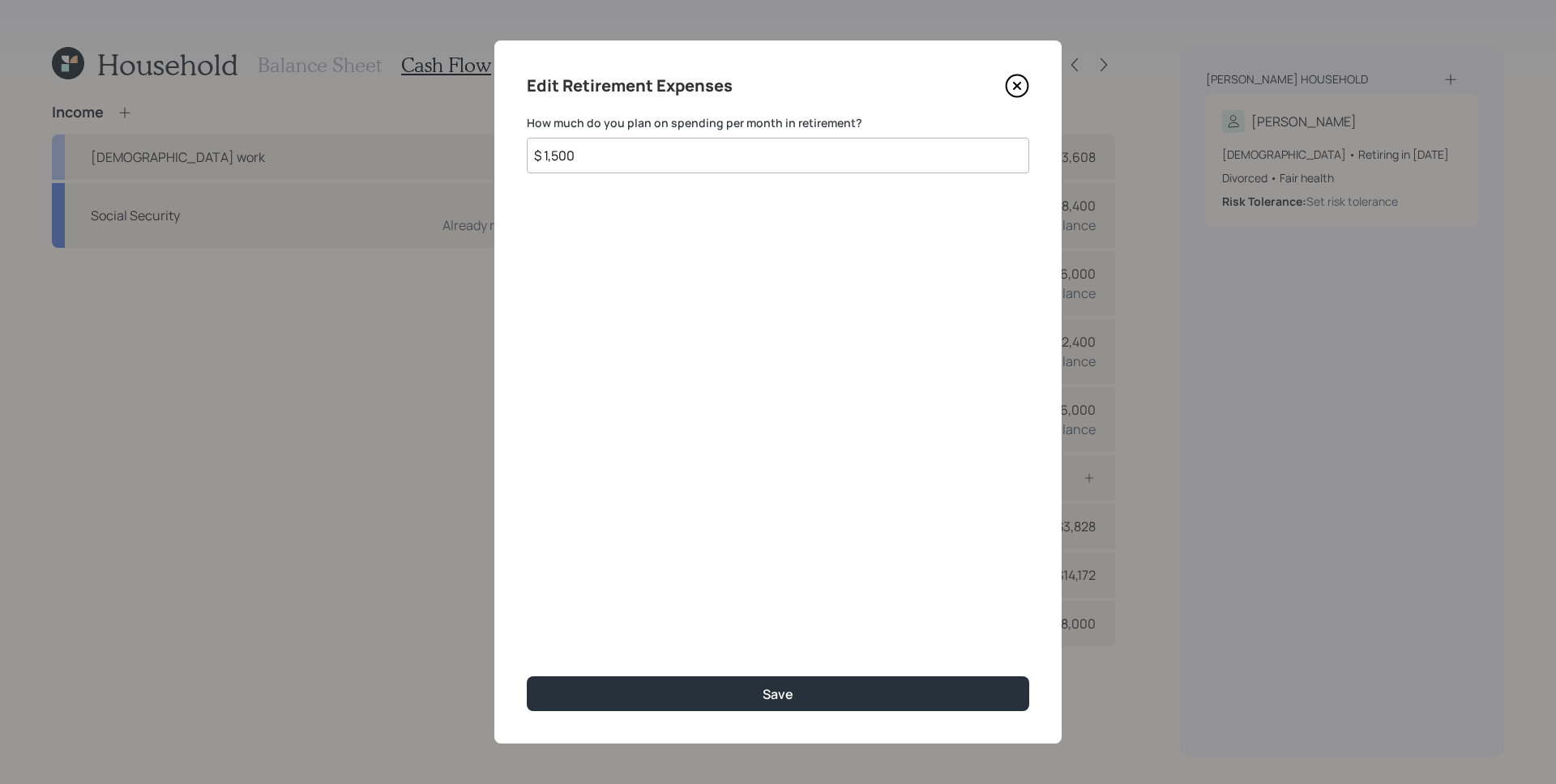
click at [652, 174] on div "Edit Retirement Expenses How much do you plan on spending per month in retireme…" at bounding box center [778, 392] width 567 height 703
click at [656, 155] on input "$ 1,500" at bounding box center [778, 155] width 502 height 36
type input "$ 1,181"
click at [527, 676] on button "Save" at bounding box center [778, 694] width 502 height 35
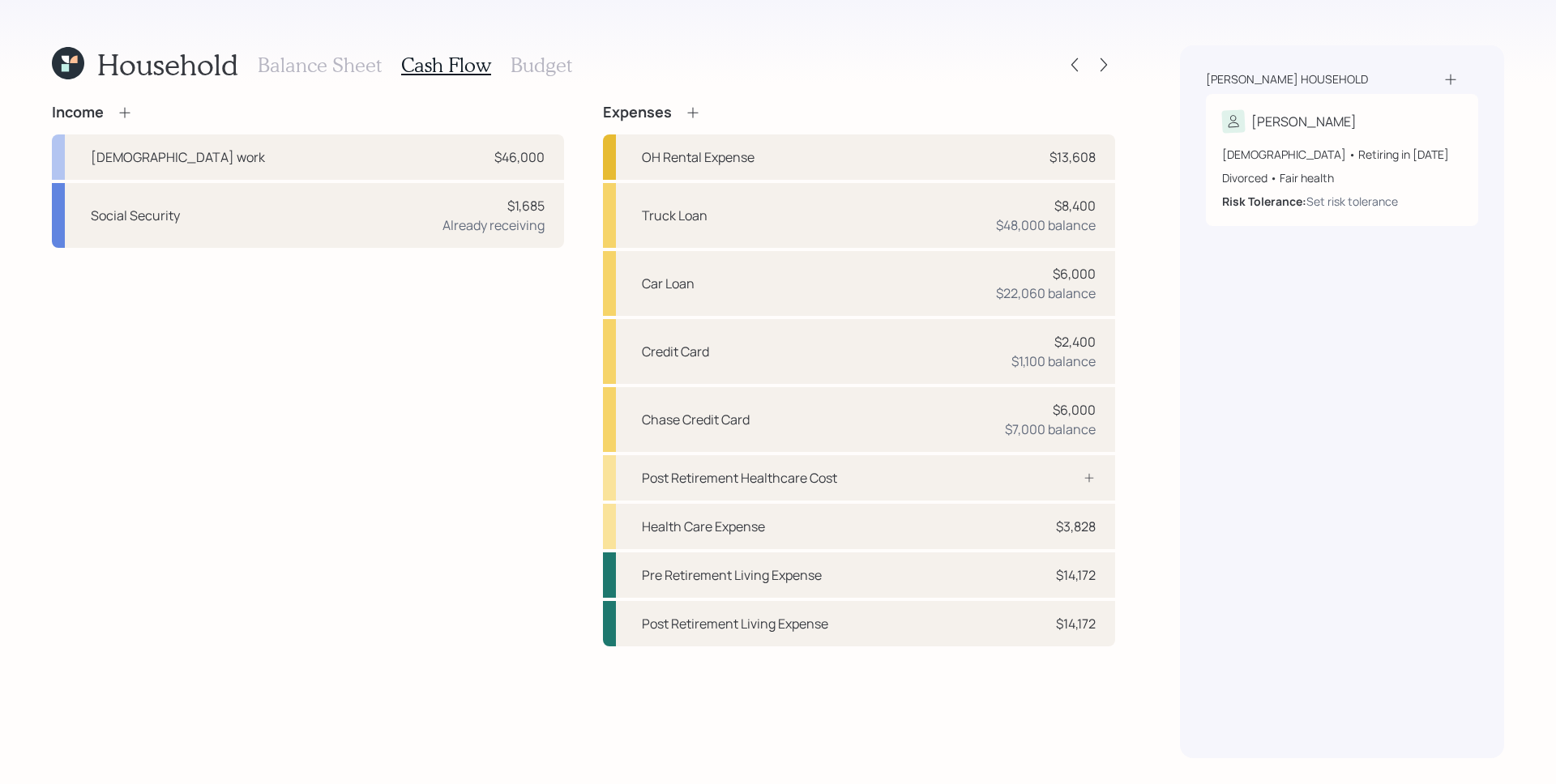
click at [533, 60] on h3 "Budget" at bounding box center [541, 65] width 61 height 23
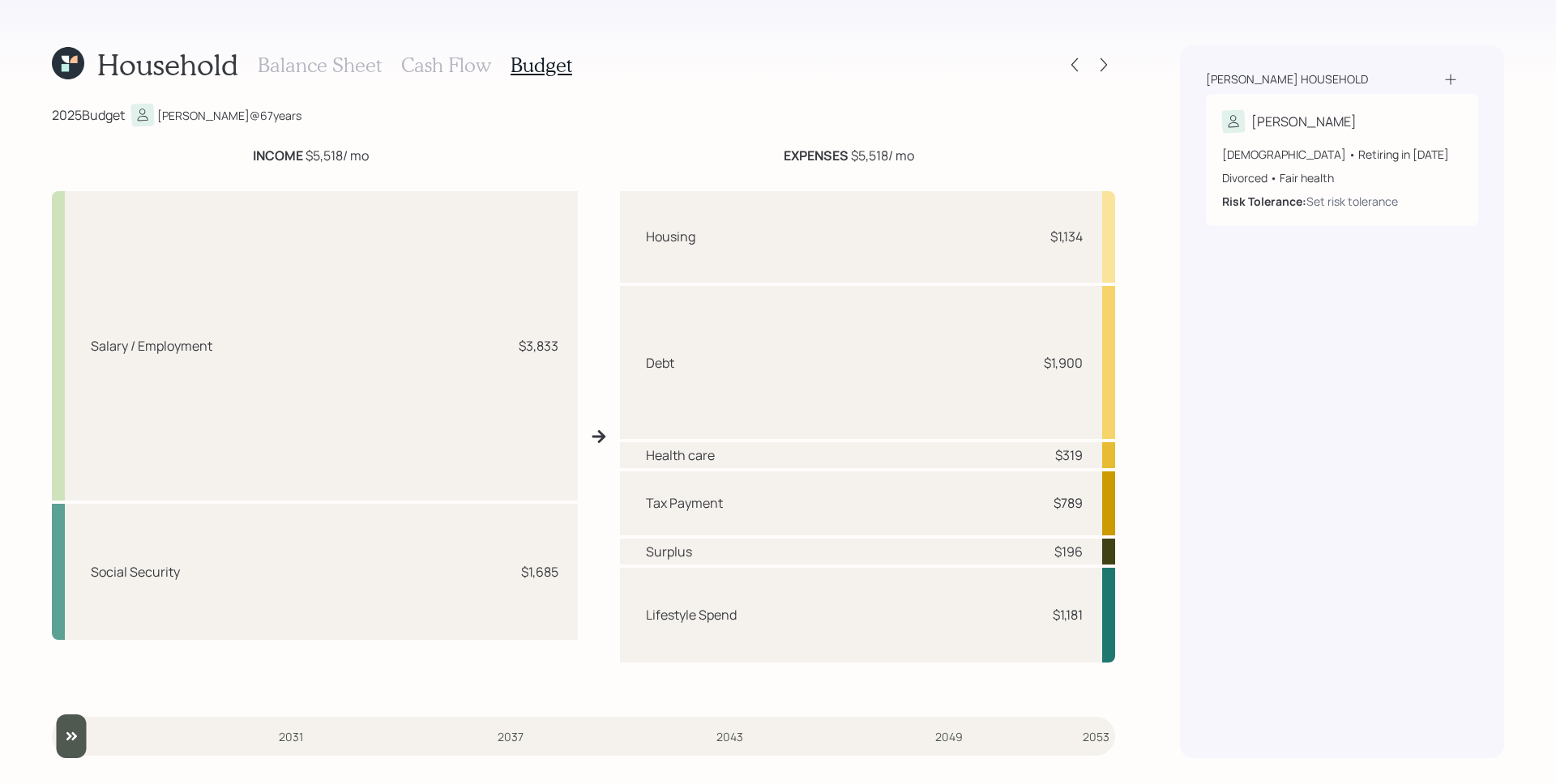
click at [449, 66] on h3 "Cash Flow" at bounding box center [446, 65] width 90 height 23
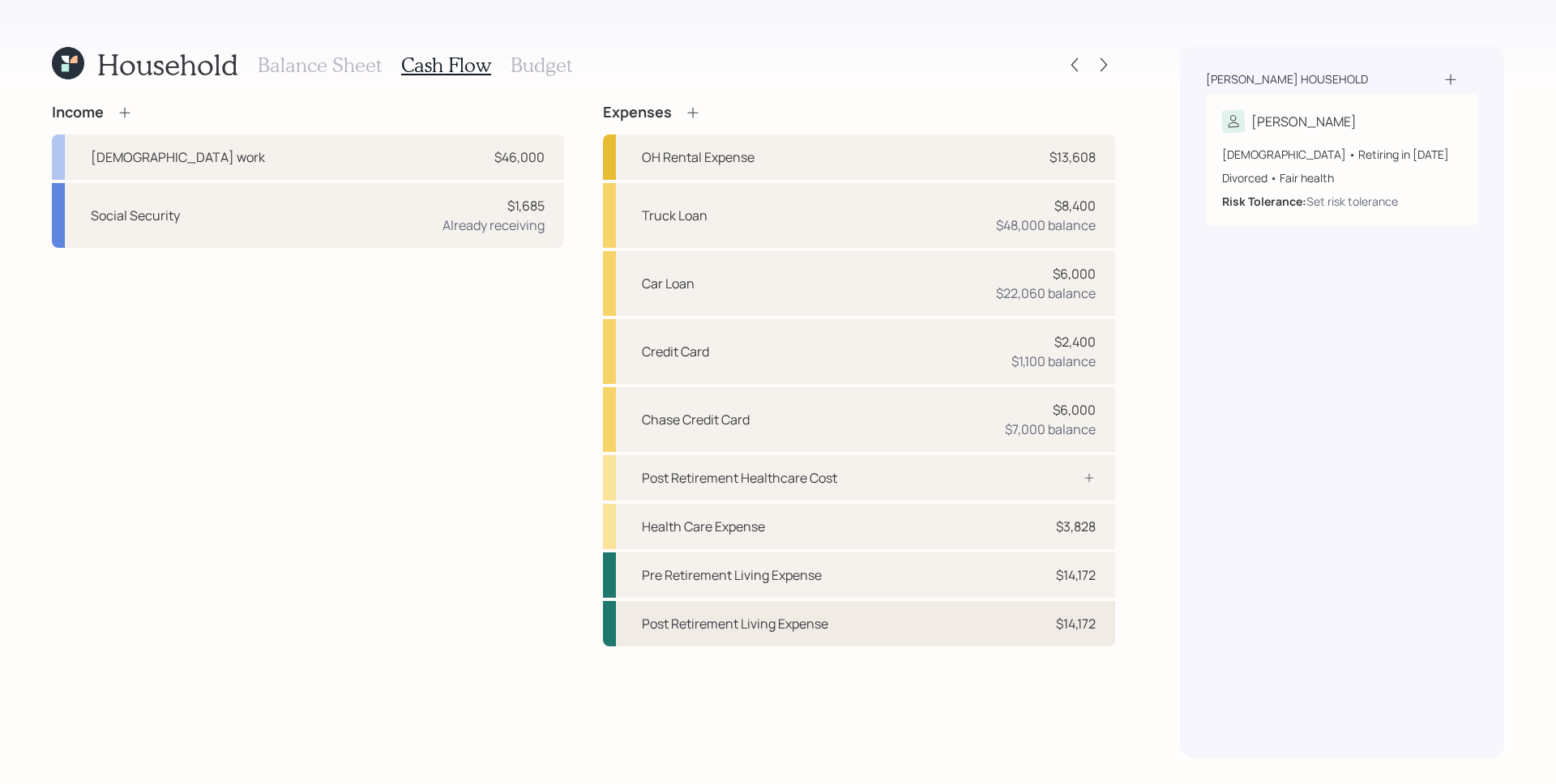
click at [1075, 628] on div "$14,172" at bounding box center [1076, 623] width 40 height 19
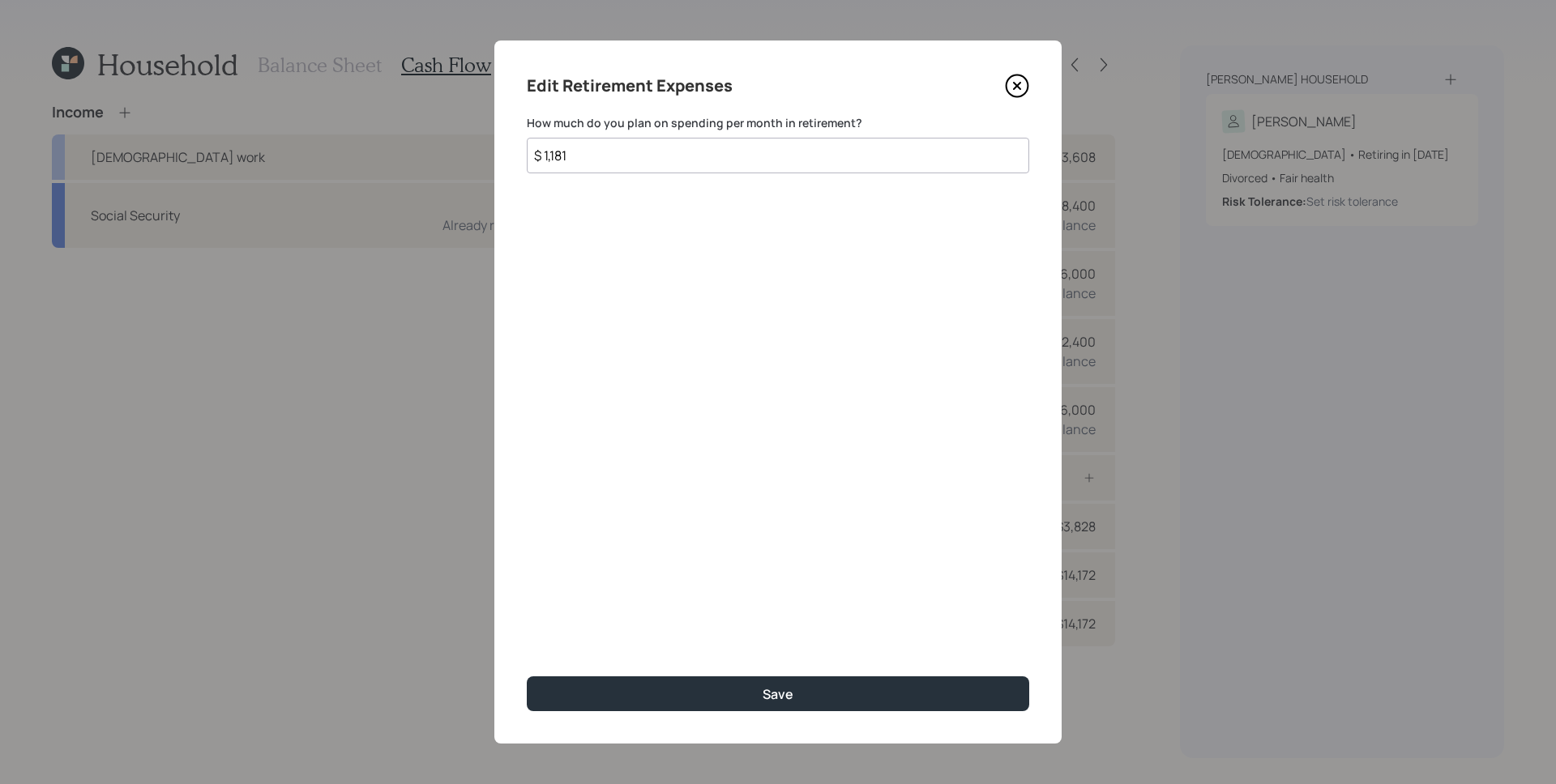
click at [675, 154] on input "$ 1,181" at bounding box center [778, 155] width 502 height 36
type input "$ 1,377"
click at [527, 676] on button "Save" at bounding box center [778, 694] width 502 height 35
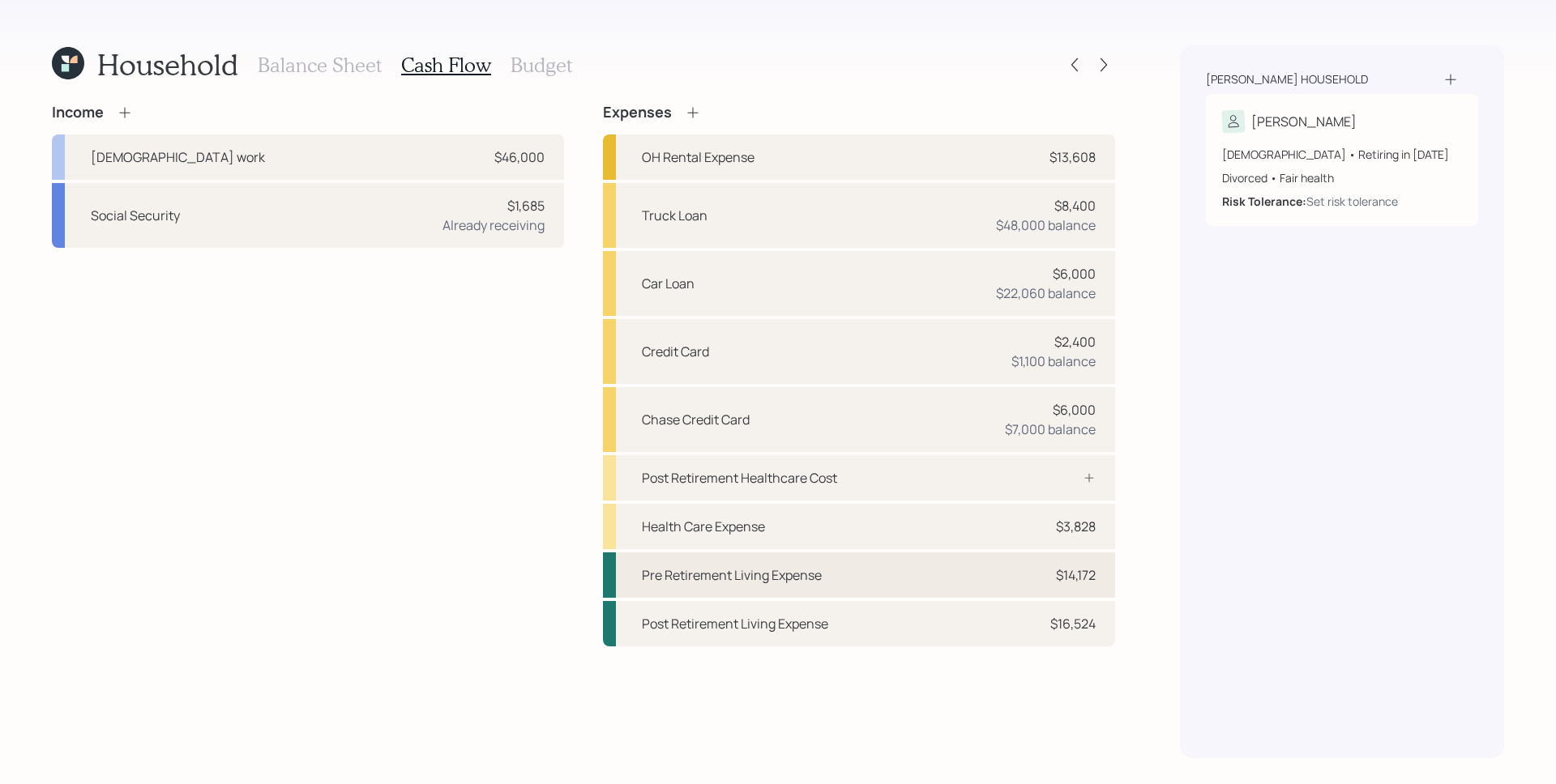
click at [1011, 574] on div "Pre Retirement Living Expense $14,172" at bounding box center [858, 575] width 512 height 46
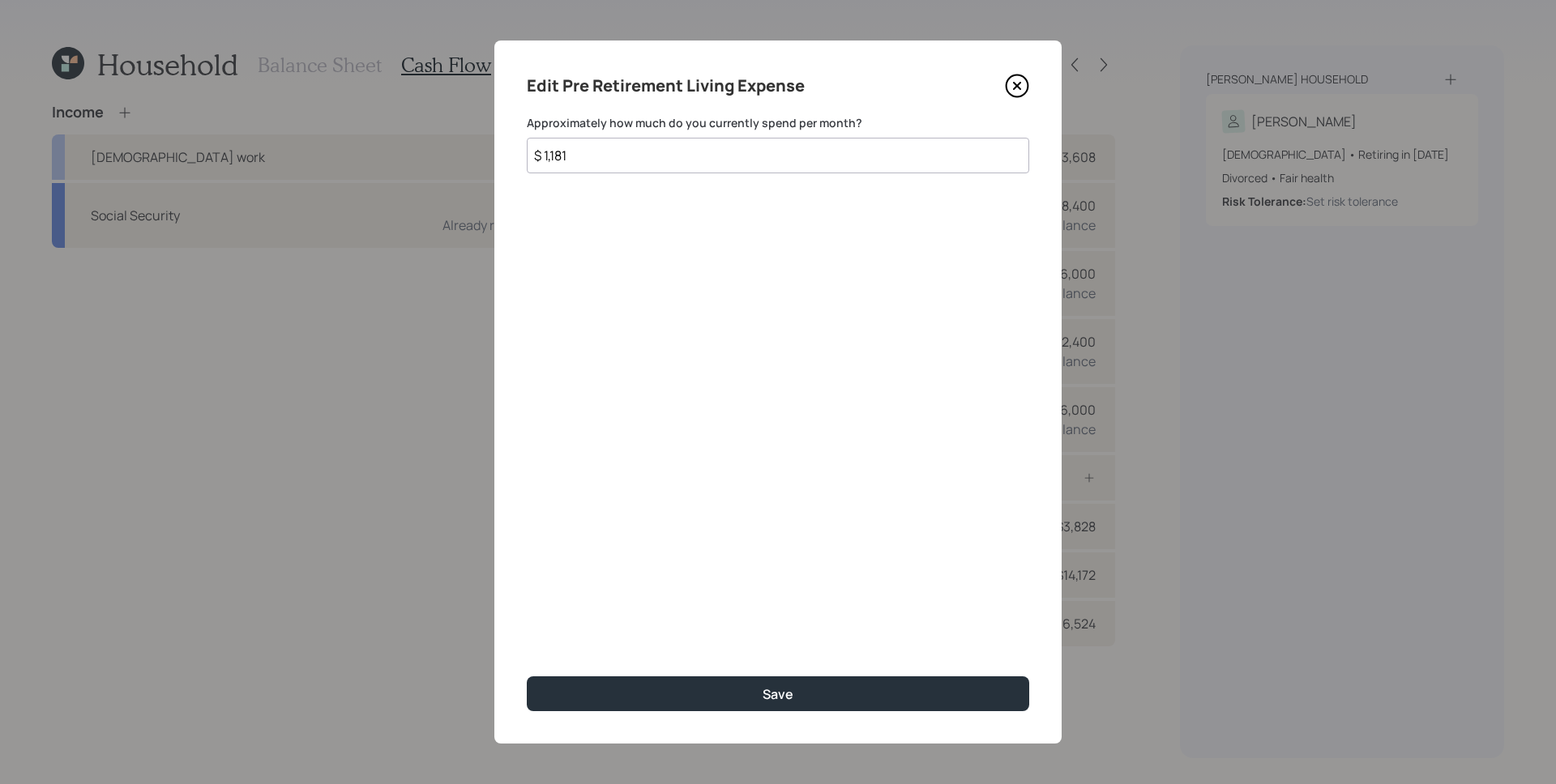
click at [662, 161] on input "$ 1,181" at bounding box center [778, 155] width 502 height 36
type input "$ 1,377"
click at [527, 676] on button "Save" at bounding box center [778, 694] width 502 height 35
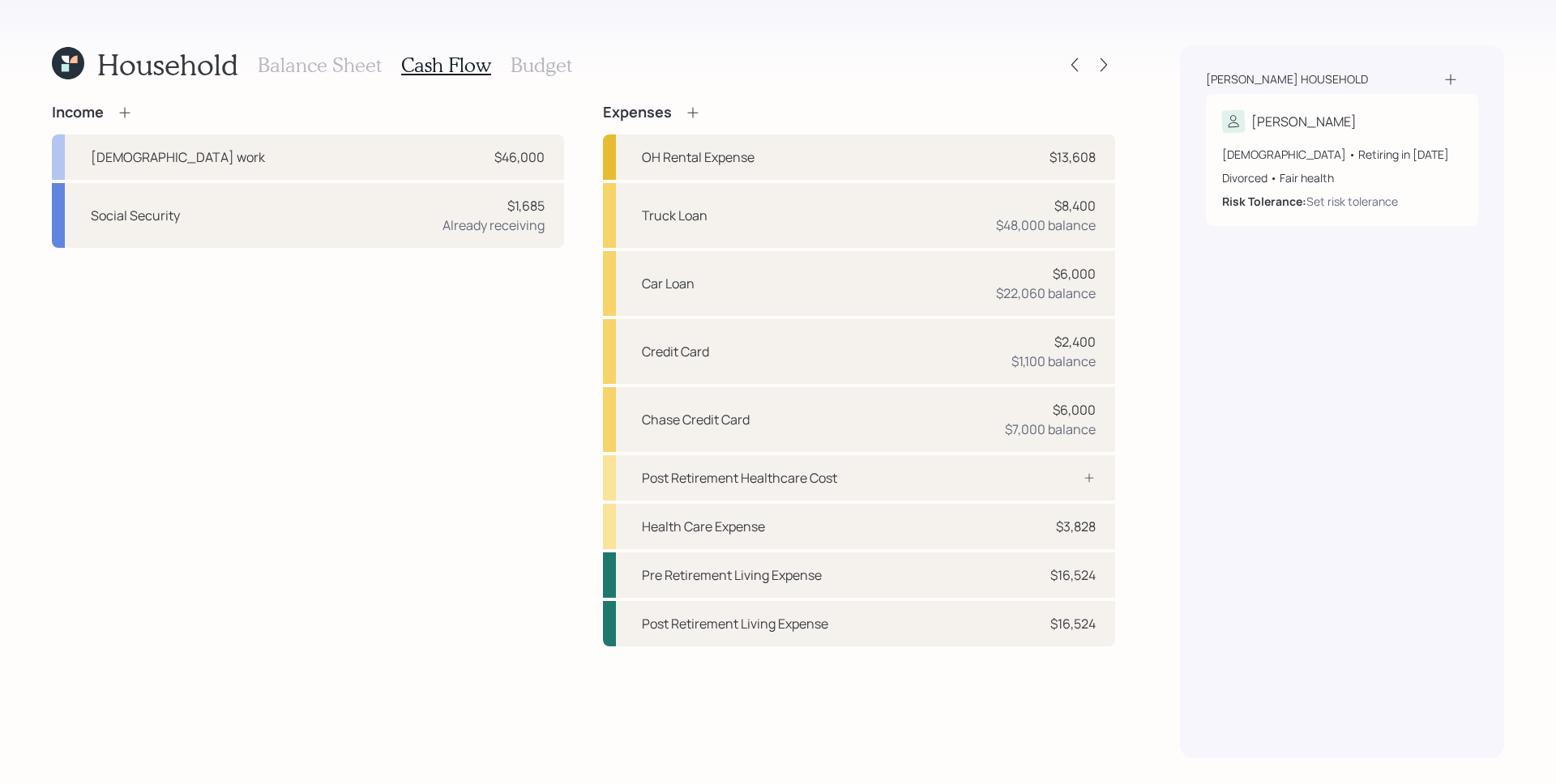
click at [557, 77] on div "Balance Sheet Cash Flow Budget" at bounding box center [414, 65] width 315 height 39
click at [559, 80] on div "Balance Sheet Cash Flow Budget" at bounding box center [414, 65] width 315 height 39
click at [563, 61] on h3 "Budget" at bounding box center [541, 65] width 61 height 23
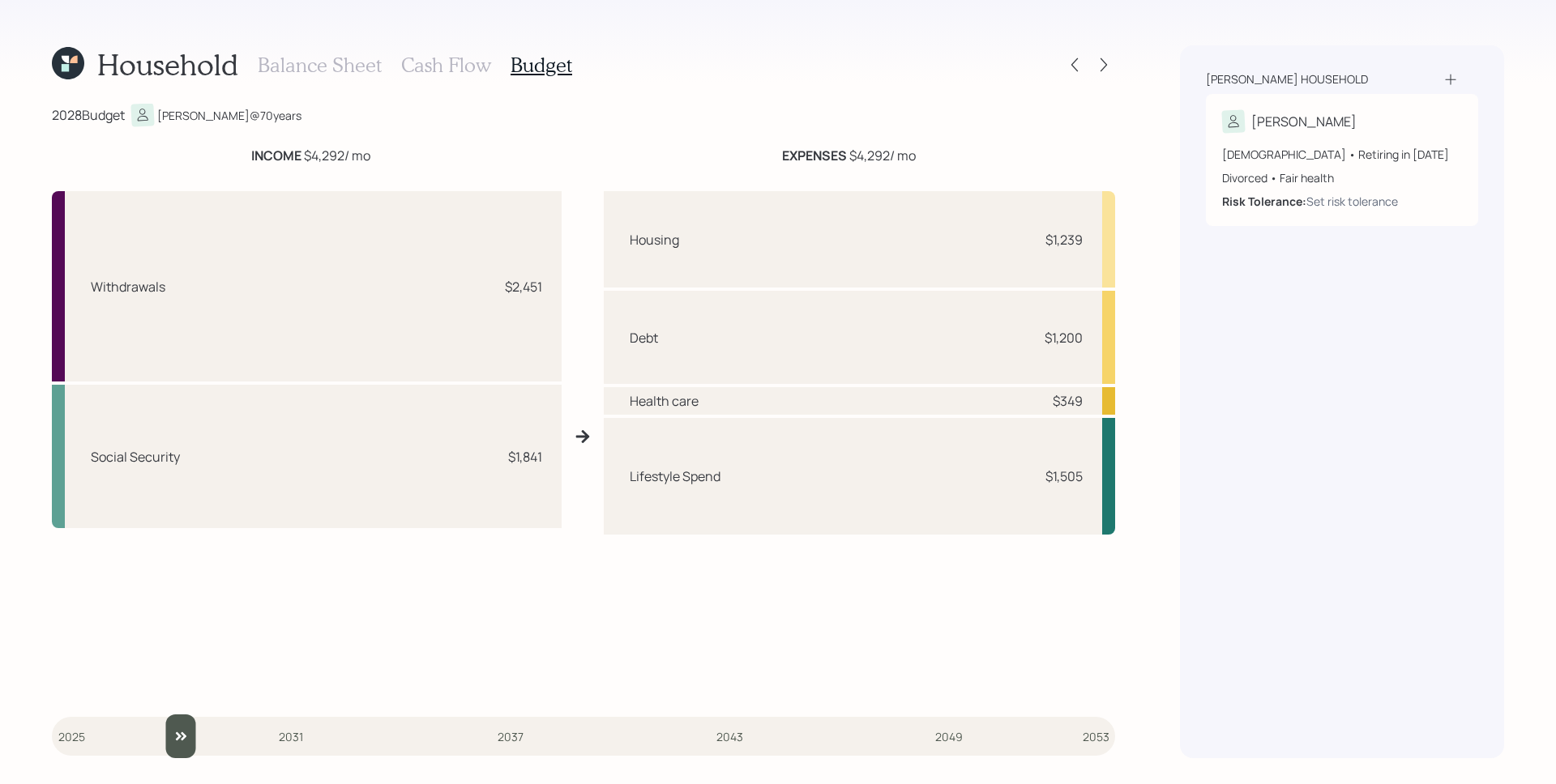
type input "2025"
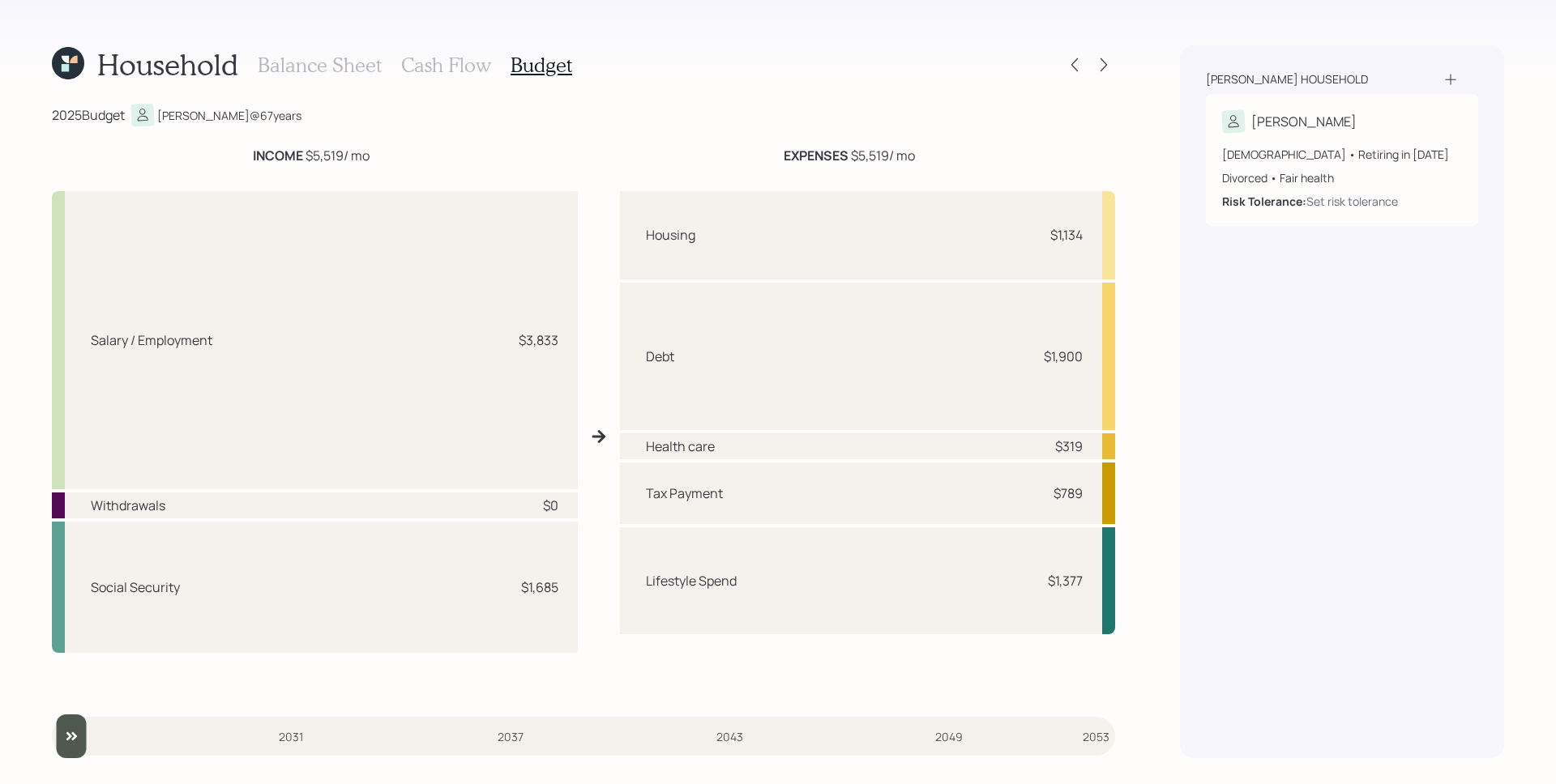
drag, startPoint x: 82, startPoint y: 736, endPoint x: 82, endPoint y: 401, distance: 335.0
click at [51, 714] on input "slider" at bounding box center [583, 736] width 1063 height 44
click at [461, 61] on h3 "Cash Flow" at bounding box center [446, 65] width 90 height 23
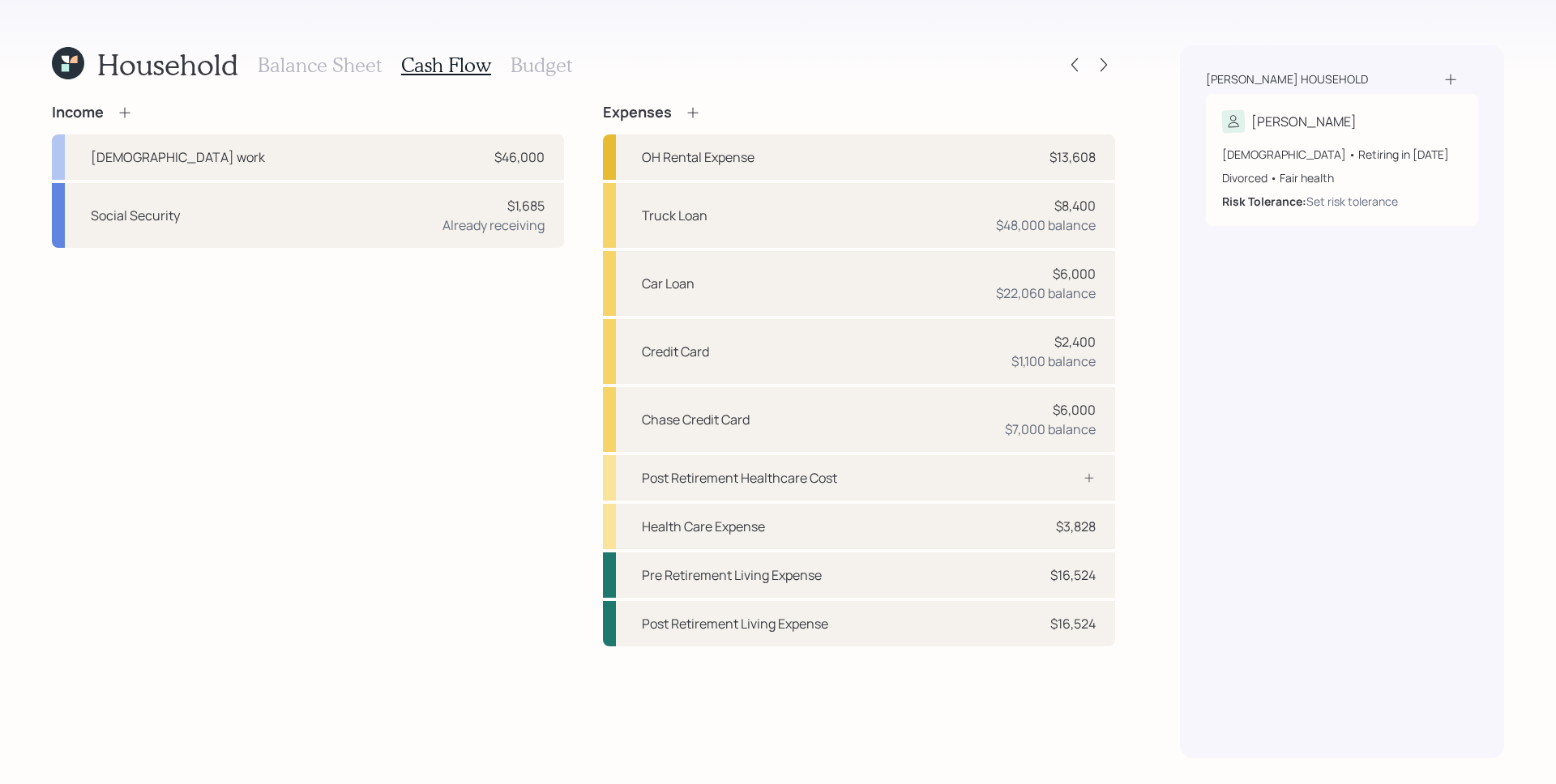
click at [326, 73] on h3 "Balance Sheet" at bounding box center [319, 65] width 124 height 23
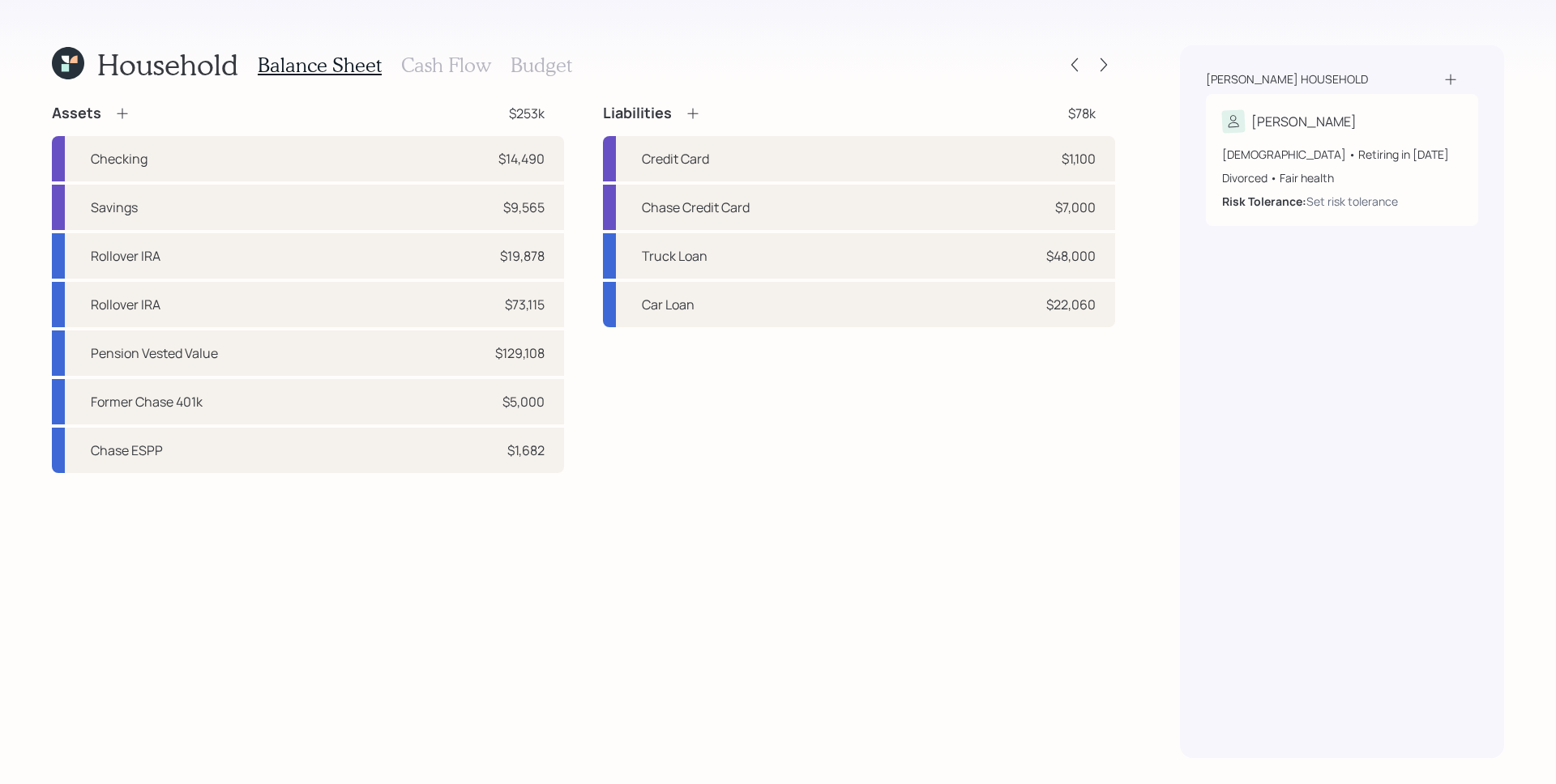
click at [535, 63] on h3 "Budget" at bounding box center [541, 65] width 61 height 23
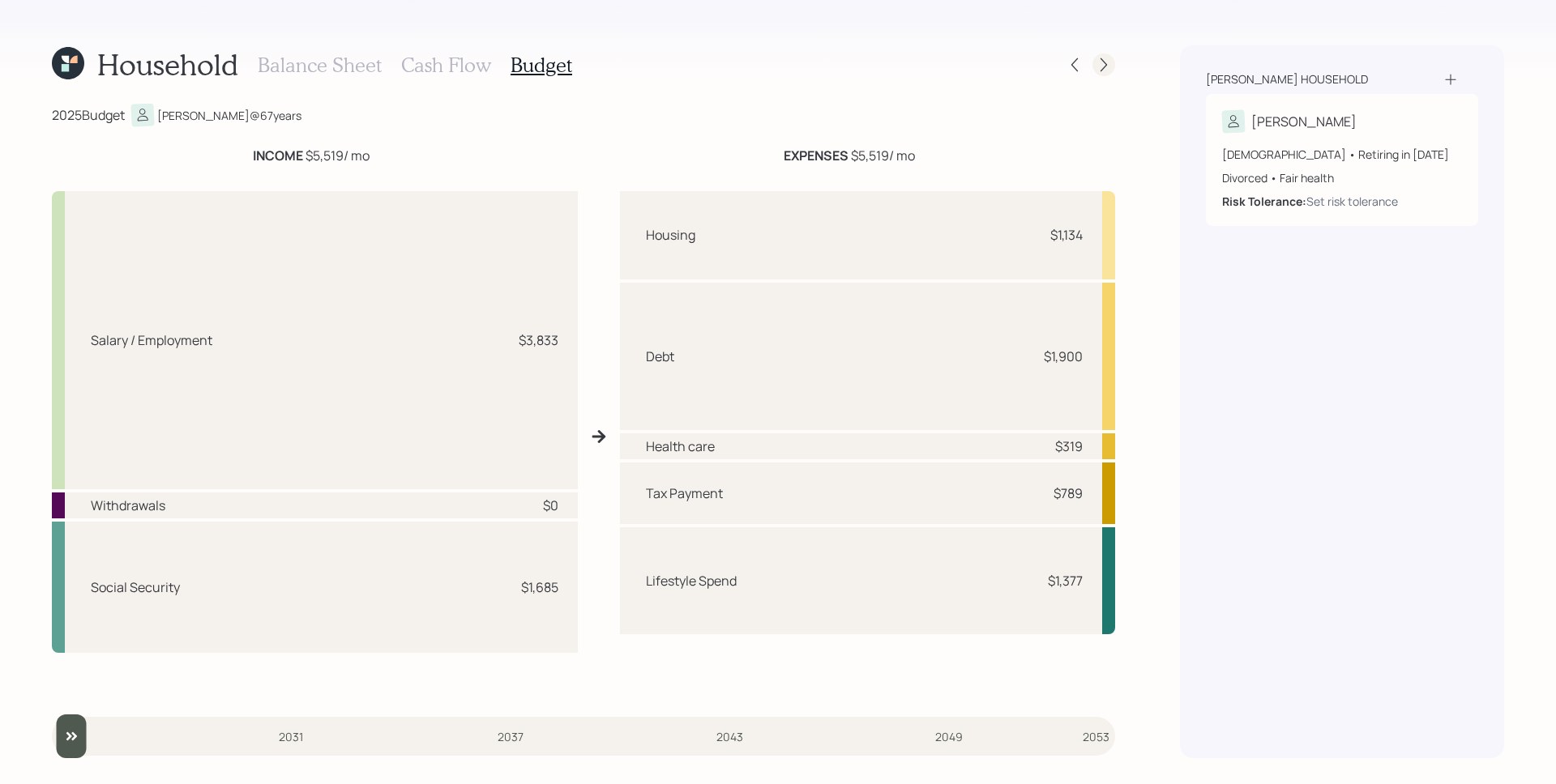
click at [1099, 64] on icon at bounding box center [1104, 65] width 17 height 17
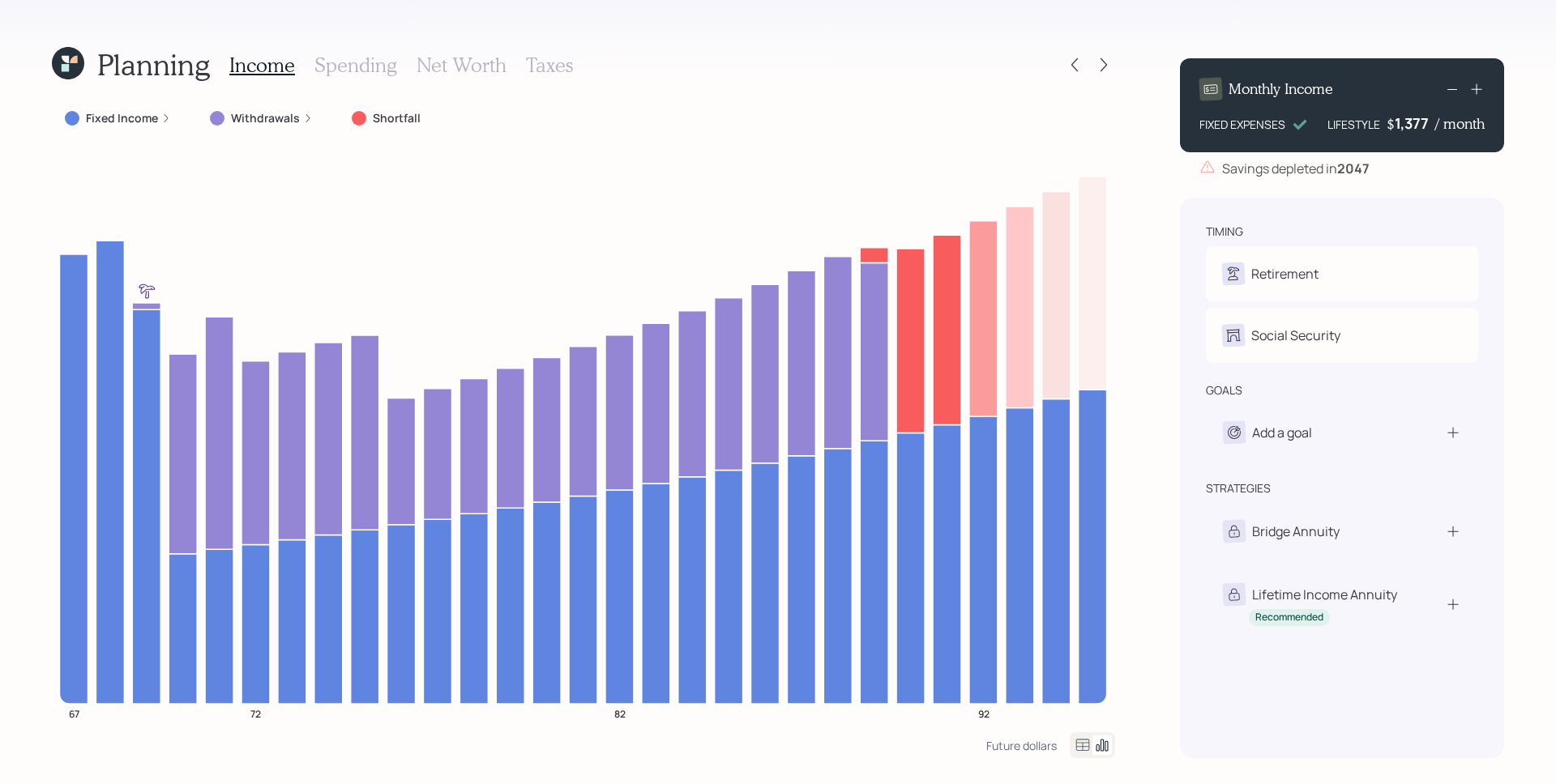
click at [144, 107] on div "Fixed Income" at bounding box center [117, 118] width 132 height 29
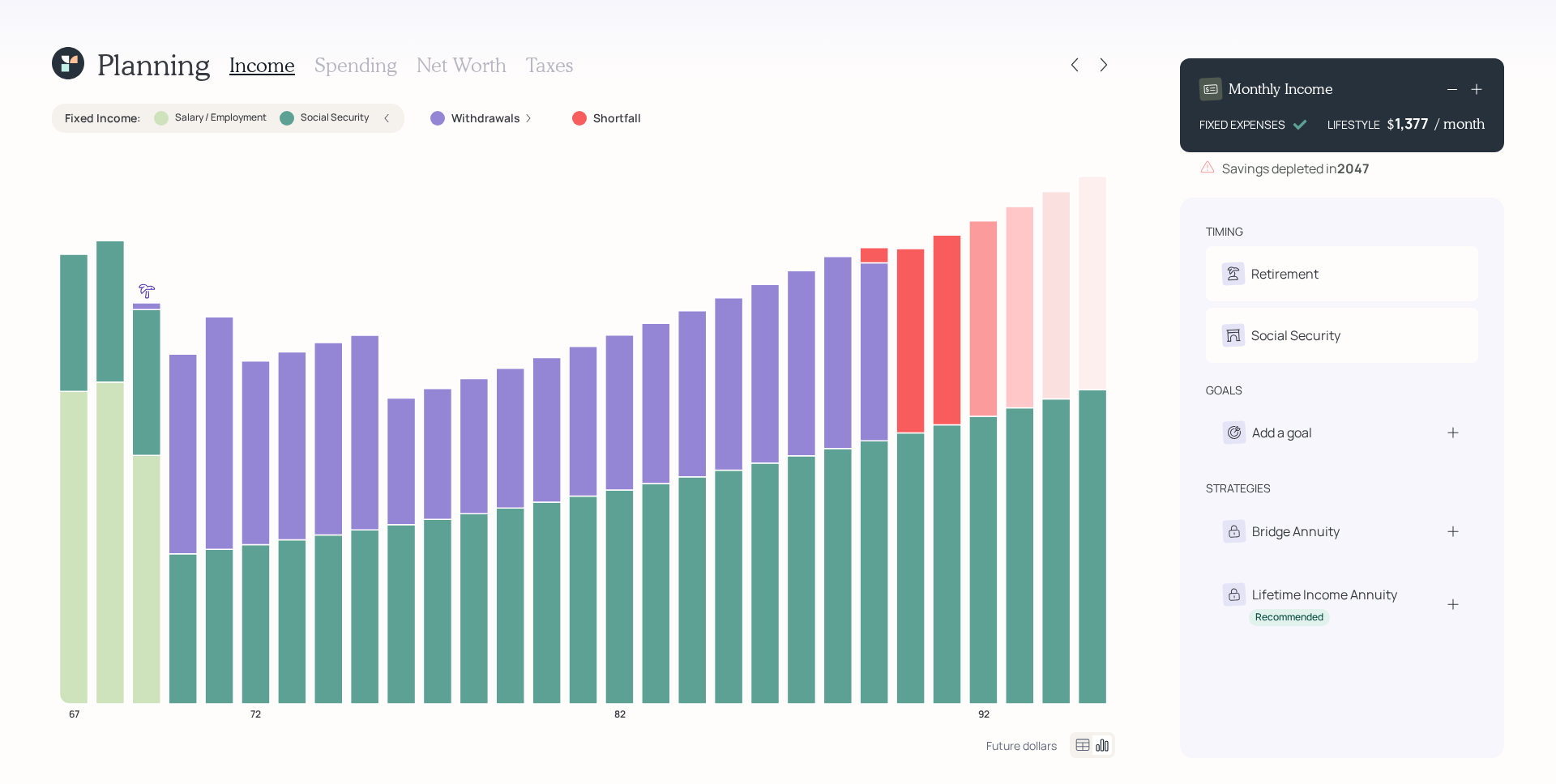
click at [353, 113] on label "Social Security" at bounding box center [334, 118] width 68 height 14
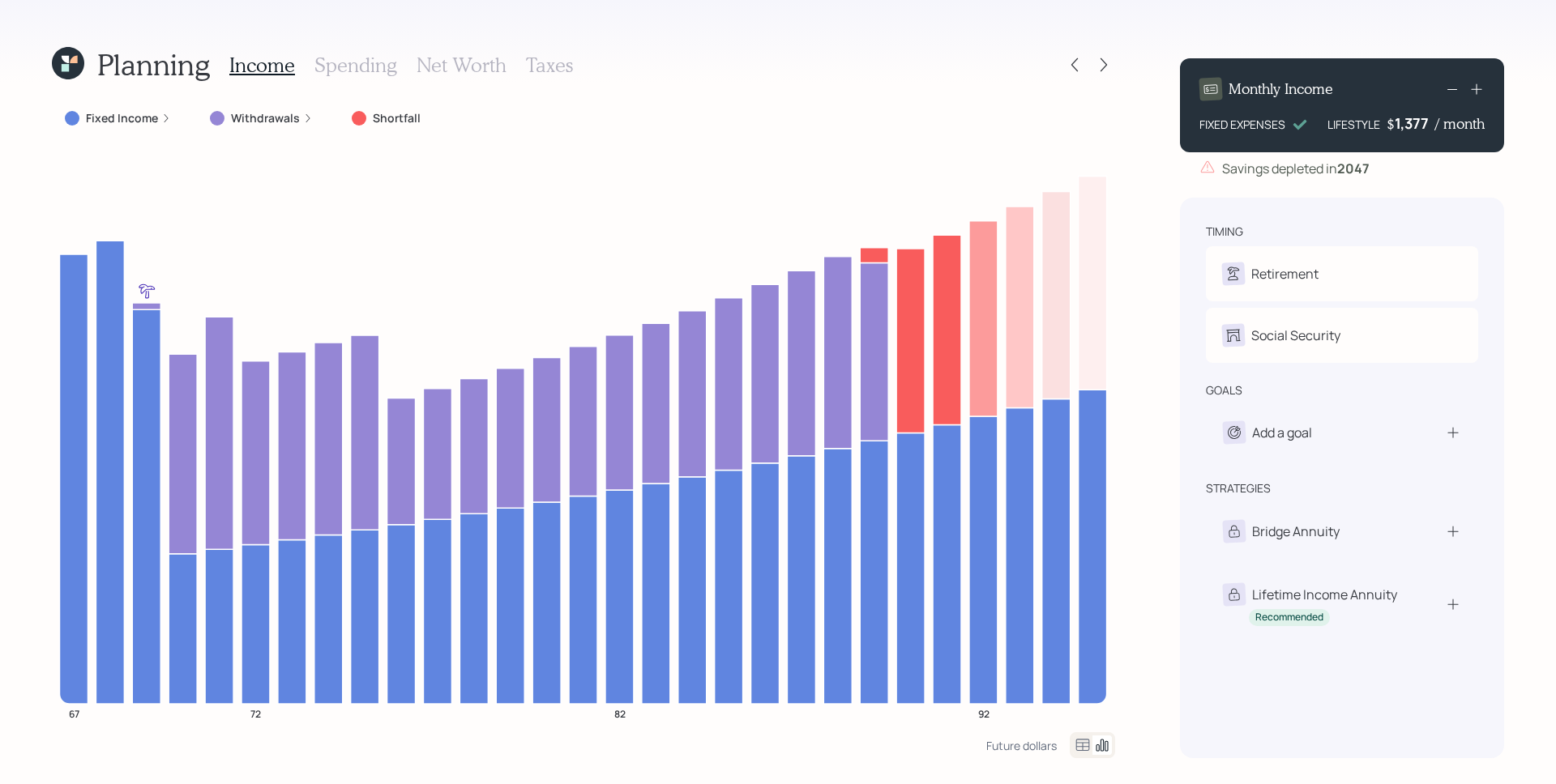
click at [359, 74] on h3 "Spending" at bounding box center [356, 65] width 83 height 23
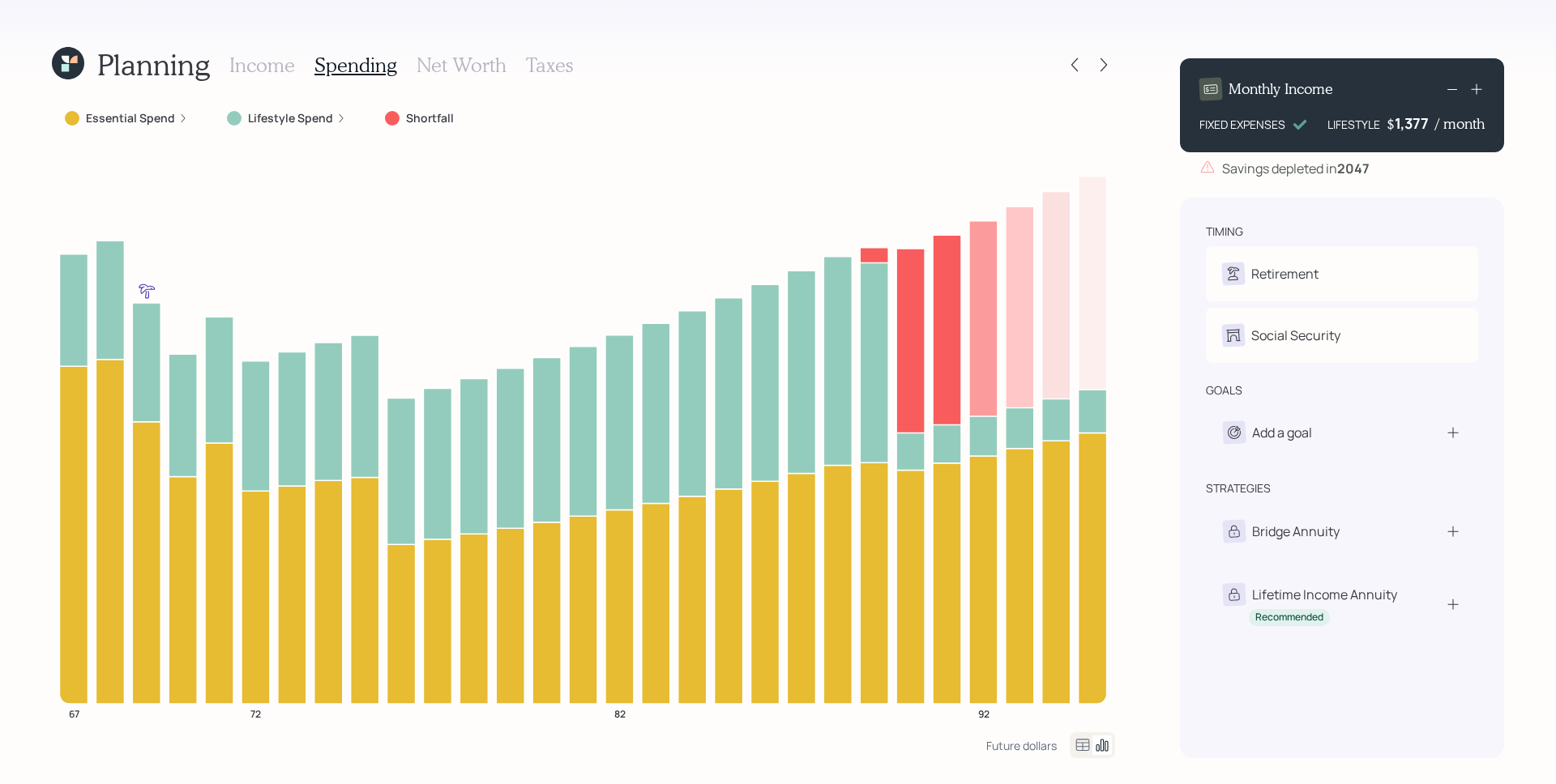
click at [180, 119] on icon at bounding box center [183, 119] width 10 height 10
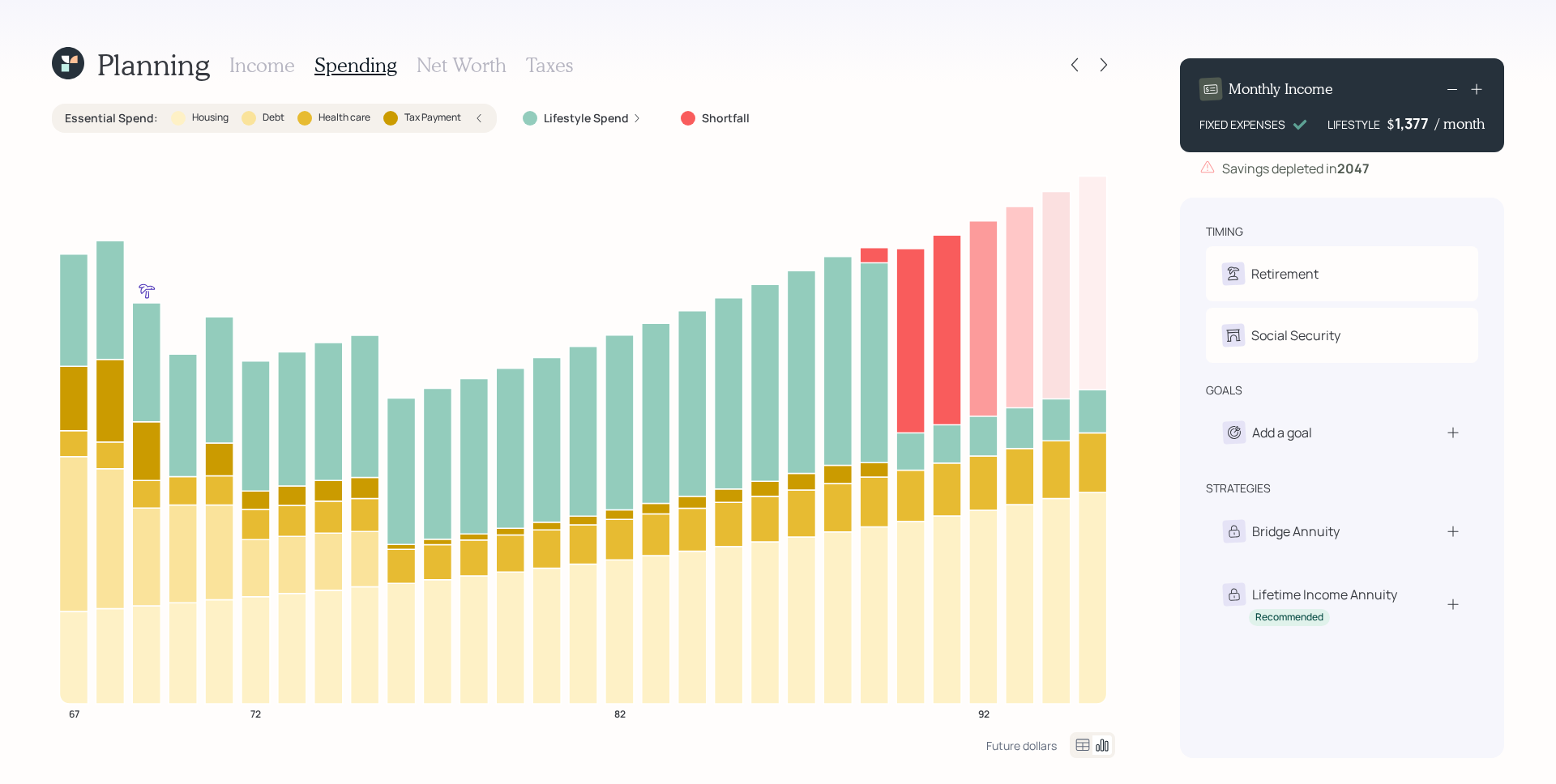
click at [471, 117] on div "Essential Spend : Housing Debt Health care Tax Payment" at bounding box center [274, 119] width 419 height 17
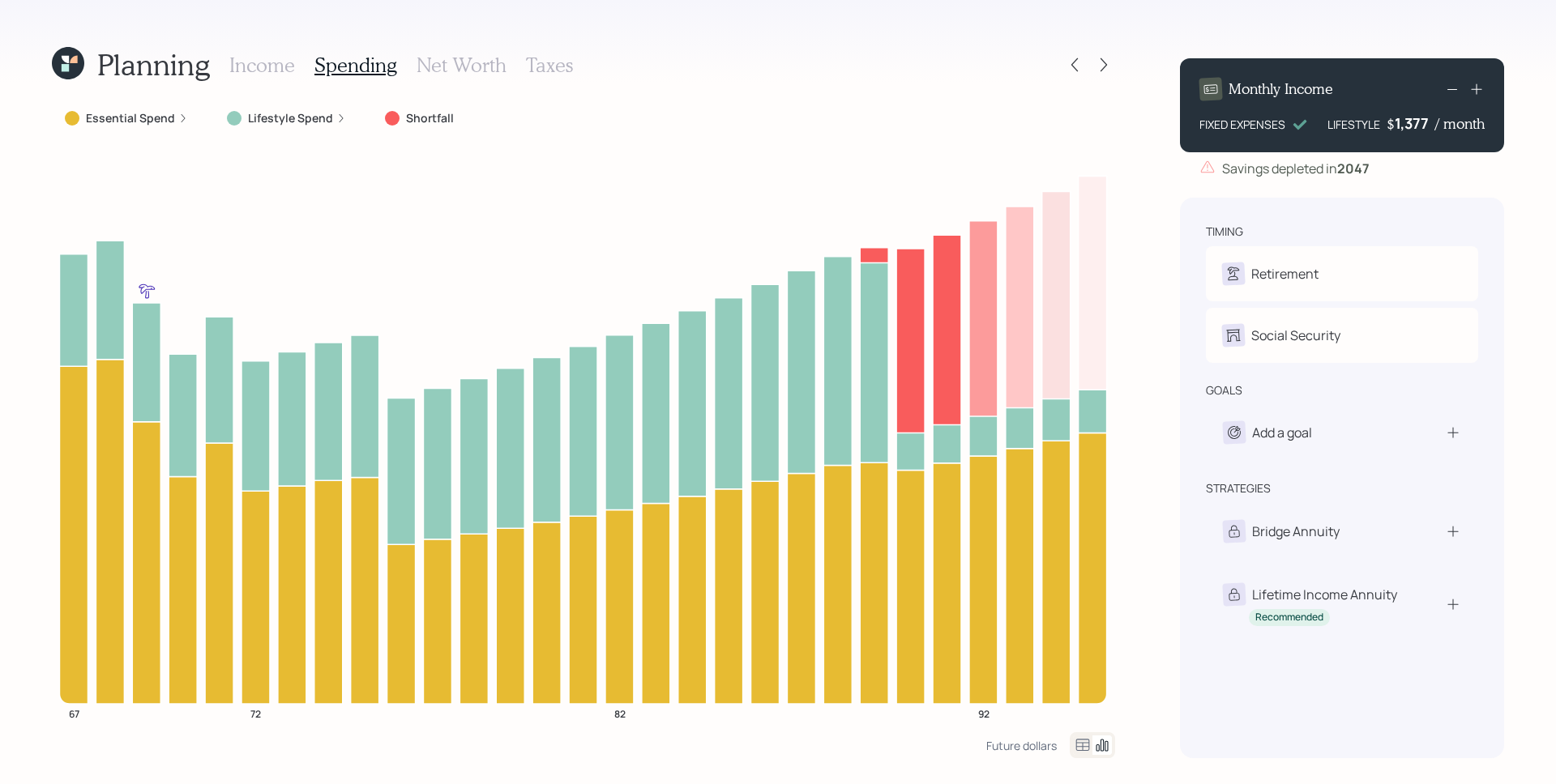
click at [183, 119] on icon at bounding box center [183, 119] width 10 height 10
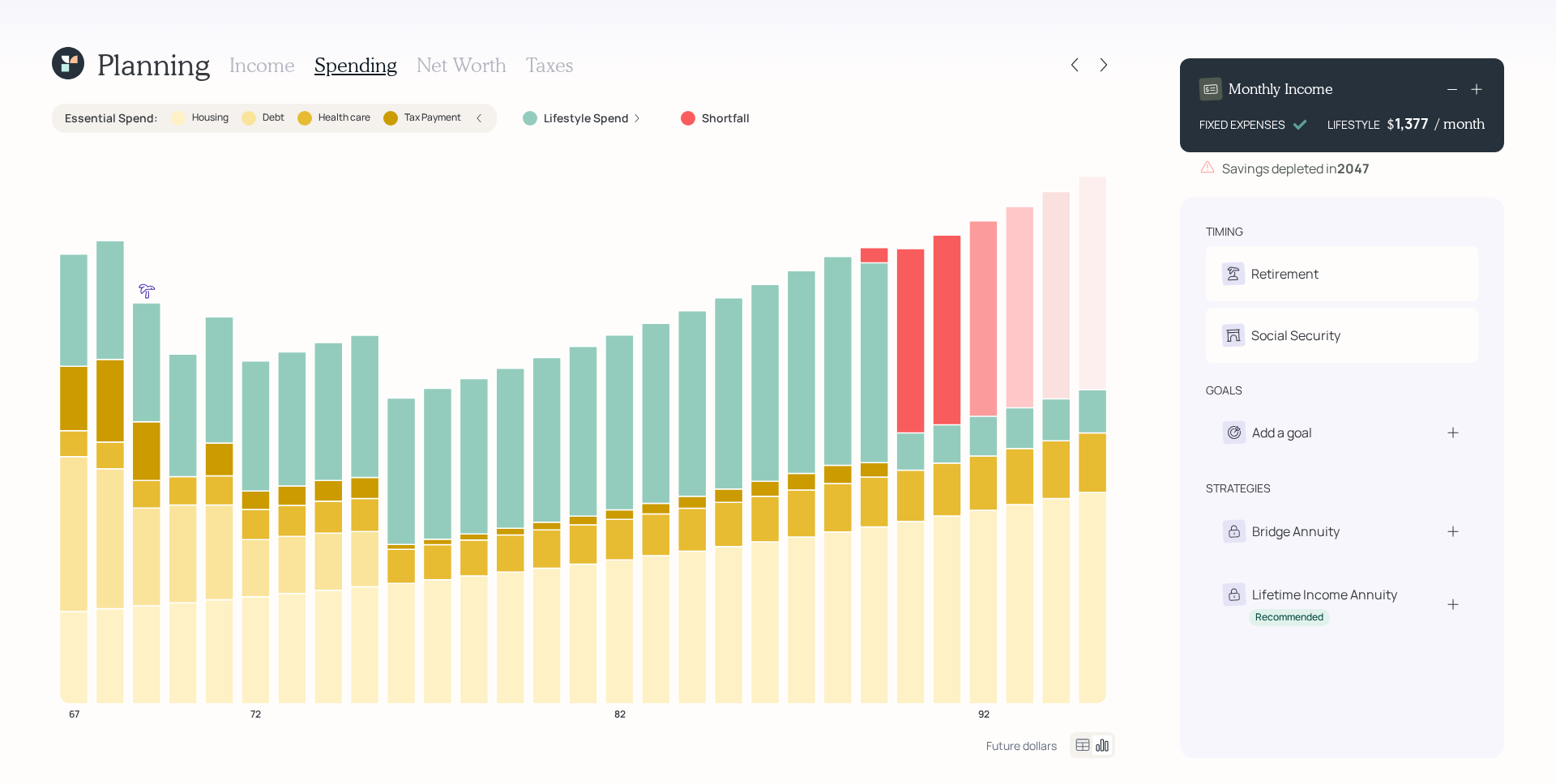
click at [252, 67] on h3 "Income" at bounding box center [261, 65] width 66 height 23
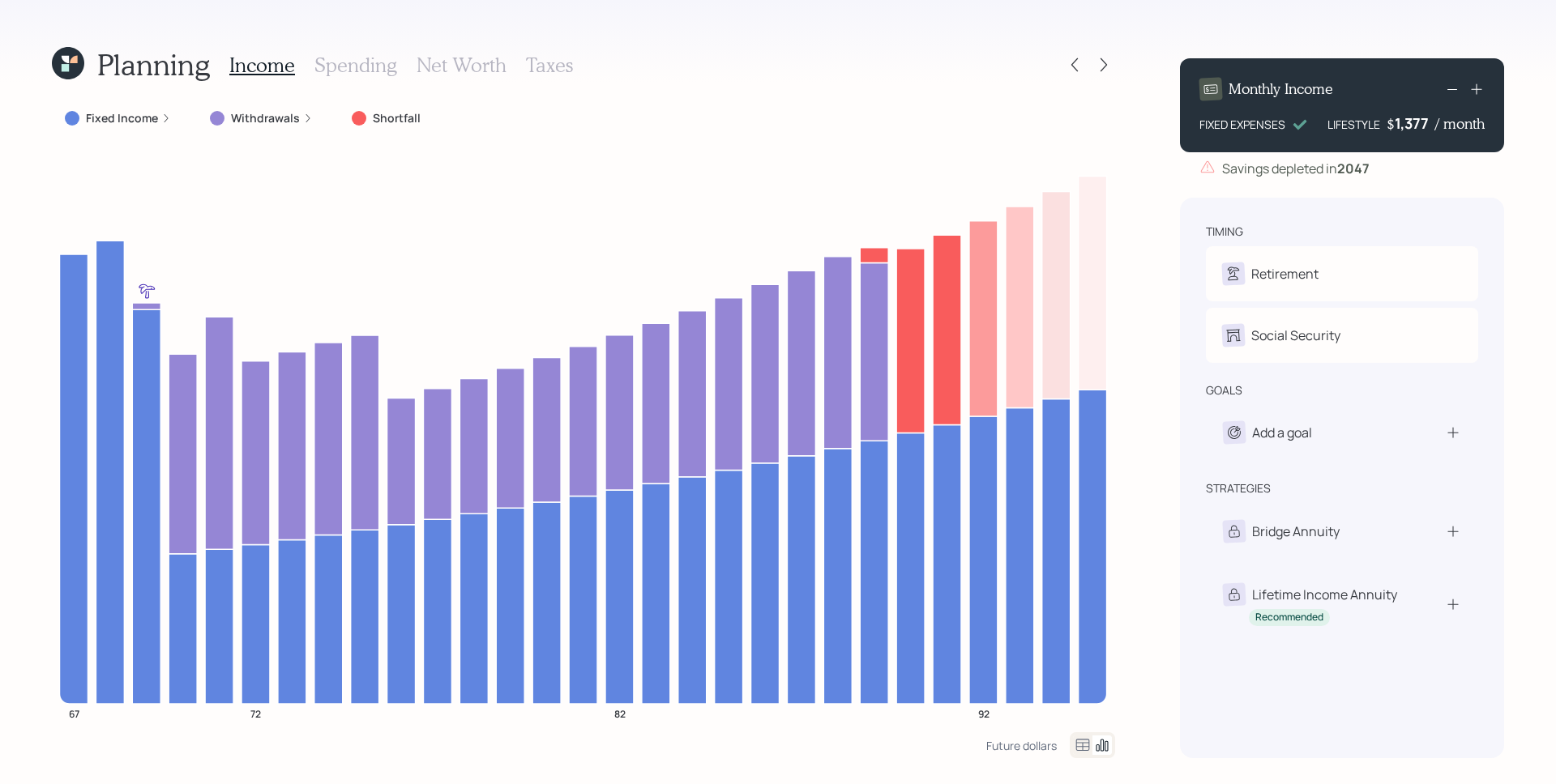
click at [292, 119] on label "Withdrawals" at bounding box center [265, 119] width 69 height 17
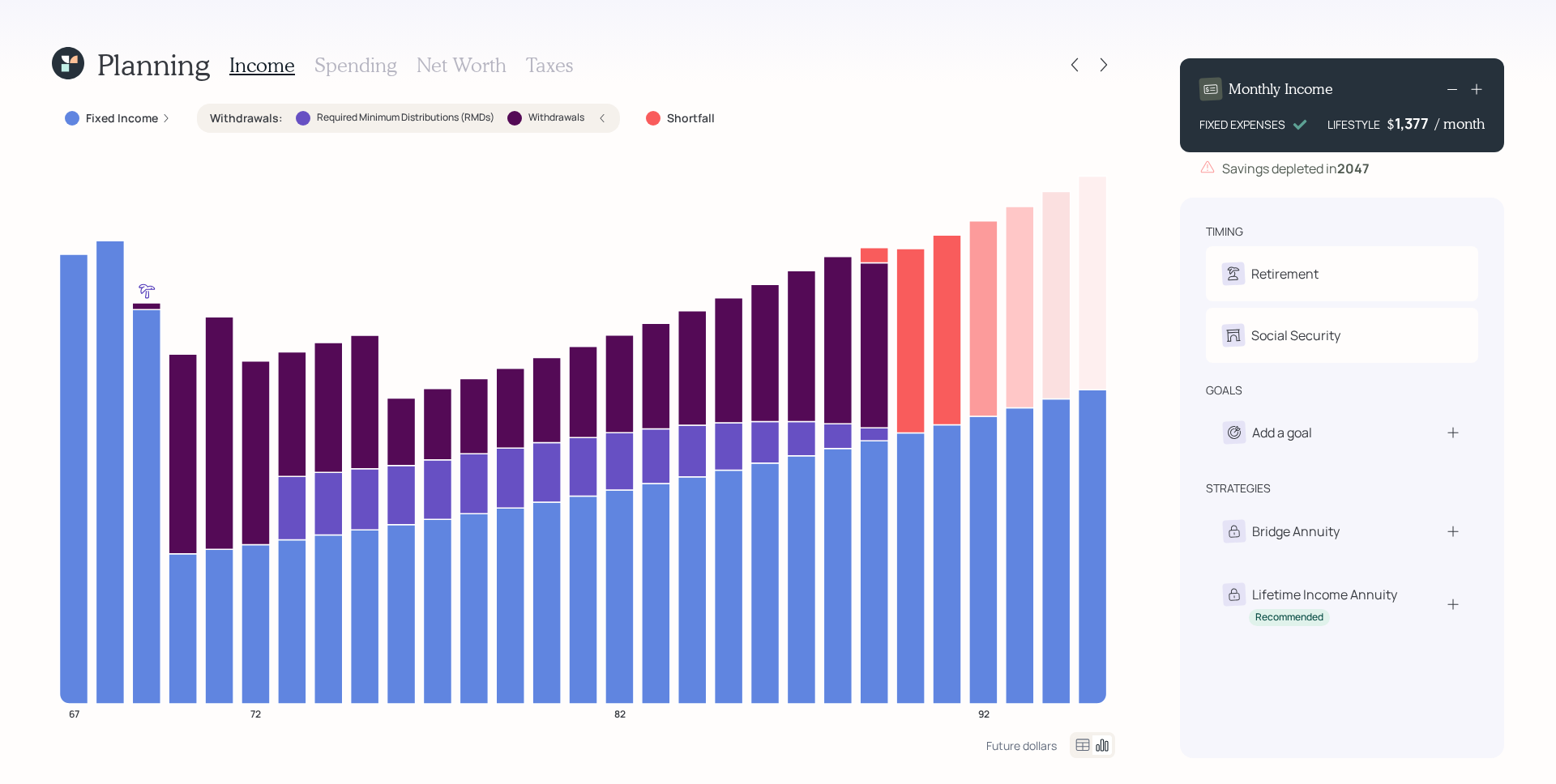
click at [598, 120] on icon at bounding box center [602, 119] width 10 height 10
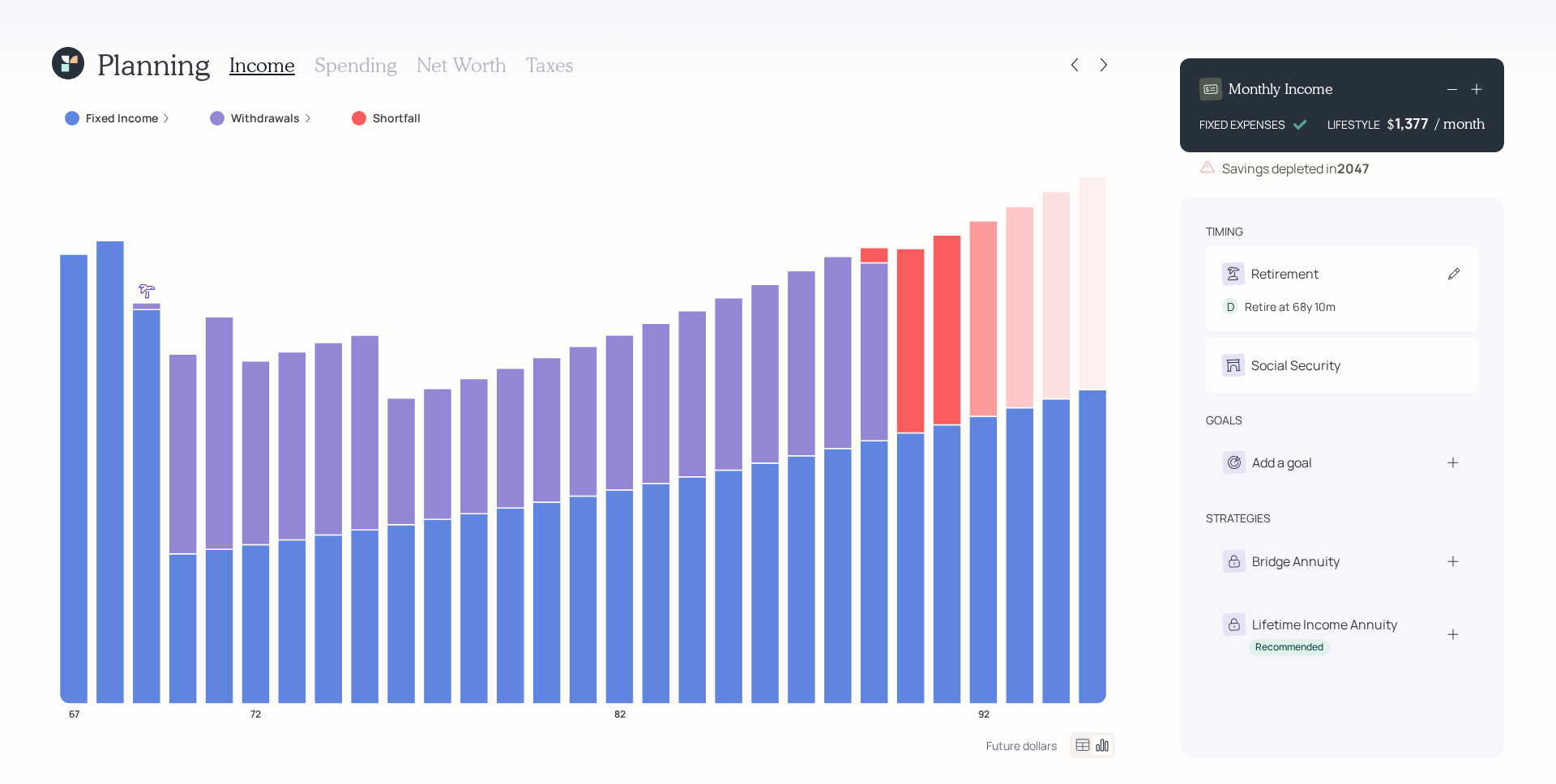
click at [1295, 269] on div "Retirement" at bounding box center [1284, 273] width 67 height 19
select select "10"
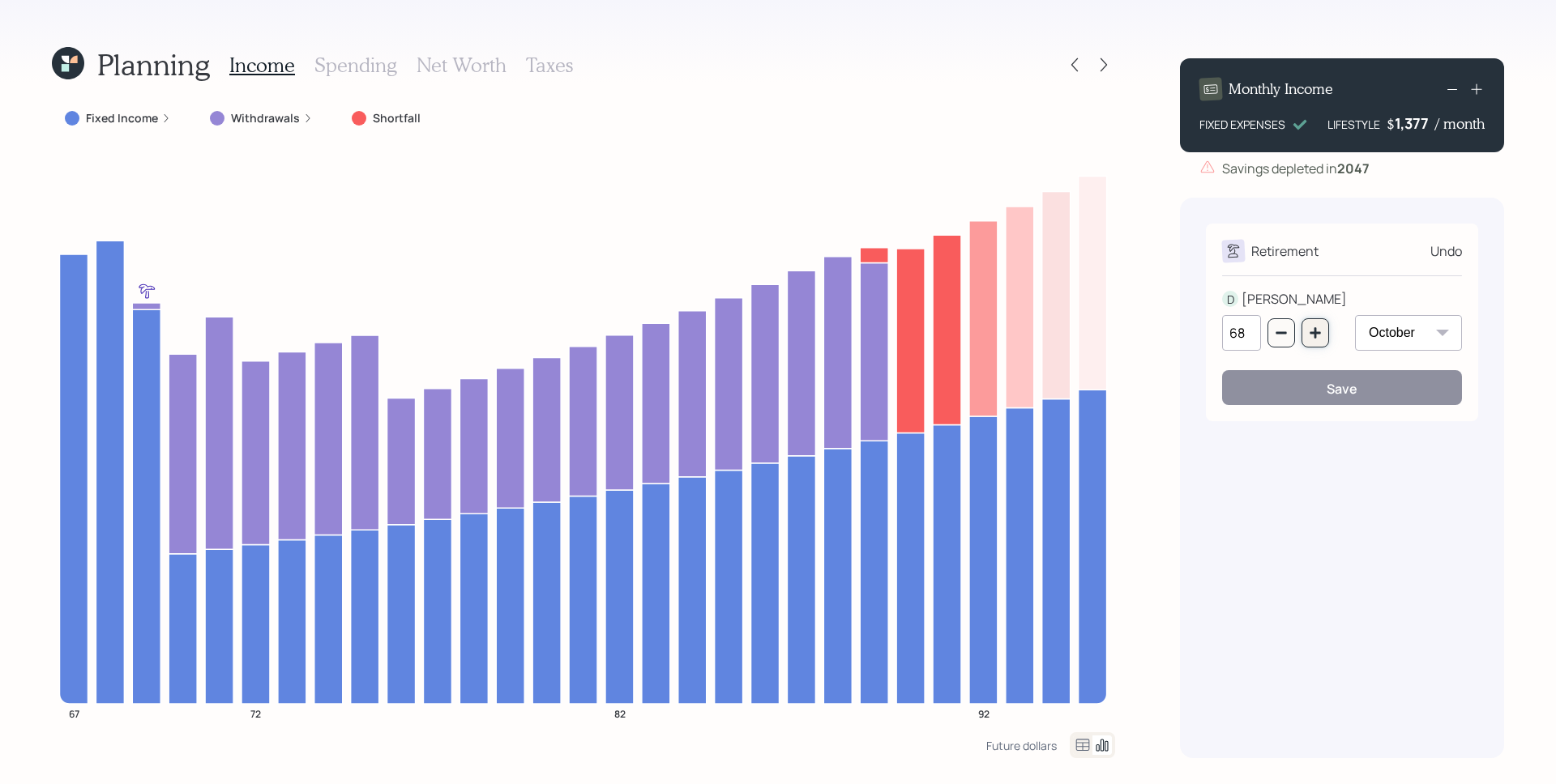
click at [1309, 333] on icon "button" at bounding box center [1315, 333] width 13 height 13
click at [1302, 335] on button "button" at bounding box center [1315, 333] width 27 height 29
type input "70"
click at [1302, 374] on button "Save" at bounding box center [1341, 387] width 240 height 35
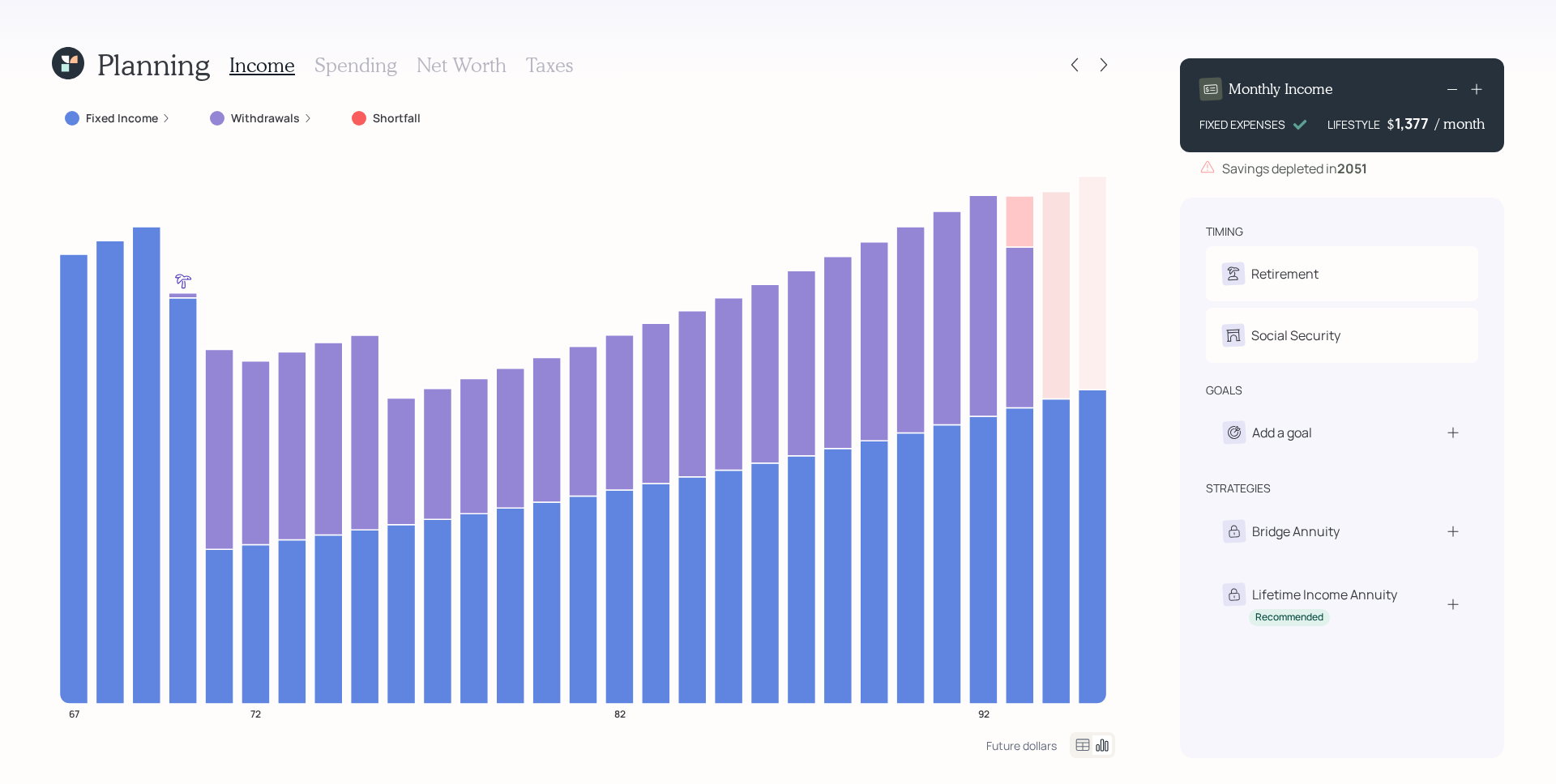
click at [79, 66] on icon at bounding box center [67, 63] width 32 height 32
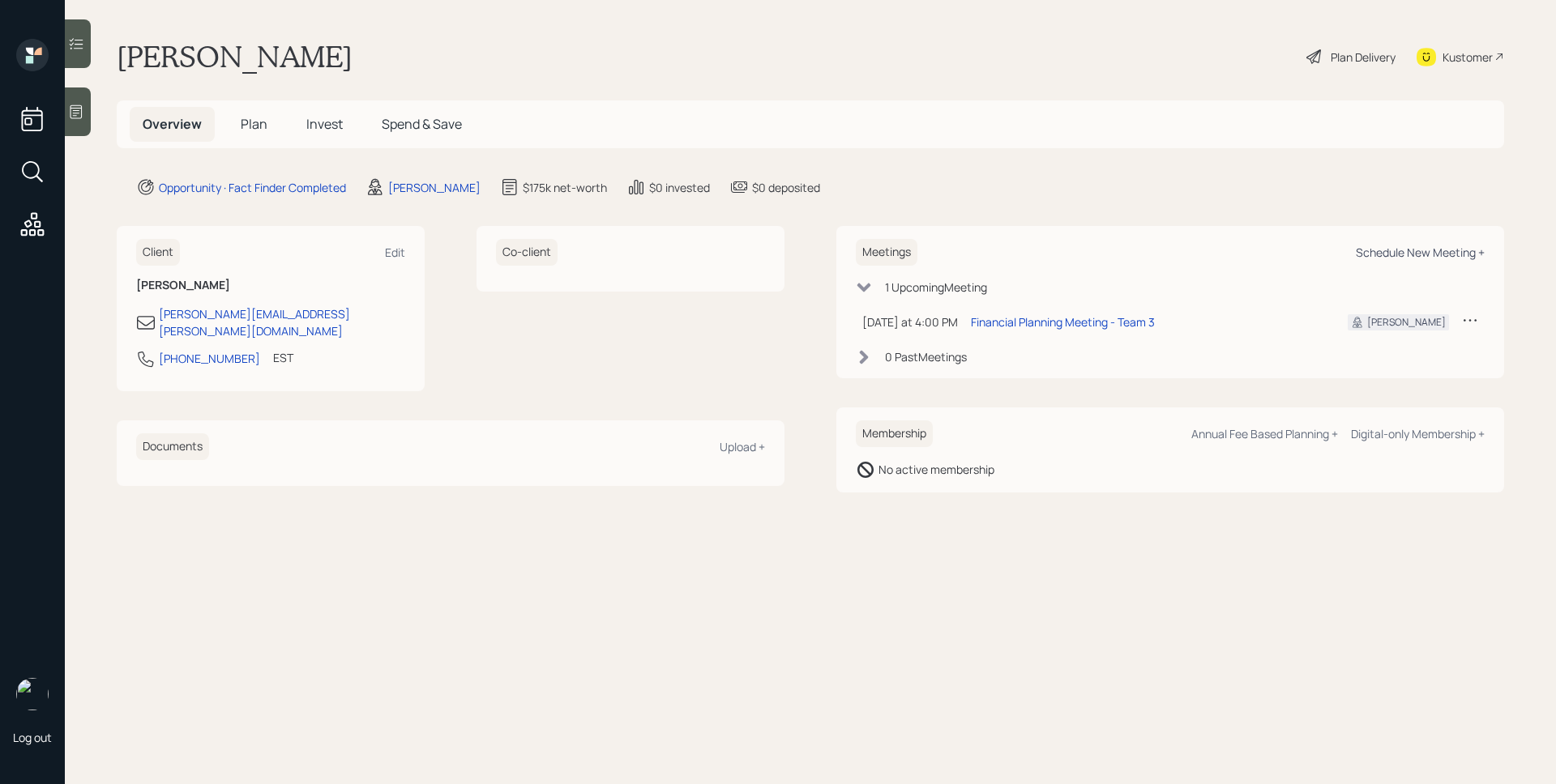
click at [1388, 246] on div "Schedule New Meeting +" at bounding box center [1419, 252] width 129 height 16
select select "d946c976-65aa-4529-ac9d-02c4f1114fc0"
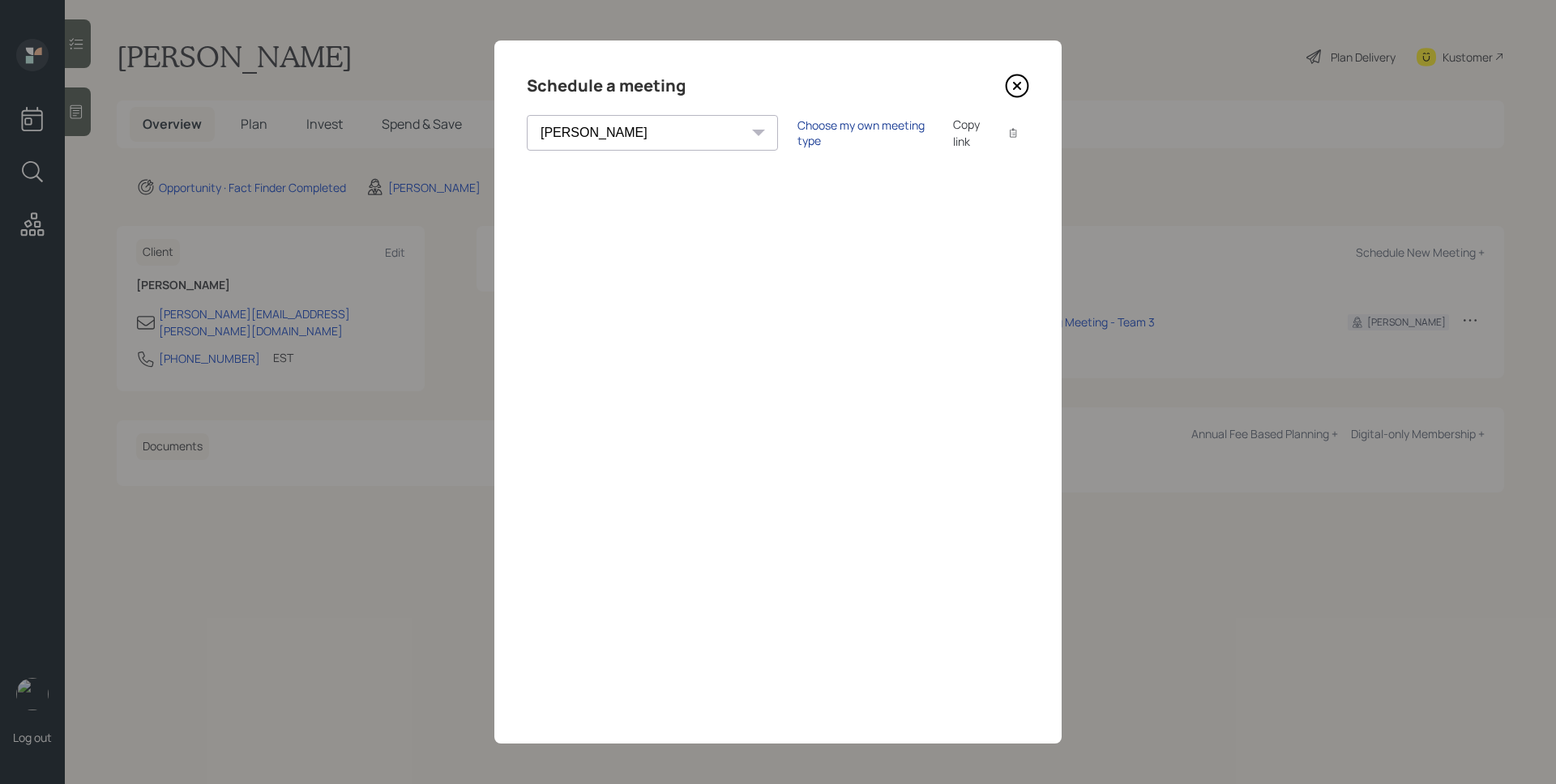
click at [798, 136] on div "Choose my own meeting type" at bounding box center [866, 133] width 136 height 31
click at [1017, 85] on icon at bounding box center [1017, 86] width 7 height 7
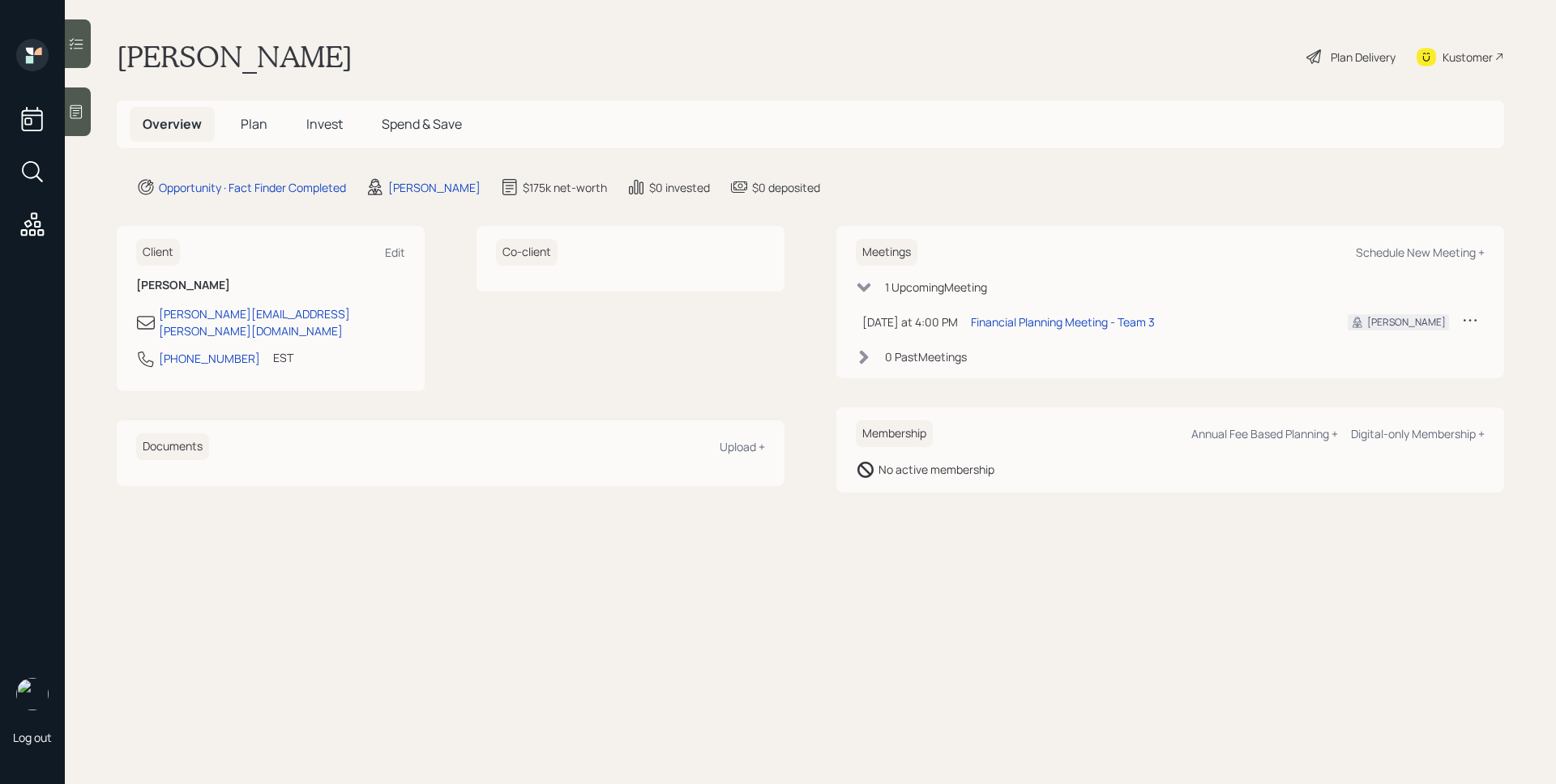
click at [241, 126] on span "Plan" at bounding box center [254, 124] width 27 height 17
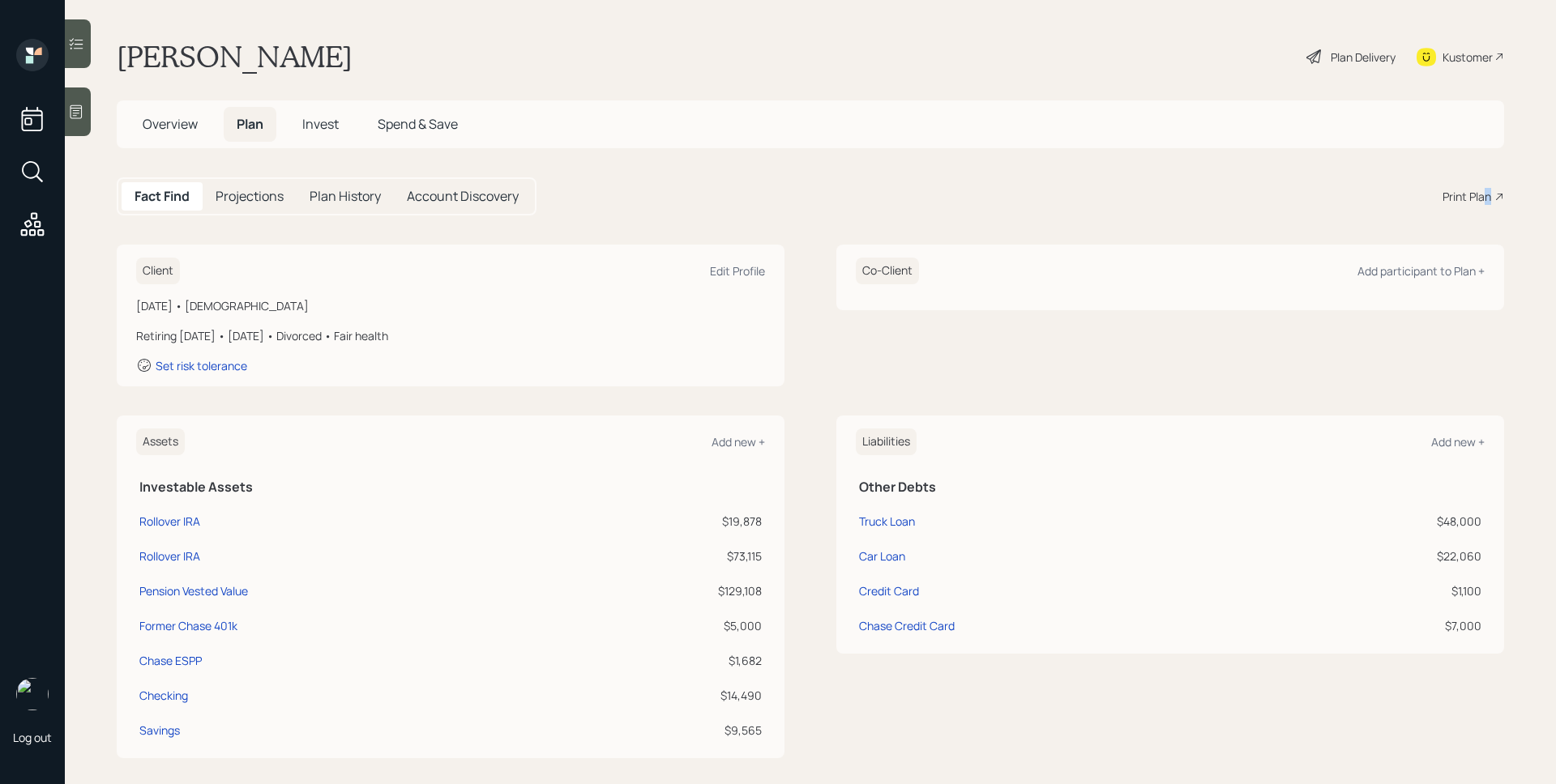
click at [1476, 195] on div "Print Plan" at bounding box center [1466, 197] width 49 height 17
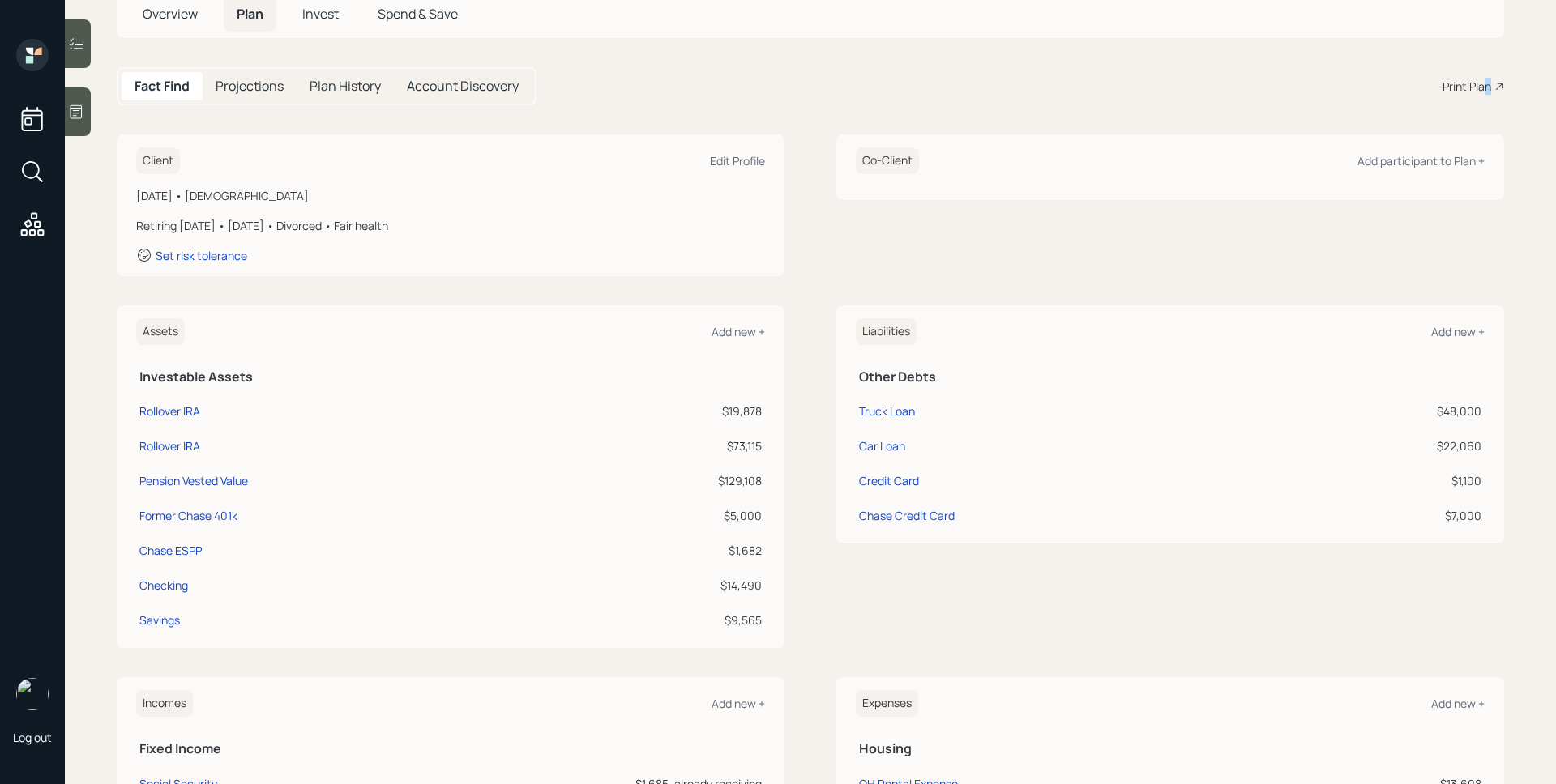
scroll to position [111, 0]
